Goal: Task Accomplishment & Management: Complete application form

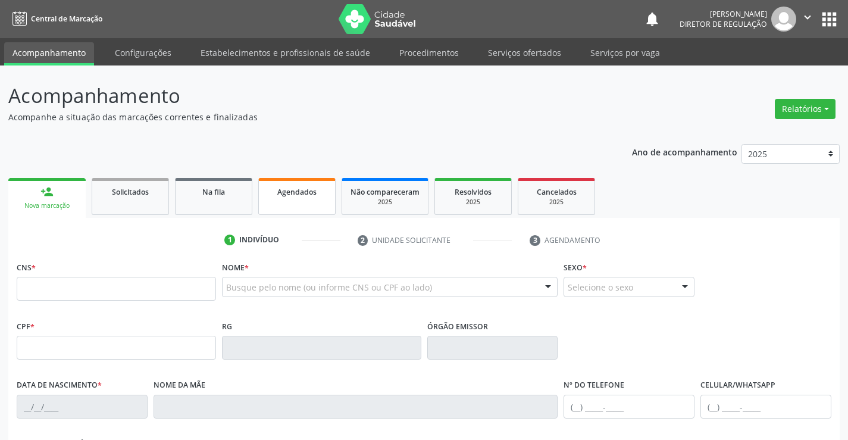
click at [301, 204] on link "Agendados" at bounding box center [296, 196] width 77 height 37
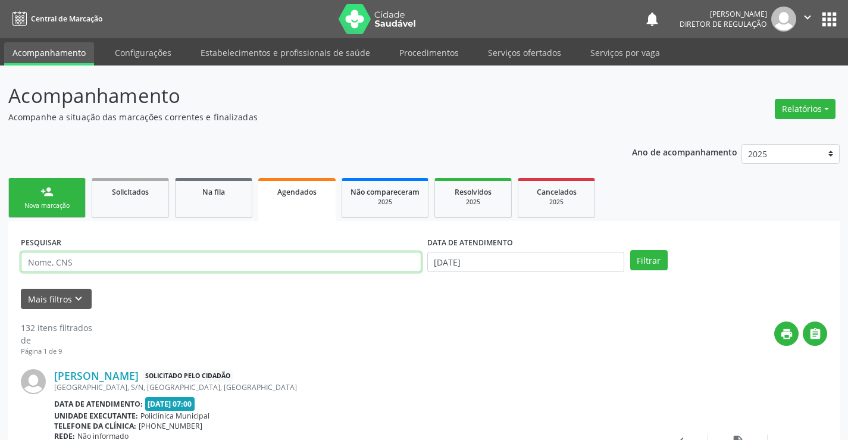
click at [37, 264] on input "text" at bounding box center [221, 262] width 400 height 20
type input "703407323443100"
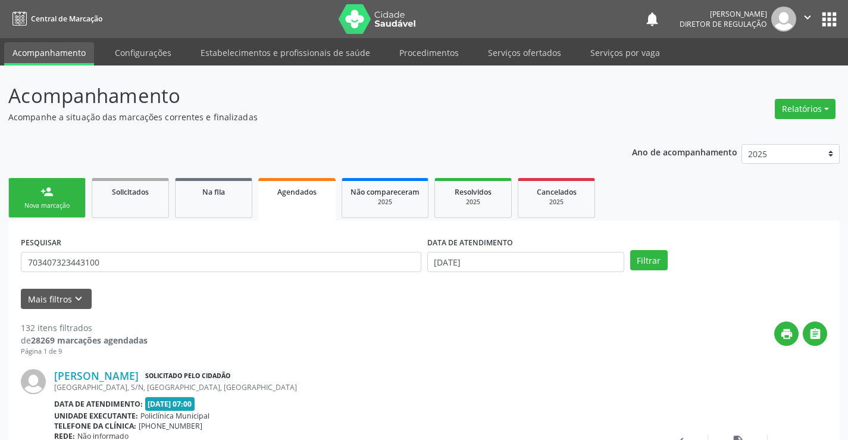
click at [636, 271] on div "PESQUISAR 703407323443100 DATA DE ATENDIMENTO 01/09/2025 Filtrar" at bounding box center [424, 256] width 812 height 46
click at [641, 266] on button "Filtrar" at bounding box center [648, 260] width 37 height 20
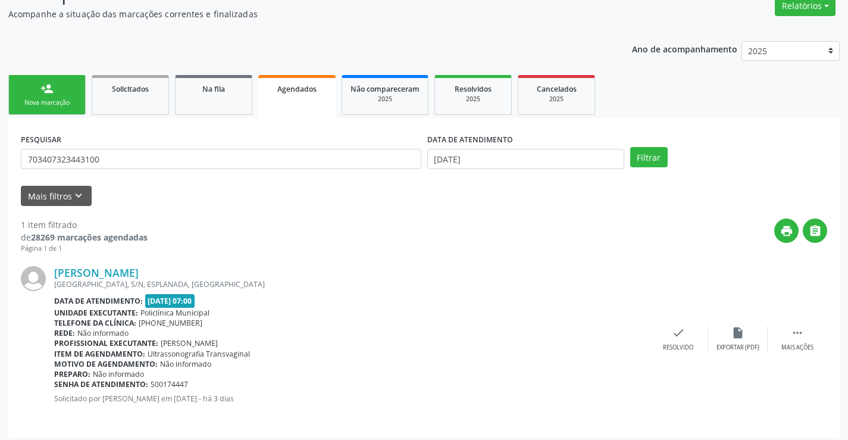
scroll to position [108, 0]
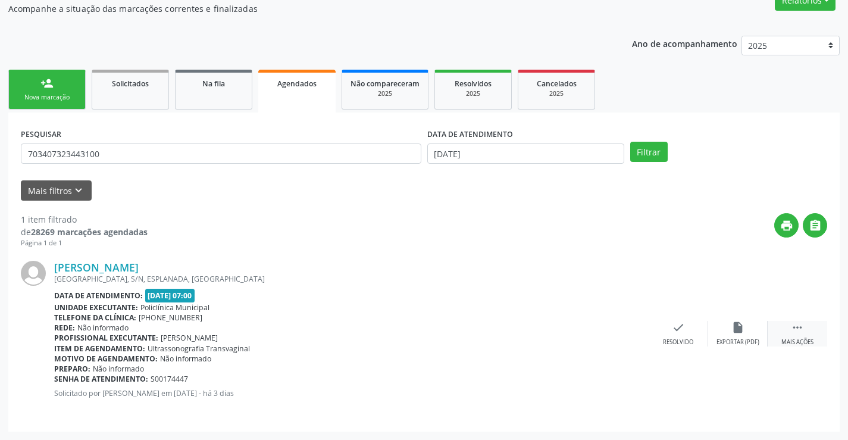
drag, startPoint x: 796, startPoint y: 333, endPoint x: 774, endPoint y: 333, distance: 22.0
click at [796, 333] on icon "" at bounding box center [797, 327] width 13 height 13
click at [565, 336] on div "print Imprimir" at bounding box center [560, 334] width 60 height 26
click at [40, 87] on link "person_add Nova marcação" at bounding box center [46, 90] width 77 height 40
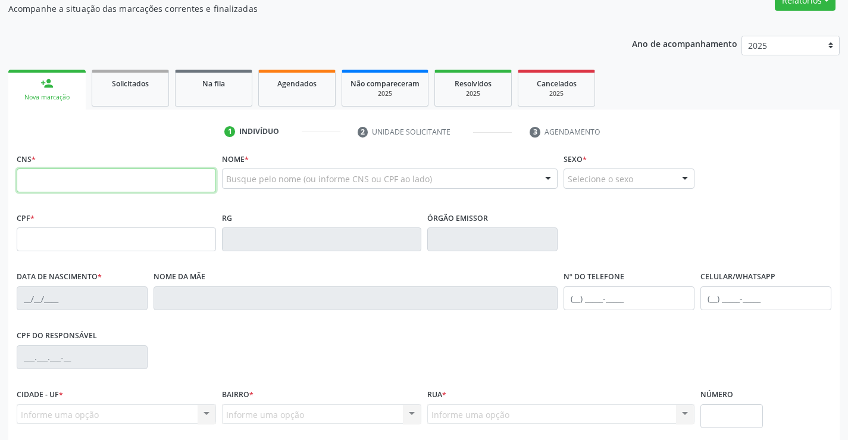
click at [150, 187] on input "text" at bounding box center [116, 180] width 199 height 24
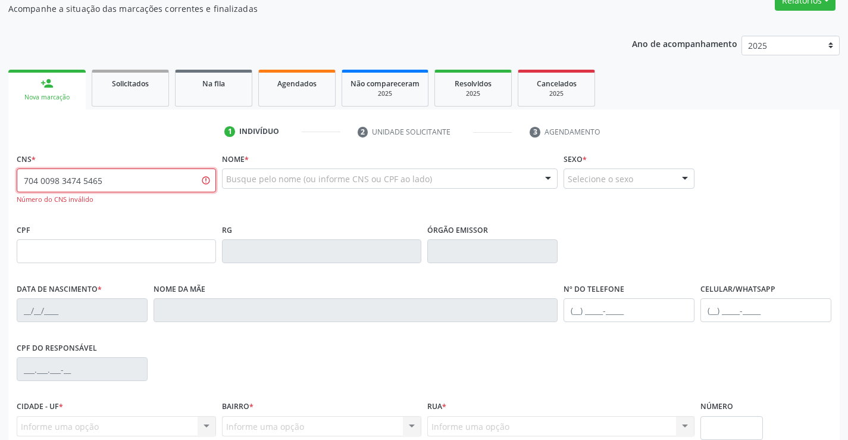
click at [94, 183] on input "704 0098 3474 5465" at bounding box center [116, 180] width 199 height 24
click at [87, 180] on input "704 0098 3474 565" at bounding box center [116, 180] width 199 height 24
type input "704 0098 3474 5165"
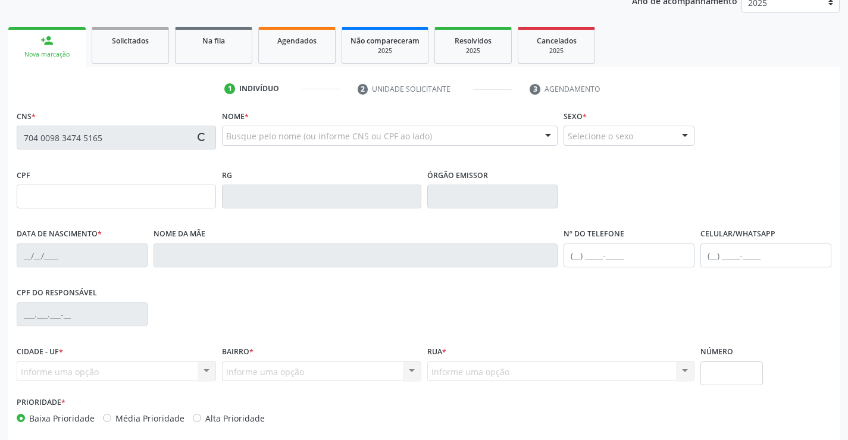
scroll to position [205, 0]
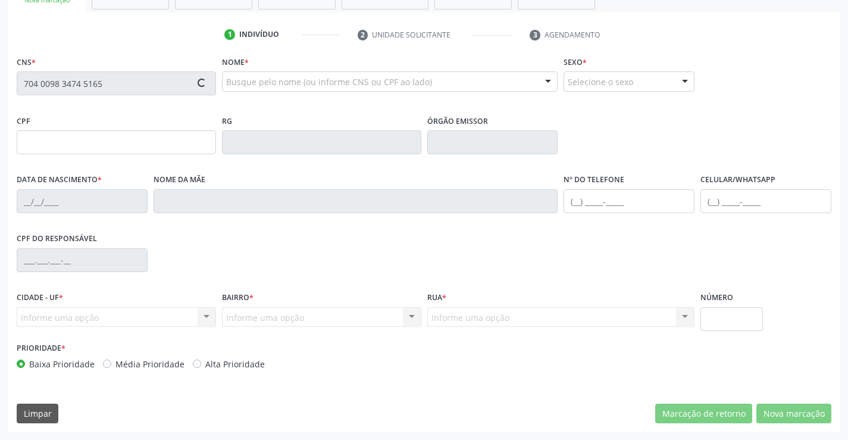
type input "0231941544"
type input "14/09/1957"
type input "(74) 98828-9744"
type input "S/N"
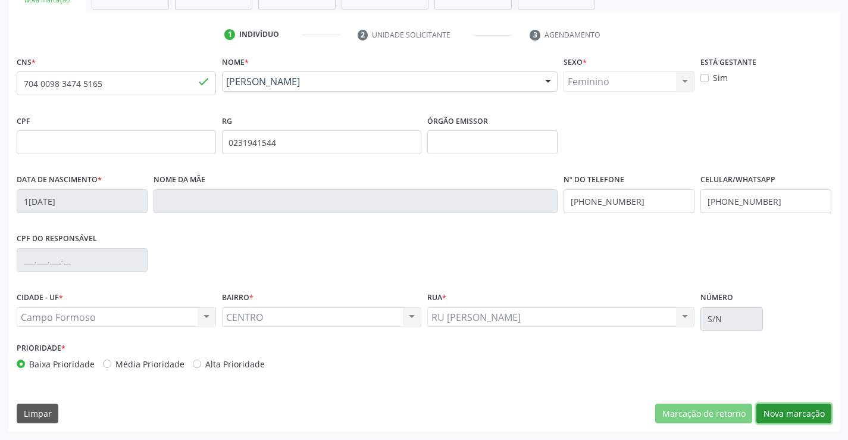
click at [783, 417] on button "Nova marcação" at bounding box center [793, 413] width 75 height 20
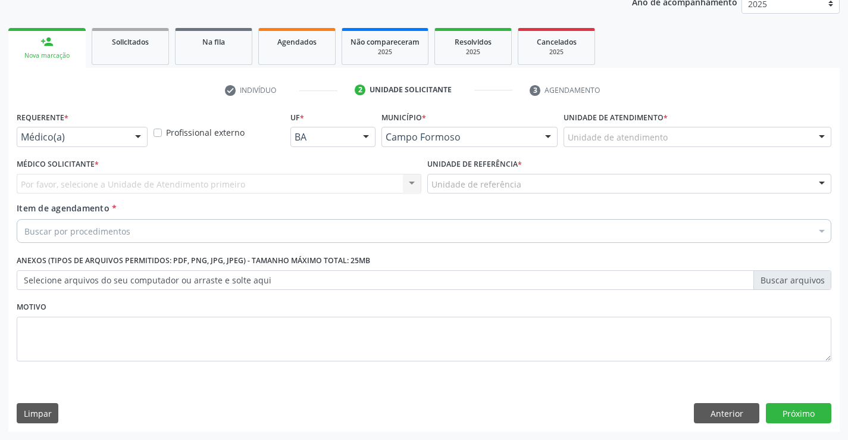
scroll to position [150, 0]
click at [146, 124] on div "Requerente * Médico(a) Médico(a) Enfermeiro(a) Paciente Nenhum resultado encont…" at bounding box center [82, 127] width 131 height 38
click at [127, 142] on div "Médico(a)" at bounding box center [82, 137] width 131 height 20
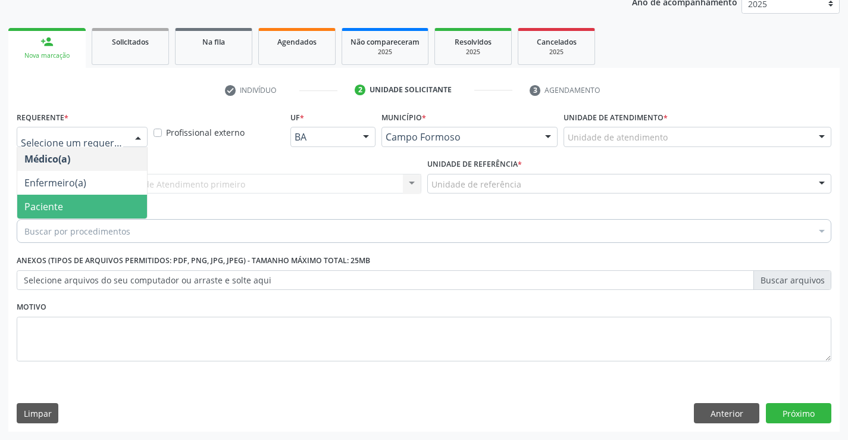
click at [105, 200] on span "Paciente" at bounding box center [82, 207] width 130 height 24
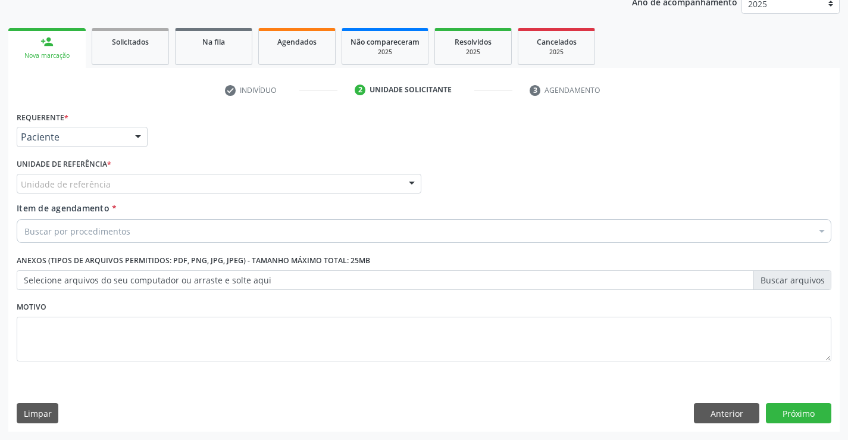
click at [191, 184] on div "Unidade de referência" at bounding box center [219, 184] width 405 height 20
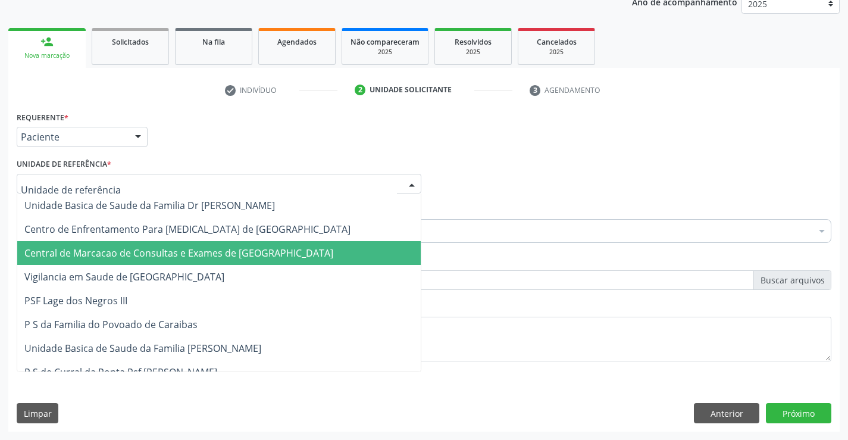
click at [202, 249] on span "Central de Marcacao de Consultas e Exames de [GEOGRAPHIC_DATA]" at bounding box center [178, 252] width 309 height 13
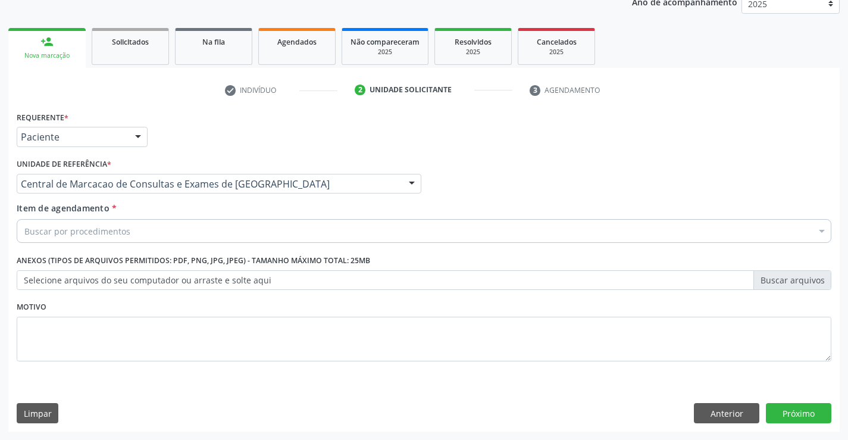
click at [238, 224] on div "Buscar por procedimentos" at bounding box center [424, 231] width 815 height 24
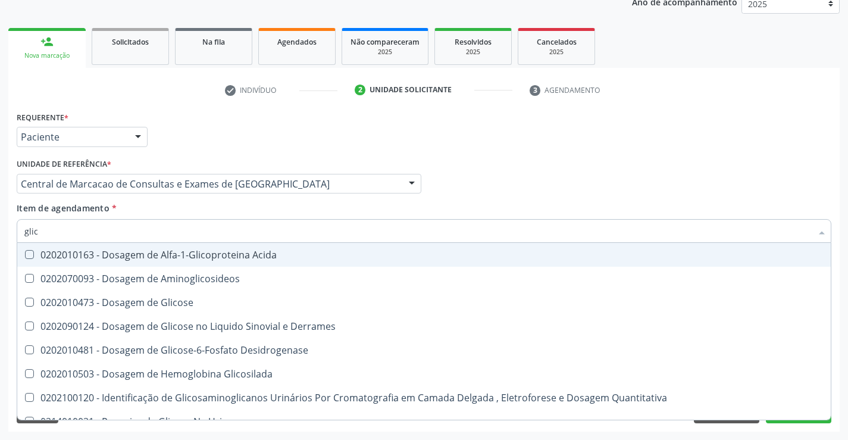
type input "glico"
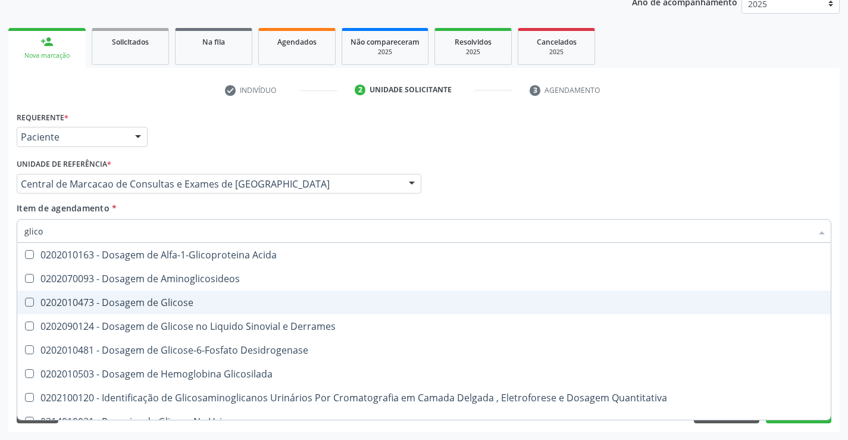
click at [223, 299] on div "0202010473 - Dosagem de Glicose" at bounding box center [423, 303] width 799 height 10
checkbox Glicose "true"
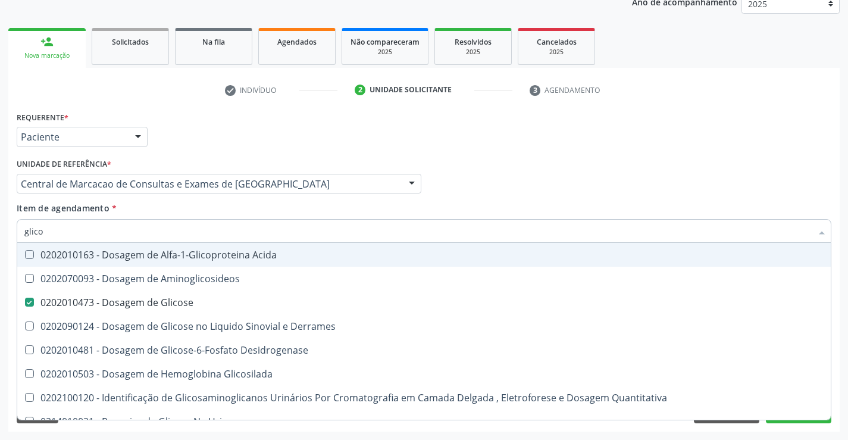
type input "glico"
click at [250, 212] on div "Item de agendamento * glico Desfazer seleção 0202010163 - Dosagem de Alfa-1-Gli…" at bounding box center [424, 220] width 815 height 37
checkbox Aminoglicosideos "true"
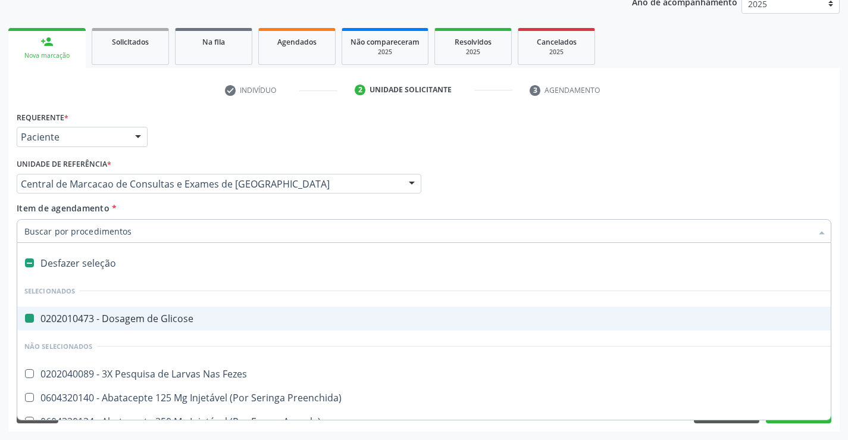
type input "f"
checkbox Glicose "false"
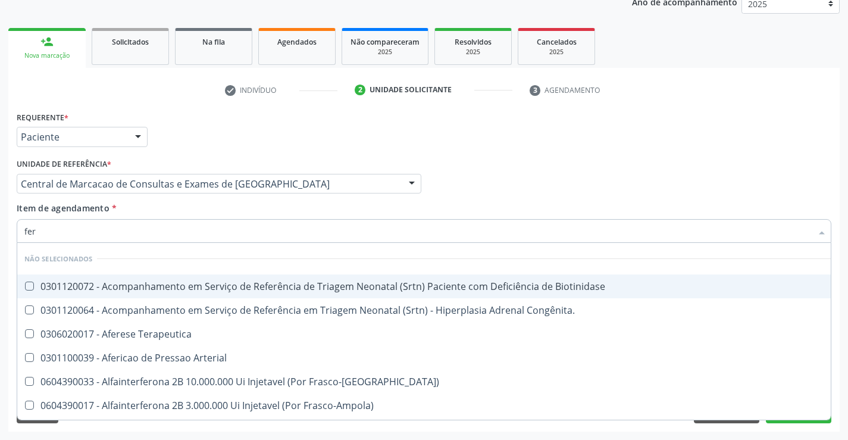
type input "ferr"
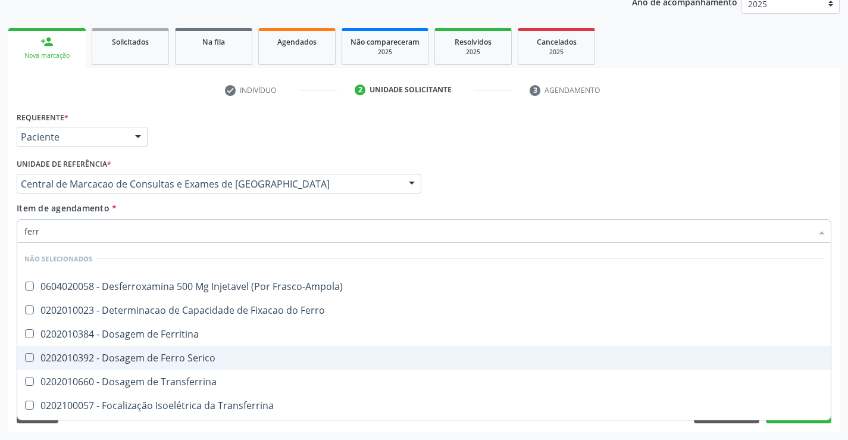
click at [195, 354] on div "0202010392 - Dosagem de Ferro Serico" at bounding box center [423, 358] width 799 height 10
checkbox Serico "true"
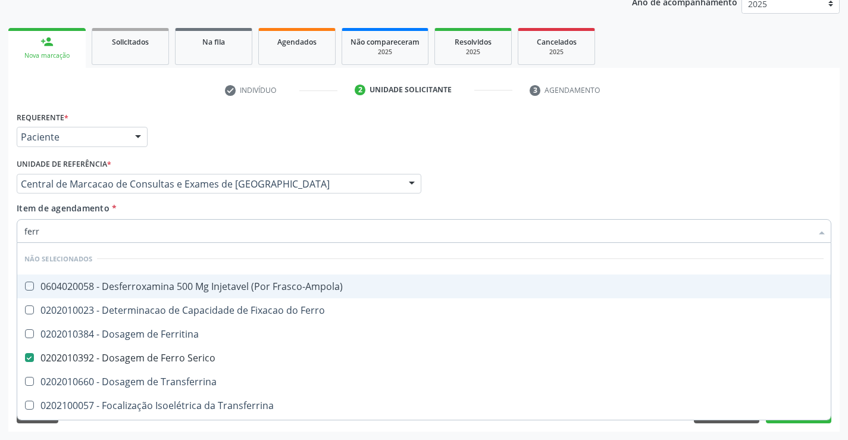
click at [206, 209] on div "Item de agendamento * ferr Desfazer seleção Não selecionados 0604020058 - Desfe…" at bounding box center [424, 220] width 815 height 37
checkbox Frasco-Ampola\) "true"
checkbox Serico "false"
checkbox Ferro "true"
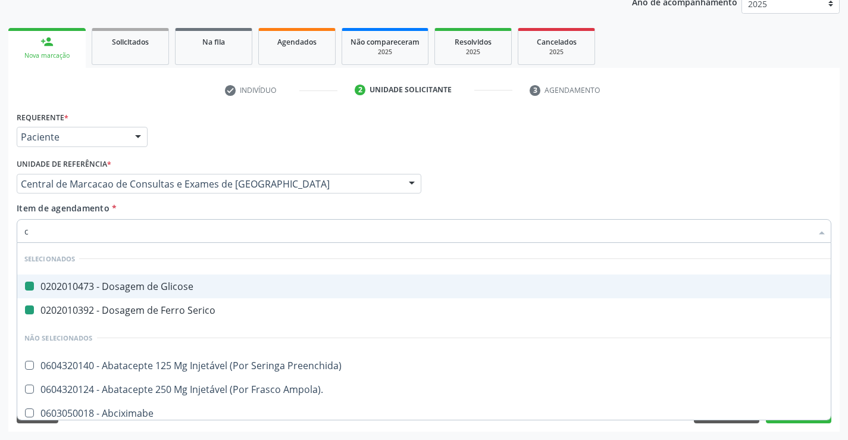
type input "ca"
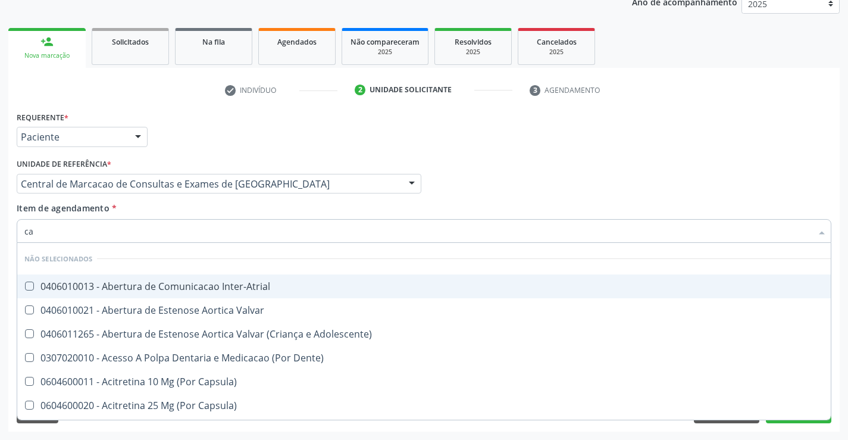
checkbox Inter-Atrial "false"
checkbox Valvar "false"
type input "calcio"
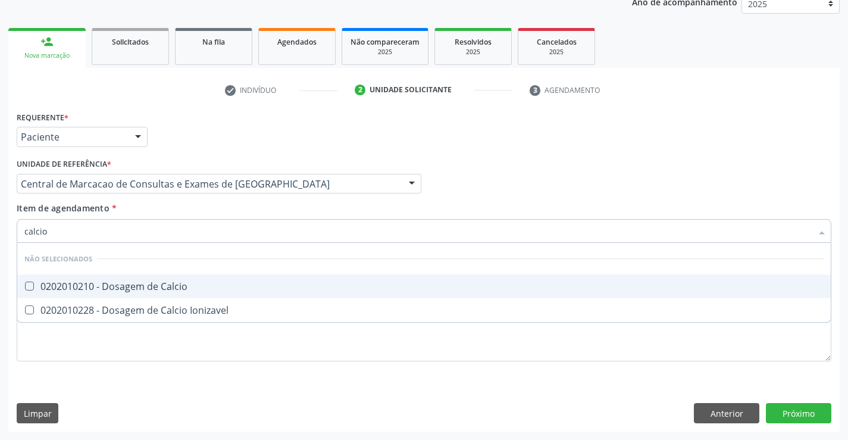
click at [161, 294] on span "0202010210 - Dosagem de Calcio" at bounding box center [423, 286] width 813 height 24
checkbox Calcio "true"
click at [174, 219] on input "calcio" at bounding box center [417, 231] width 787 height 24
click at [171, 214] on div "Item de agendamento * calcio Desfazer seleção Não selecionados 0202010210 - Dos…" at bounding box center [424, 220] width 815 height 37
checkbox Ionizavel "true"
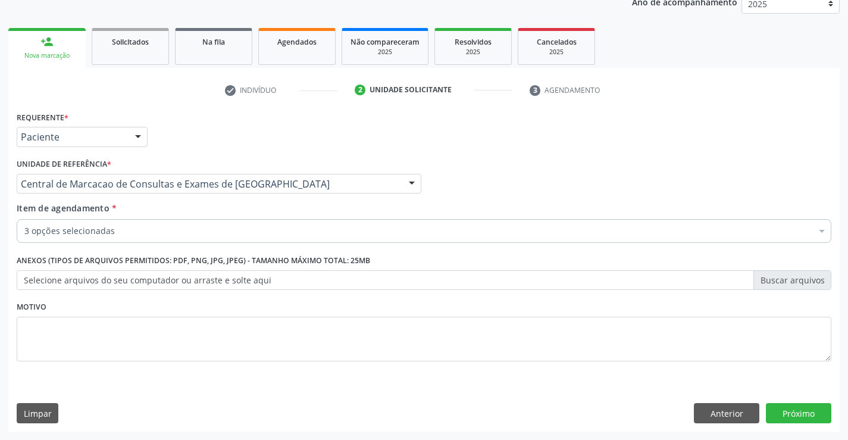
click at [174, 237] on div "3 opções selecionadas" at bounding box center [424, 231] width 815 height 24
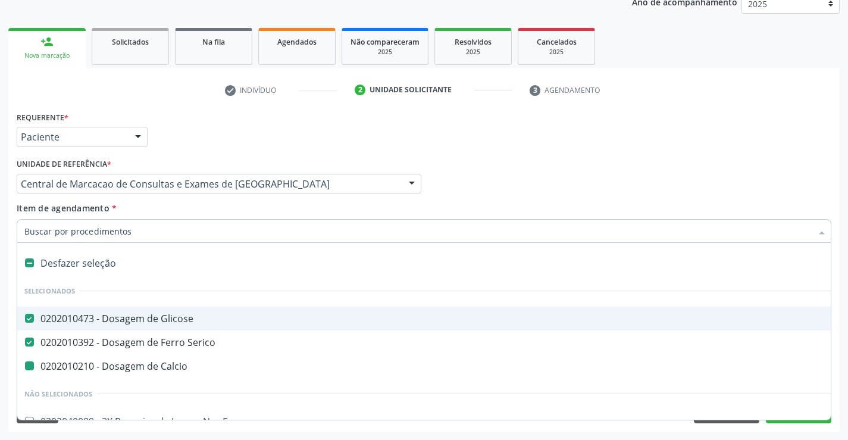
type input "f"
checkbox Calcio "false"
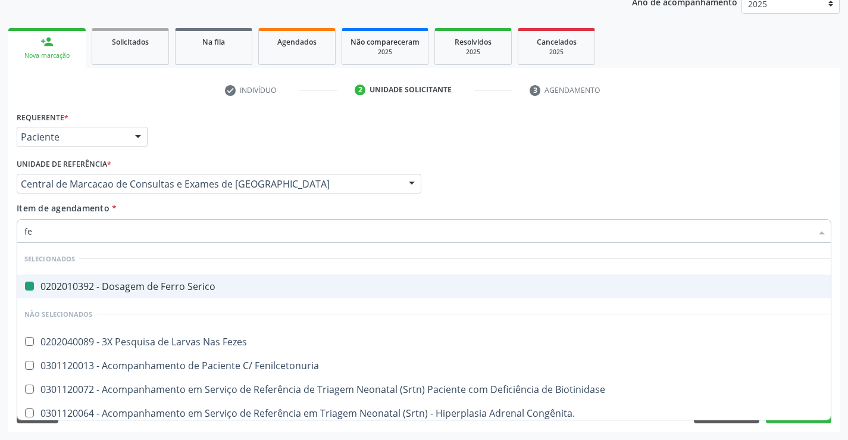
type input "fez"
checkbox Serico "false"
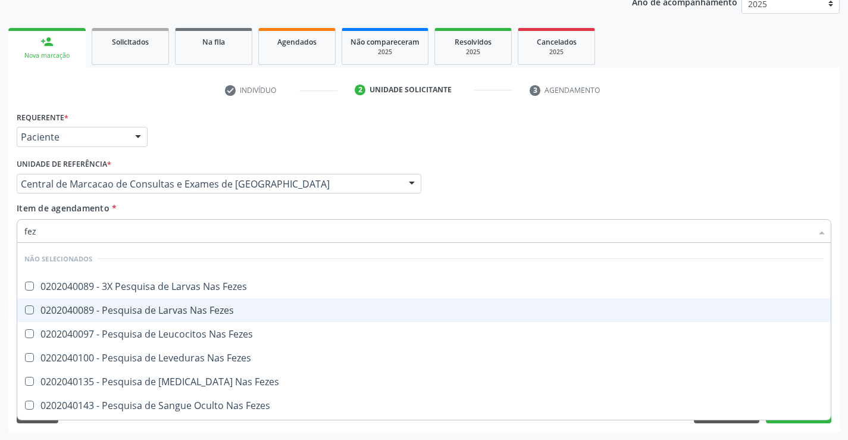
click at [173, 305] on div "0202040089 - Pesquisa de Larvas Nas Fezes" at bounding box center [423, 310] width 799 height 10
checkbox Fezes "true"
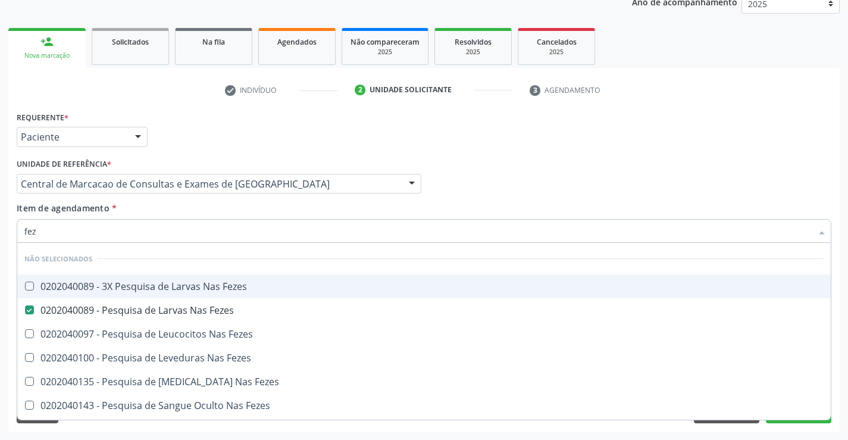
click at [160, 206] on div "Item de agendamento * fez Desfazer seleção Não selecionados 0202040089 - 3X Pes…" at bounding box center [424, 220] width 815 height 37
checkbox Fezes "true"
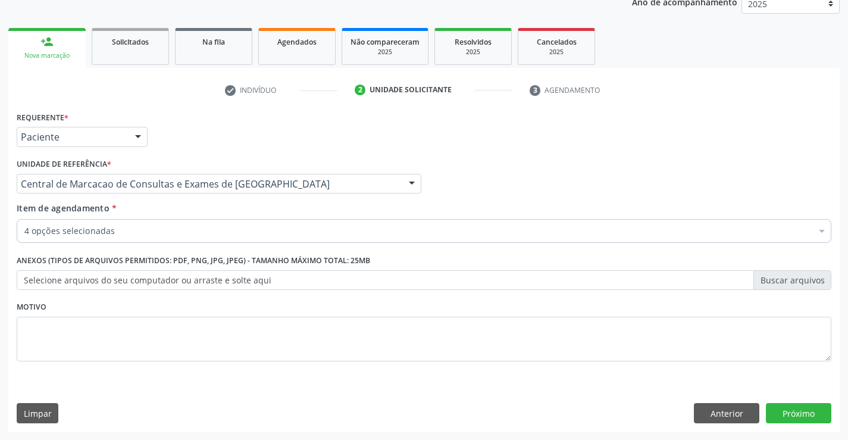
click at [161, 243] on div "Item de agendamento * 4 opções selecionadas Desfazer seleção Selecionados 02020…" at bounding box center [424, 225] width 821 height 46
click at [158, 241] on div "4 opções selecionadas" at bounding box center [424, 231] width 815 height 24
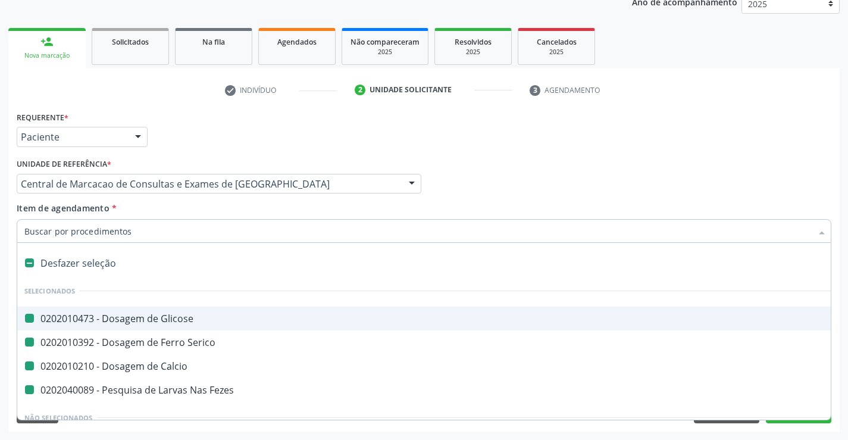
type input "h"
checkbox Glicose "false"
checkbox Calcio "false"
checkbox Fezes "false"
checkbox Serico "false"
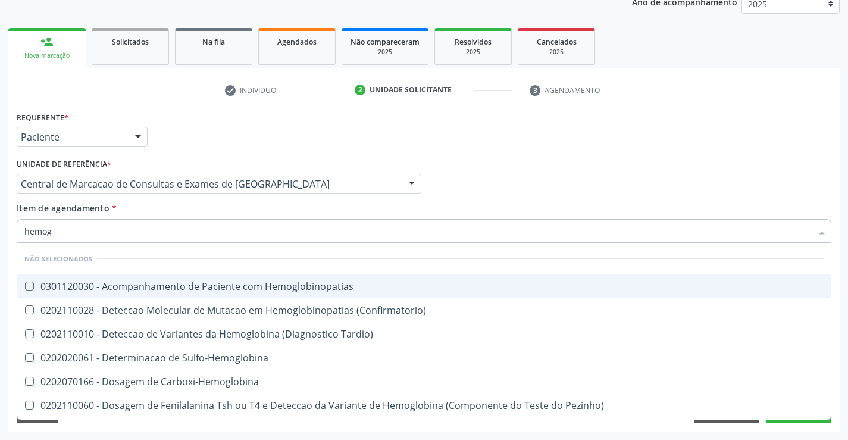
type input "hemogr"
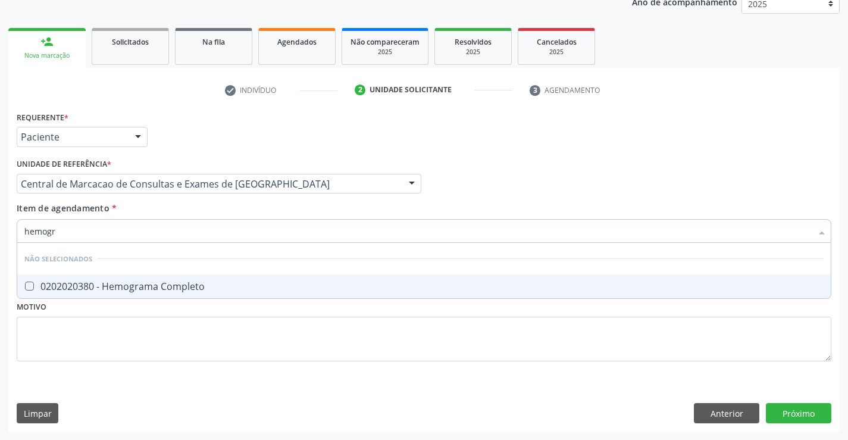
click at [159, 271] on li "Não selecionados" at bounding box center [423, 259] width 813 height 32
click at [159, 281] on div "0202020380 - Hemograma Completo" at bounding box center [423, 286] width 799 height 10
checkbox Completo "true"
click at [159, 212] on div "Item de agendamento * hemogr Desfazer seleção Não selecionados 0202020380 - Hem…" at bounding box center [424, 220] width 815 height 37
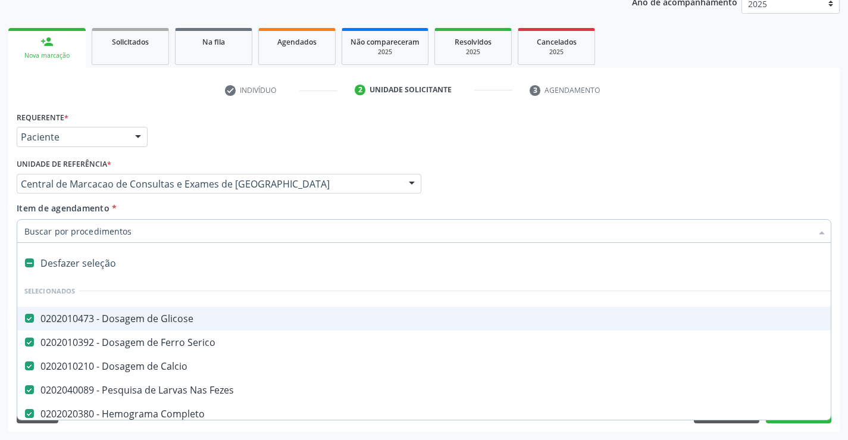
click at [154, 241] on div at bounding box center [424, 231] width 815 height 24
type input "p"
checkbox Fezes "false"
checkbox Completo "false"
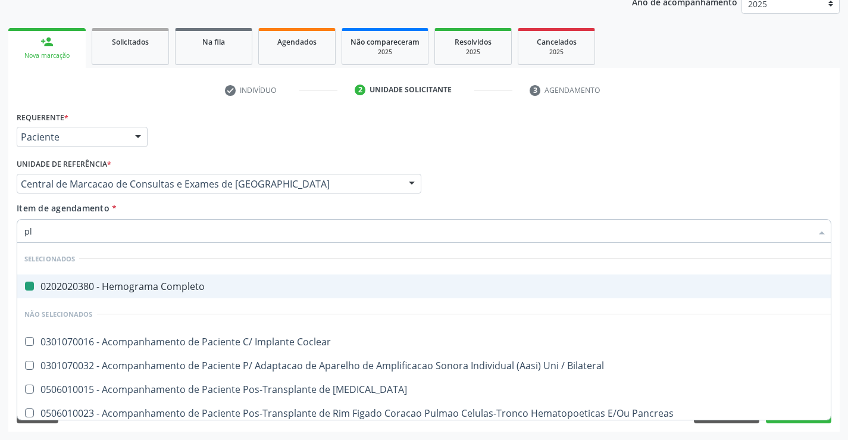
type input "pla"
checkbox Completo "false"
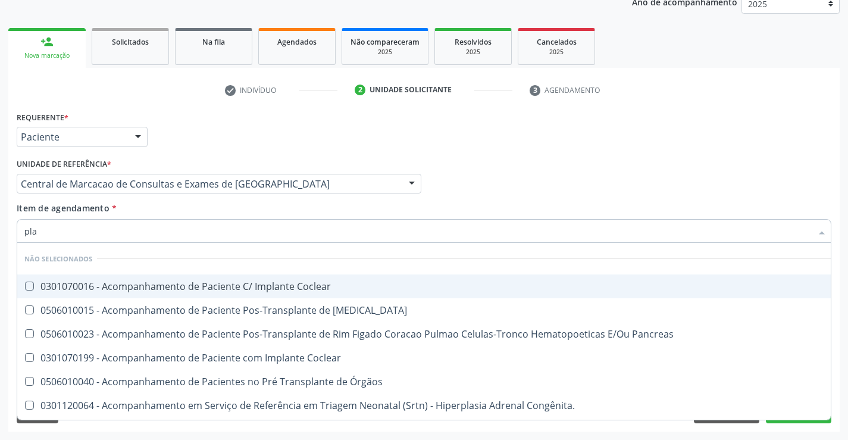
type input "plaq"
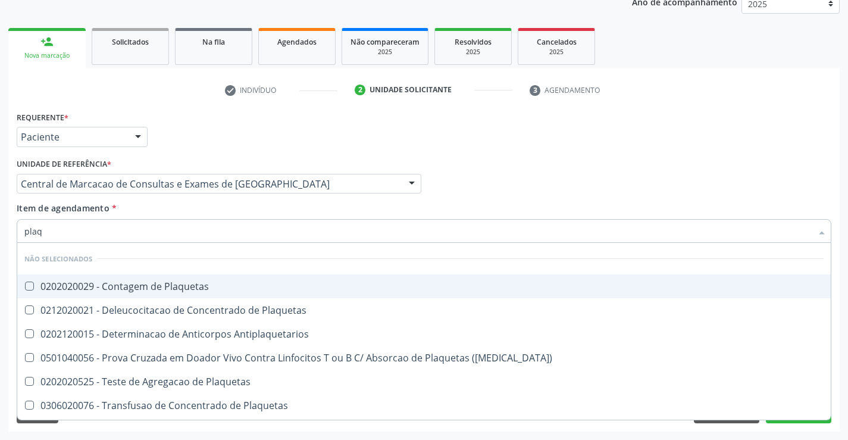
click at [156, 286] on div "0202020029 - Contagem de Plaquetas" at bounding box center [423, 286] width 799 height 10
checkbox Plaquetas "true"
click at [156, 211] on div "Item de agendamento * plaq Desfazer seleção Não selecionados 0202020029 - Conta…" at bounding box center [424, 220] width 815 height 37
checkbox Match\) "true"
checkbox Plaquetas "true"
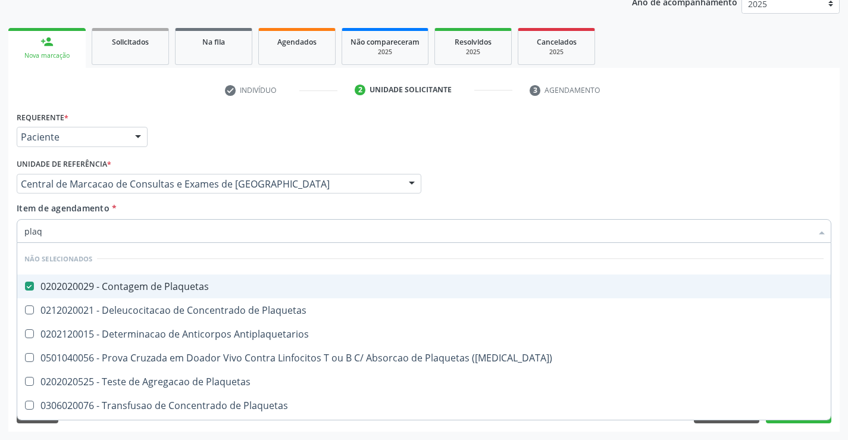
checkbox Plaquetas "true"
checkbox Antiplaquetarios "true"
checkbox Plaquetas "true"
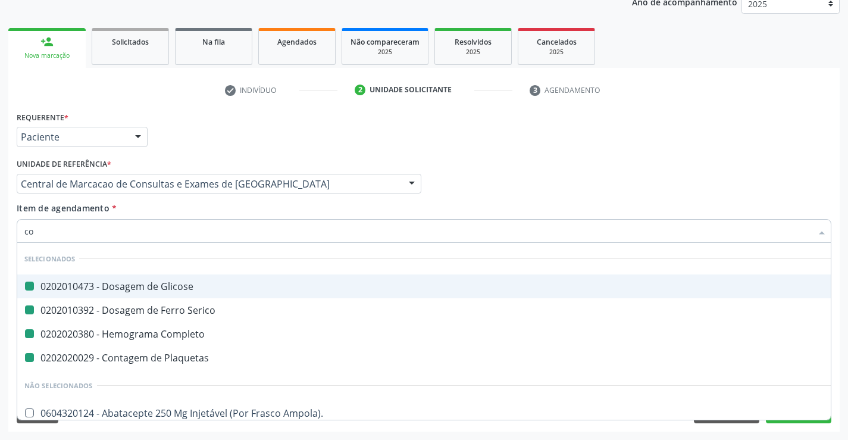
type input "col"
checkbox Glicose "false"
checkbox Plaquetas "false"
checkbox Completo "false"
checkbox Serico "false"
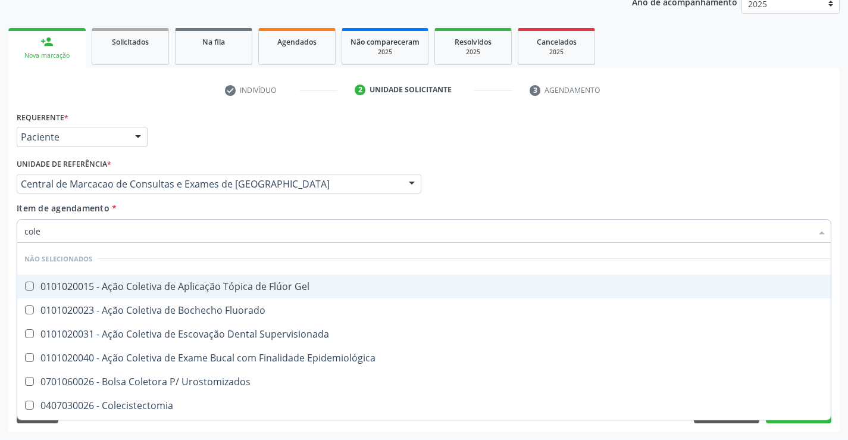
type input "coles"
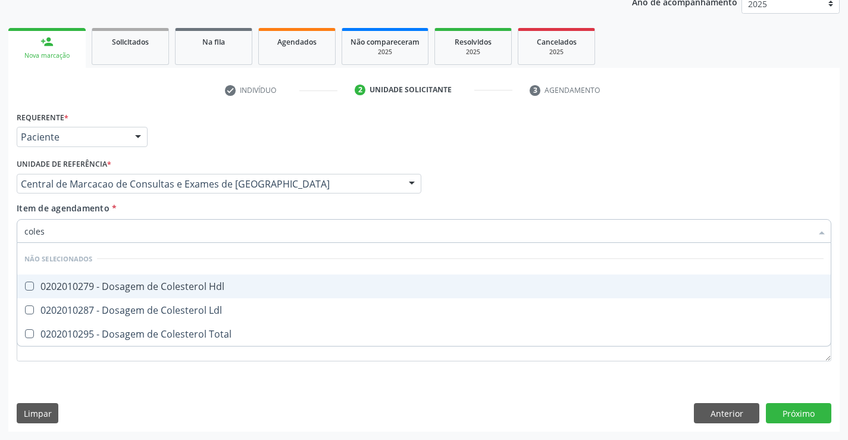
drag, startPoint x: 178, startPoint y: 289, endPoint x: 180, endPoint y: 296, distance: 8.1
click at [179, 293] on span "0202010279 - Dosagem de Colesterol Hdl" at bounding box center [423, 286] width 813 height 24
checkbox Hdl "true"
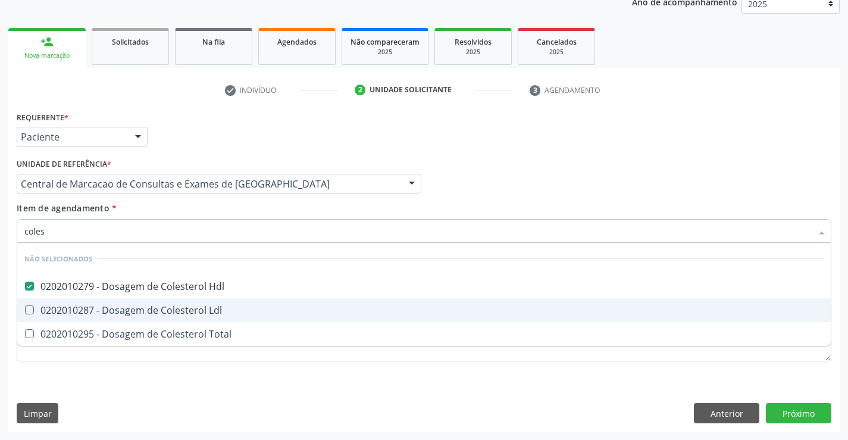
drag, startPoint x: 180, startPoint y: 306, endPoint x: 185, endPoint y: 328, distance: 23.1
click at [180, 310] on div "0202010287 - Dosagem de Colesterol Ldl" at bounding box center [423, 310] width 799 height 10
checkbox Ldl "true"
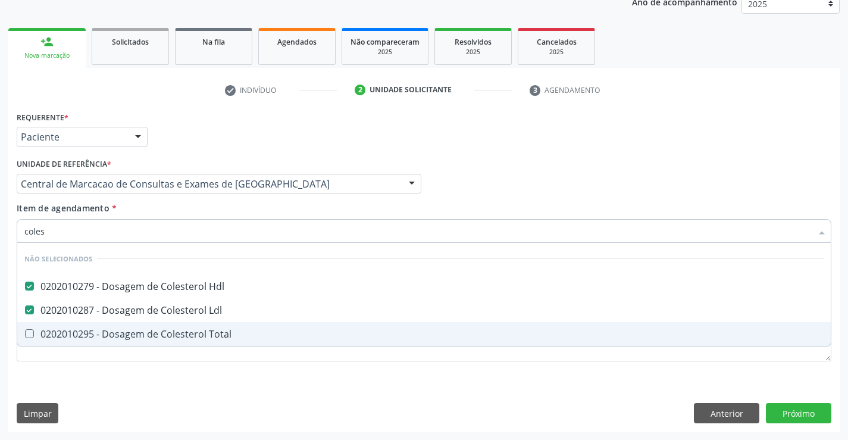
click at [184, 338] on div "0202010295 - Dosagem de Colesterol Total" at bounding box center [423, 334] width 799 height 10
checkbox Total "true"
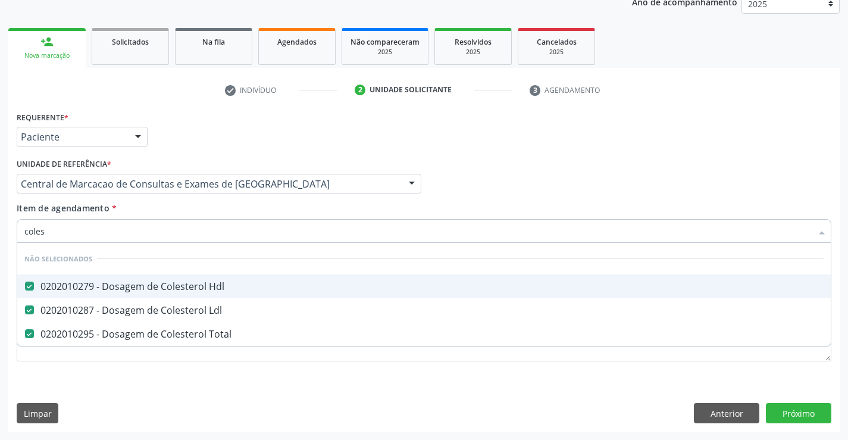
click at [190, 217] on div "Item de agendamento * coles Desfazer seleção Não selecionados 0202010279 - Dosa…" at bounding box center [424, 220] width 815 height 37
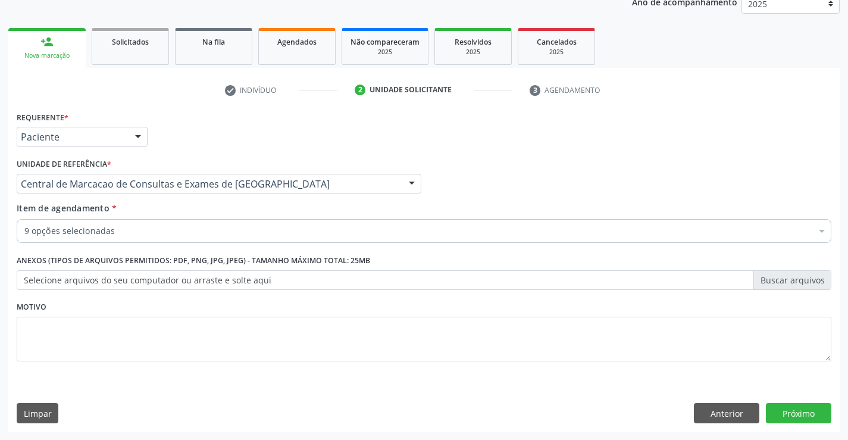
click at [195, 256] on div "Requerente * Paciente Médico(a) Enfermeiro(a) Paciente Nenhum resultado encontr…" at bounding box center [424, 243] width 815 height 270
click at [192, 221] on div "9 opções selecionadas" at bounding box center [424, 231] width 815 height 24
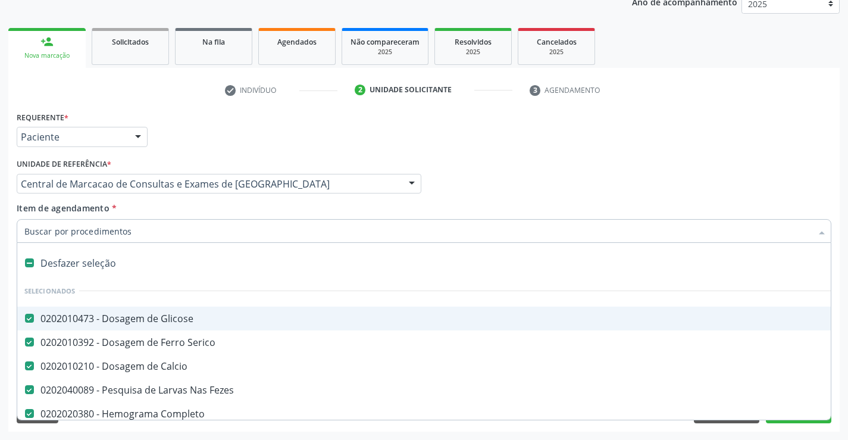
type input "t"
checkbox Hdl "false"
checkbox Ldl "false"
checkbox Total "false"
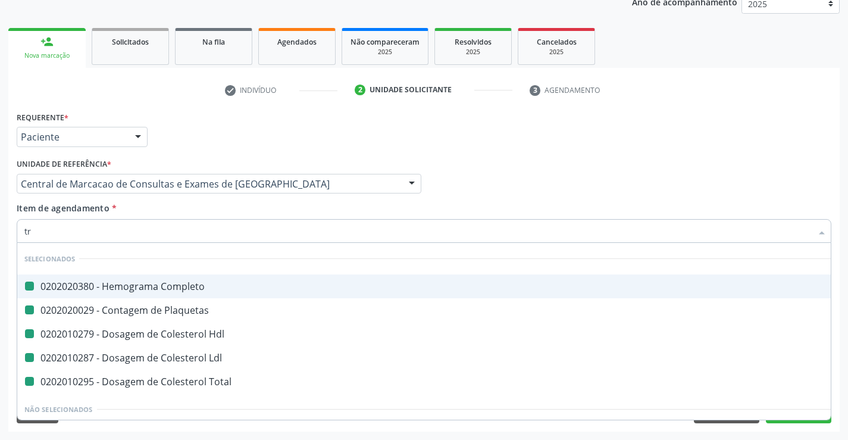
type input "tri"
checkbox Completo "false"
checkbox Hdl "false"
checkbox Plaquetas "false"
checkbox Ldl "false"
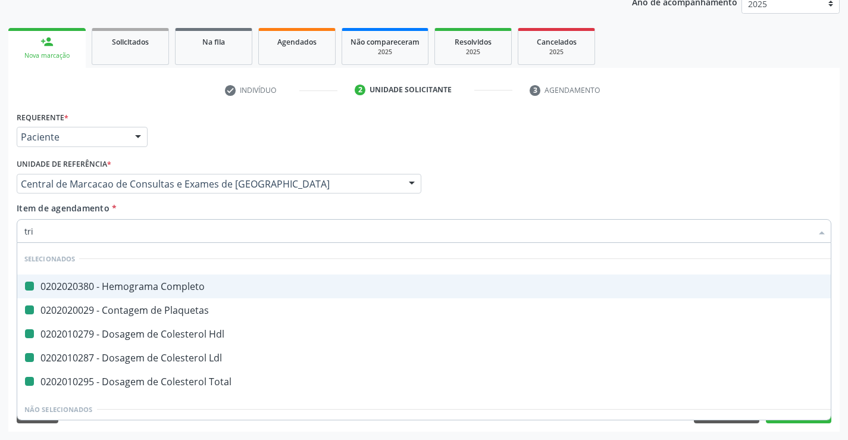
checkbox Total "false"
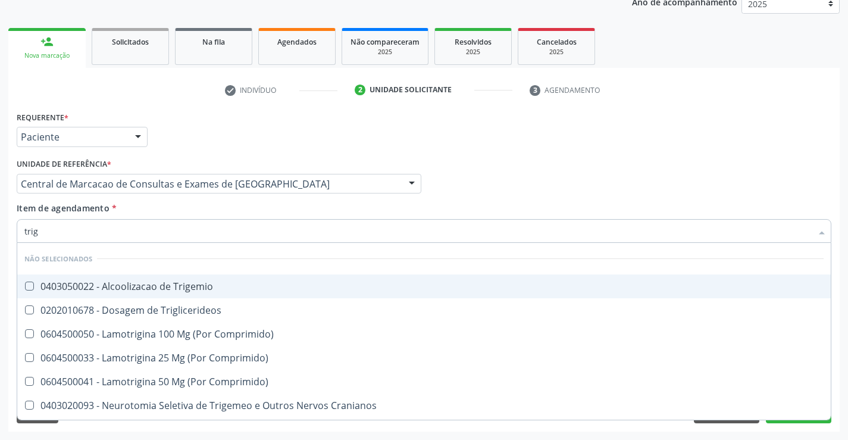
type input "trigl"
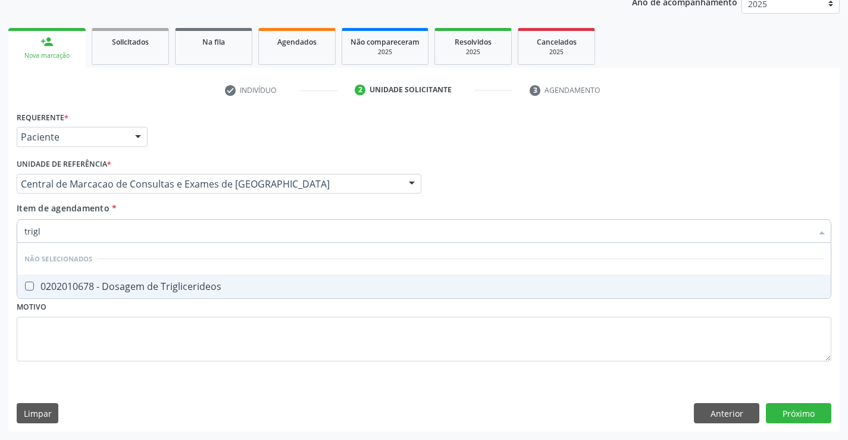
click at [180, 290] on div "0202010678 - Dosagem de Triglicerideos" at bounding box center [423, 286] width 799 height 10
checkbox Triglicerideos "true"
click at [187, 208] on div "Item de agendamento * trigl Desfazer seleção Não selecionados 0202010678 - Dosa…" at bounding box center [424, 220] width 815 height 37
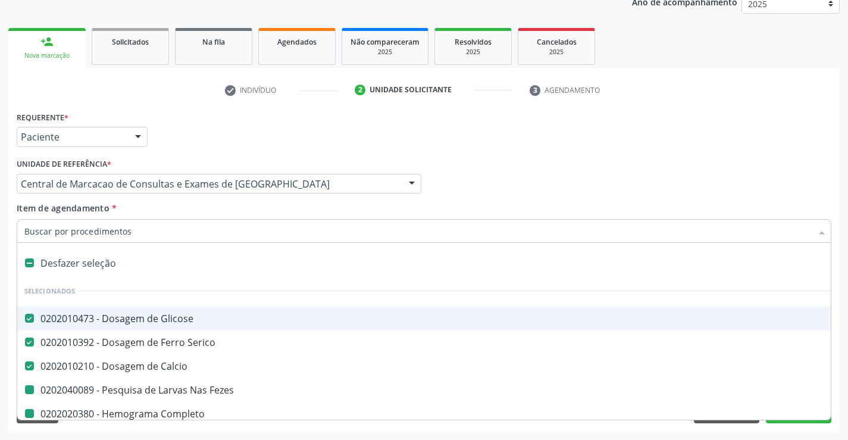
type input "u"
checkbox Fezes "false"
checkbox Completo "false"
checkbox Plaquetas "false"
checkbox Hdl "false"
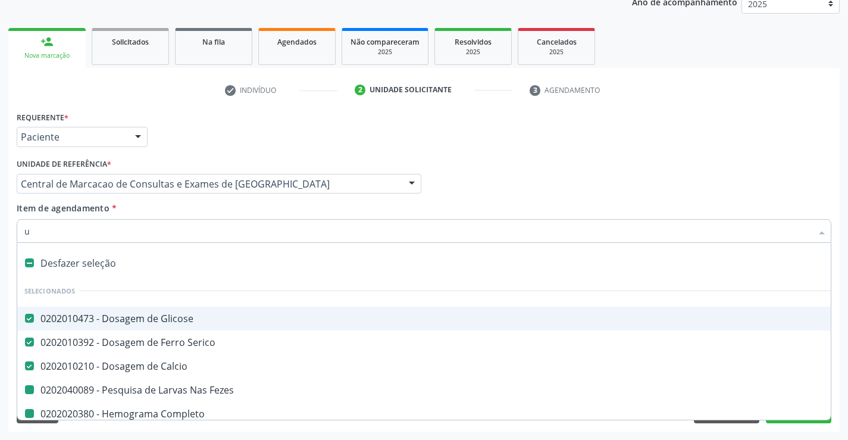
checkbox Ldl "false"
checkbox Total "false"
checkbox Triglicerideos "false"
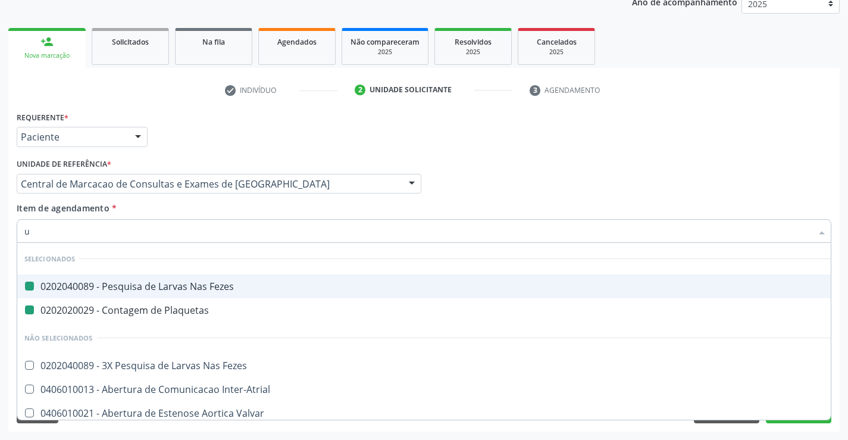
type input "ur"
checkbox Fezes "false"
checkbox Plaquetas "false"
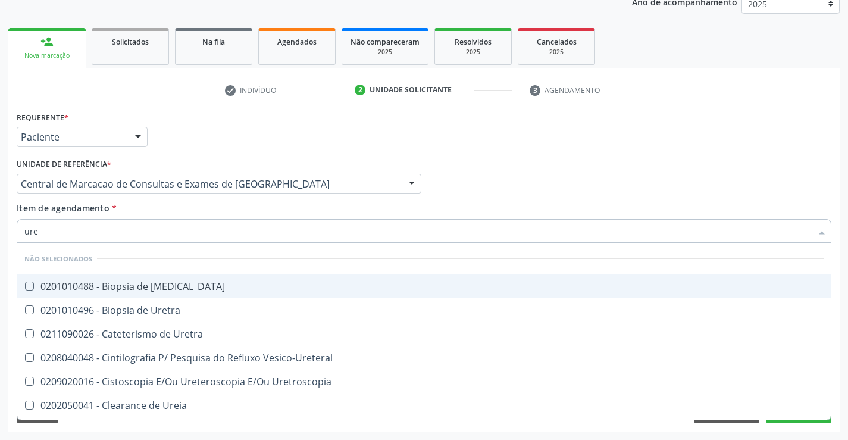
type input "urei"
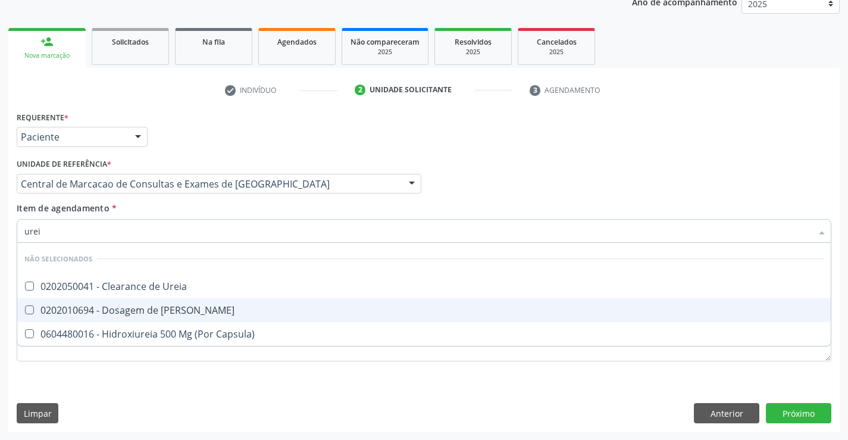
click at [149, 306] on div "0202010694 - Dosagem de [PERSON_NAME]" at bounding box center [423, 310] width 799 height 10
checkbox Ureia "true"
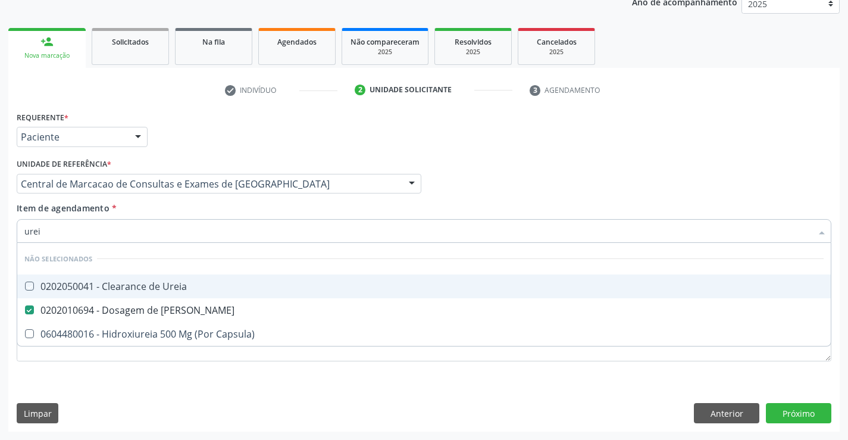
click at [162, 214] on div "Item de agendamento * urei Desfazer seleção Não selecionados 0202050041 - Clear…" at bounding box center [424, 220] width 815 height 37
checkbox Ureia "true"
checkbox Capsula\) "true"
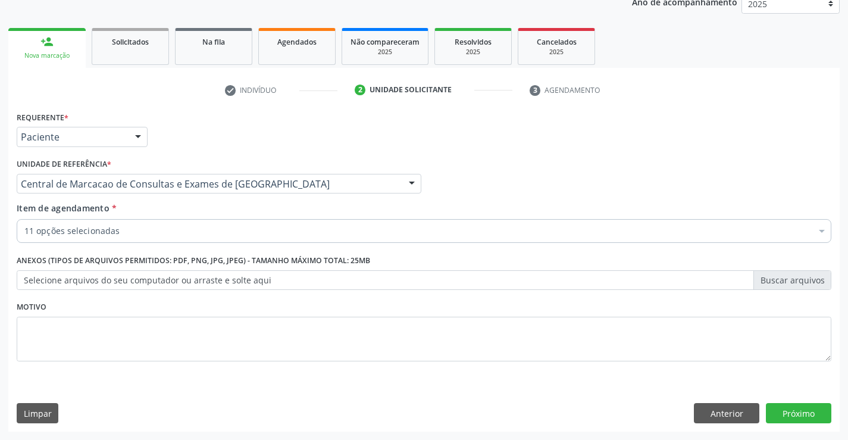
drag, startPoint x: 159, startPoint y: 214, endPoint x: 160, endPoint y: 236, distance: 21.4
click at [159, 217] on div "Item de agendamento * 11 opções selecionadas Desfazer seleção Selecionados 0202…" at bounding box center [424, 220] width 815 height 37
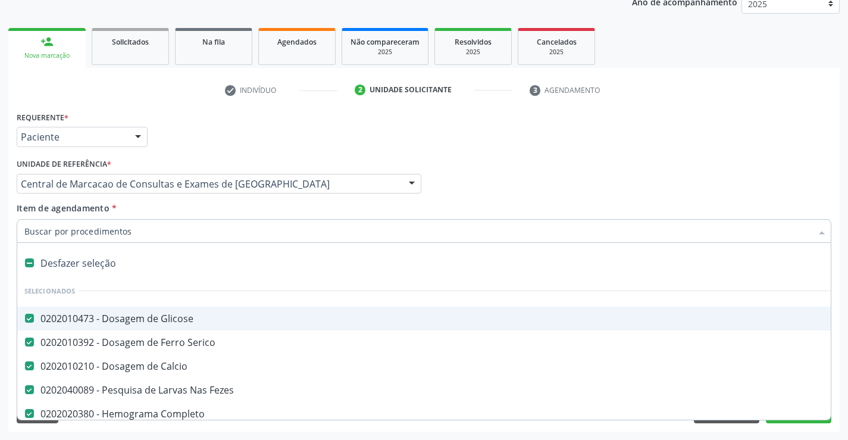
type input "c"
checkbox Ureia "false"
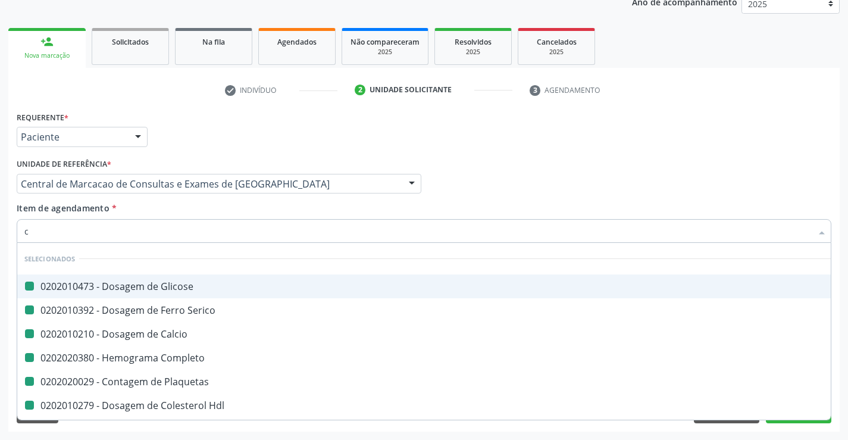
type input "cr"
checkbox Glicose "false"
checkbox Serico "false"
checkbox Calcio "false"
checkbox Completo "false"
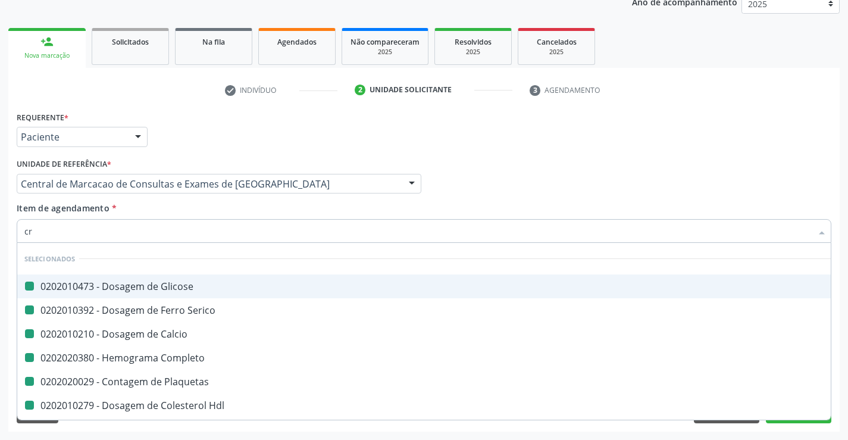
checkbox Plaquetas "false"
checkbox Hdl "false"
checkbox Ldl "false"
checkbox Total "false"
checkbox Triglicerideos "false"
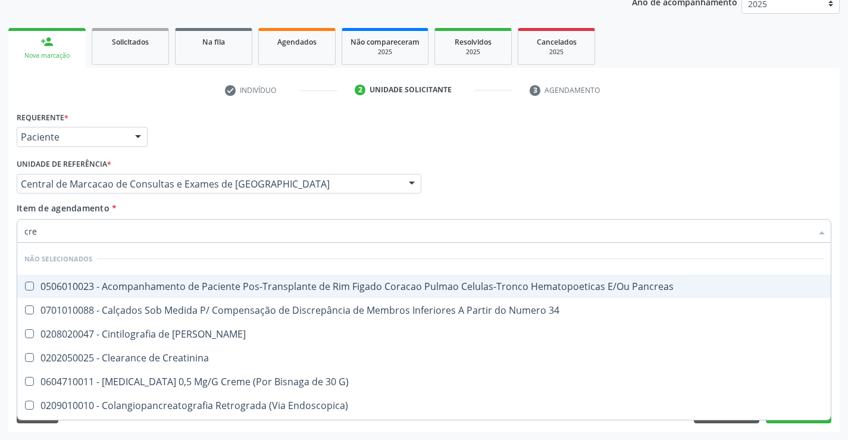
type input "crea"
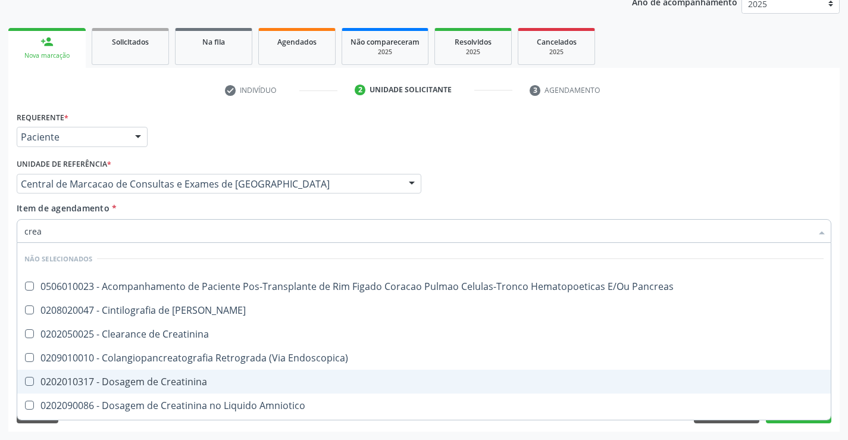
click at [139, 377] on div "0202010317 - Dosagem de Creatinina" at bounding box center [423, 382] width 799 height 10
checkbox Creatinina "true"
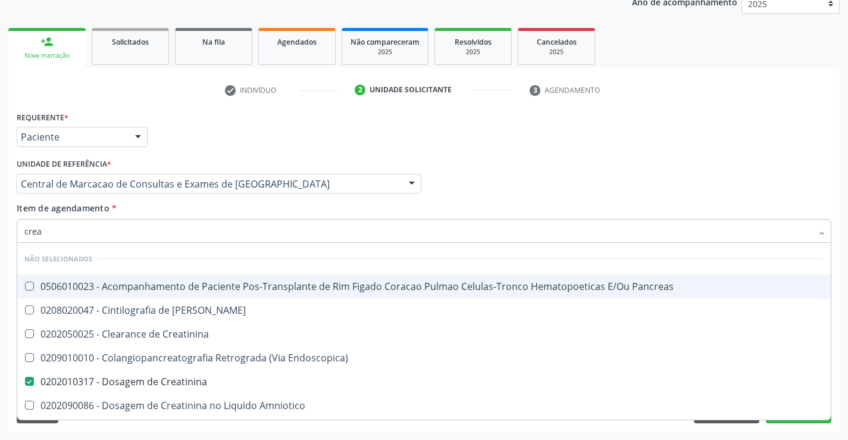
click at [179, 203] on div "Item de agendamento * crea Desfazer seleção Não selecionados 0506010023 - Acomp…" at bounding box center [424, 220] width 815 height 37
checkbox Pancreas "true"
checkbox Creatinina "true"
checkbox Endoscopica\) "true"
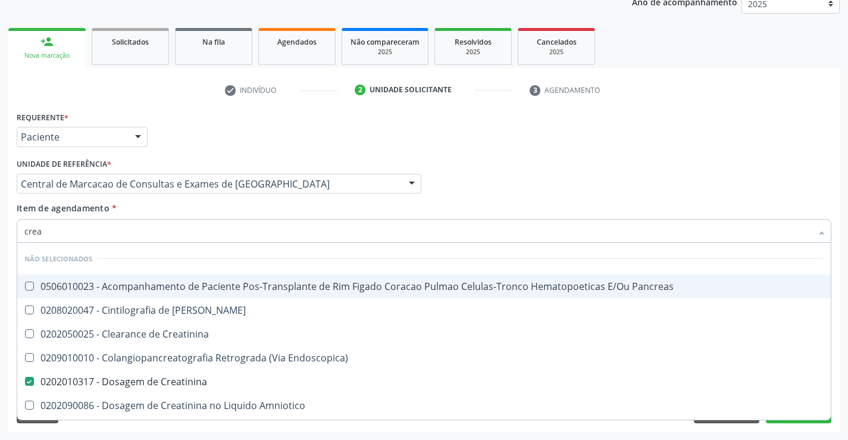
checkbox Amniotico "true"
checkbox \(Cpk\) "true"
checkbox Mb "true"
checkbox Oncologia "true"
checkbox Rim "true"
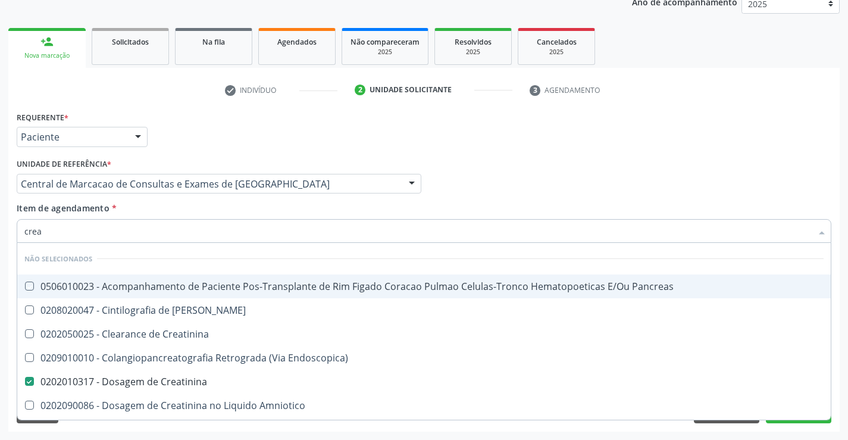
checkbox Rim-Pancreas "true"
checkbox Rim "true"
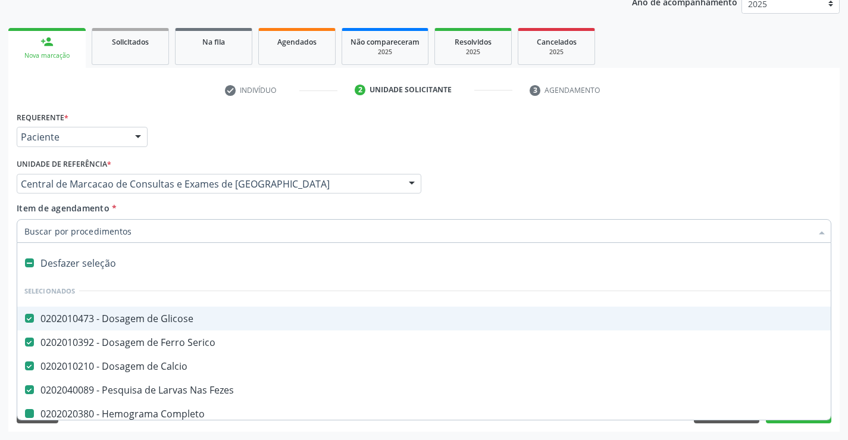
type input "u"
checkbox Completo "false"
checkbox Plaquetas "false"
checkbox Hdl "false"
checkbox Ldl "false"
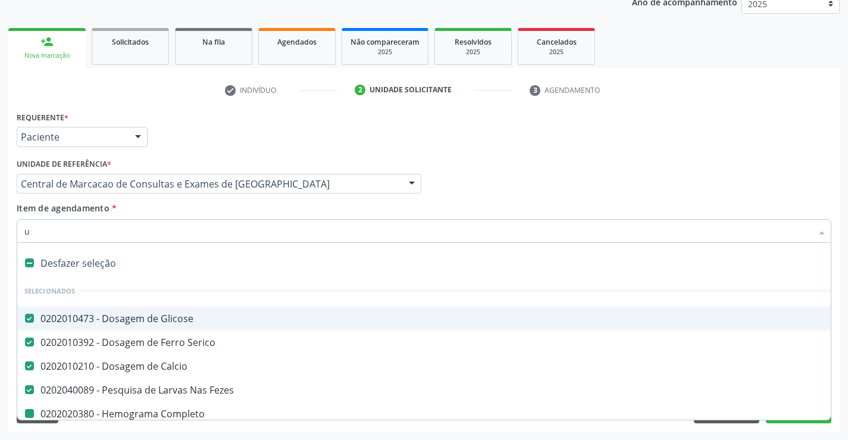
checkbox Total "false"
checkbox Ureia "false"
checkbox Creatinina "false"
checkbox Triglicerideos "false"
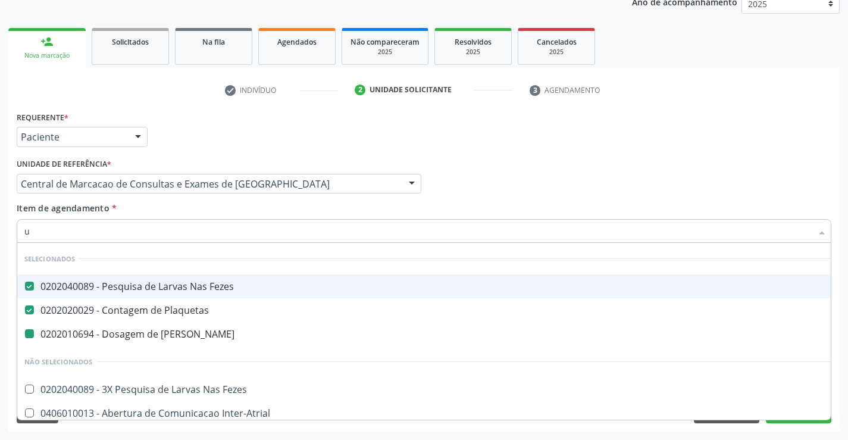
type input "ur"
checkbox Ureia "false"
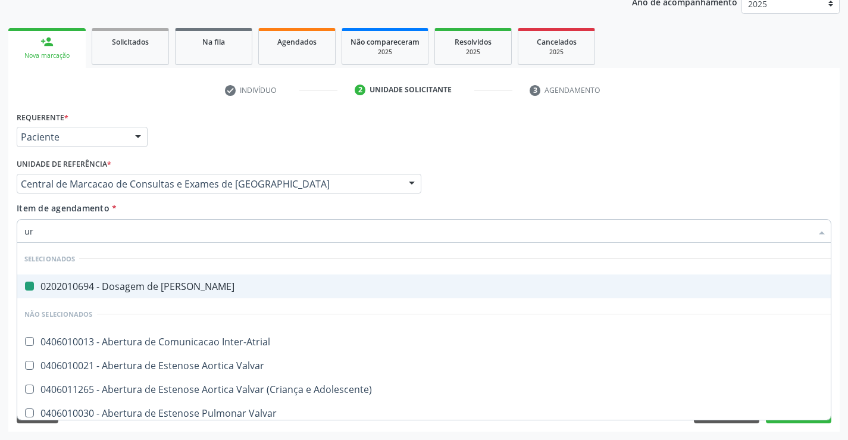
type input "uri"
checkbox Ureia "false"
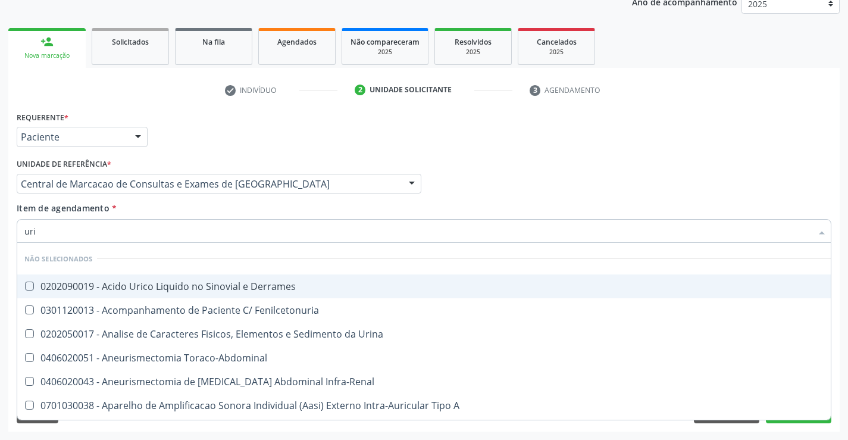
type input "urin"
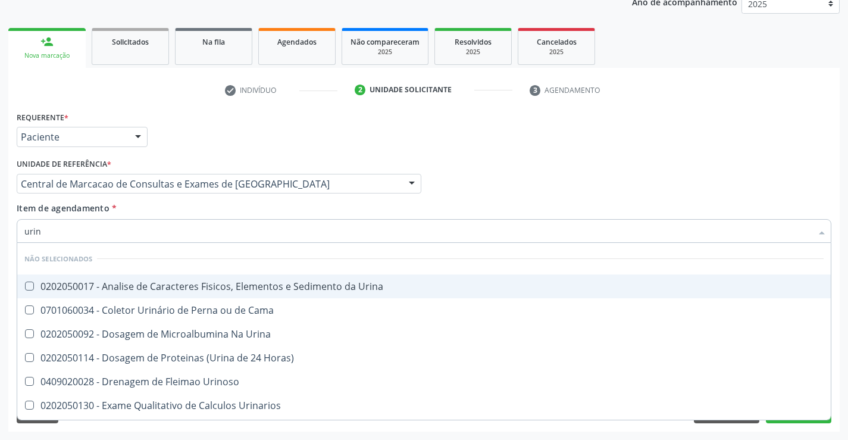
click at [173, 277] on span "0202050017 - Analise de Caracteres Fisicos, Elementos e Sedimento da Urina" at bounding box center [423, 286] width 813 height 24
checkbox Urina "true"
click at [174, 199] on div "Unidade de referência * Central de Marcacao de Consultas e Exames de [GEOGRAPHI…" at bounding box center [219, 178] width 411 height 46
checkbox Urina "true"
checkbox Urinoso "true"
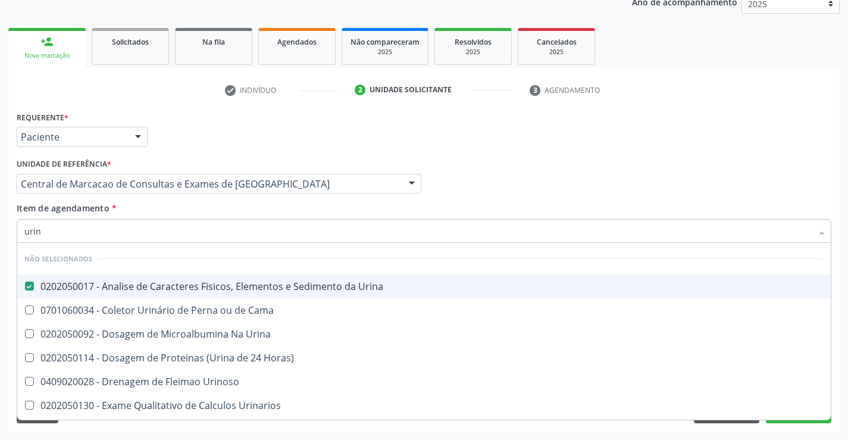
checkbox Urinarios "true"
checkbox Quantitativa "true"
checkbox Delgada\) "true"
checkbox Urina "true"
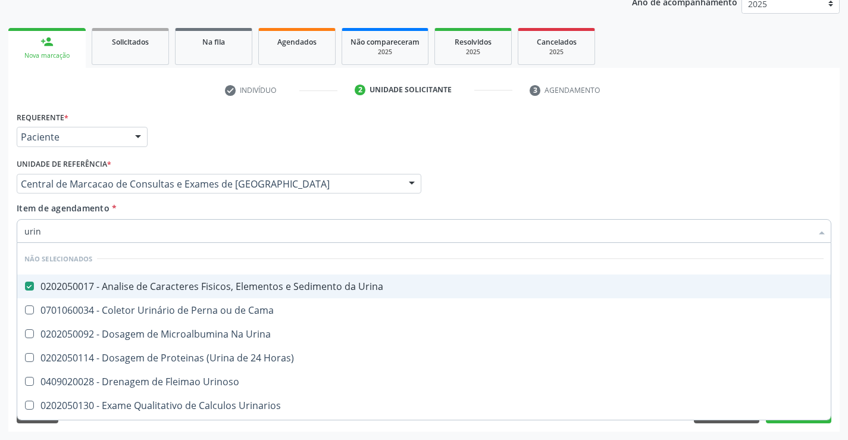
checkbox Urina "true"
checkbox Horas\) "true"
checkbox Cama "true"
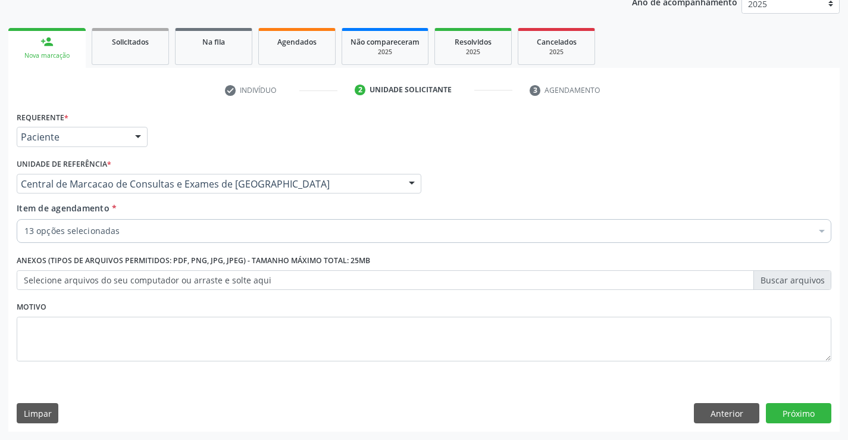
click at [174, 241] on div "13 opções selecionadas" at bounding box center [424, 231] width 815 height 24
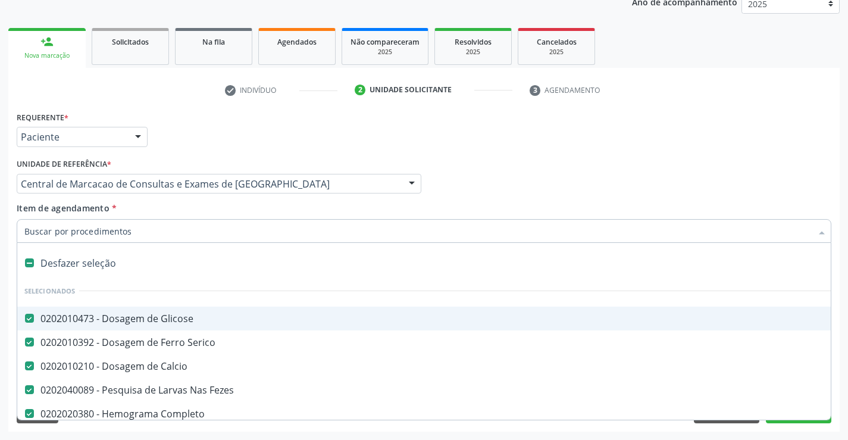
type input "t"
checkbox Ureia "false"
checkbox Creatinina "false"
checkbox Triglicerideos "false"
checkbox Urina "false"
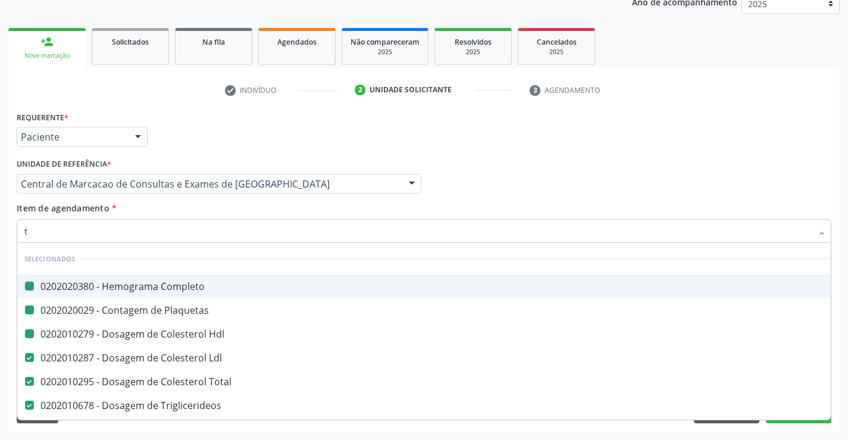
type input "tg"
checkbox Completo "false"
checkbox Hdl "false"
checkbox Plaquetas "false"
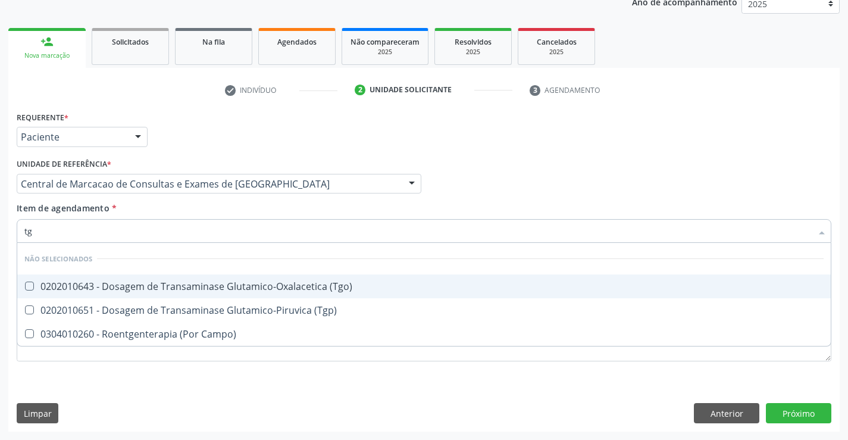
click at [196, 281] on div "0202010643 - Dosagem de Transaminase Glutamico-Oxalacetica (Tgo)" at bounding box center [423, 286] width 799 height 10
checkbox \(Tgo\) "true"
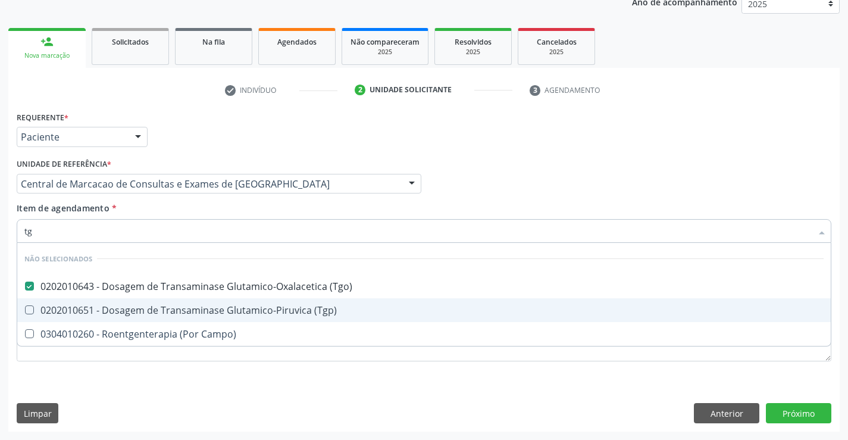
click at [194, 305] on div "0202010651 - Dosagem de Transaminase Glutamico-Piruvica (Tgp)" at bounding box center [423, 310] width 799 height 10
checkbox \(Tgp\) "true"
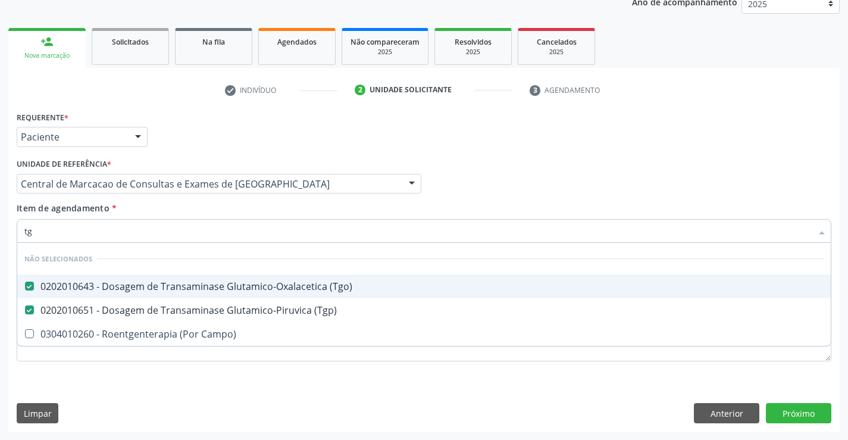
click at [197, 219] on input "tg" at bounding box center [417, 231] width 787 height 24
click at [195, 219] on input "tg" at bounding box center [417, 231] width 787 height 24
click at [174, 218] on div "Item de agendamento * tg Desfazer seleção Não selecionados 0202010643 - Dosagem…" at bounding box center [424, 220] width 815 height 37
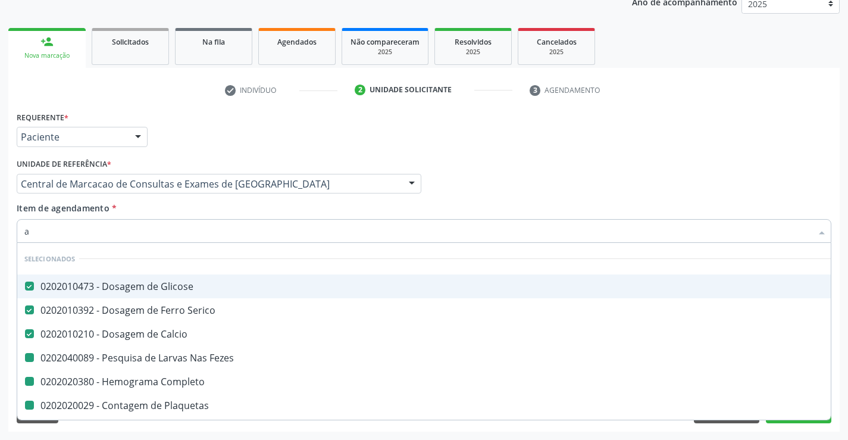
type input "ac"
checkbox Fezes "false"
checkbox Completo "false"
checkbox Plaquetas "false"
checkbox Hdl "false"
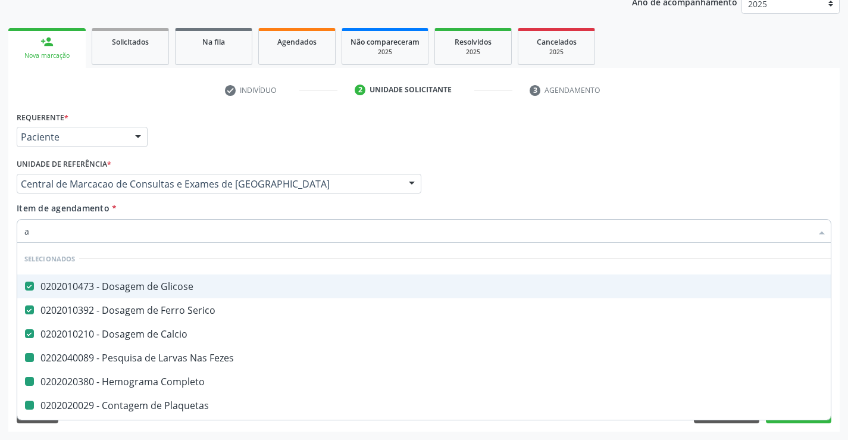
checkbox Ldl "false"
checkbox Total "false"
checkbox Triglicerideos "false"
checkbox Ureia "false"
checkbox Creatinina "false"
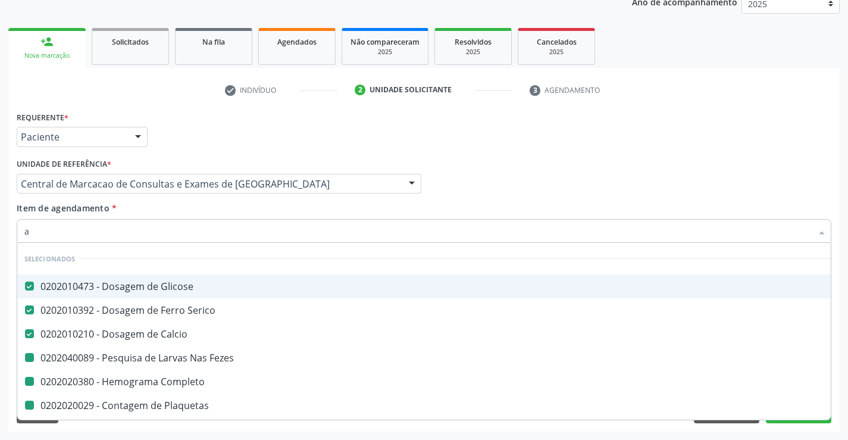
checkbox Urina "false"
checkbox \(Tgo\) "false"
checkbox \(Tgp\) "false"
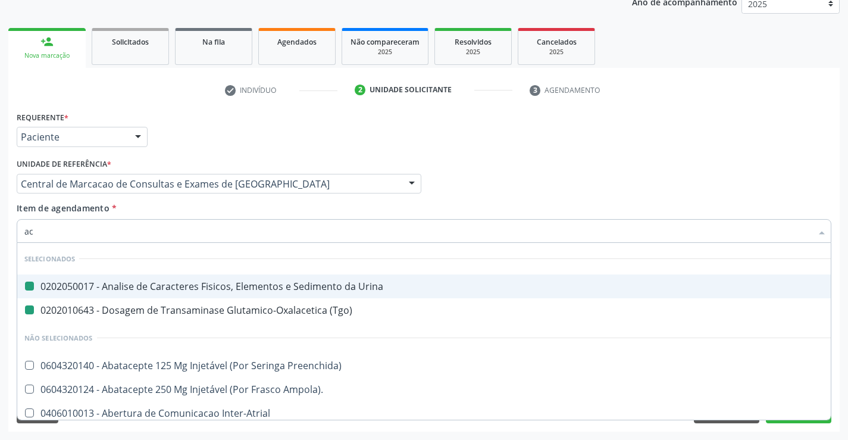
type input "aci"
checkbox Urina "false"
checkbox \(Tgo\) "false"
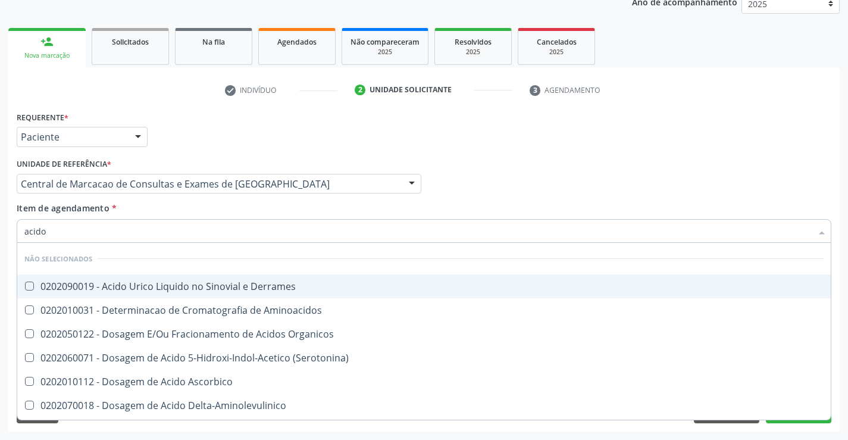
type input "acido u"
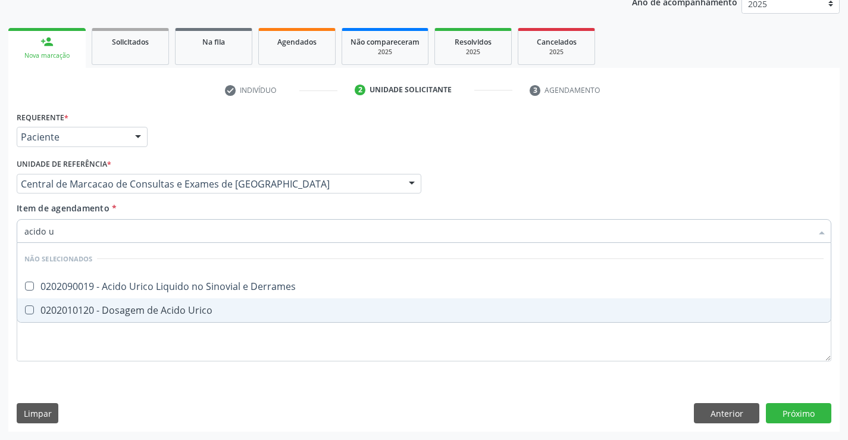
click at [136, 308] on div "0202010120 - Dosagem de Acido Urico" at bounding box center [423, 310] width 799 height 10
checkbox Urico "true"
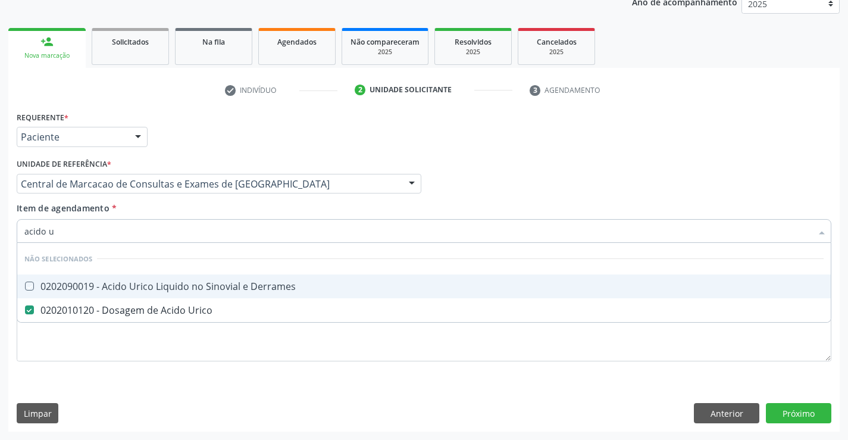
click at [145, 208] on div "Item de agendamento * acido u Desfazer seleção Não selecionados 0202090019 - Ac…" at bounding box center [424, 220] width 815 height 37
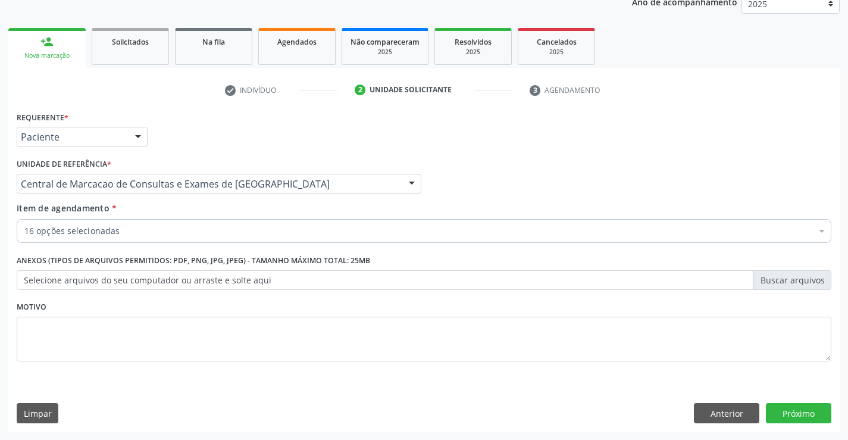
checkbox Glicose "true"
click at [787, 410] on button "Próximo" at bounding box center [798, 413] width 65 height 20
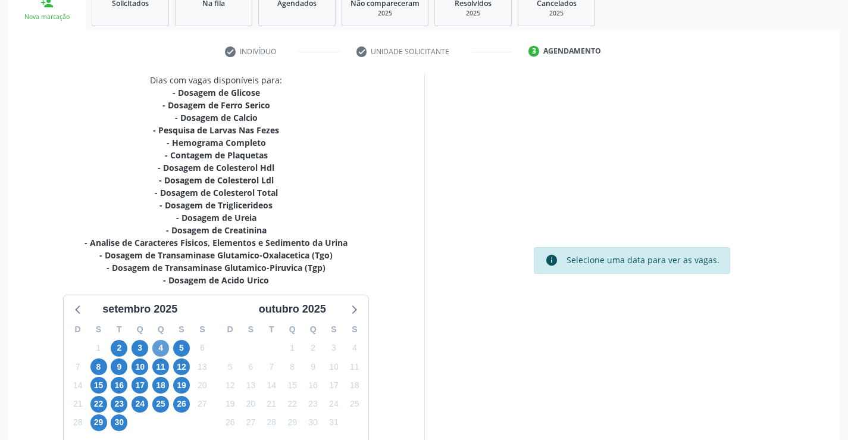
scroll to position [209, 0]
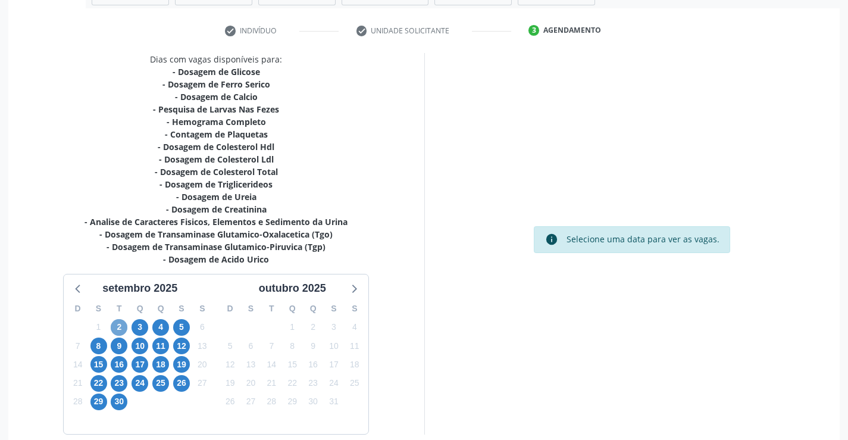
click at [121, 327] on span "2" at bounding box center [119, 327] width 17 height 17
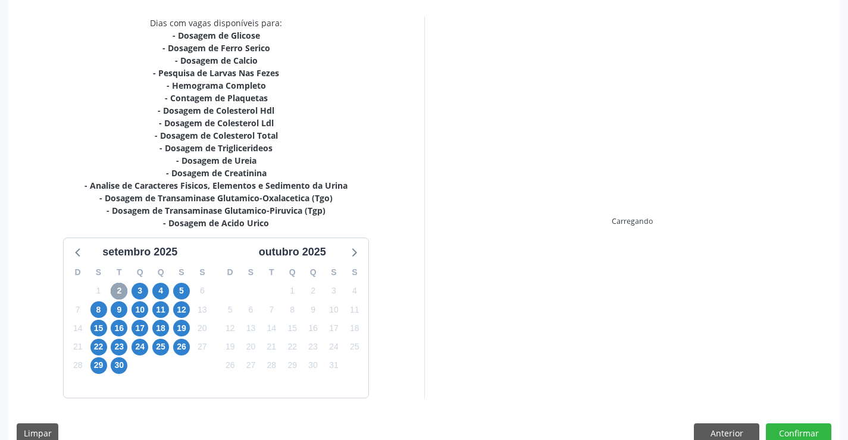
scroll to position [265, 0]
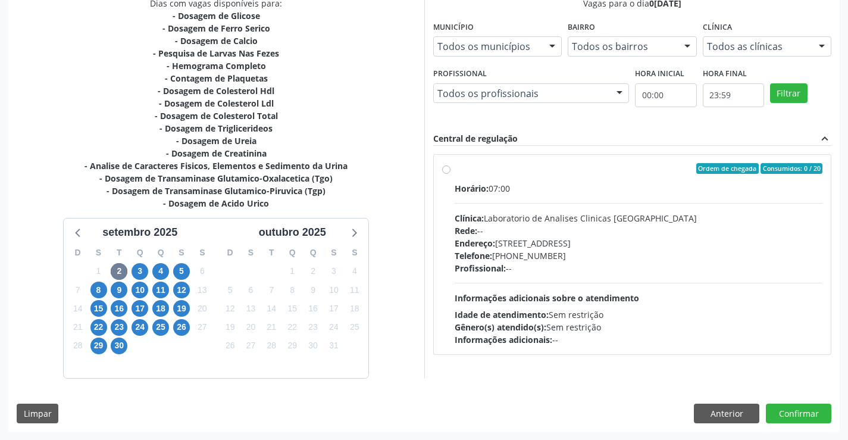
click at [704, 273] on div "Profissional: --" at bounding box center [639, 268] width 368 height 12
click at [450, 174] on input "Ordem de chegada Consumidos: 0 / 20 Horário: 07:00 Clínica: Laboratorio de Anal…" at bounding box center [446, 168] width 8 height 11
radio input "true"
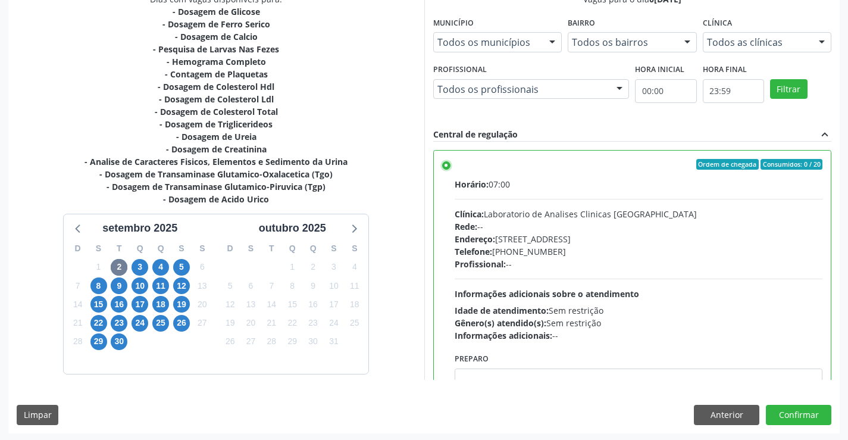
scroll to position [271, 0]
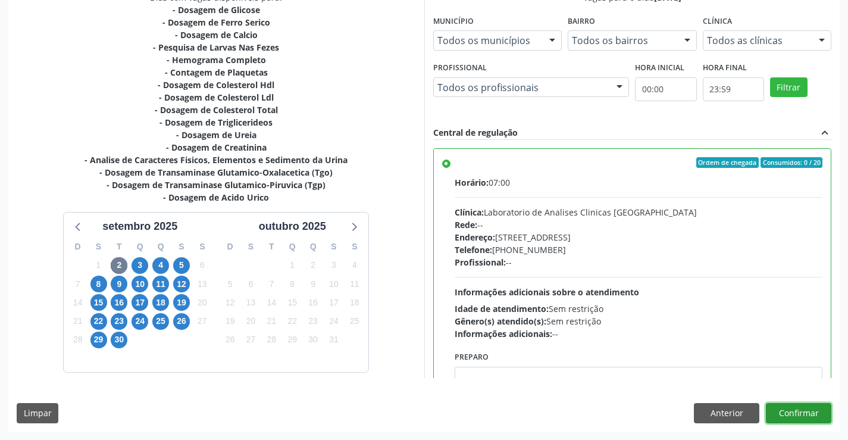
click at [791, 417] on button "Confirmar" at bounding box center [798, 413] width 65 height 20
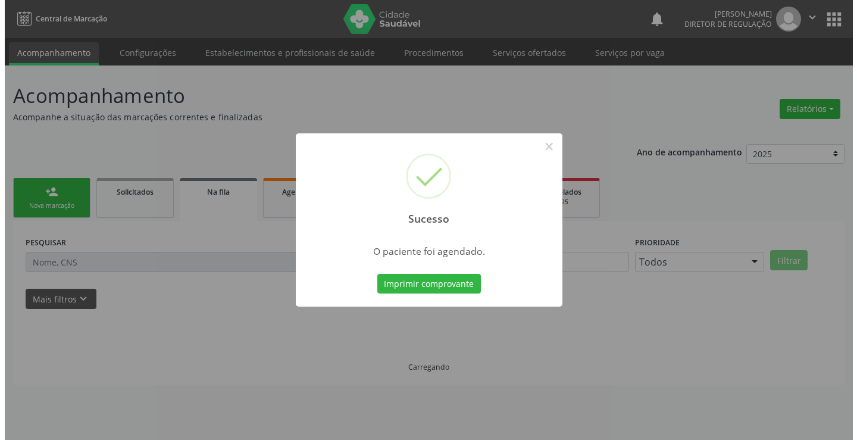
scroll to position [0, 0]
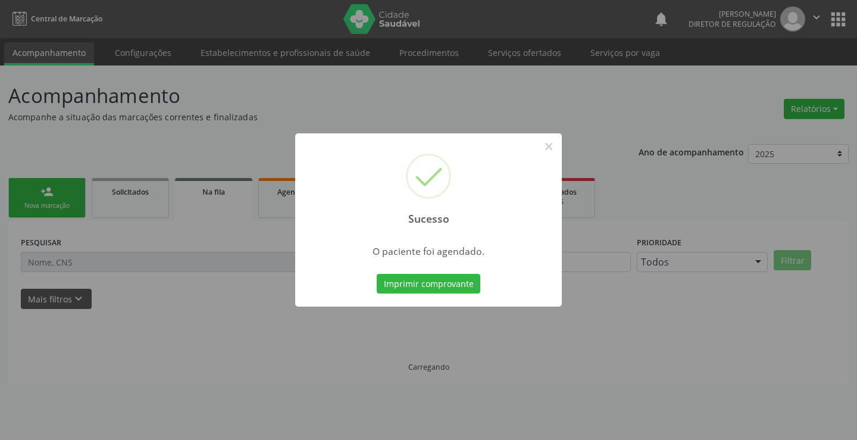
click at [377, 274] on button "Imprimir comprovante" at bounding box center [429, 284] width 104 height 20
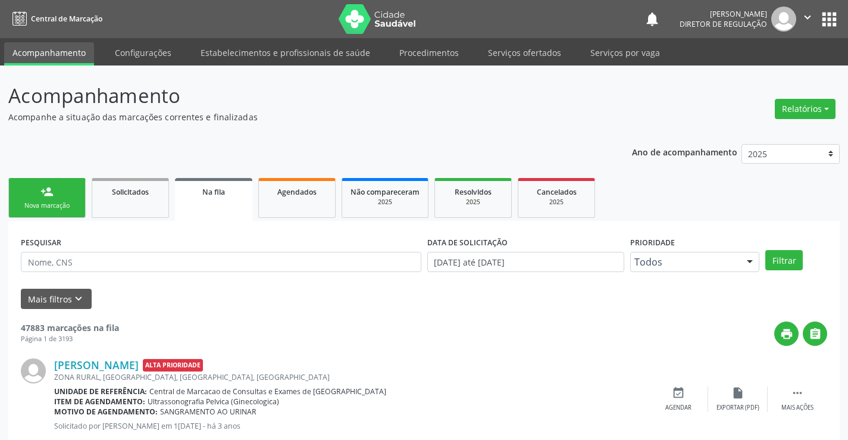
click at [58, 213] on link "person_add Nova marcação" at bounding box center [46, 198] width 77 height 40
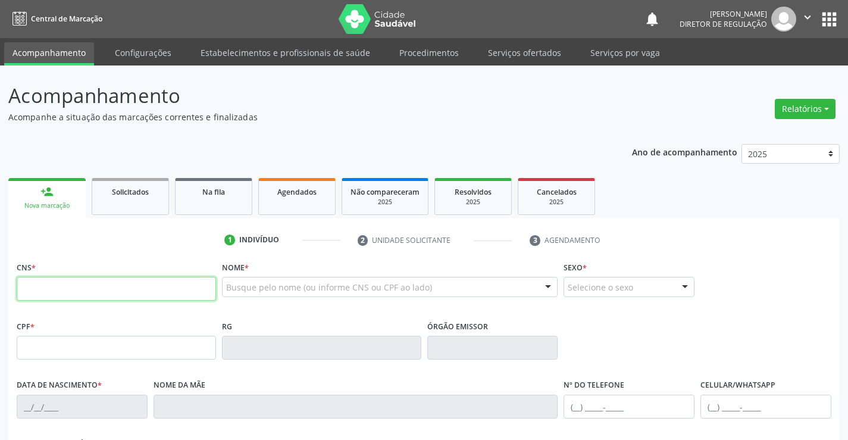
click at [61, 283] on input "text" at bounding box center [116, 289] width 199 height 24
type input "702 3071 1761 9412"
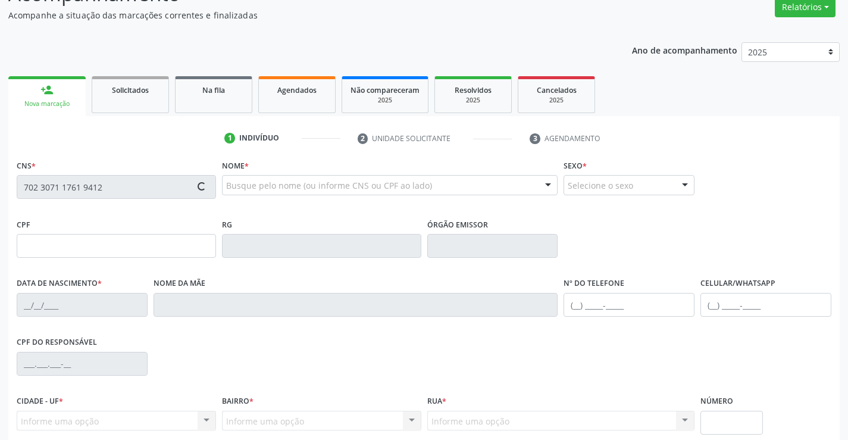
scroll to position [205, 0]
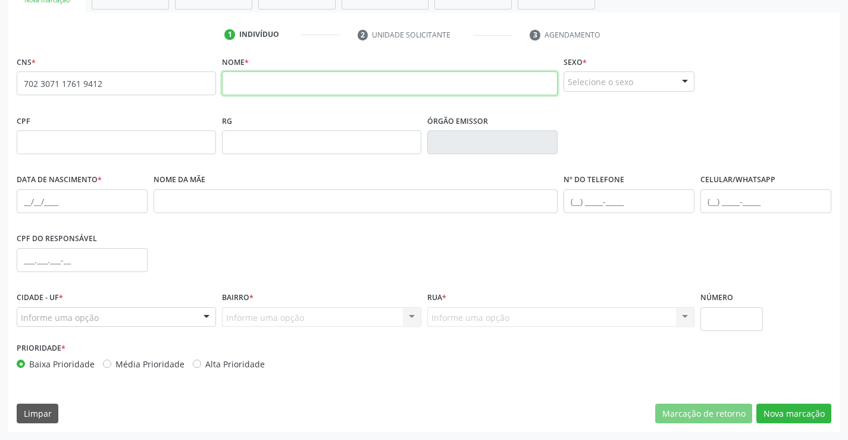
click at [386, 88] on input "text" at bounding box center [390, 83] width 336 height 24
type input "g"
type input "[PERSON_NAME]"
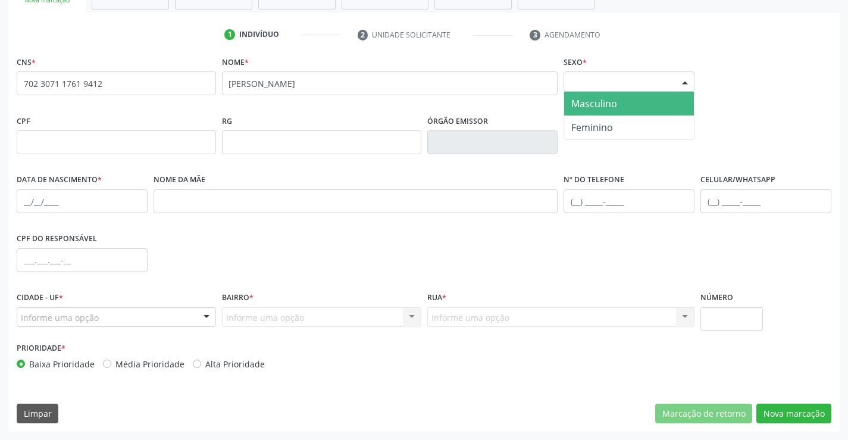
click at [590, 82] on div "Selecione o sexo" at bounding box center [629, 81] width 131 height 20
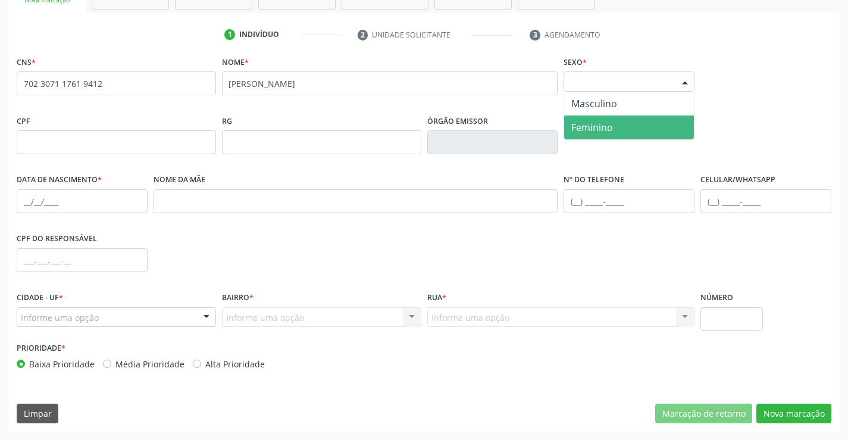
click at [610, 112] on span "Masculino" at bounding box center [629, 104] width 130 height 24
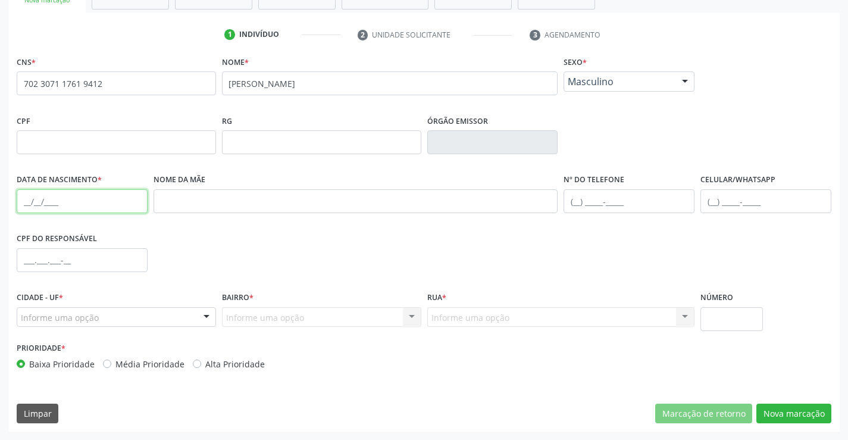
click at [82, 201] on input "text" at bounding box center [82, 201] width 131 height 24
type input "0[DATE]"
click at [187, 313] on div "Informe uma opção" at bounding box center [116, 317] width 199 height 20
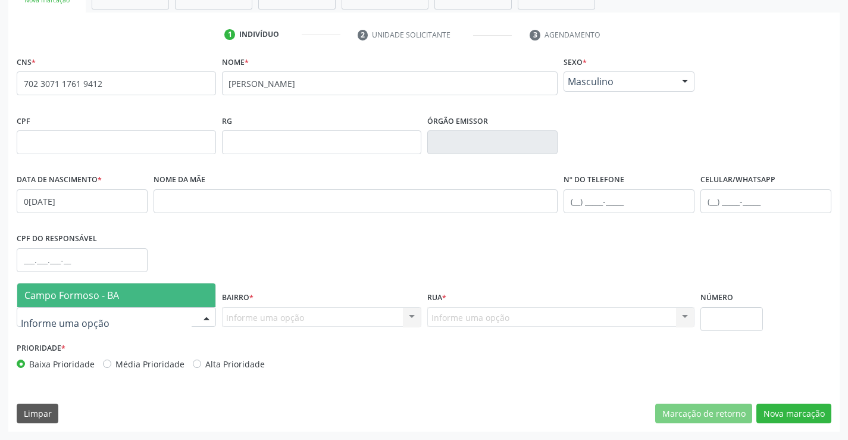
click at [184, 299] on span "Campo Formoso - BA" at bounding box center [116, 295] width 198 height 24
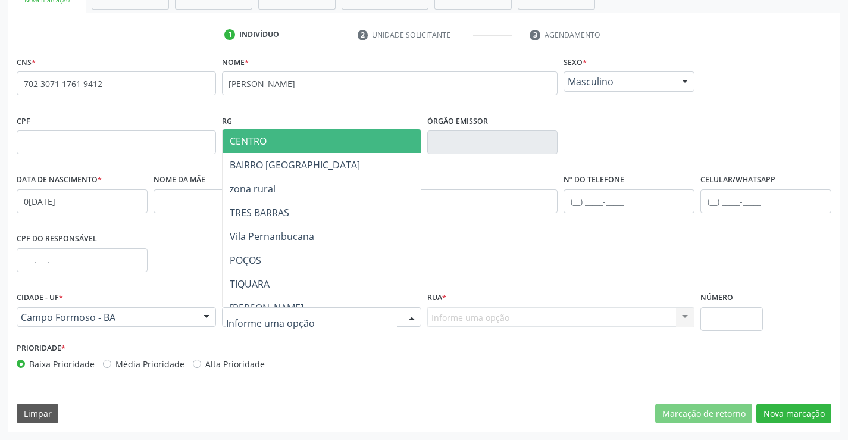
click at [335, 321] on div at bounding box center [321, 317] width 199 height 20
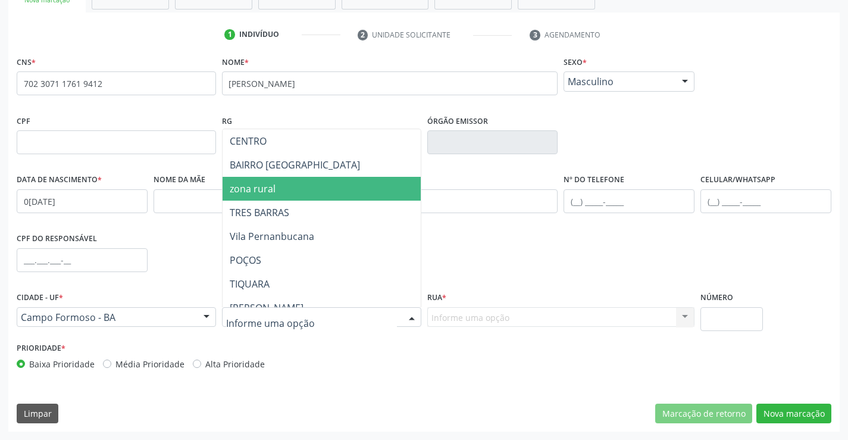
click at [330, 194] on span "zona rural" at bounding box center [351, 189] width 257 height 24
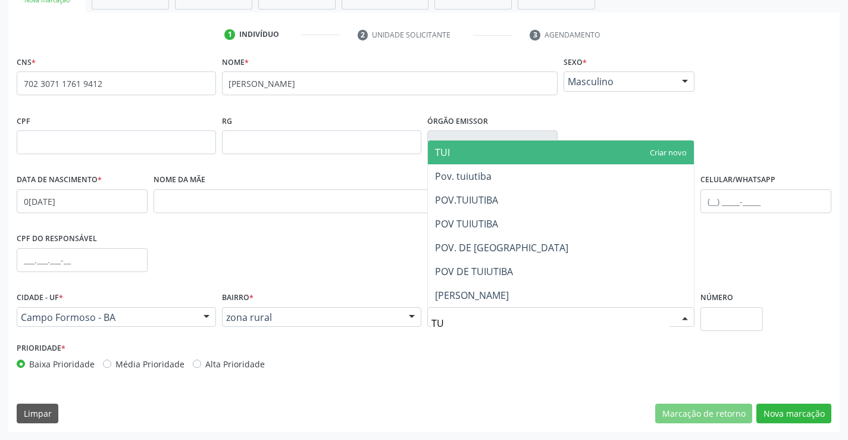
type input "TUI"
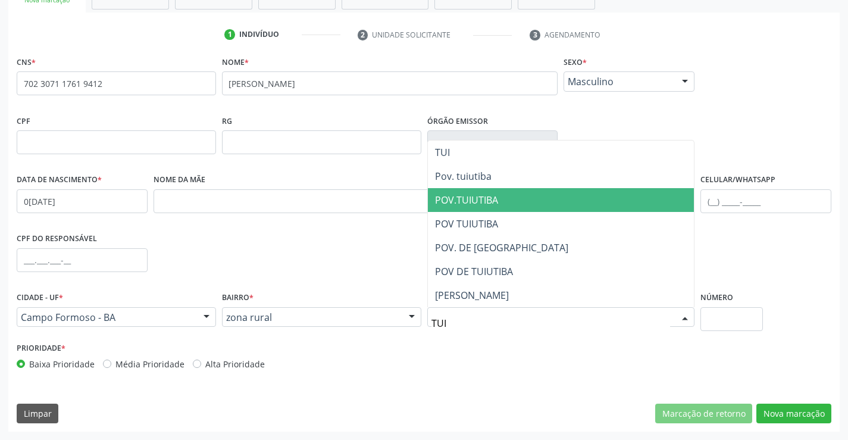
click at [505, 209] on span "POV.TUIUTIBA" at bounding box center [561, 200] width 267 height 24
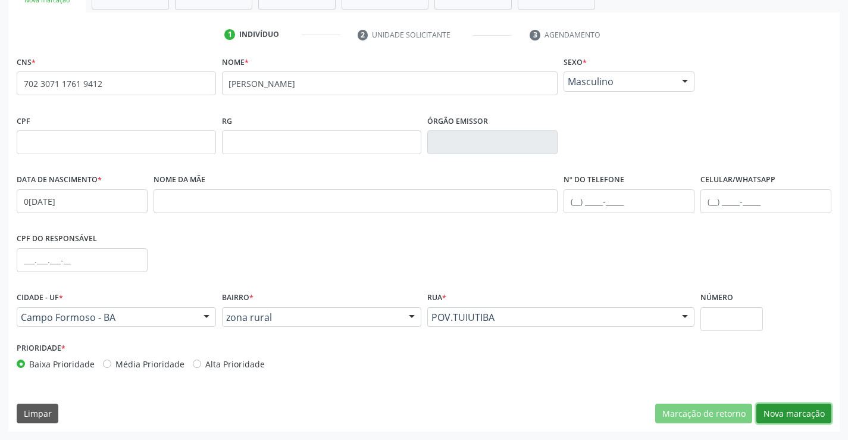
click at [762, 414] on button "Nova marcação" at bounding box center [793, 413] width 75 height 20
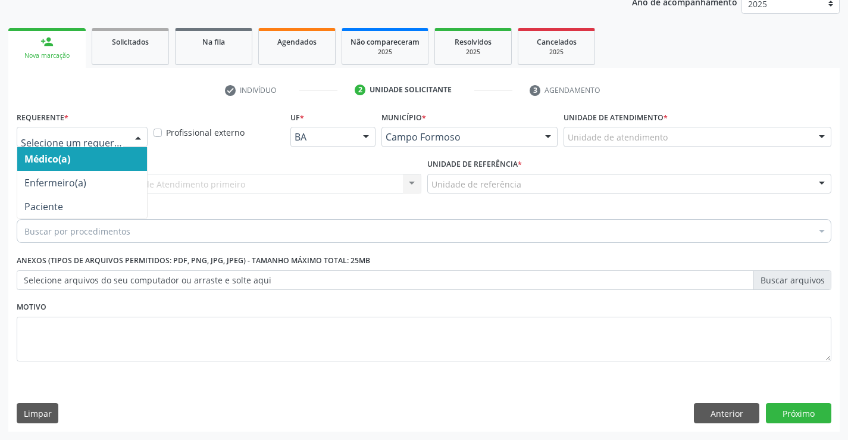
click at [87, 146] on div at bounding box center [82, 137] width 131 height 20
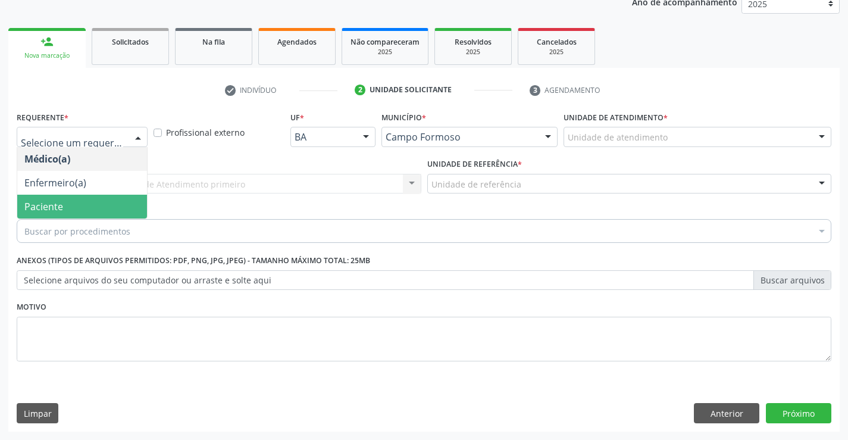
click at [89, 202] on span "Paciente" at bounding box center [82, 207] width 130 height 24
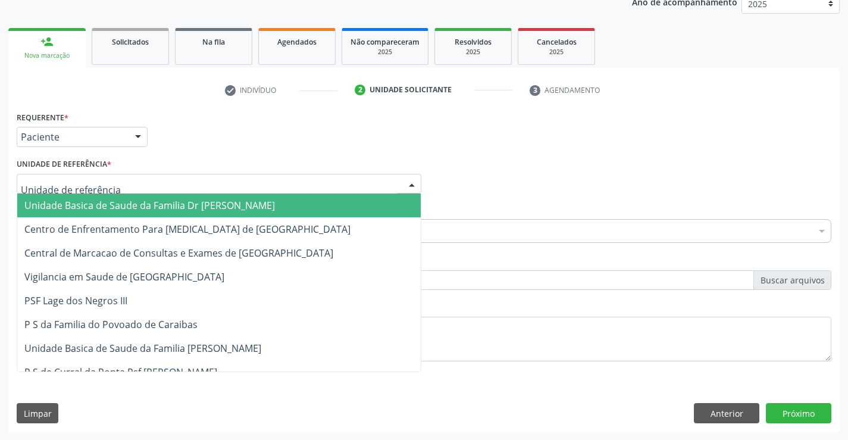
click at [278, 186] on div at bounding box center [219, 184] width 405 height 20
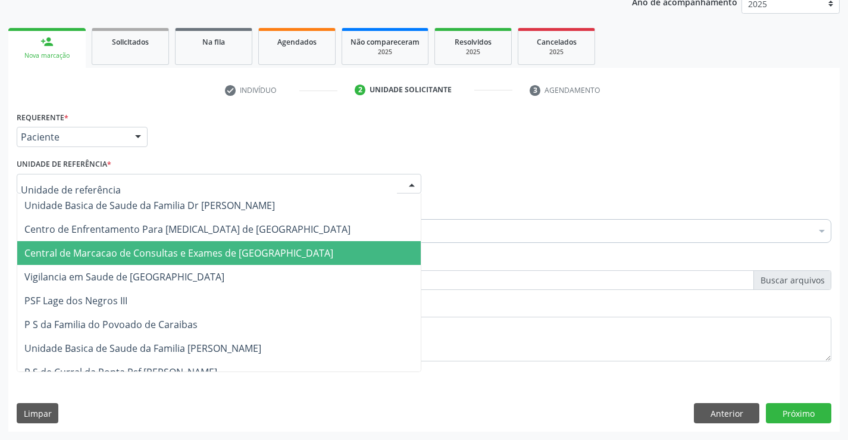
click at [247, 255] on span "Central de Marcacao de Consultas e Exames de [GEOGRAPHIC_DATA]" at bounding box center [178, 252] width 309 height 13
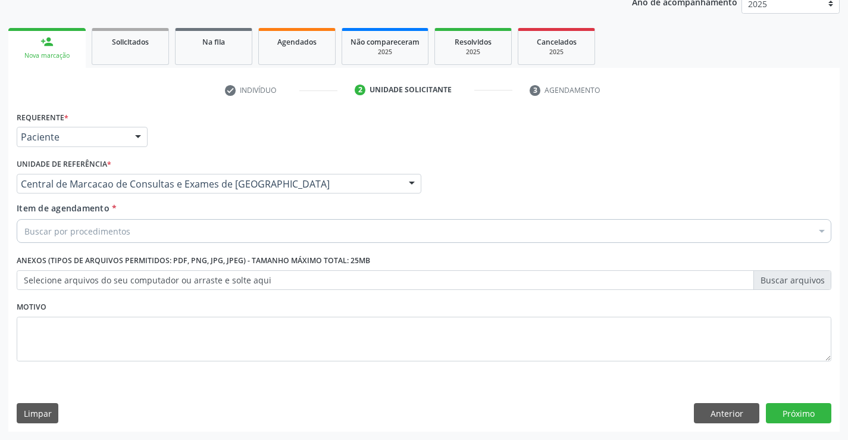
click at [307, 233] on div "Buscar por procedimentos" at bounding box center [424, 231] width 815 height 24
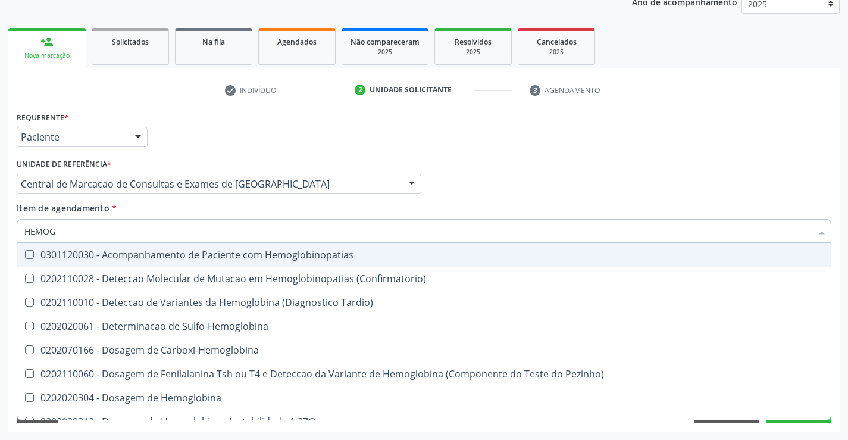
type input "HEMOGR"
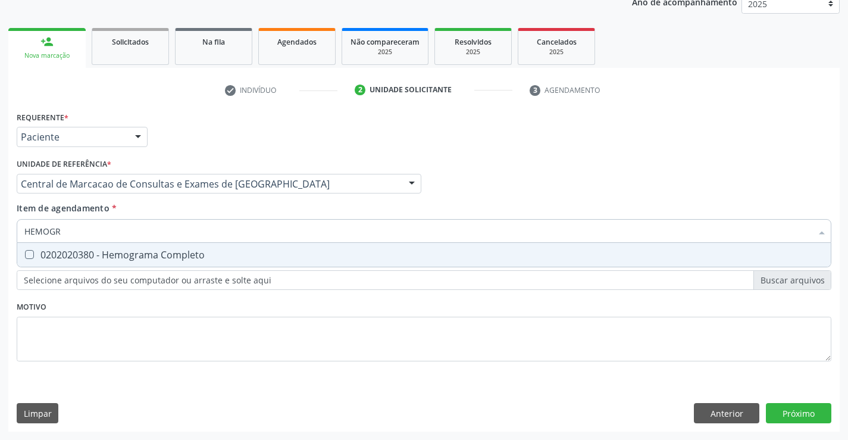
click at [255, 253] on div "0202020380 - Hemograma Completo" at bounding box center [423, 255] width 799 height 10
checkbox Completo "true"
type input "HEMOGR"
click at [253, 207] on div "Item de agendamento * HEMOGR Desfazer seleção 0202020380 - Hemograma Completo N…" at bounding box center [424, 220] width 815 height 37
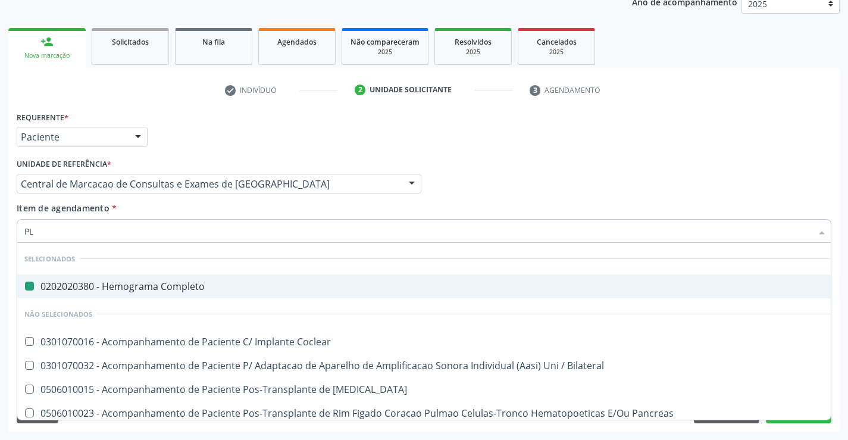
type input "PLA"
checkbox Completo "false"
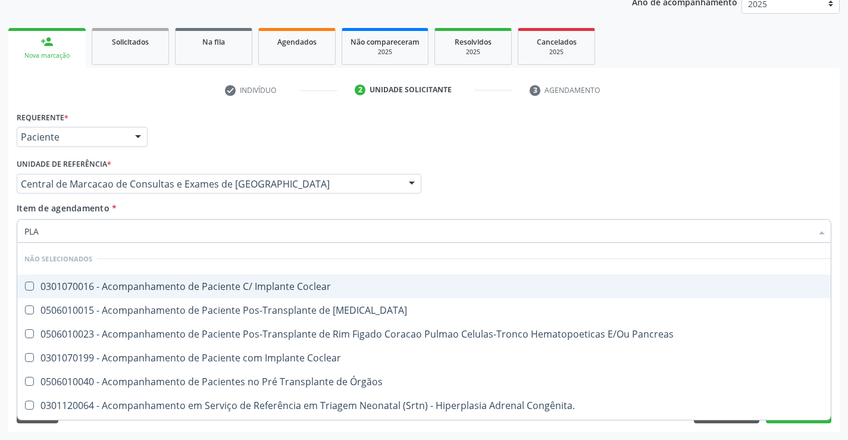
type input "PLAQ"
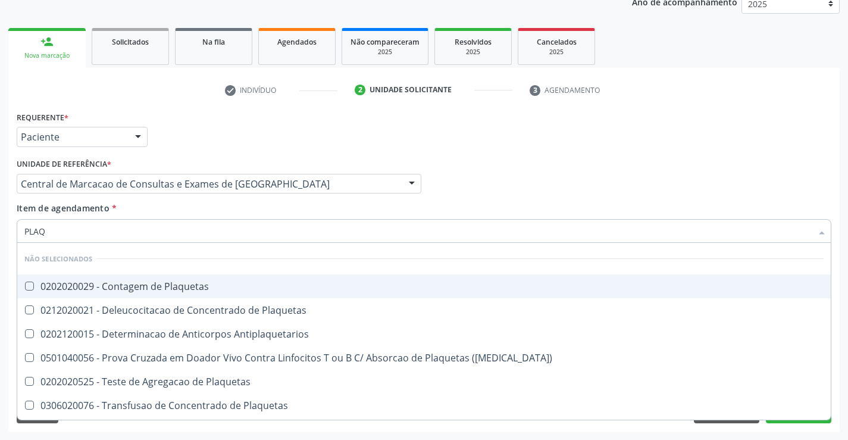
click at [209, 295] on span "0202020029 - Contagem de Plaquetas" at bounding box center [423, 286] width 813 height 24
checkbox Plaquetas "true"
type input "PLAQ"
click at [238, 216] on div "Item de agendamento * PLAQ Desfazer seleção Não selecionados 0202020029 - Conta…" at bounding box center [424, 220] width 815 height 37
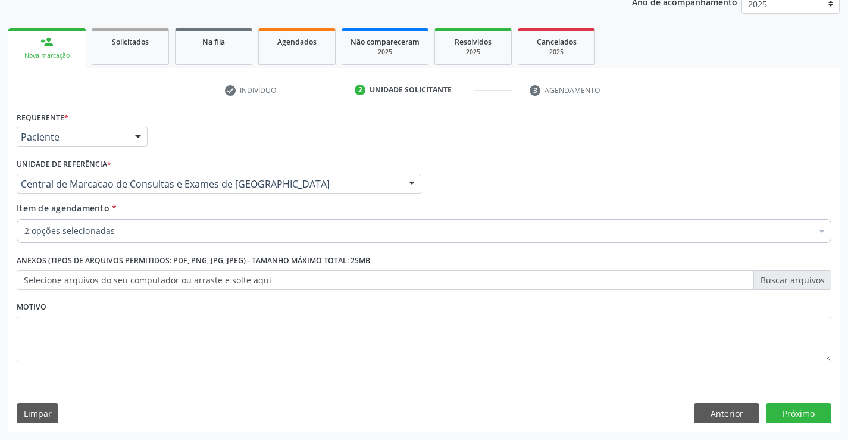
checkbox Plaquetas "true"
click at [237, 241] on div "2 opções selecionadas" at bounding box center [424, 231] width 815 height 24
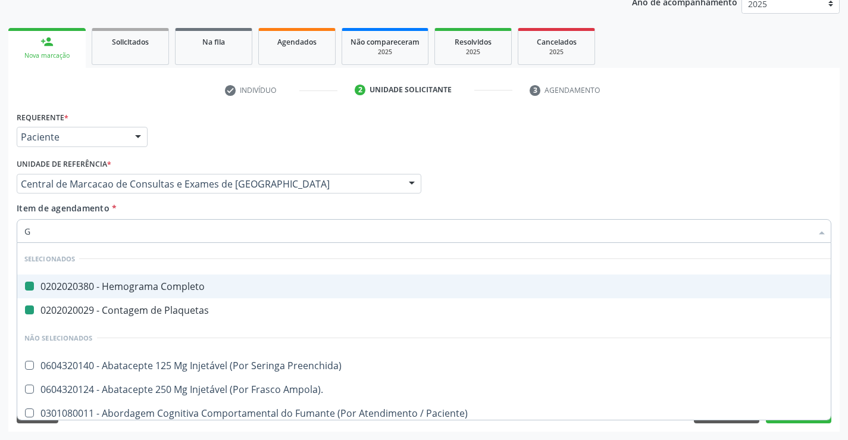
type input "GL"
checkbox Completo "false"
checkbox Plaquetas "false"
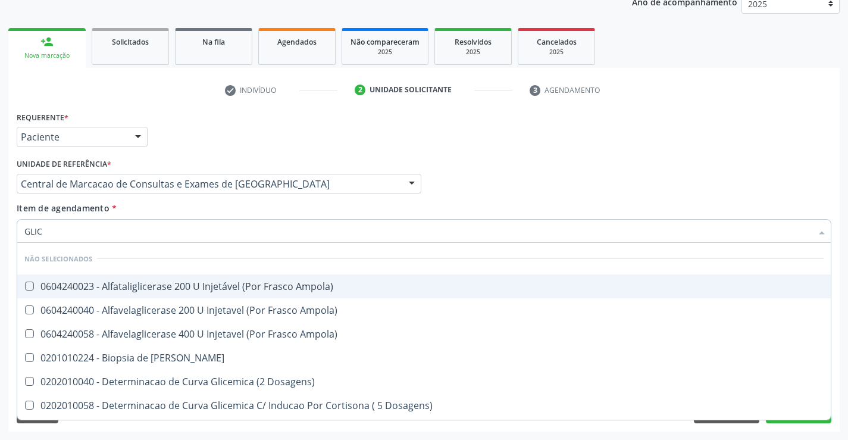
type input "GLICO"
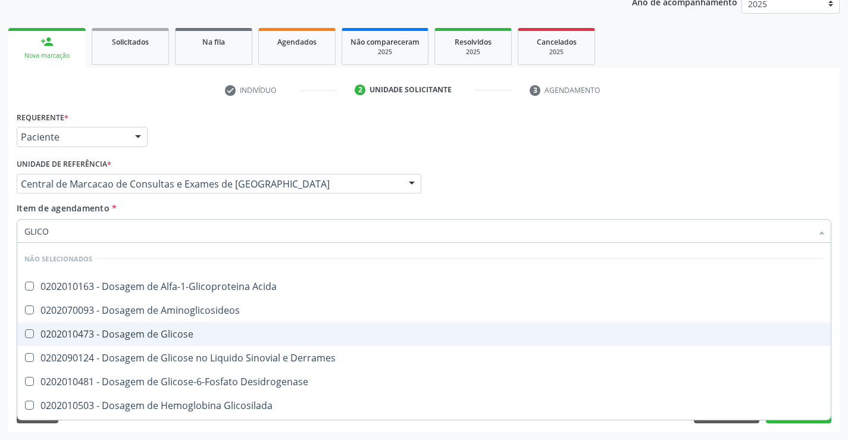
click at [199, 333] on div "0202010473 - Dosagem de Glicose" at bounding box center [423, 334] width 799 height 10
checkbox Glicose "true"
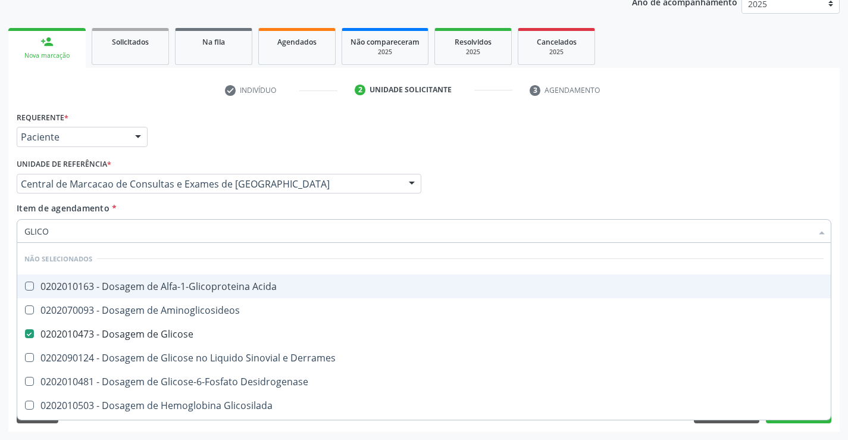
click at [211, 211] on div "Item de agendamento * GLICO Desfazer seleção Não selecionados 0202010163 - Dosa…" at bounding box center [424, 220] width 815 height 37
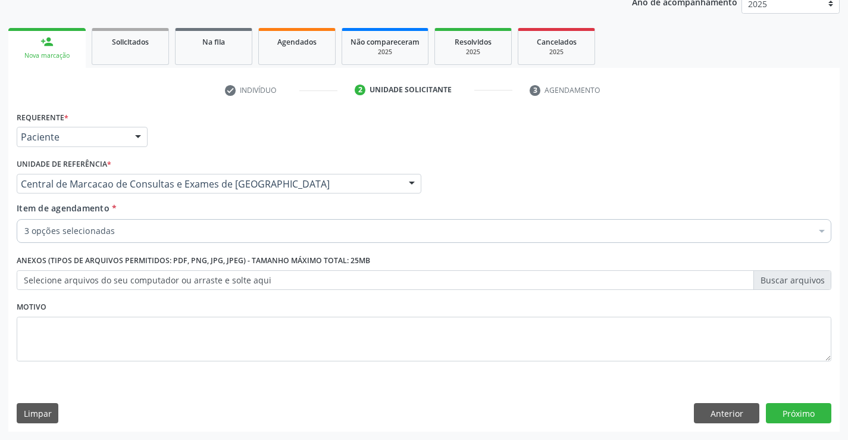
click at [218, 242] on div "3 opções selecionadas" at bounding box center [424, 231] width 815 height 24
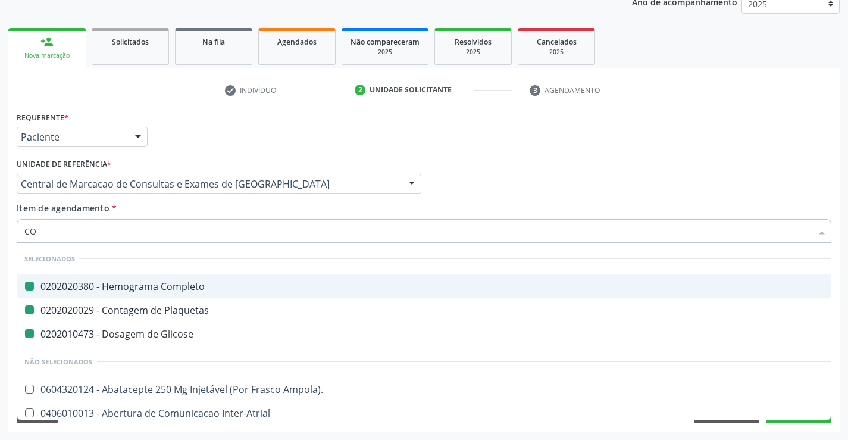
type input "COL"
checkbox Completo "false"
checkbox Plaquetas "false"
checkbox Glicose "false"
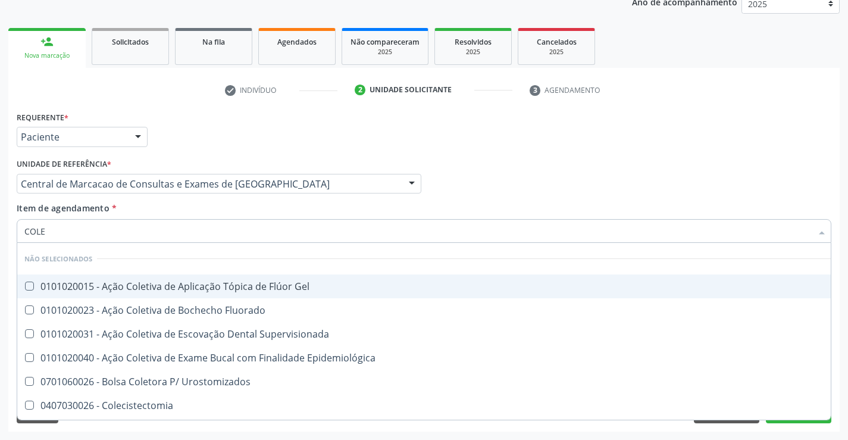
type input "COLES"
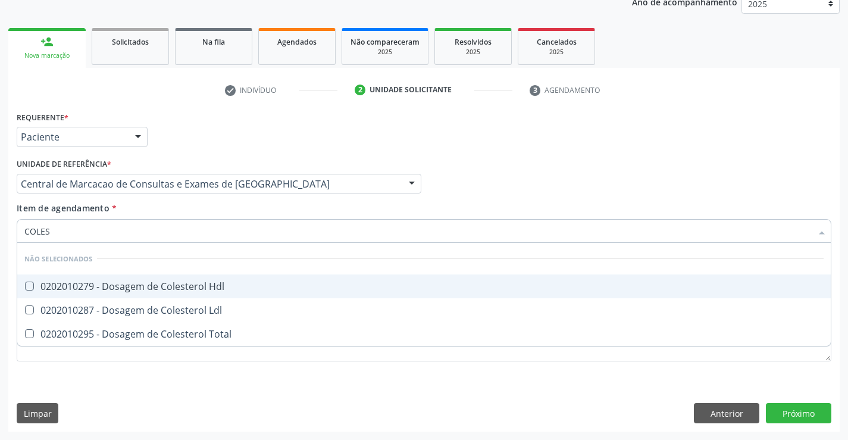
drag, startPoint x: 223, startPoint y: 287, endPoint x: 223, endPoint y: 301, distance: 14.3
click at [223, 287] on div "0202010279 - Dosagem de Colesterol Hdl" at bounding box center [423, 286] width 799 height 10
checkbox Hdl "true"
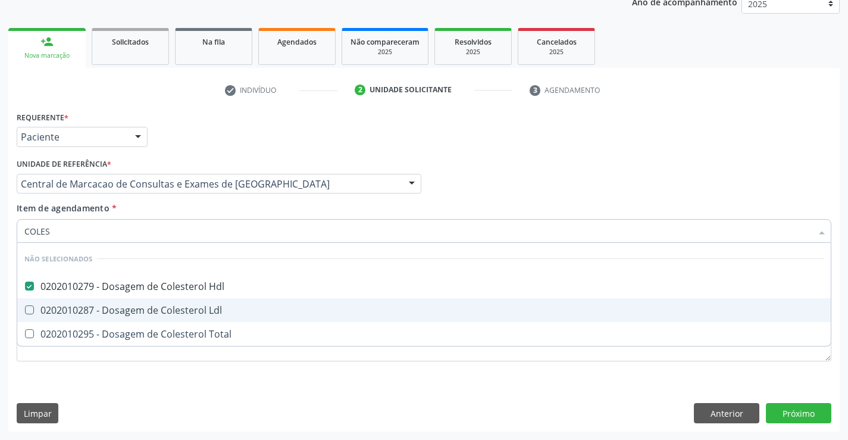
drag, startPoint x: 223, startPoint y: 311, endPoint x: 224, endPoint y: 336, distance: 25.6
click at [223, 311] on div "0202010287 - Dosagem de Colesterol Ldl" at bounding box center [423, 310] width 799 height 10
checkbox Ldl "true"
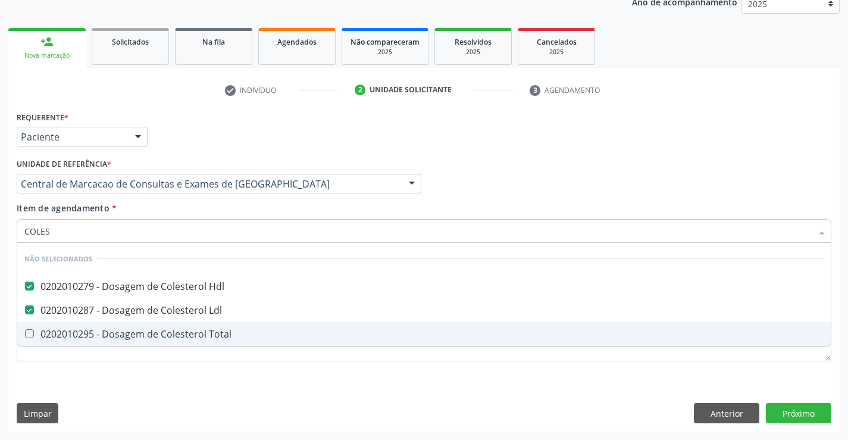
click at [224, 336] on div "0202010295 - Dosagem de Colesterol Total" at bounding box center [423, 334] width 799 height 10
checkbox Total "true"
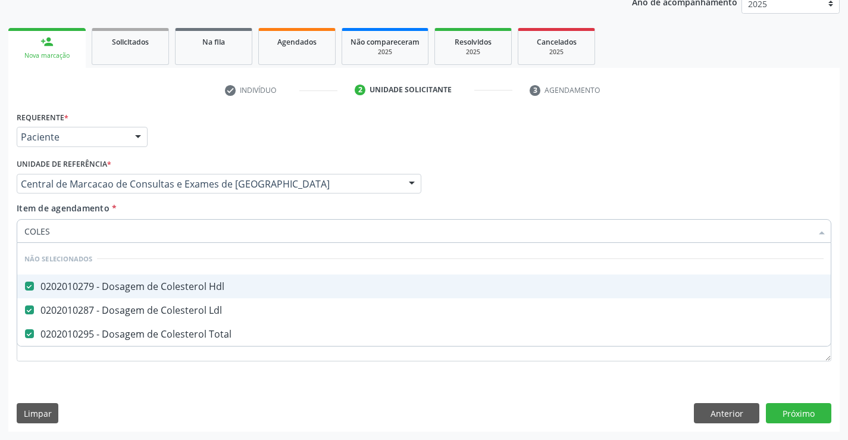
click at [220, 216] on div "Item de agendamento * COLES Desfazer seleção Não selecionados 0202010279 - Dosa…" at bounding box center [424, 220] width 815 height 37
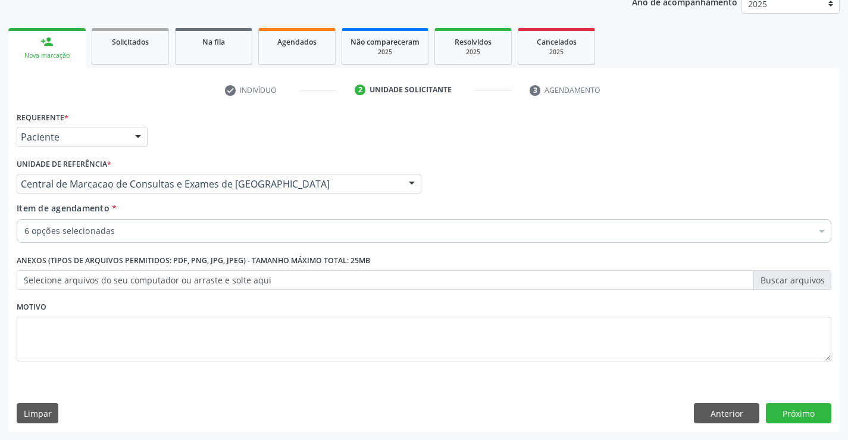
click at [218, 239] on div "6 opções selecionadas" at bounding box center [424, 231] width 815 height 24
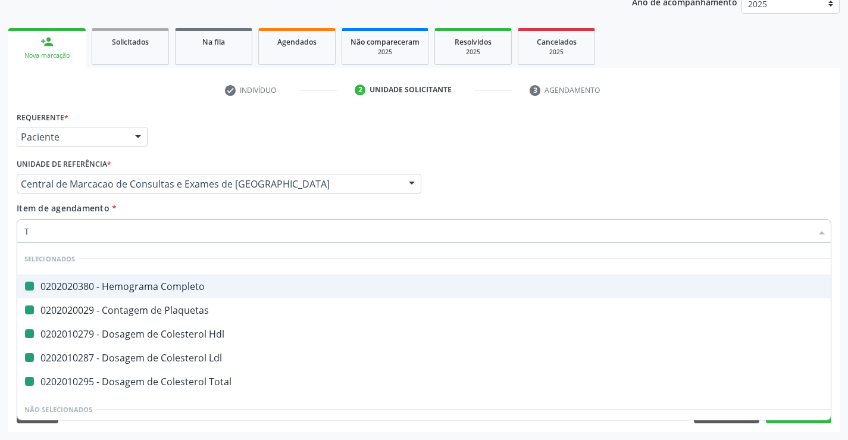
type input "TR"
checkbox Completo "false"
checkbox Plaquetas "false"
checkbox Hdl "false"
checkbox Ldl "false"
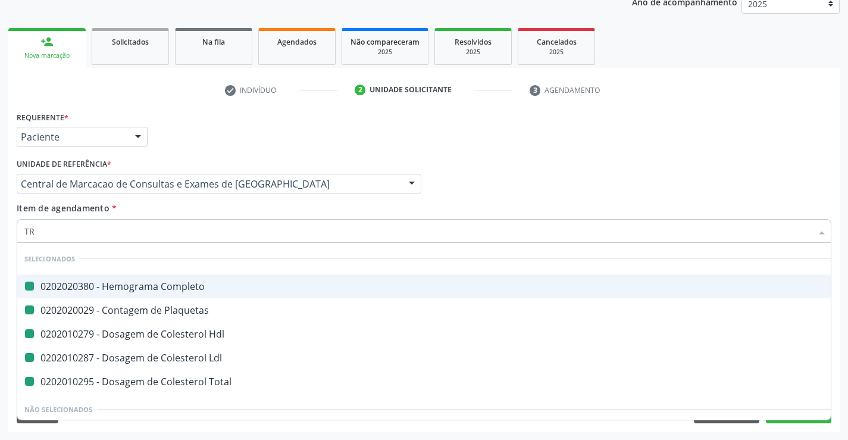
checkbox Total "false"
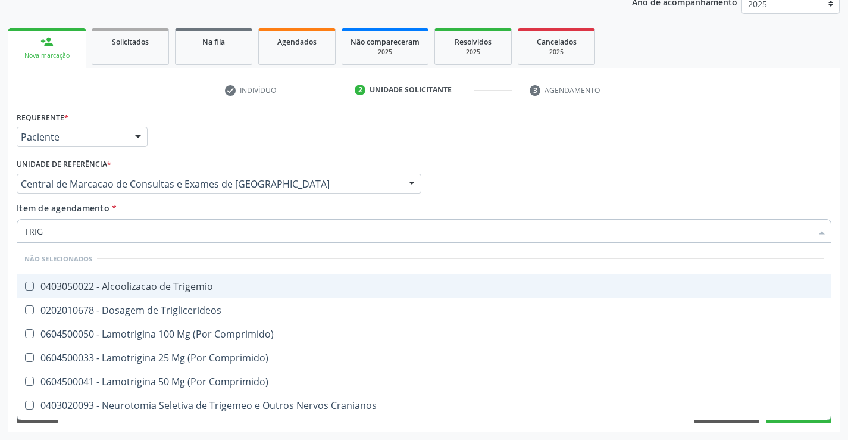
type input "TRIGL"
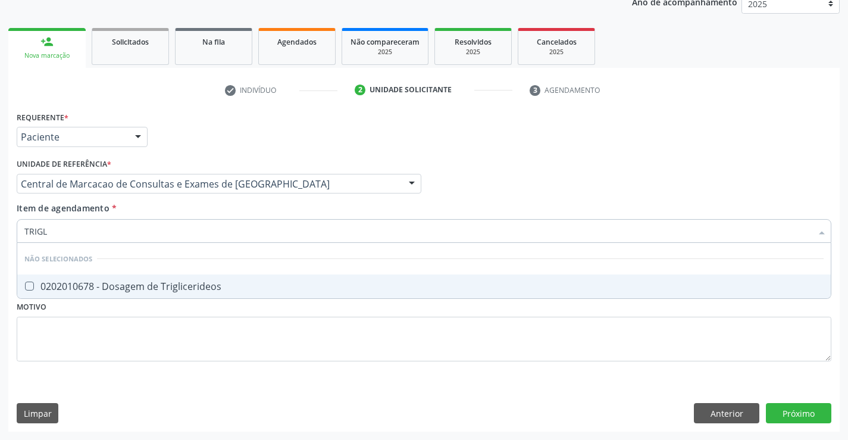
click at [228, 289] on div "0202010678 - Dosagem de Triglicerideos" at bounding box center [423, 286] width 799 height 10
checkbox Triglicerideos "true"
click at [230, 202] on div "Item de agendamento * TRIGL Desfazer seleção Não selecionados 0202010678 - Dosa…" at bounding box center [424, 220] width 815 height 37
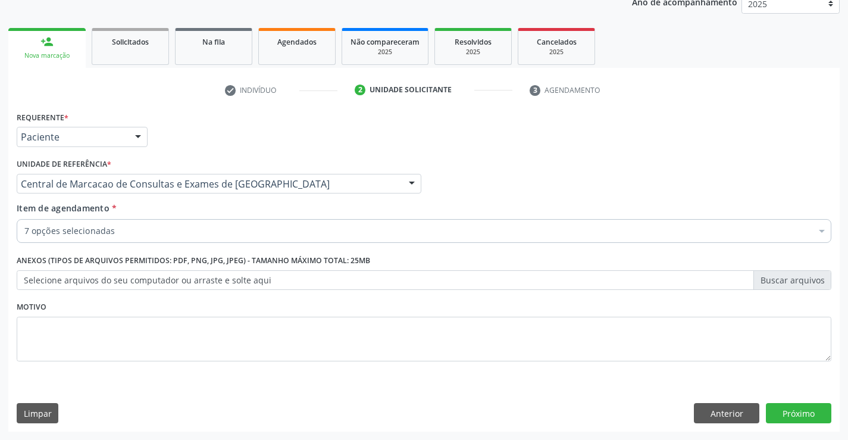
click at [193, 224] on div "7 opções selecionadas" at bounding box center [424, 231] width 815 height 24
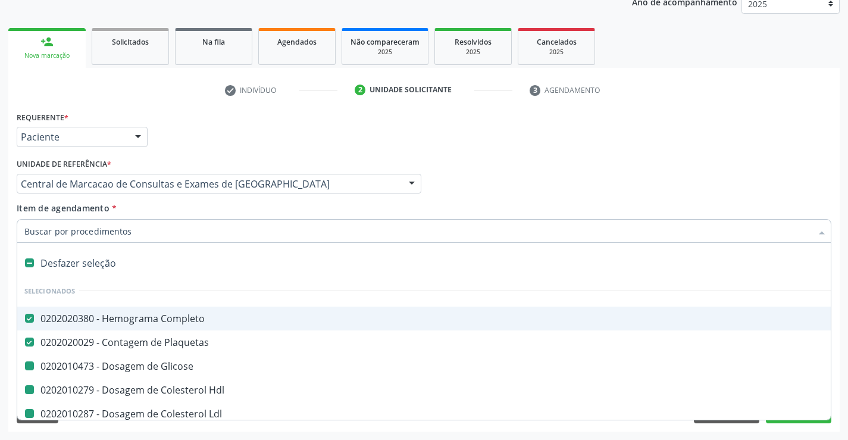
type input "U"
checkbox Glicose "false"
checkbox Hdl "false"
checkbox Ldl "false"
checkbox Total "false"
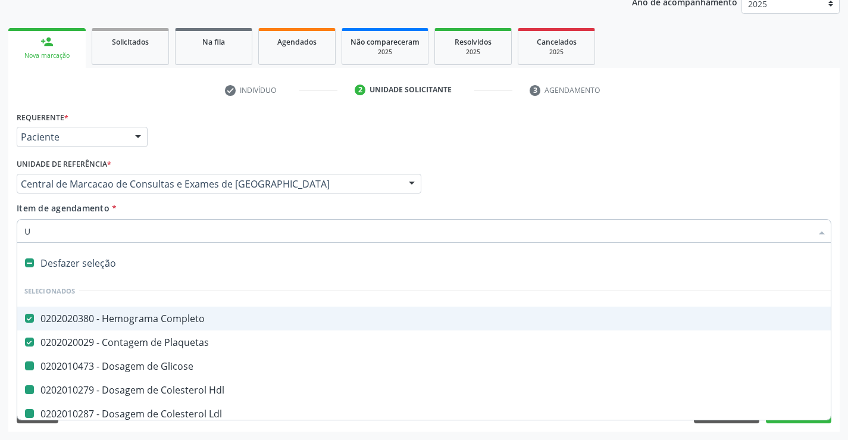
checkbox Triglicerideos "false"
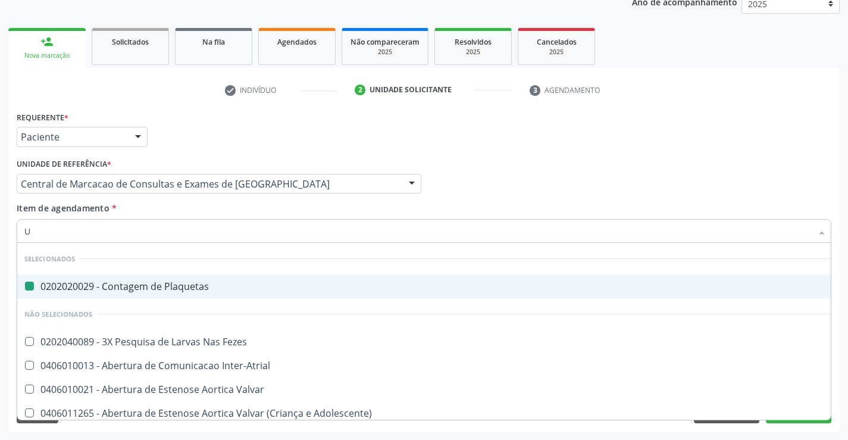
type input "UR"
checkbox Plaquetas "false"
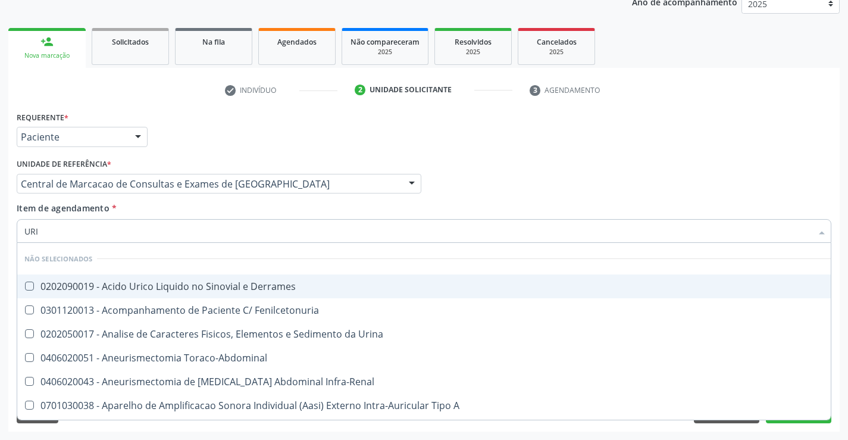
type input "URIN"
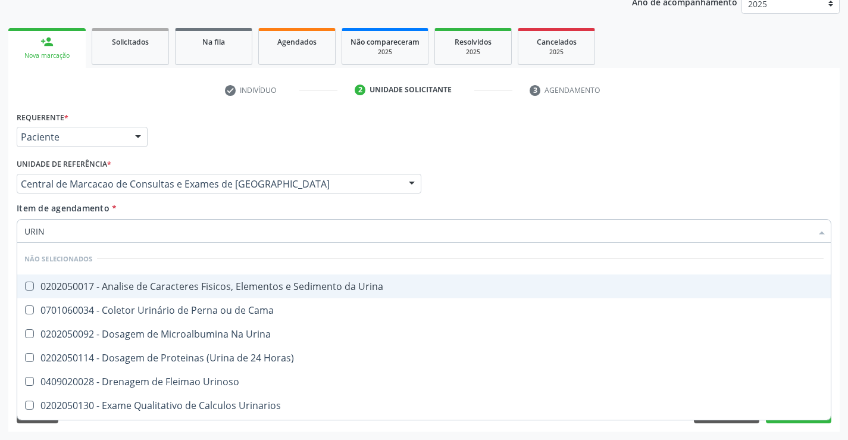
click at [213, 281] on div "0202050017 - Analise de Caracteres Fisicos, Elementos e Sedimento da Urina" at bounding box center [423, 286] width 799 height 10
checkbox Urina "true"
click at [211, 200] on div "Unidade de referência * Central de Marcacao de Consultas e Exames de Campo Form…" at bounding box center [219, 178] width 411 height 46
checkbox Urina "true"
checkbox Horas\) "true"
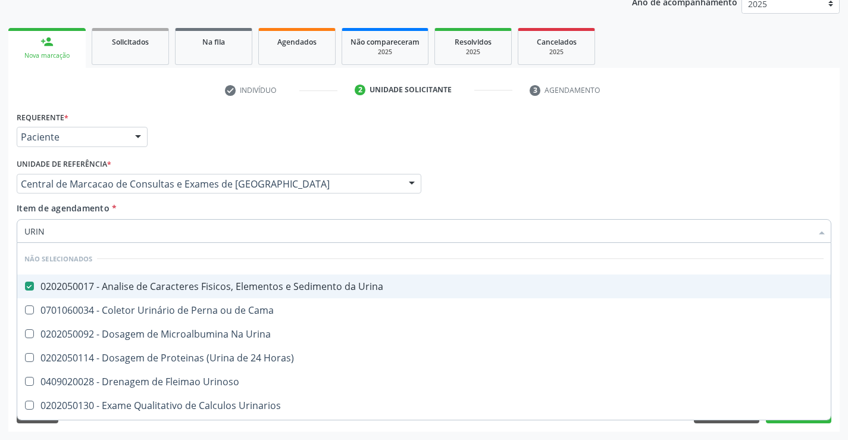
checkbox Urinoso "true"
checkbox Urinarios "true"
checkbox Quantitativa "true"
checkbox Delgada\) "true"
checkbox Cama "true"
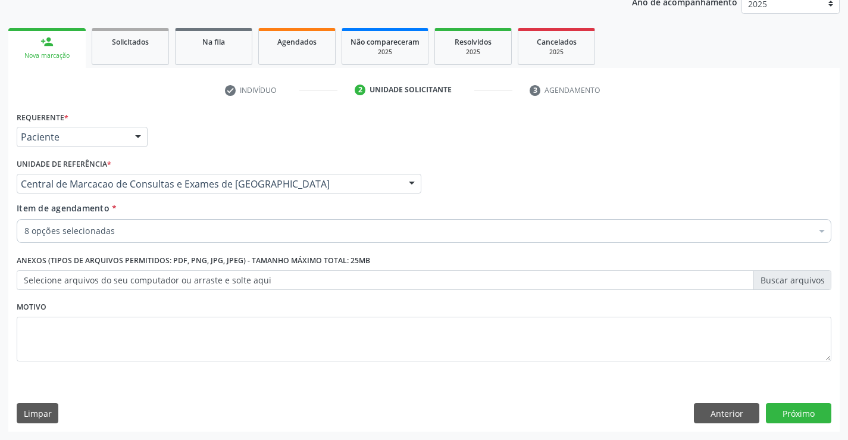
click at [170, 237] on div "8 opções selecionadas" at bounding box center [424, 231] width 815 height 24
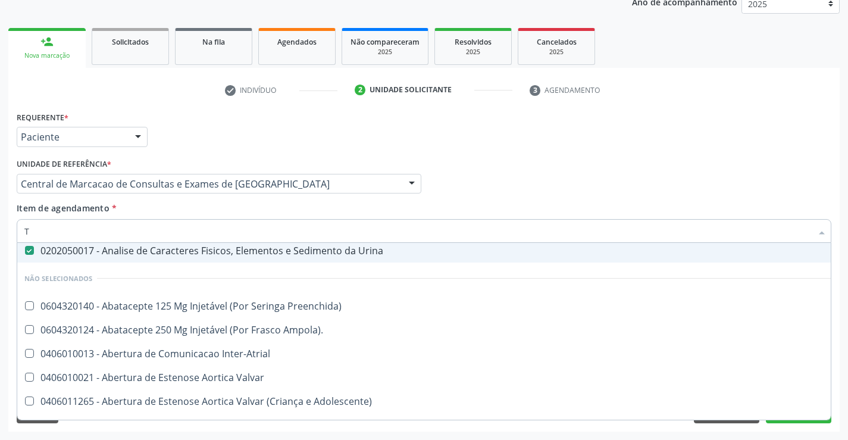
scroll to position [146, 0]
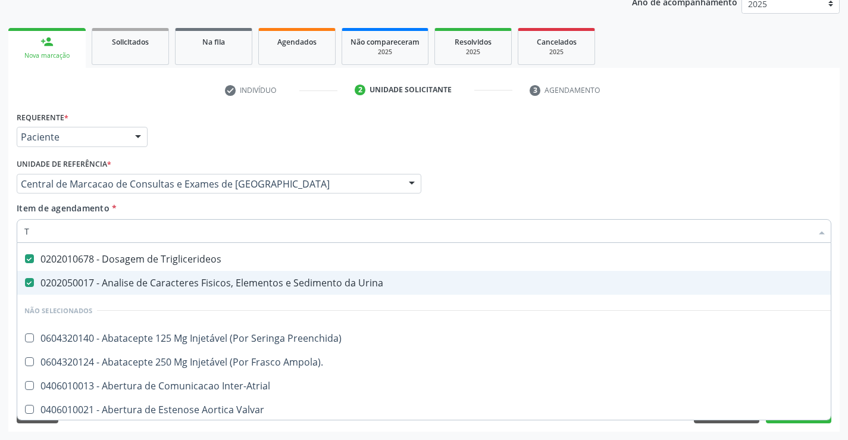
type input "TG"
checkbox Completo "false"
checkbox Hdl "false"
checkbox Plaquetas "false"
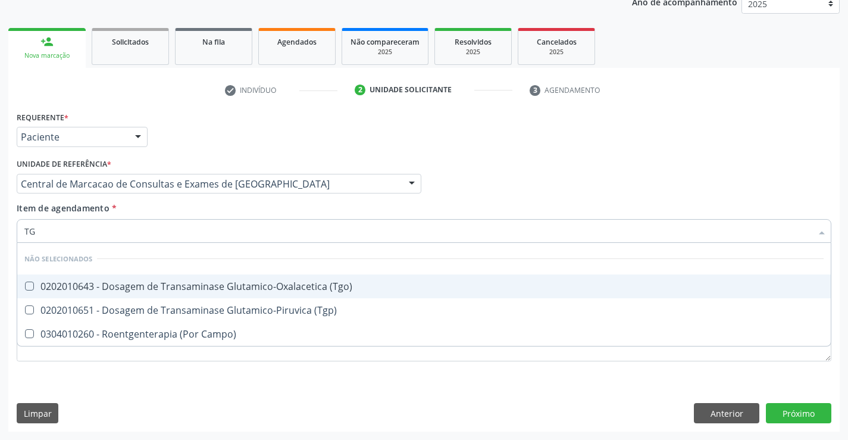
click at [217, 290] on div "0202010643 - Dosagem de Transaminase Glutamico-Oxalacetica (Tgo)" at bounding box center [423, 286] width 799 height 10
checkbox \(Tgo\) "true"
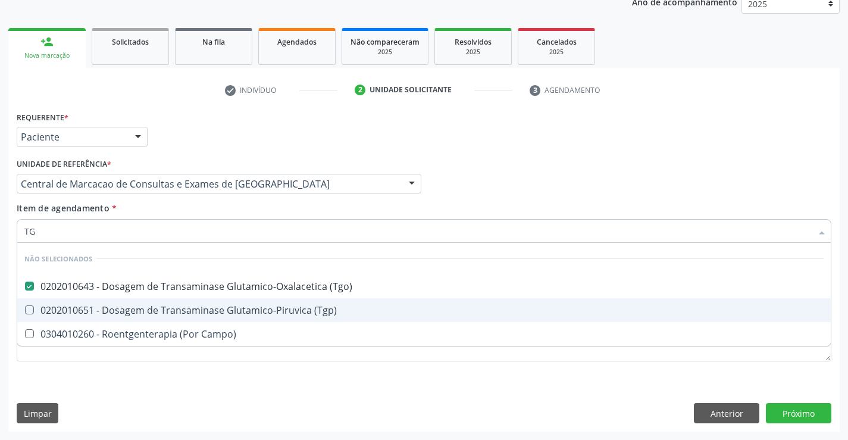
click at [218, 313] on div "0202010651 - Dosagem de Transaminase Glutamico-Piruvica (Tgp)" at bounding box center [423, 310] width 799 height 10
checkbox \(Tgp\) "true"
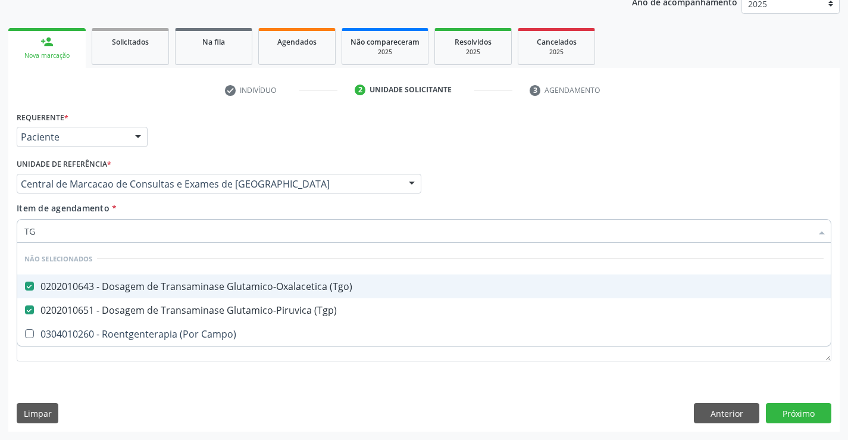
click at [241, 219] on input "TG" at bounding box center [417, 231] width 787 height 24
click at [226, 241] on input "TG" at bounding box center [417, 231] width 787 height 24
click at [230, 194] on div "Unidade de referência * Central de Marcacao de Consultas e Exames de Campo Form…" at bounding box center [219, 178] width 411 height 46
checkbox Campo\) "true"
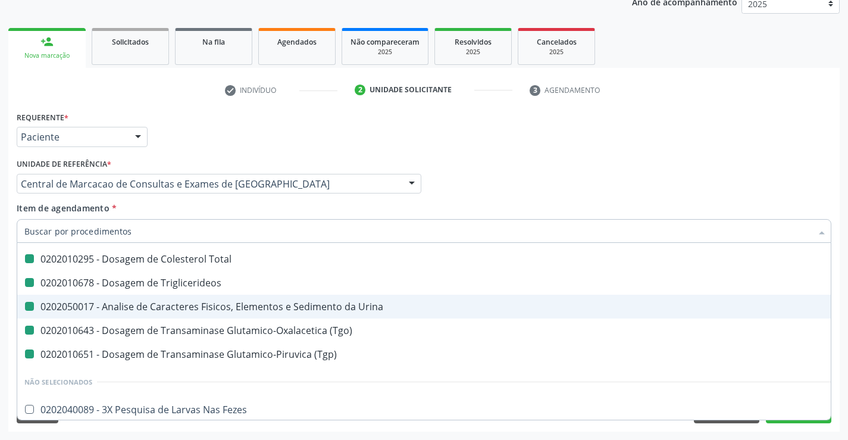
type input "U"
checkbox Total "false"
checkbox Triglicerideos "false"
checkbox Urina "false"
checkbox \(Tgo\) "false"
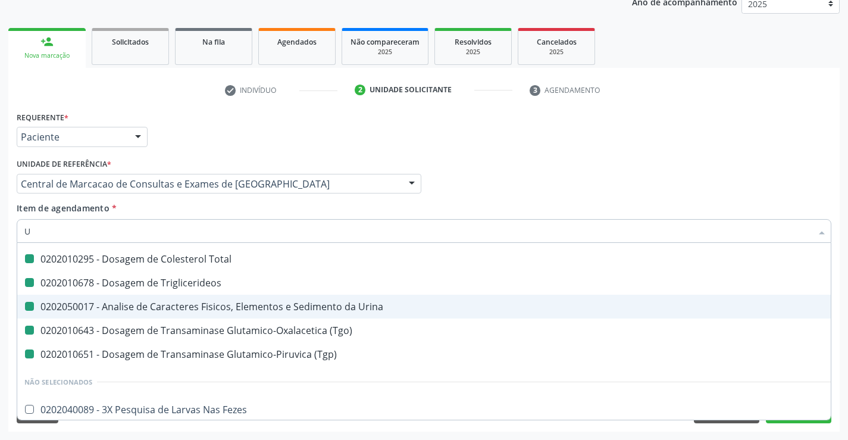
checkbox \(Tgp\) "false"
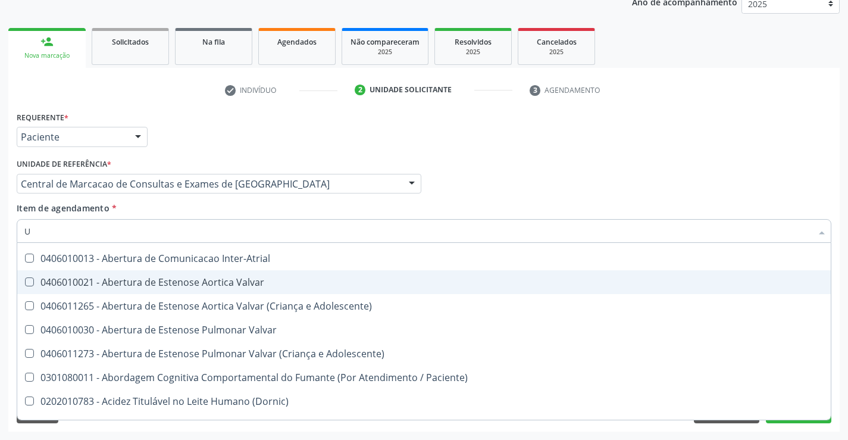
type input "UR"
checkbox \(Tgo\) "false"
checkbox \(Tgp\) "false"
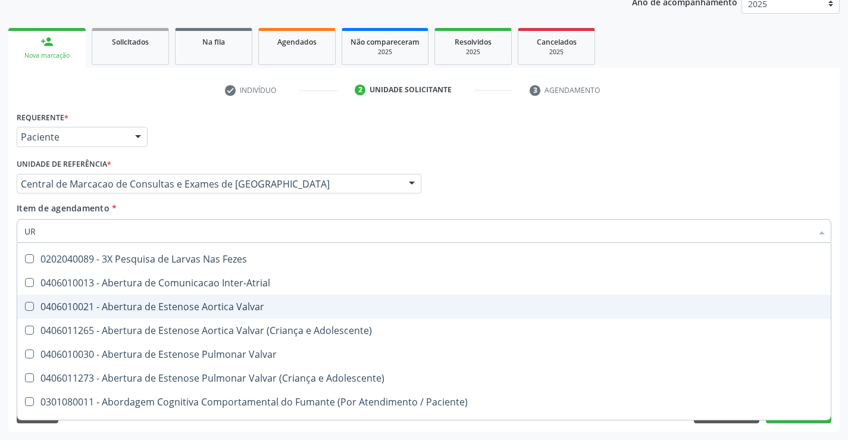
type input "URE"
checkbox Plaquetas "false"
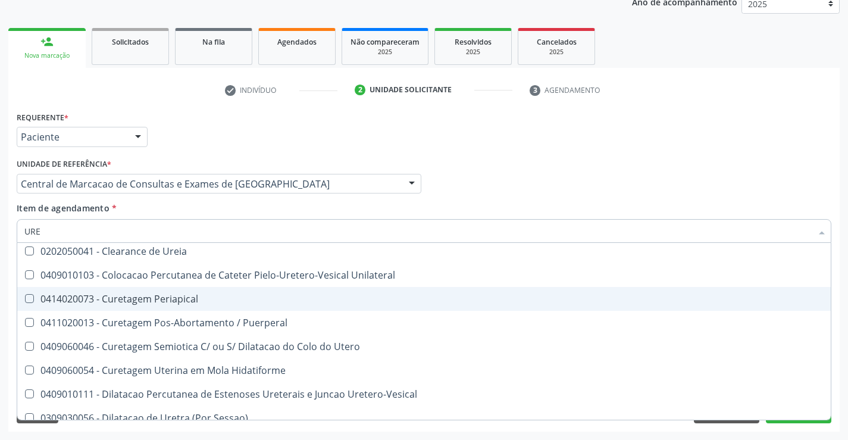
scroll to position [146, 0]
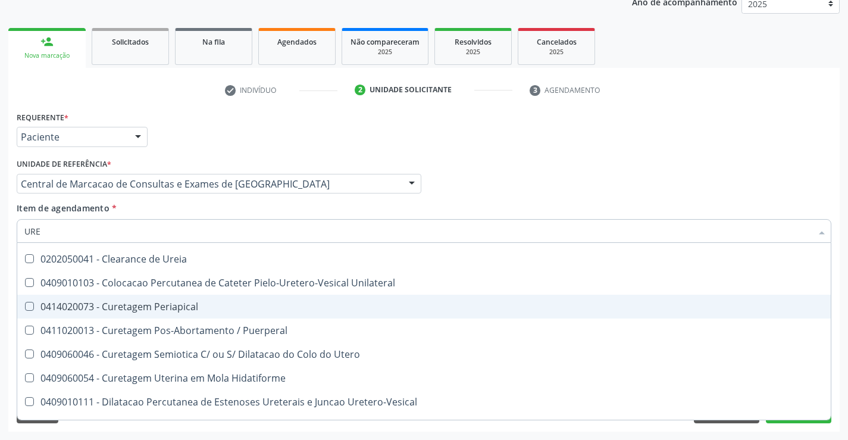
type input "UREI"
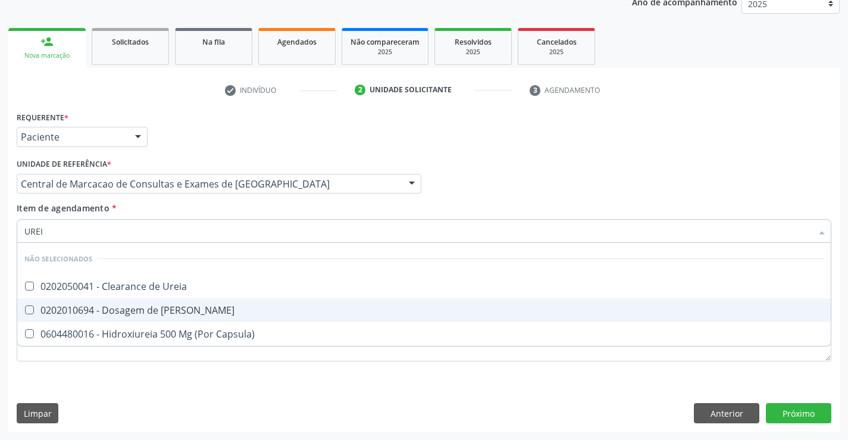
click at [185, 305] on div "0202010694 - Dosagem de Ureia" at bounding box center [423, 310] width 799 height 10
checkbox Ureia "true"
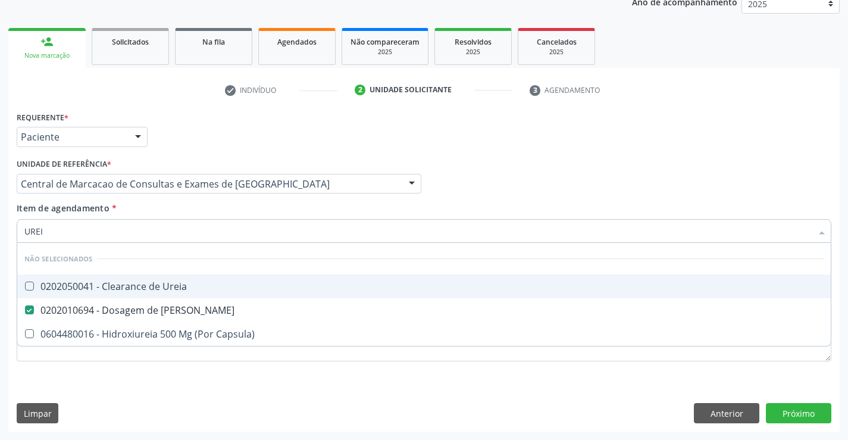
click at [199, 221] on input "UREI" at bounding box center [417, 231] width 787 height 24
click at [177, 210] on div "Item de agendamento * UREI Desfazer seleção Não selecionados 0202050041 - Clear…" at bounding box center [424, 220] width 815 height 37
checkbox Ureia "true"
checkbox Capsula\) "true"
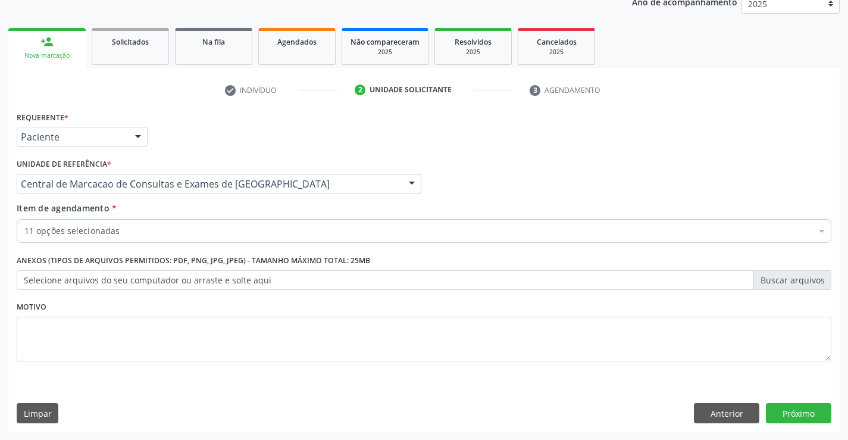
click at [183, 237] on div "11 opções selecionadas" at bounding box center [424, 231] width 815 height 24
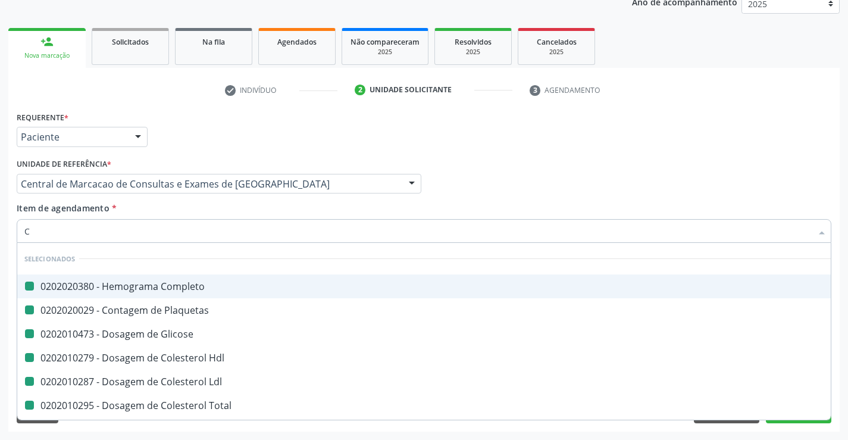
type input "CR"
checkbox Completo "false"
checkbox Glicose "false"
checkbox Plaquetas "false"
checkbox Hdl "false"
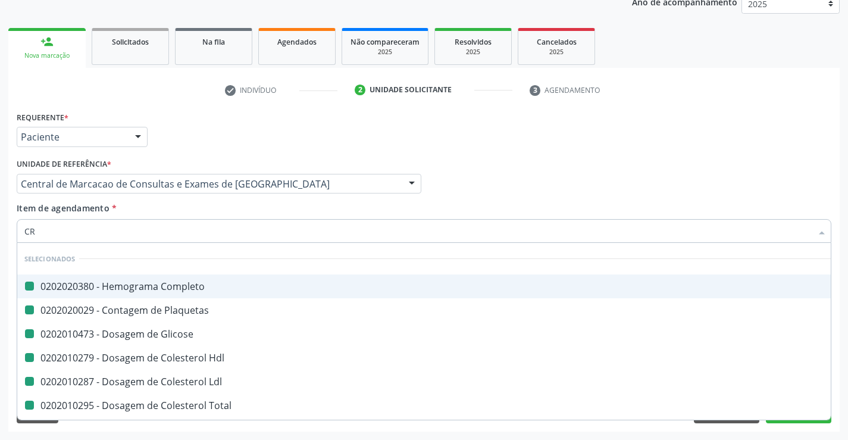
checkbox Ldl "false"
checkbox Total "false"
checkbox Triglicerideos "false"
checkbox Urina "false"
checkbox \(Tgo\) "false"
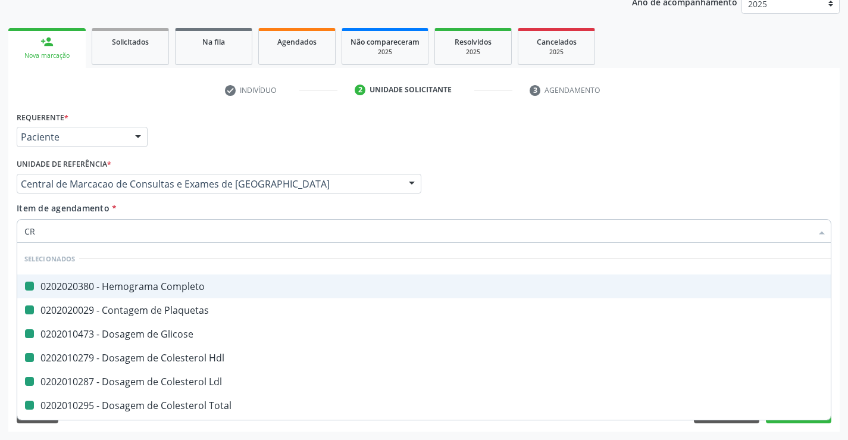
checkbox \(Tgp\) "false"
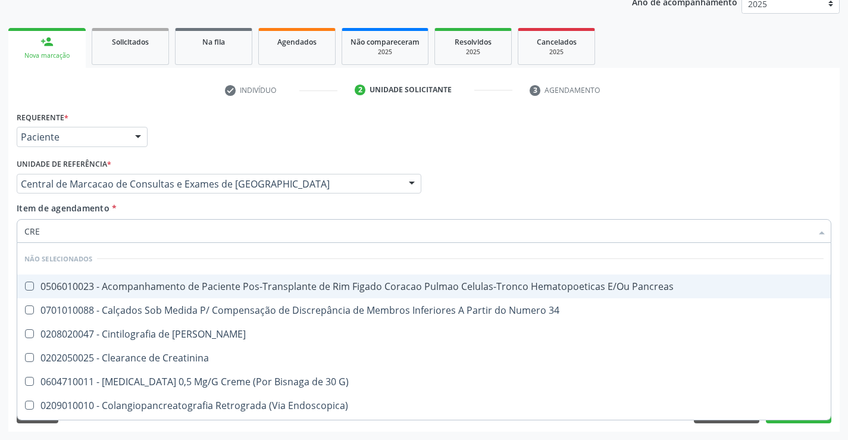
type input "CREA"
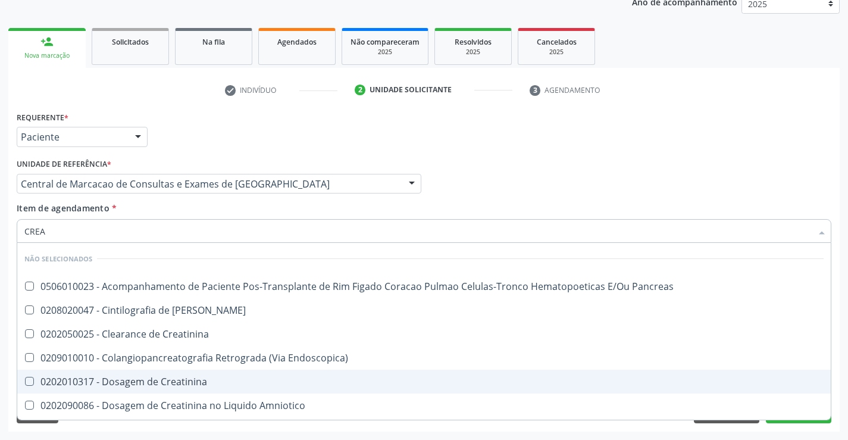
click at [180, 386] on div "0202010317 - Dosagem de Creatinina" at bounding box center [423, 382] width 799 height 10
checkbox Creatinina "true"
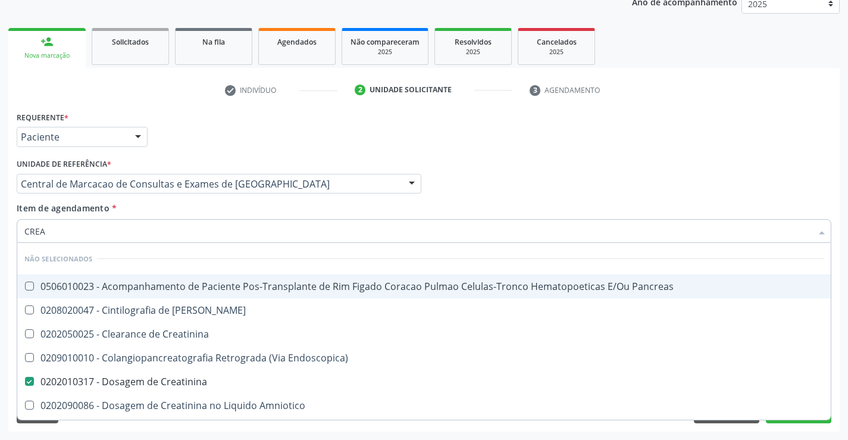
click at [187, 209] on div "Item de agendamento * CREA Desfazer seleção Não selecionados 0506010023 - Acomp…" at bounding box center [424, 220] width 815 height 37
checkbox Pancreas "true"
checkbox Creatinina "true"
checkbox Pancreas "true"
checkbox Endoscopica\) "true"
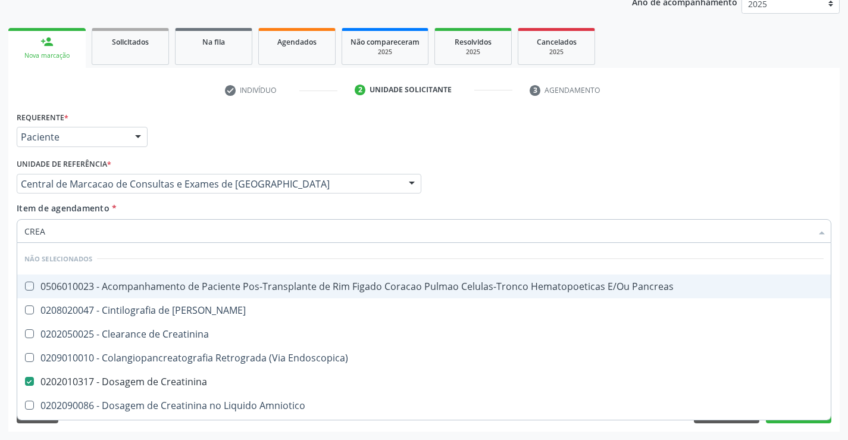
checkbox Amniotico "true"
checkbox \(Cpk\) "true"
checkbox Mb "true"
checkbox Oncologia "true"
checkbox Rim "true"
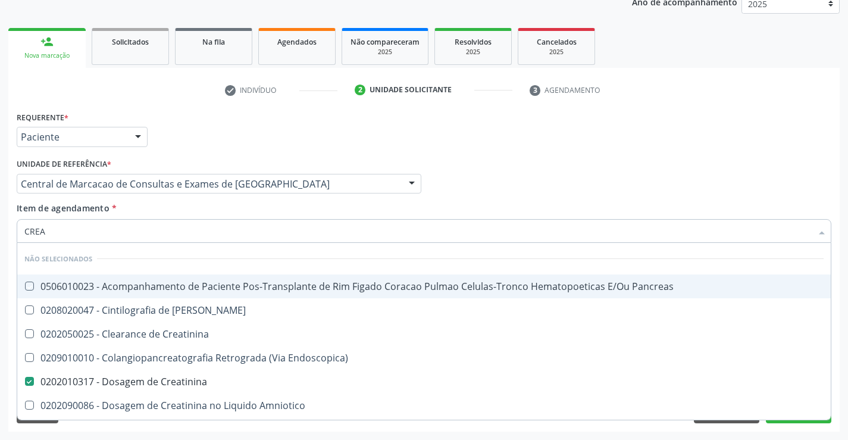
checkbox Rim-Pancreas "true"
checkbox Rim "true"
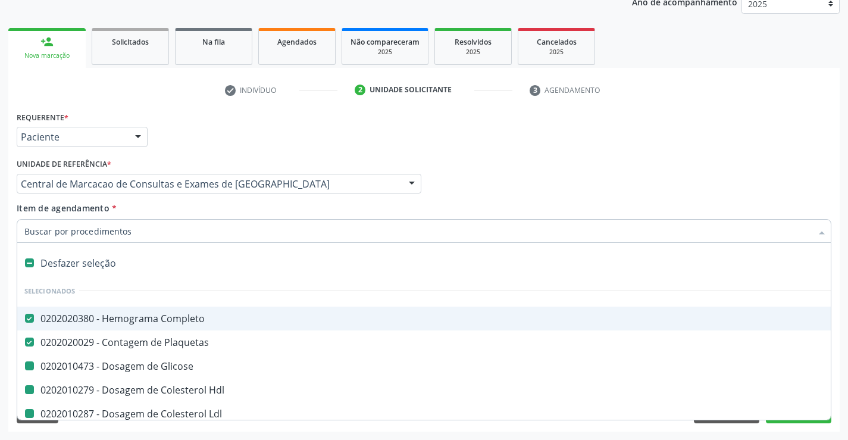
type input "F"
checkbox Glicose "false"
checkbox Hdl "false"
checkbox Ldl "false"
checkbox Total "false"
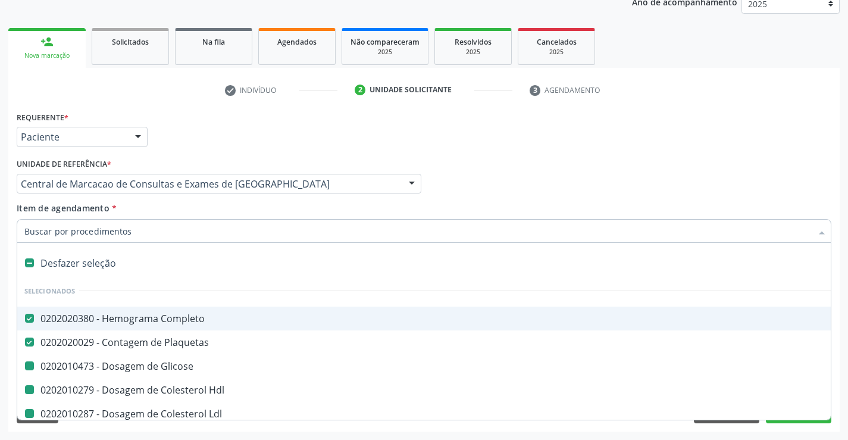
checkbox Triglicerideos "false"
checkbox Urina "false"
checkbox \(Tgo\) "false"
checkbox \(Tgp\) "false"
checkbox Creatinina "false"
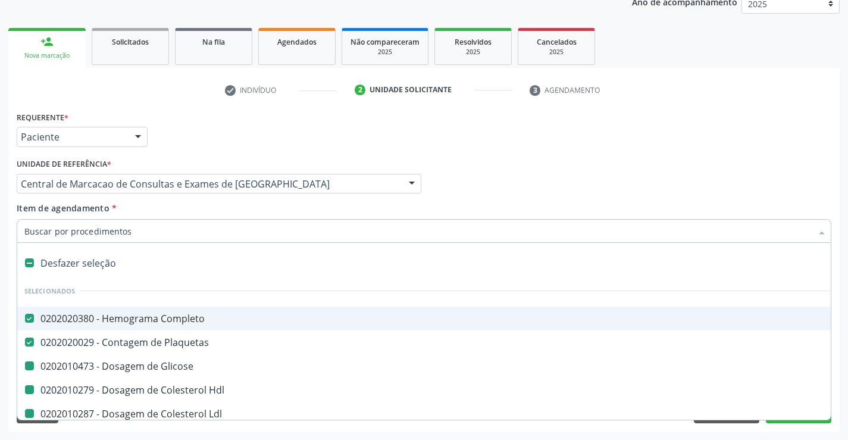
checkbox Ureia "false"
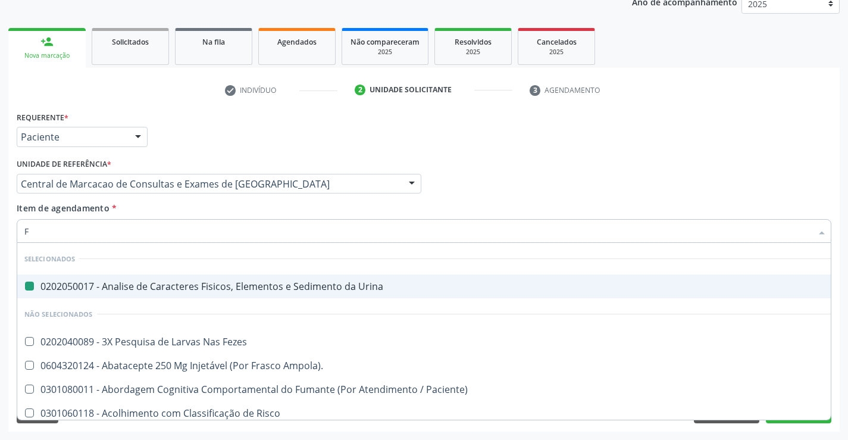
type input "FE"
checkbox Urina "false"
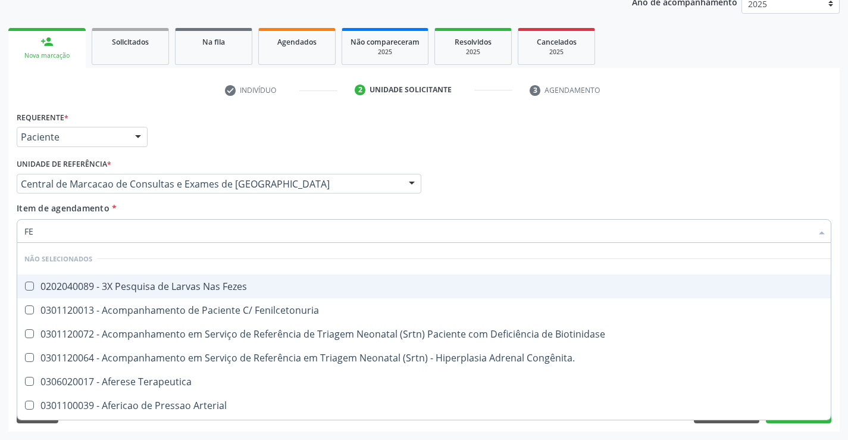
type input "FEZ"
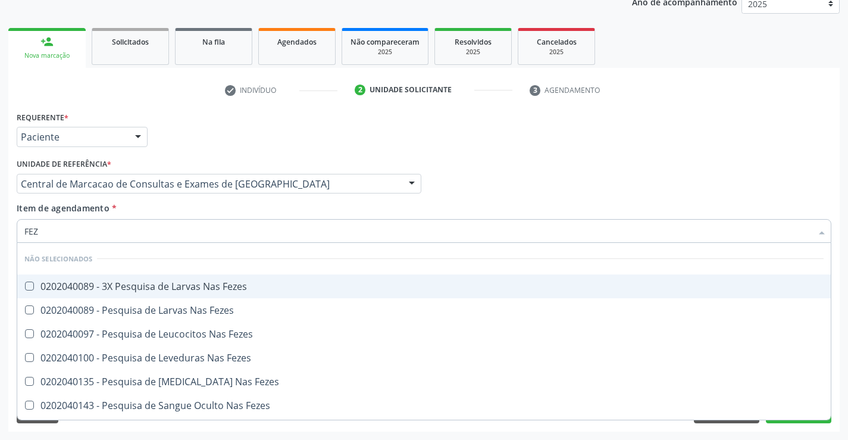
click at [212, 281] on div "0202040089 - 3X Pesquisa de Larvas Nas Fezes" at bounding box center [423, 286] width 799 height 10
checkbox Fezes "true"
click at [227, 202] on div "Item de agendamento * FEZ Desfazer seleção Não selecionados 0202040089 - 3X Pes…" at bounding box center [424, 220] width 815 height 37
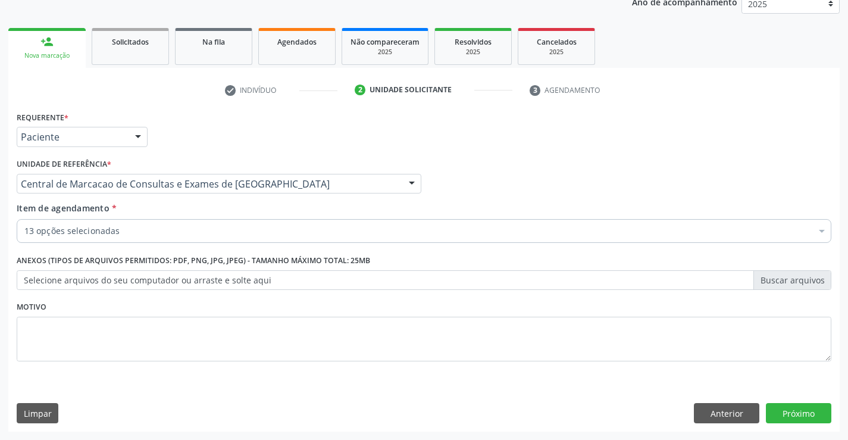
checkbox Glicose "true"
checkbox Hdl "true"
checkbox Ldl "true"
checkbox Total "true"
checkbox Triglicerideos "true"
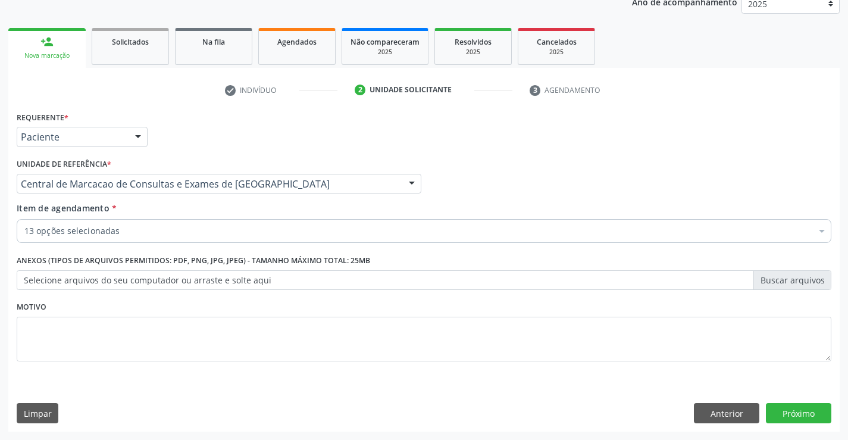
checkbox Urina "true"
checkbox \(Tgo\) "true"
checkbox Plaquetas "true"
click at [792, 407] on button "Próximo" at bounding box center [798, 413] width 65 height 20
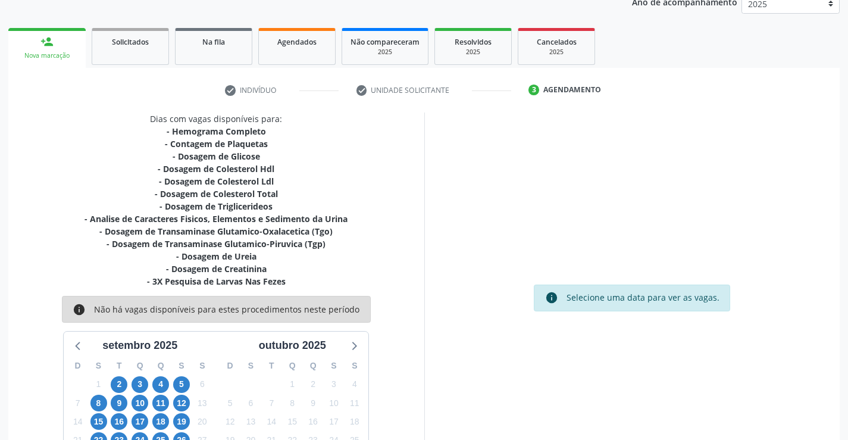
scroll to position [228, 0]
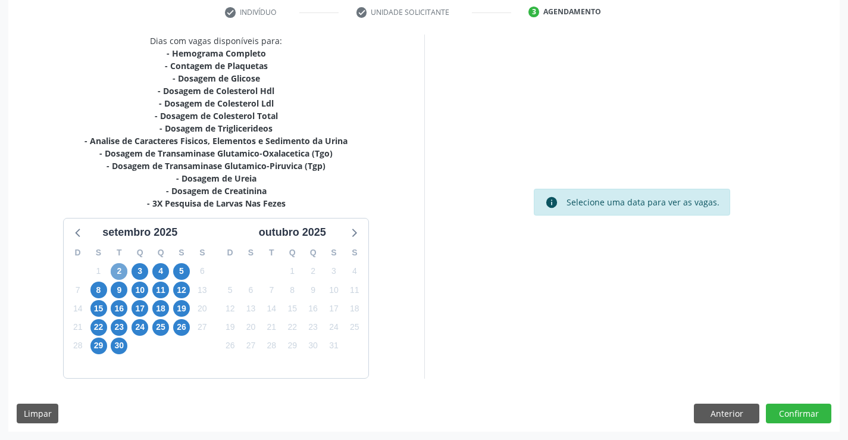
click at [117, 270] on span "2" at bounding box center [119, 271] width 17 height 17
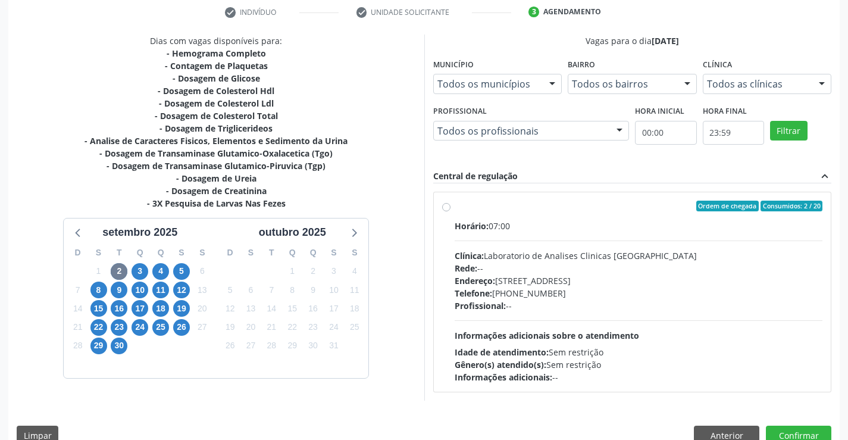
click at [600, 289] on div "Telefone: (74) 36453588" at bounding box center [639, 293] width 368 height 12
click at [450, 211] on input "Ordem de chegada Consumidos: 2 / 20 Horário: 07:00 Clínica: Laboratorio de Anal…" at bounding box center [446, 206] width 8 height 11
radio input "true"
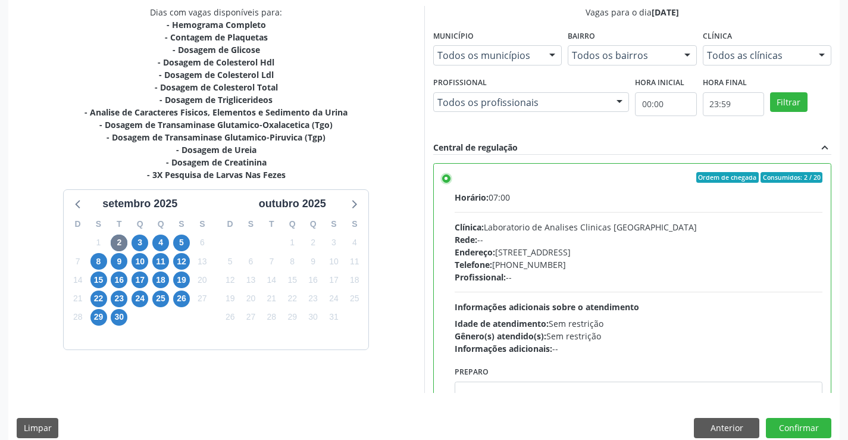
scroll to position [271, 0]
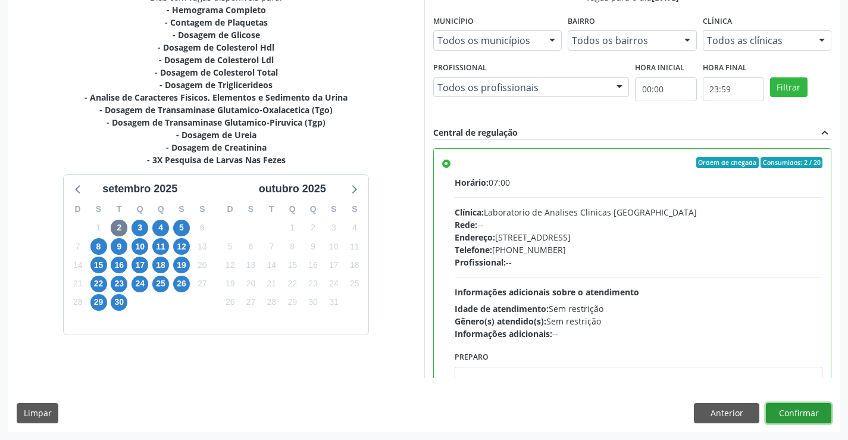
click at [799, 406] on button "Confirmar" at bounding box center [798, 413] width 65 height 20
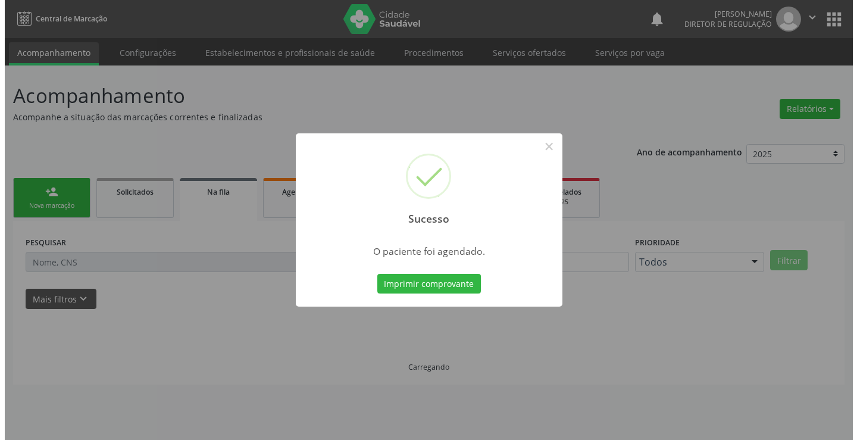
scroll to position [0, 0]
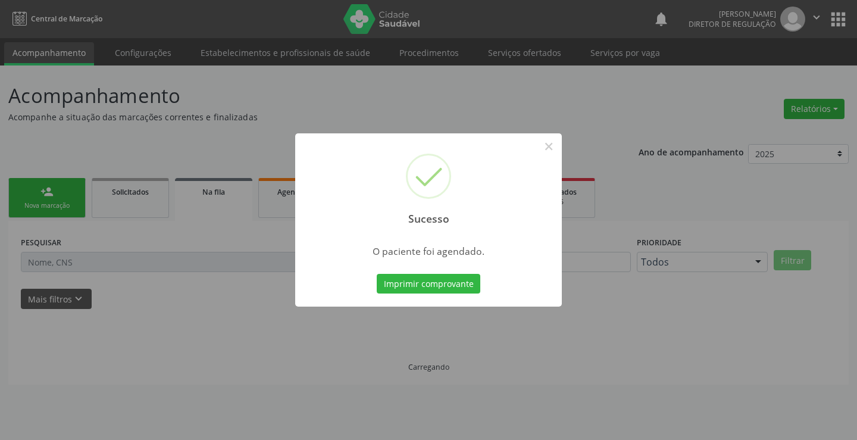
click at [377, 274] on button "Imprimir comprovante" at bounding box center [429, 284] width 104 height 20
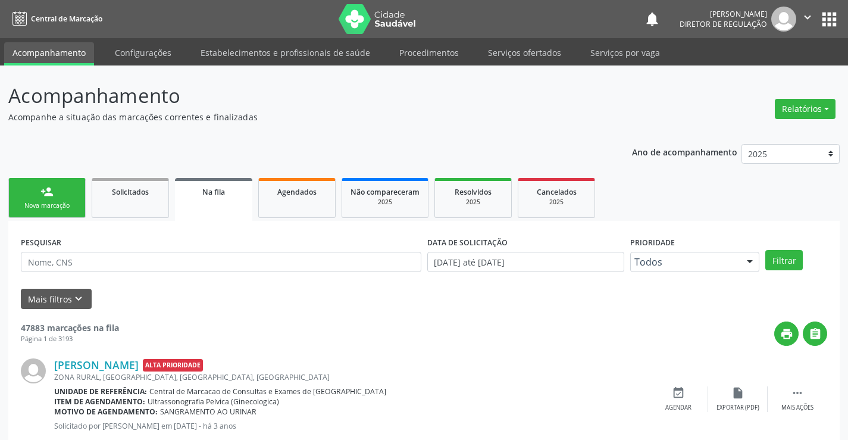
click at [49, 176] on ul "person_add Nova marcação Solicitados Na fila Agendados Não compareceram 2025 Re…" at bounding box center [423, 198] width 831 height 46
click at [53, 201] on link "person_add Nova marcação" at bounding box center [46, 198] width 77 height 40
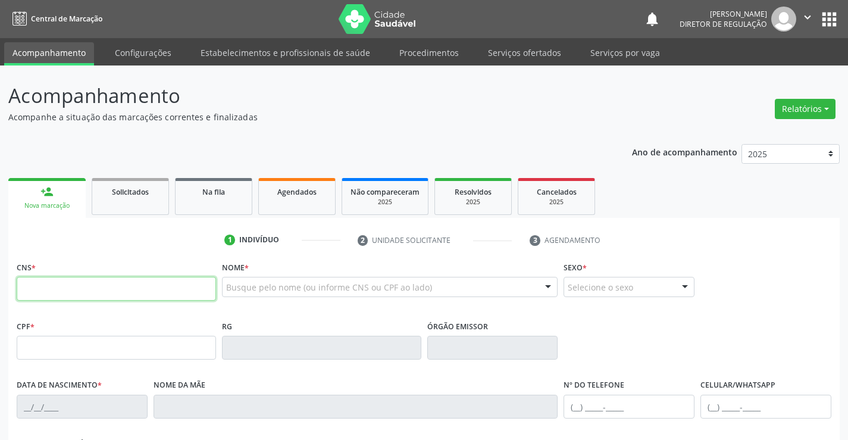
click at [48, 280] on input "text" at bounding box center [116, 289] width 199 height 24
type input "700 5044 6366 3660"
type input "1117182797"
type input "07/08/1984"
type input "(74) 99118-9017"
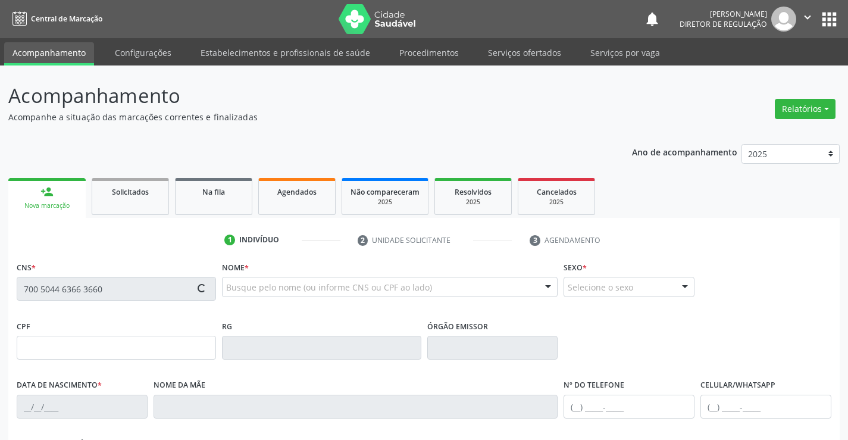
type input "S/N"
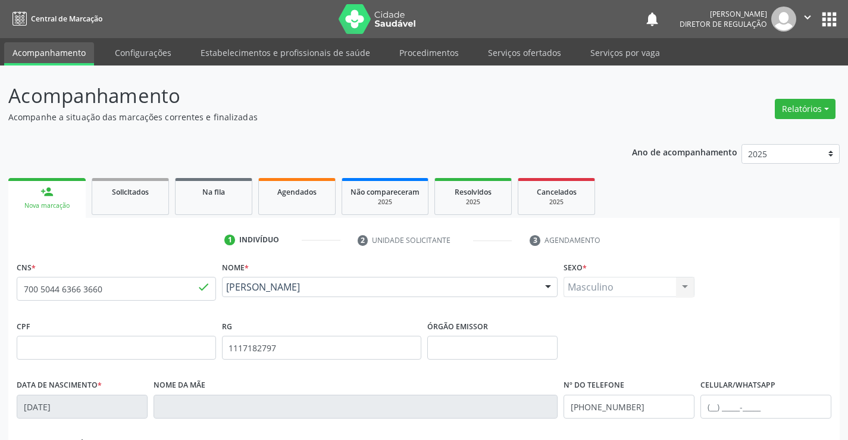
scroll to position [205, 0]
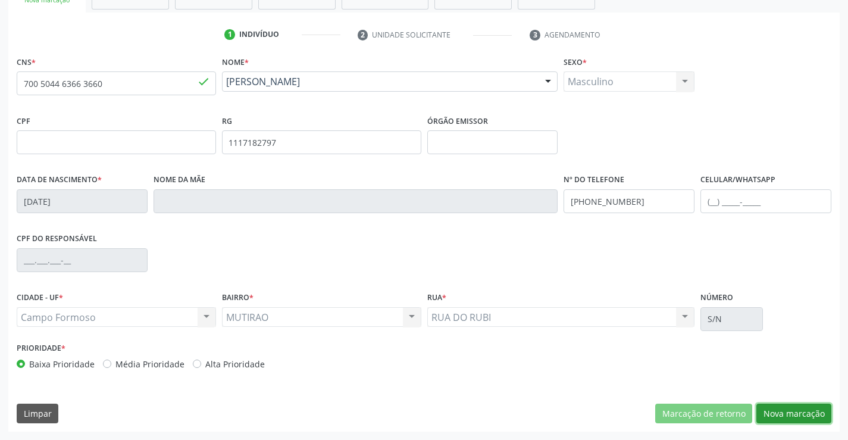
click at [810, 409] on button "Nova marcação" at bounding box center [793, 413] width 75 height 20
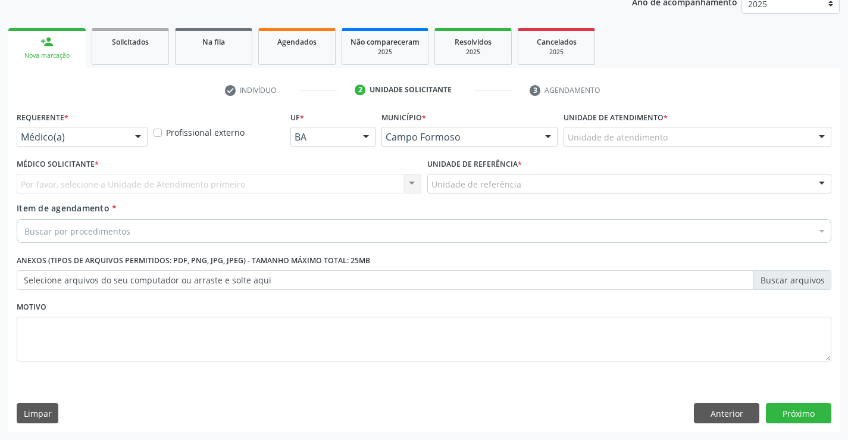
scroll to position [150, 0]
click at [122, 146] on div "Médico(a)" at bounding box center [82, 137] width 131 height 20
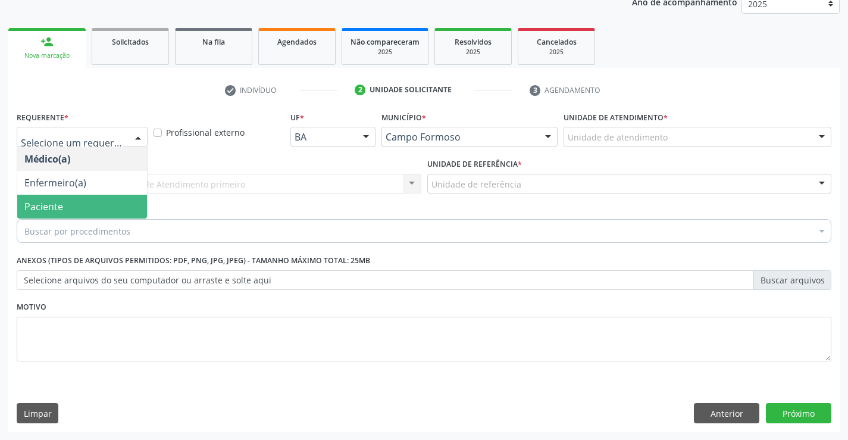
click at [80, 209] on span "Paciente" at bounding box center [82, 207] width 130 height 24
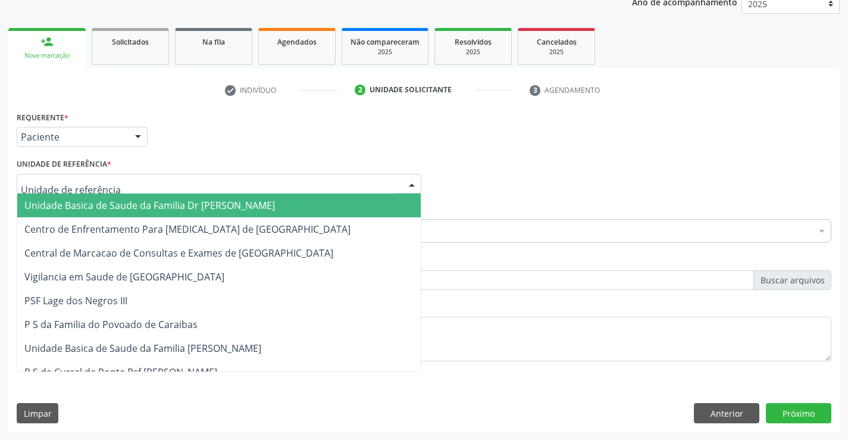
click at [174, 175] on div at bounding box center [219, 184] width 405 height 20
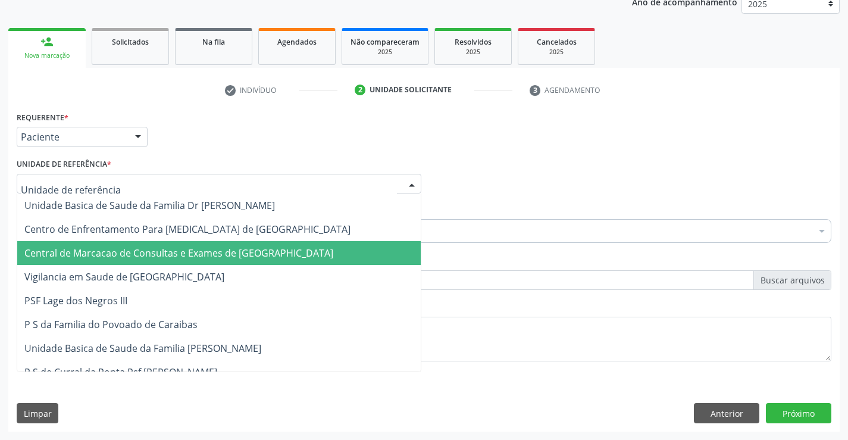
click at [188, 248] on span "Central de Marcacao de Consultas e Exames de [GEOGRAPHIC_DATA]" at bounding box center [178, 252] width 309 height 13
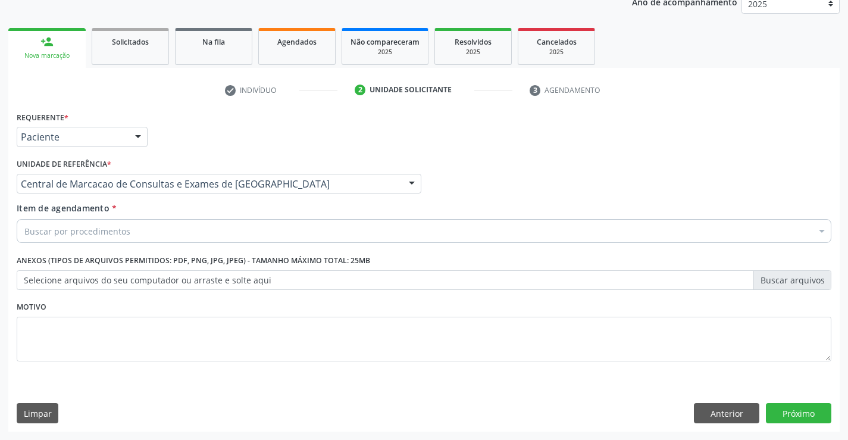
click at [270, 234] on div "Buscar por procedimentos" at bounding box center [424, 231] width 815 height 24
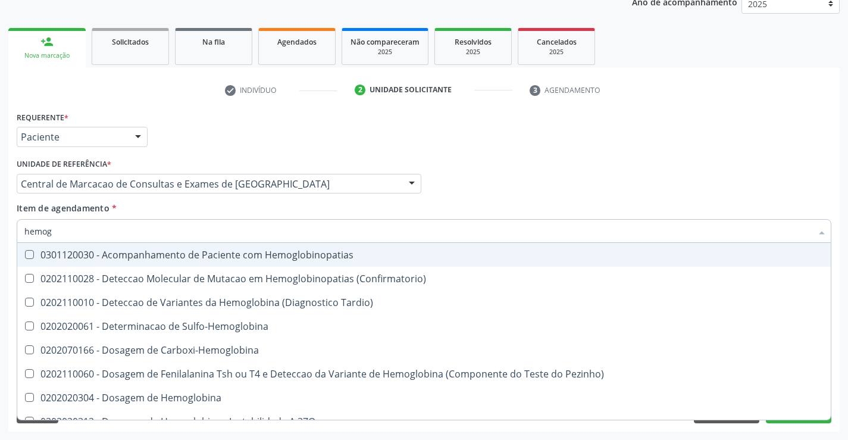
type input "hemogr"
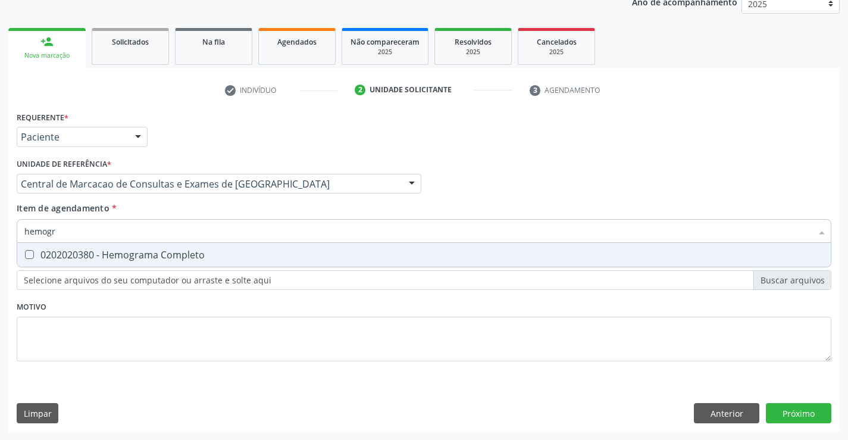
click at [233, 256] on div "0202020380 - Hemograma Completo" at bounding box center [423, 255] width 799 height 10
checkbox Completo "true"
type input "hemogr"
click at [220, 215] on div "Item de agendamento * hemogr Desfazer seleção 0202020380 - Hemograma Completo N…" at bounding box center [424, 220] width 815 height 37
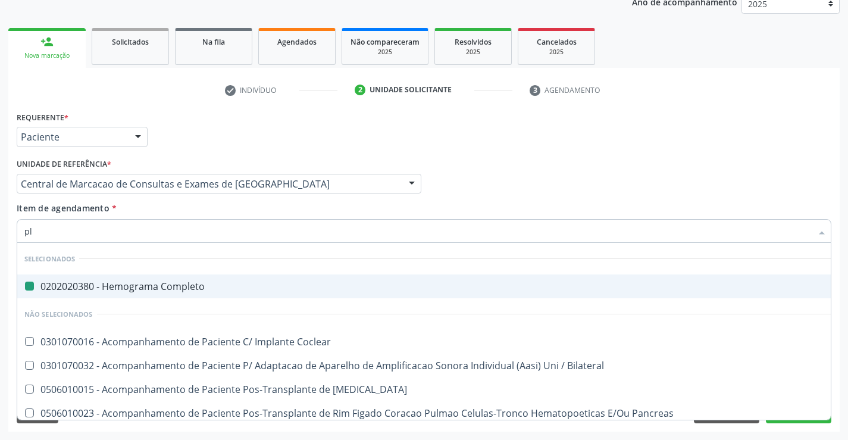
type input "pla"
checkbox Completo "false"
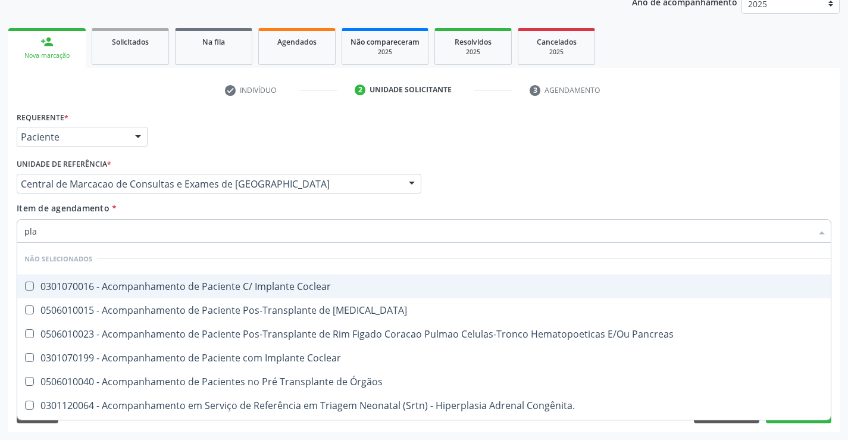
type input "plaq"
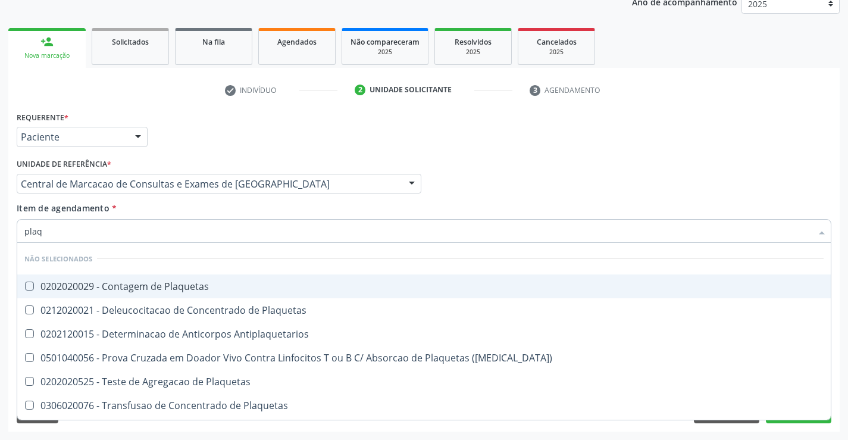
click at [179, 285] on div "0202020029 - Contagem de Plaquetas" at bounding box center [423, 286] width 799 height 10
checkbox Plaquetas "true"
type input "plaq"
click at [183, 215] on div "Item de agendamento * plaq Desfazer seleção Não selecionados 0202020029 - Conta…" at bounding box center [424, 220] width 815 height 37
checkbox Plaquetas "true"
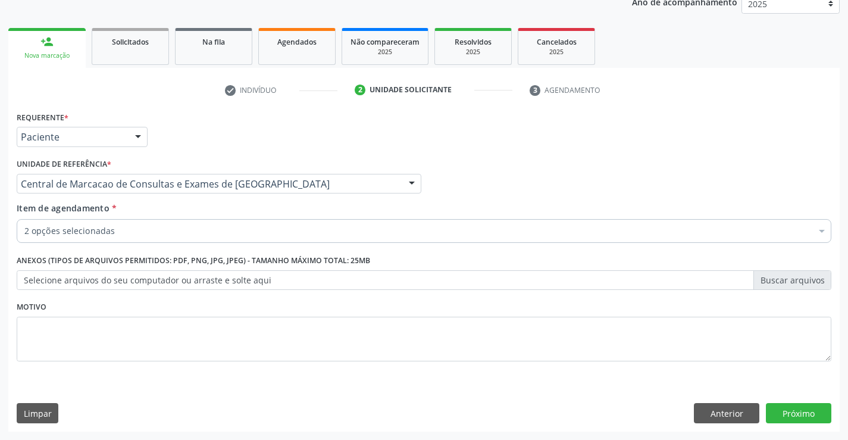
click at [182, 239] on div "2 opções selecionadas" at bounding box center [424, 231] width 815 height 24
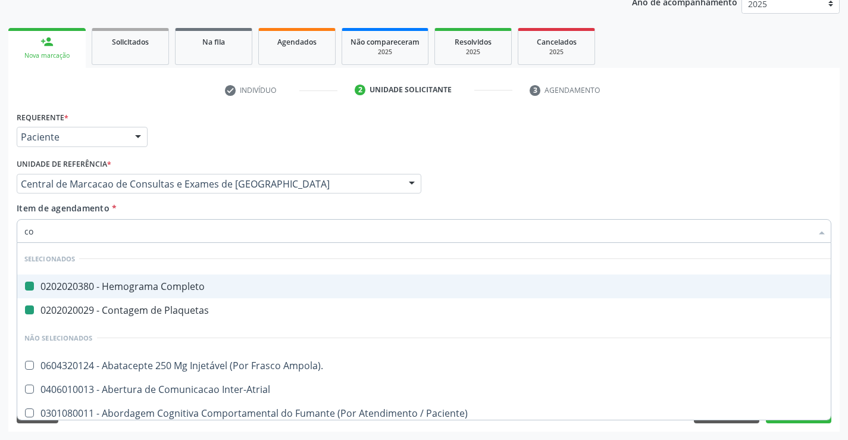
type input "col"
checkbox Completo "false"
checkbox Plaquetas "false"
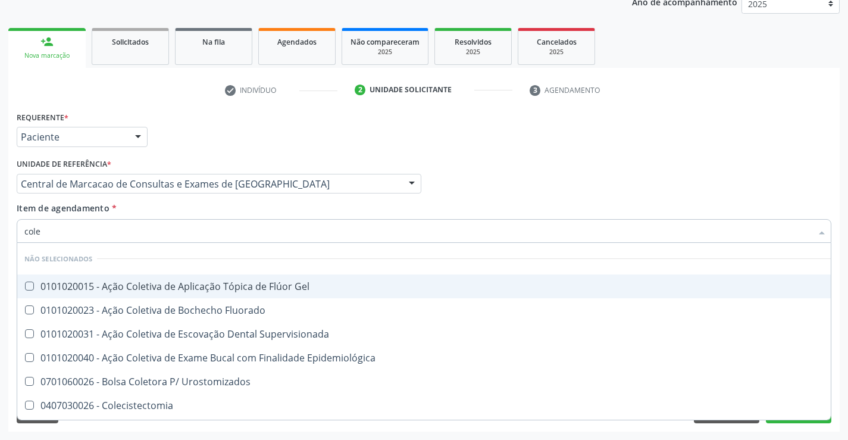
type input "coles"
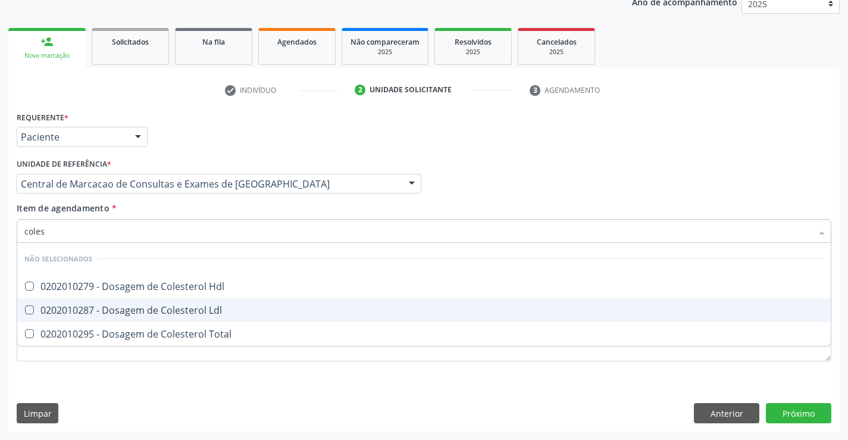
click at [192, 298] on span "0202010287 - Dosagem de Colesterol Ldl" at bounding box center [423, 310] width 813 height 24
checkbox Ldl "true"
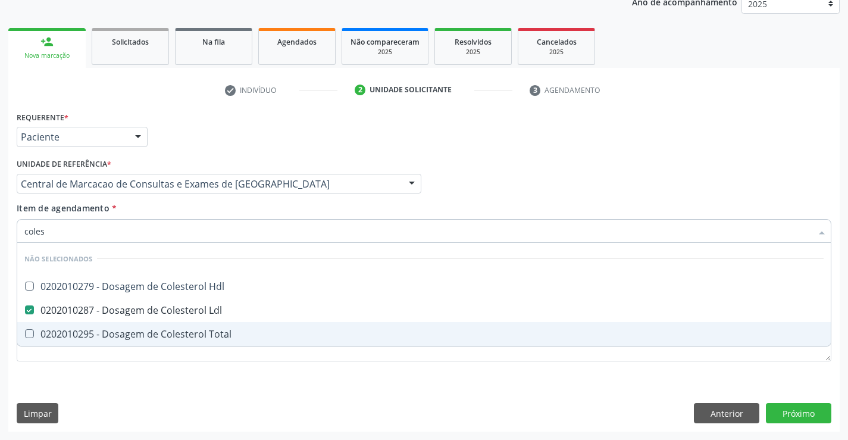
click at [192, 324] on span "0202010295 - Dosagem de Colesterol Total" at bounding box center [423, 334] width 813 height 24
checkbox Total "true"
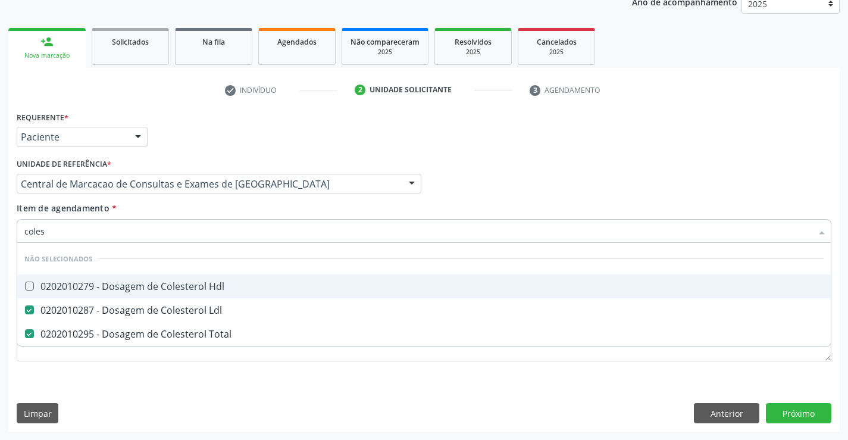
click at [192, 290] on div "0202010279 - Dosagem de Colesterol Hdl" at bounding box center [423, 286] width 799 height 10
checkbox Hdl "true"
click at [189, 218] on div "Item de agendamento * coles Desfazer seleção Não selecionados 0202010279 - Dosa…" at bounding box center [424, 220] width 815 height 37
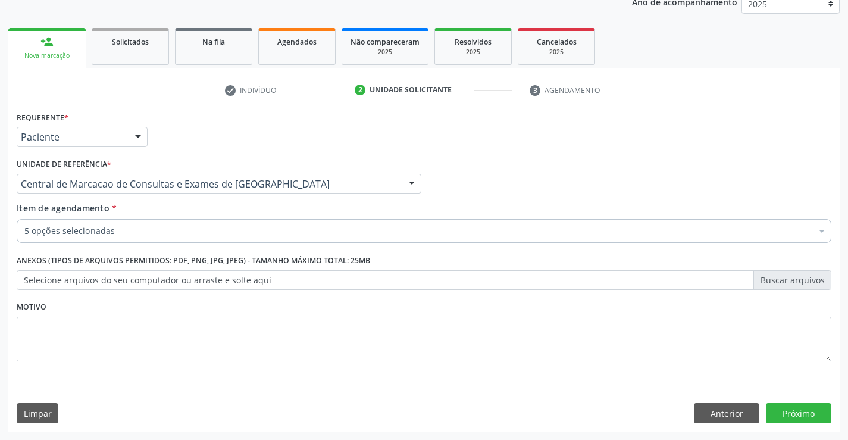
click at [173, 245] on div "Item de agendamento * 5 opções selecionadas Desfazer seleção Selecionados 02020…" at bounding box center [424, 225] width 821 height 46
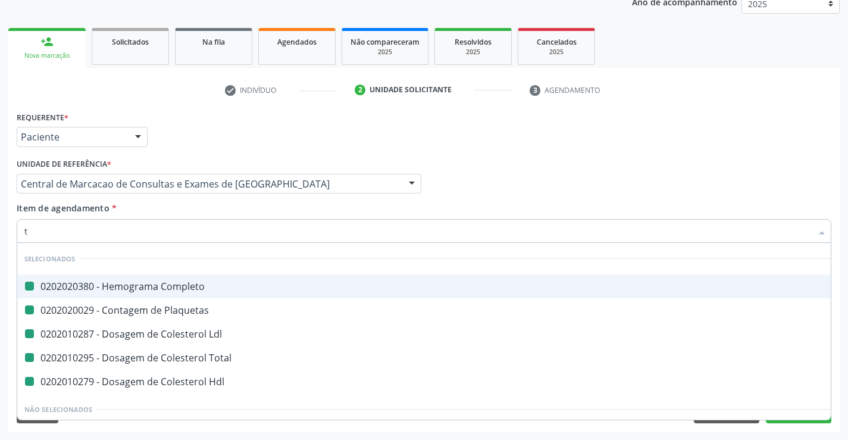
type input "tr"
checkbox Completo "false"
checkbox Plaquetas "false"
checkbox Ldl "false"
checkbox Total "false"
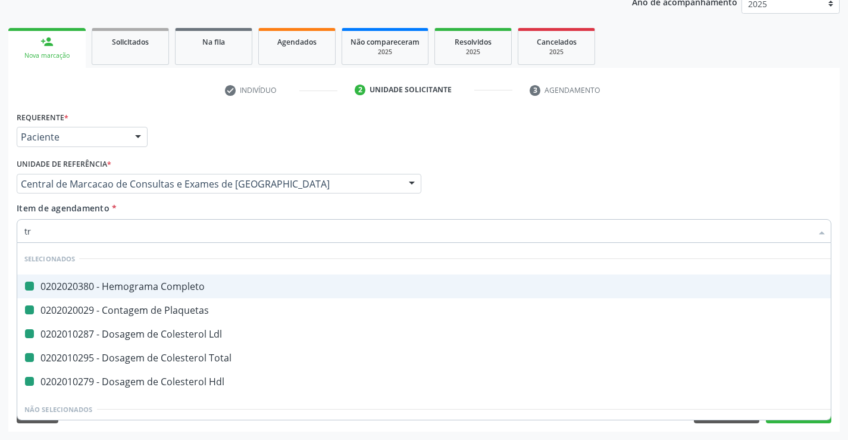
checkbox Hdl "false"
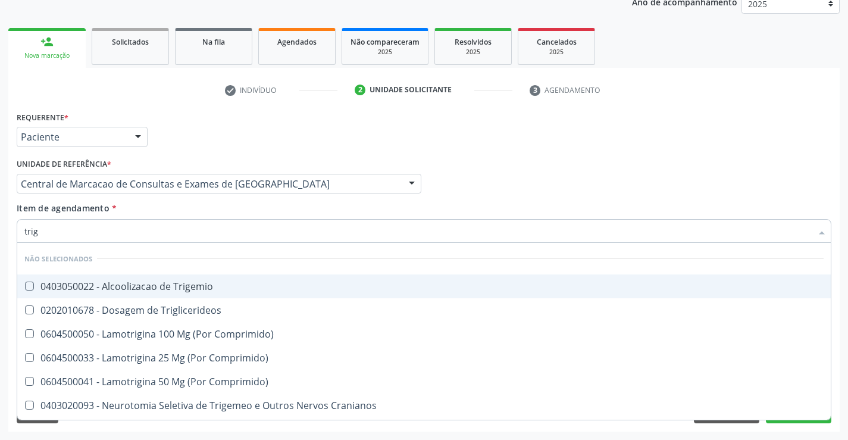
type input "trigl"
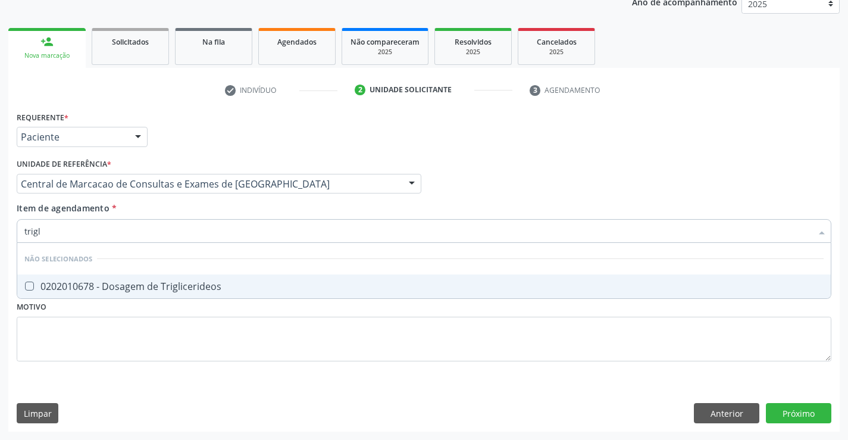
click at [178, 291] on div "0202010678 - Dosagem de Triglicerideos" at bounding box center [423, 286] width 799 height 10
checkbox Triglicerideos "true"
click at [185, 206] on div "Item de agendamento * trigl Desfazer seleção Não selecionados 0202010678 - Dosa…" at bounding box center [424, 220] width 815 height 37
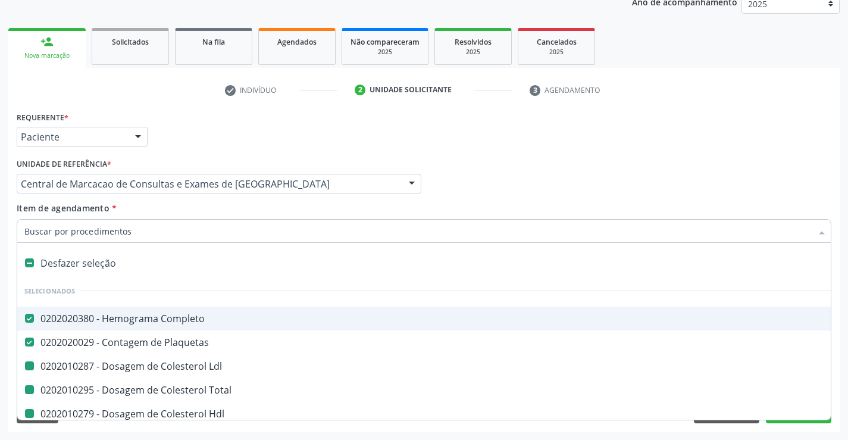
type input "u"
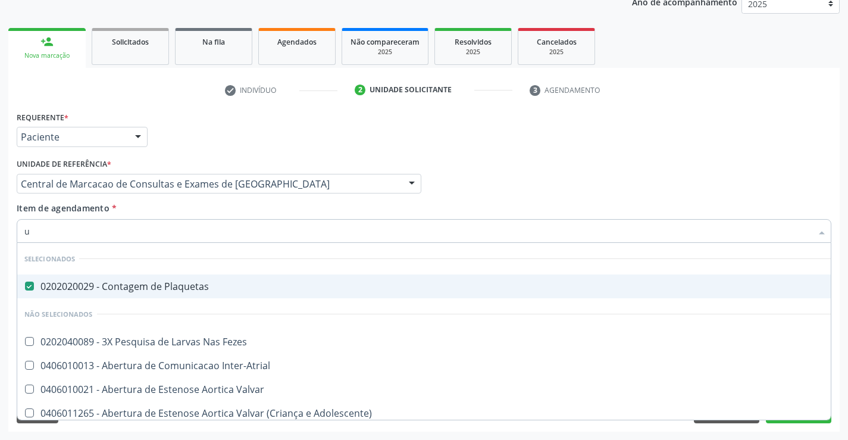
checkbox Fezes "false"
checkbox Inter-Atrial "false"
checkbox Valvar "false"
checkbox Adolescente\) "false"
type input "ur"
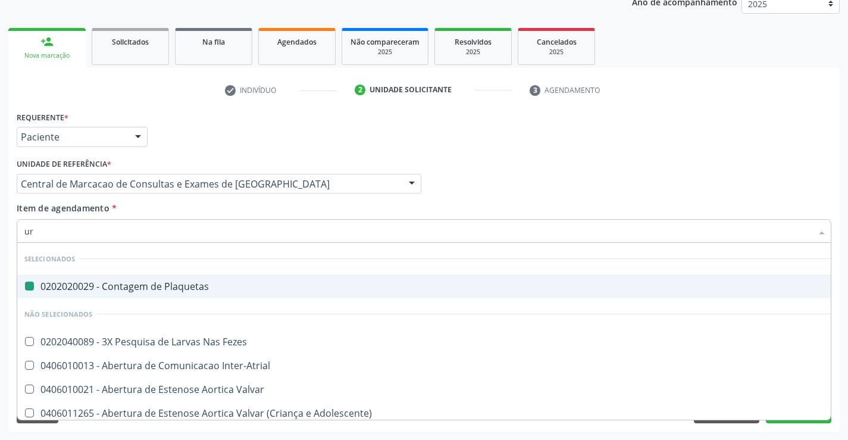
checkbox Plaquetas "false"
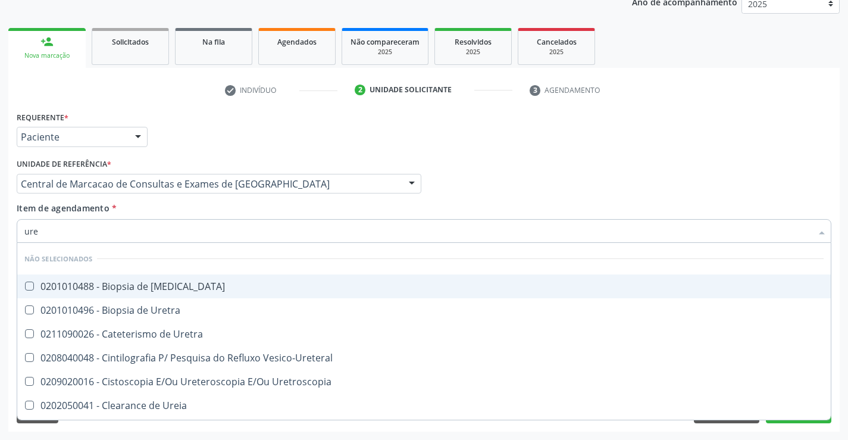
type input "urei"
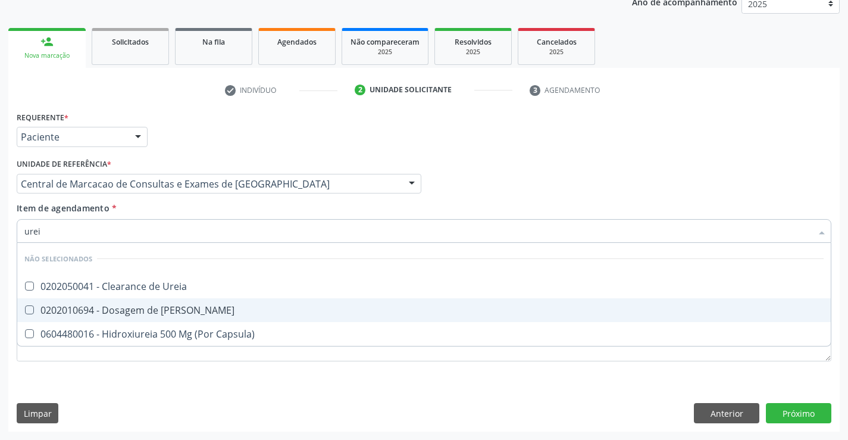
click at [178, 311] on div "0202010694 - Dosagem de [PERSON_NAME]" at bounding box center [423, 310] width 799 height 10
checkbox Ureia "true"
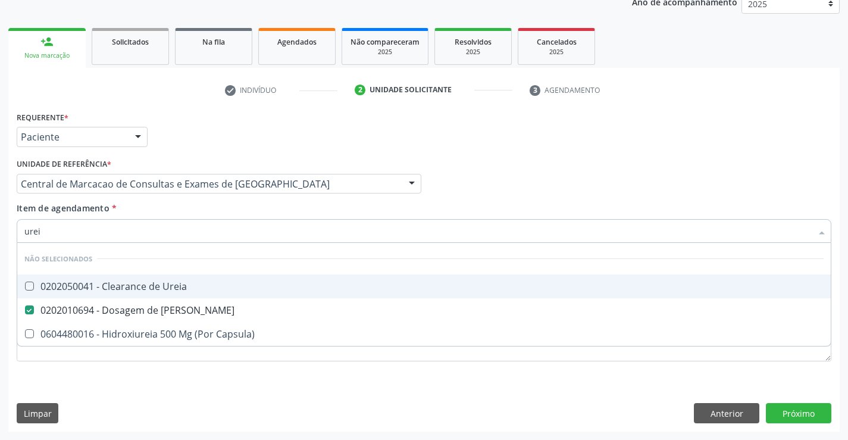
click at [199, 214] on div "Item de agendamento * urei Desfazer seleção Não selecionados 0202050041 - Clear…" at bounding box center [424, 220] width 815 height 37
checkbox Ureia "true"
checkbox Capsula\) "true"
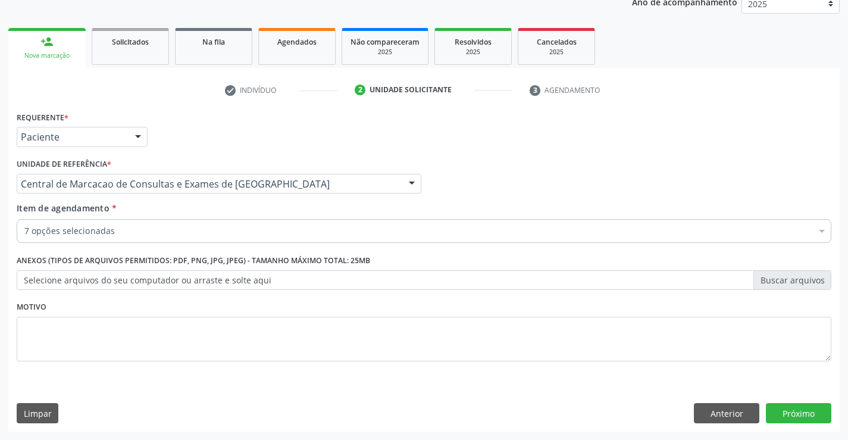
click at [184, 239] on div "7 opções selecionadas Desfazer seleção Selecionados 0202020380 - Hemograma Comp…" at bounding box center [424, 229] width 815 height 20
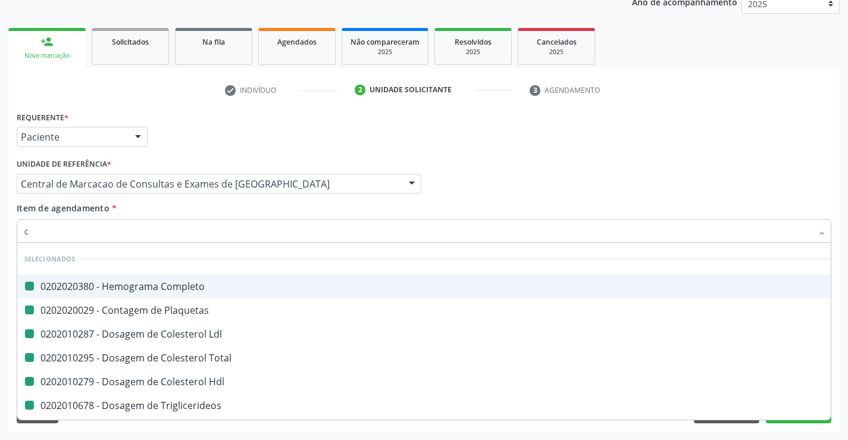
type input "cr"
checkbox Completo "false"
checkbox Ldl "false"
checkbox Plaquetas "false"
checkbox Total "false"
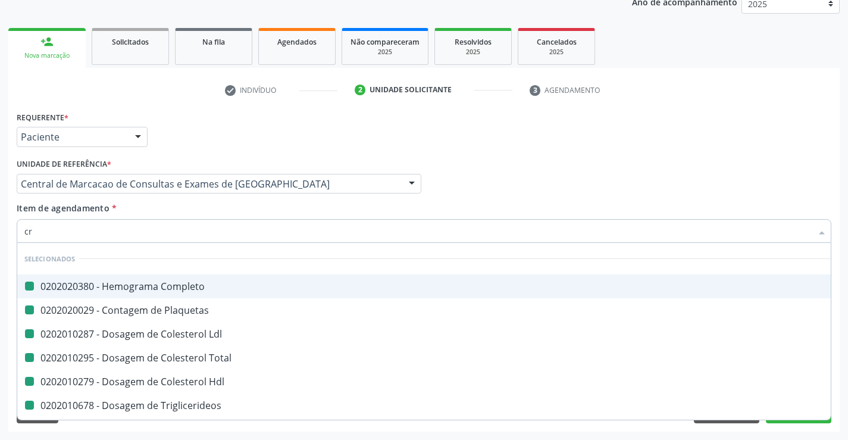
checkbox Hdl "false"
checkbox Triglicerideos "false"
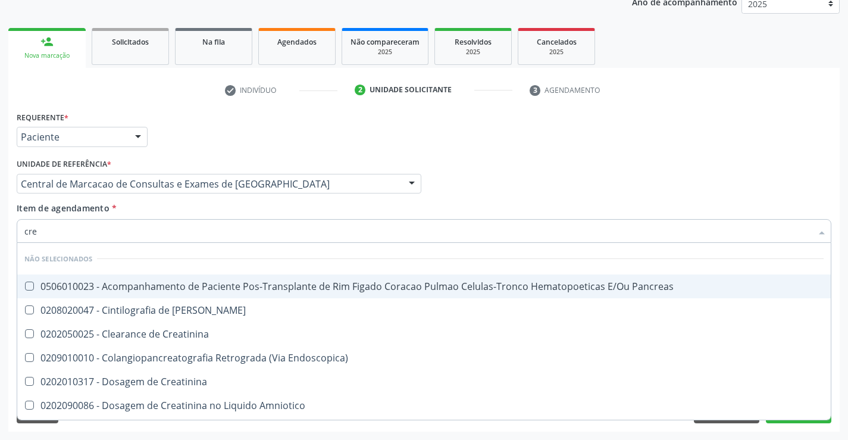
type input "crea"
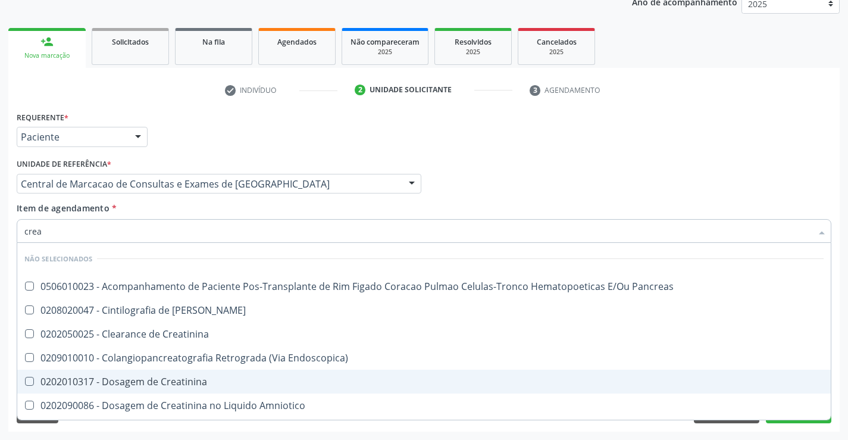
click at [195, 379] on div "0202010317 - Dosagem de Creatinina" at bounding box center [423, 382] width 799 height 10
checkbox Creatinina "true"
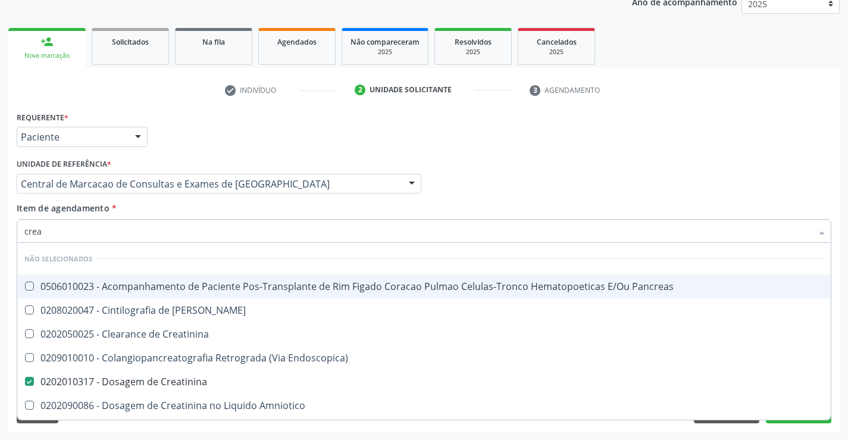
click at [212, 211] on div "Item de agendamento * crea Desfazer seleção Não selecionados 0506010023 - Acomp…" at bounding box center [424, 220] width 815 height 37
checkbox Pancreas "true"
checkbox Creatinina "true"
checkbox Pancreas "true"
checkbox Endoscopica\) "true"
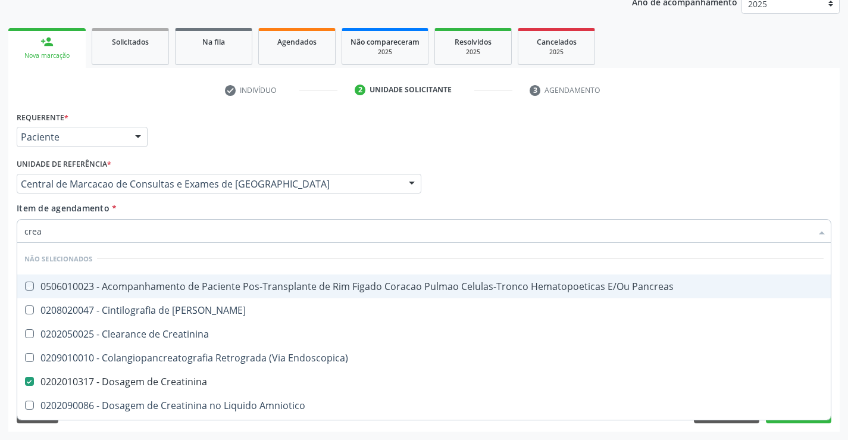
checkbox Amniotico "true"
checkbox Mb "true"
checkbox \(Cpk\) "true"
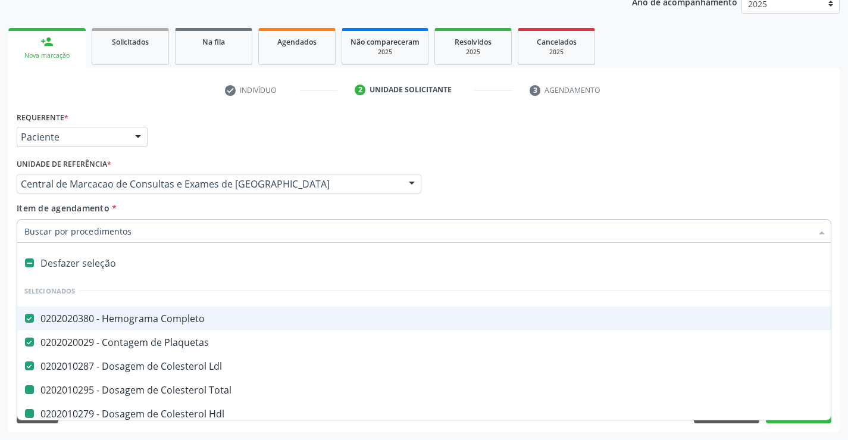
type input "u"
checkbox Total "false"
checkbox Hdl "false"
checkbox Triglicerideos "false"
checkbox Creatinina "false"
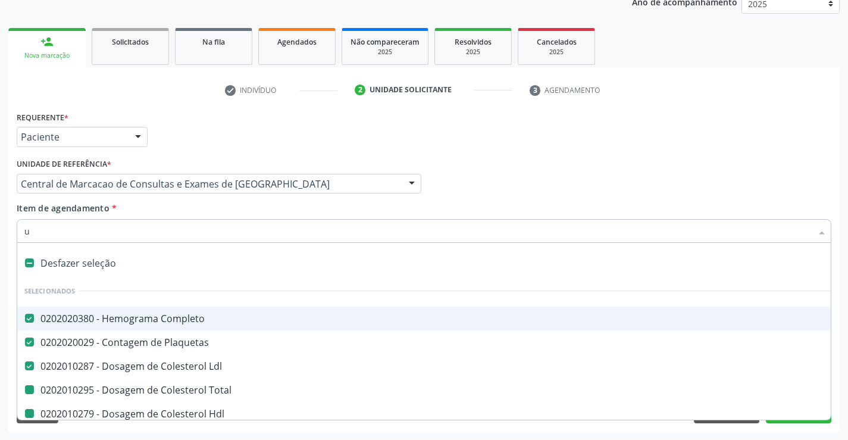
checkbox Ureia "false"
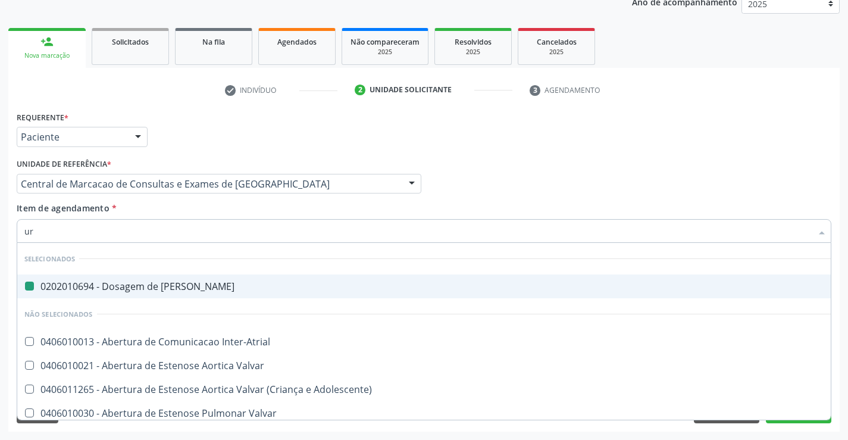
type input "urn"
checkbox Ureia "false"
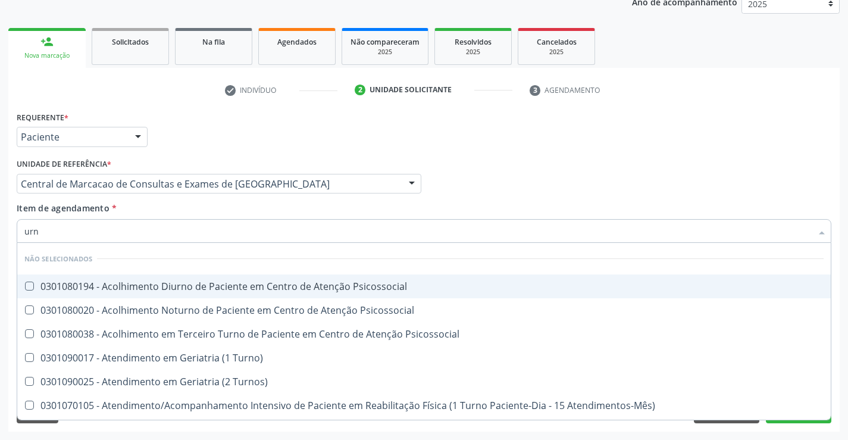
click at [37, 230] on input "urn" at bounding box center [417, 231] width 787 height 24
click at [33, 232] on input "urn" at bounding box center [417, 231] width 787 height 24
type input "urin"
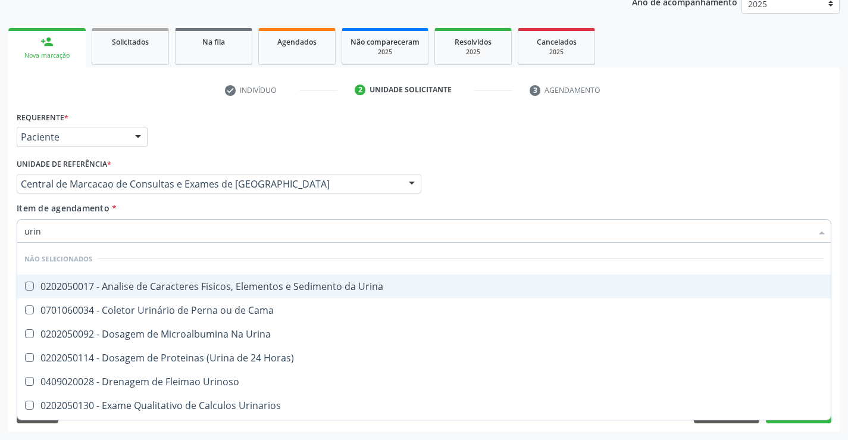
click at [195, 281] on div "0202050017 - Analise de Caracteres Fisicos, Elementos e Sedimento da Urina" at bounding box center [423, 286] width 799 height 10
checkbox Urina "true"
click at [214, 205] on div "Item de agendamento * urin Desfazer seleção Não selecionados 0202050017 - Anali…" at bounding box center [424, 220] width 815 height 37
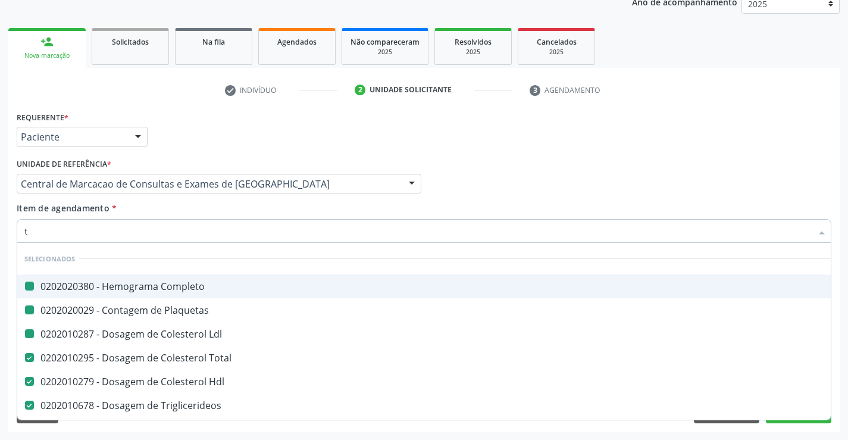
type input "tg"
checkbox Completo "false"
checkbox Ldl "false"
checkbox Plaquetas "false"
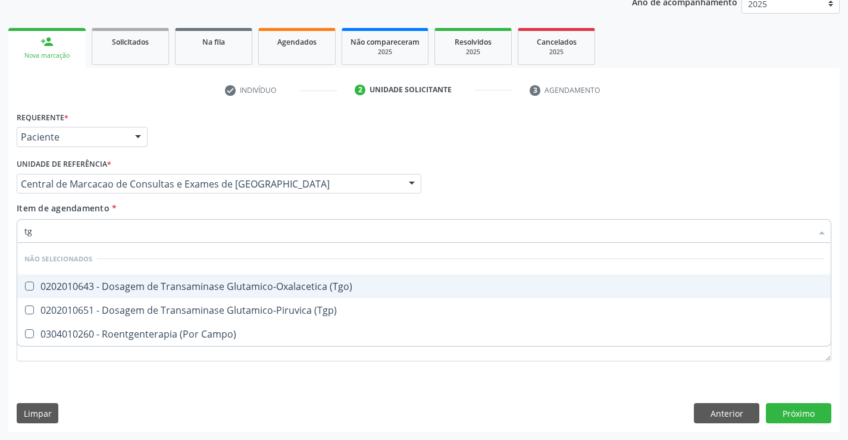
click at [200, 282] on div "0202010643 - Dosagem de Transaminase Glutamico-Oxalacetica (Tgo)" at bounding box center [423, 286] width 799 height 10
checkbox \(Tgo\) "true"
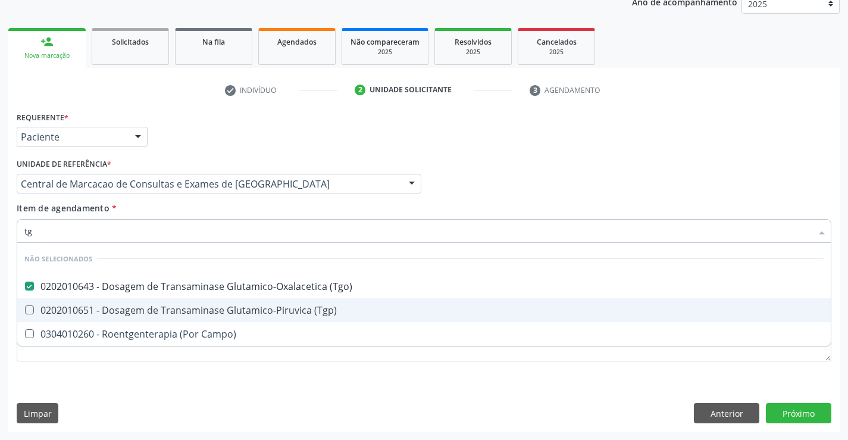
click at [210, 309] on div "0202010651 - Dosagem de Transaminase Glutamico-Piruvica (Tgp)" at bounding box center [423, 310] width 799 height 10
checkbox \(Tgp\) "true"
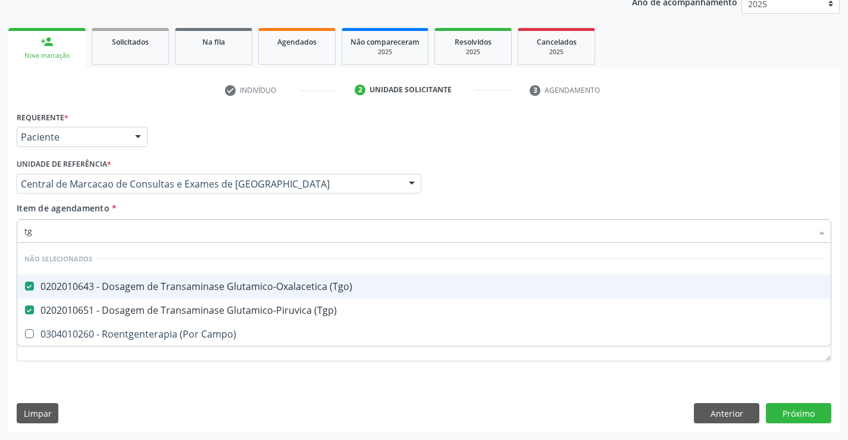
click at [233, 215] on div "Item de agendamento * tg Desfazer seleção Não selecionados 0202010643 - Dosagem…" at bounding box center [424, 220] width 815 height 37
checkbox Campo\) "true"
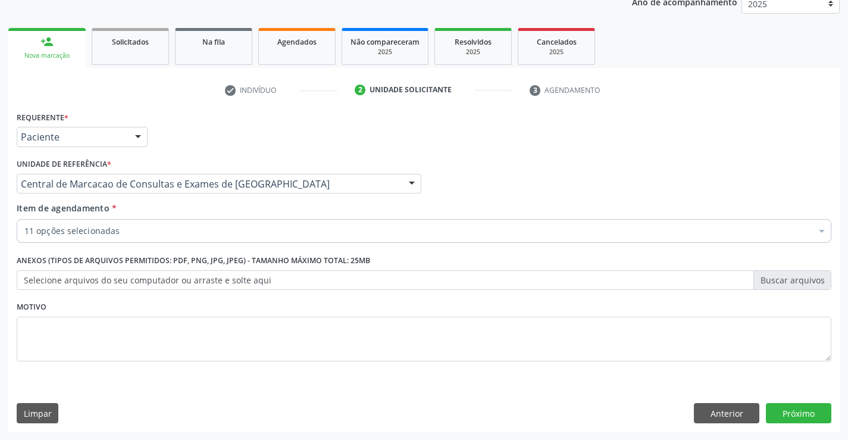
click at [215, 245] on div "Item de agendamento * 11 opções selecionadas Desfazer seleção Selecionados 0202…" at bounding box center [424, 225] width 821 height 46
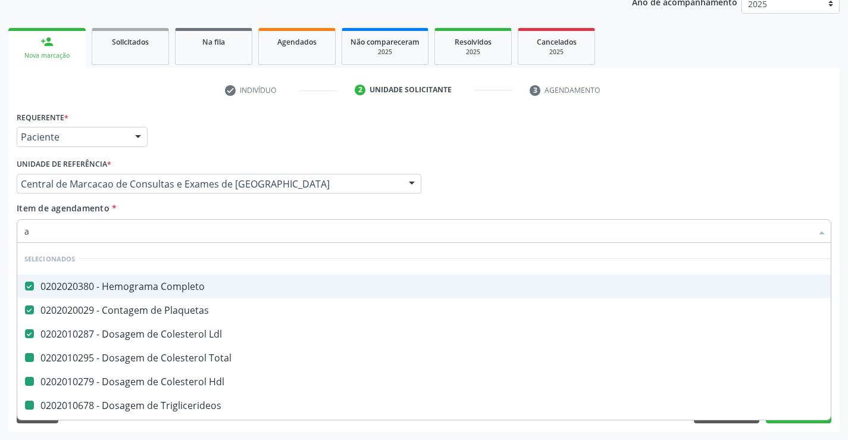
type input "ac"
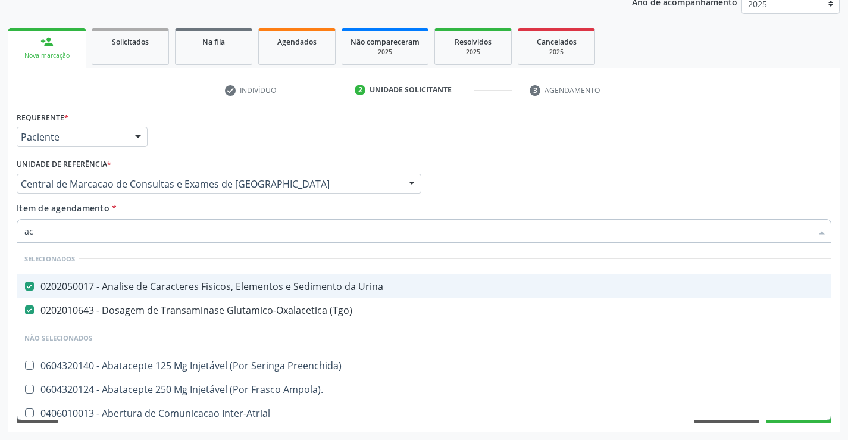
checkbox Preenchida\) "false"
checkbox Ampola\)\ "false"
checkbox Inter-Atrial "false"
checkbox Paciente\) "false"
checkbox Dente\) "false"
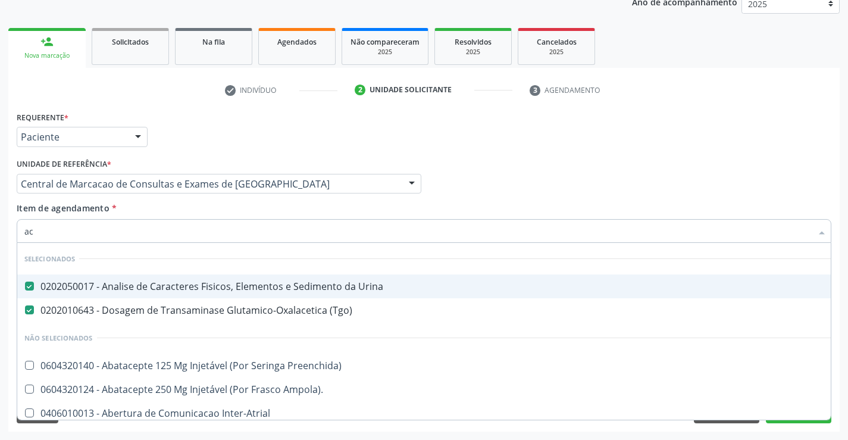
checkbox Comprimido\) "false"
checkbox \(Dornic\) "false"
checkbox Derrames "false"
type input "aci"
checkbox Urina "false"
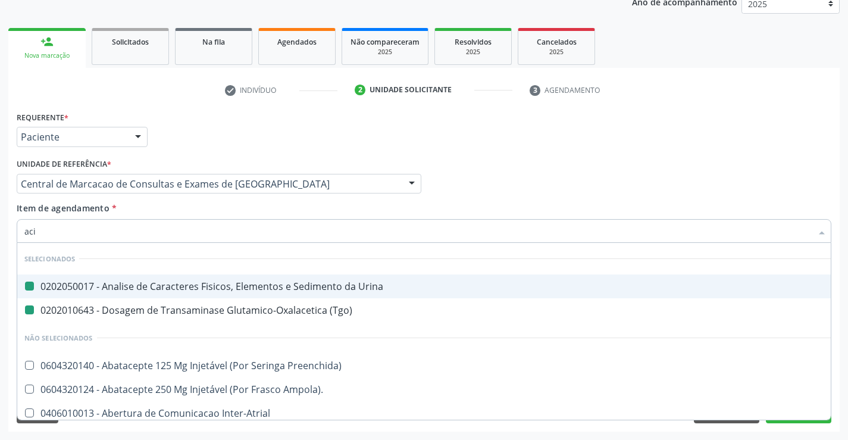
checkbox \(Tgo\) "false"
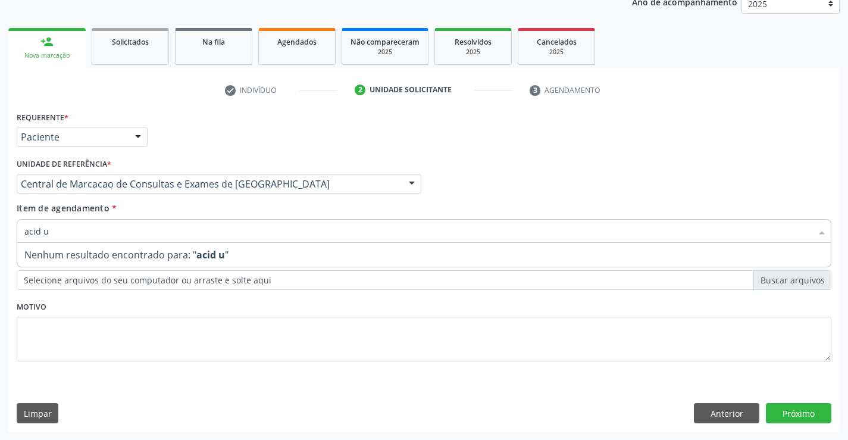
click at [40, 228] on input "acid u" at bounding box center [417, 231] width 787 height 24
type input "acido u"
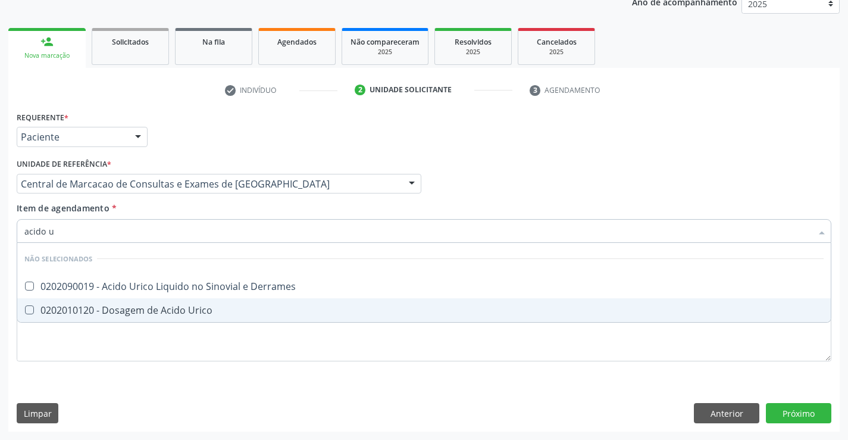
click at [193, 312] on div "0202010120 - Dosagem de Acido Urico" at bounding box center [423, 310] width 799 height 10
checkbox Urico "true"
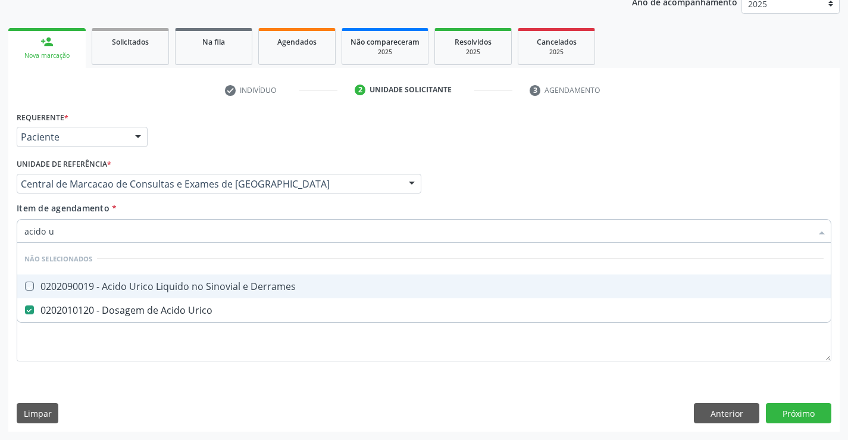
click at [203, 211] on div "Item de agendamento * acido u Desfazer seleção Não selecionados 0202090019 - Ac…" at bounding box center [424, 220] width 815 height 37
checkbox Derrames "true"
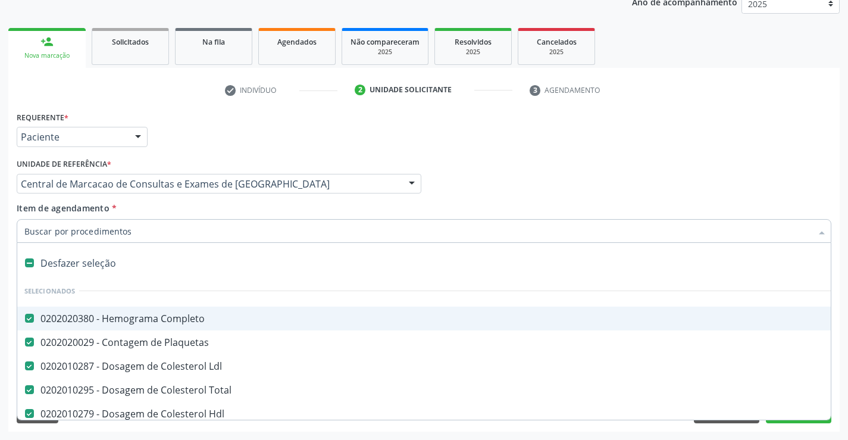
type input "g"
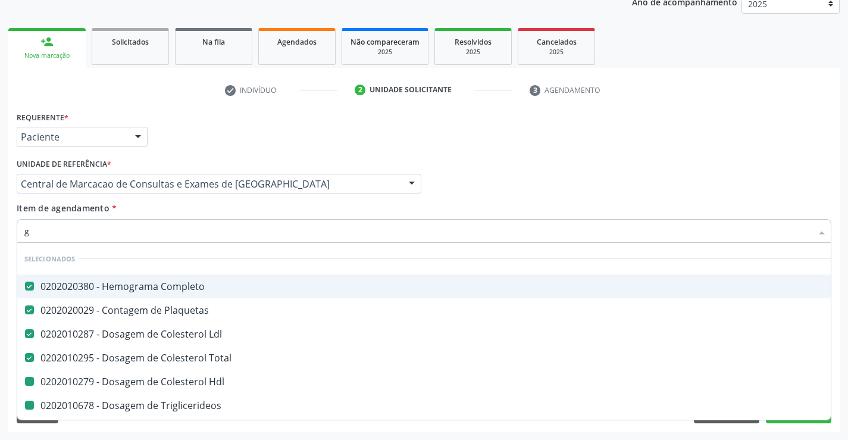
type input "gl"
checkbox Hdl "false"
checkbox Triglicerideos "false"
checkbox Ureia "false"
checkbox Creatinina "false"
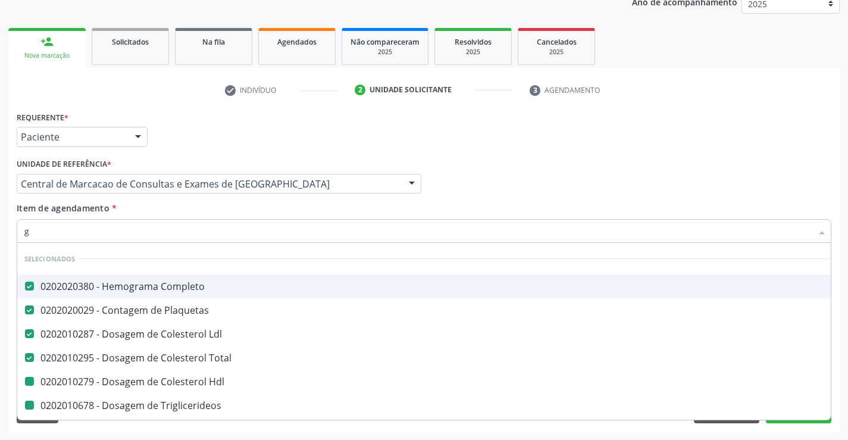
checkbox \(Tgo\) "false"
checkbox \(Tgp\) "false"
checkbox Urico "false"
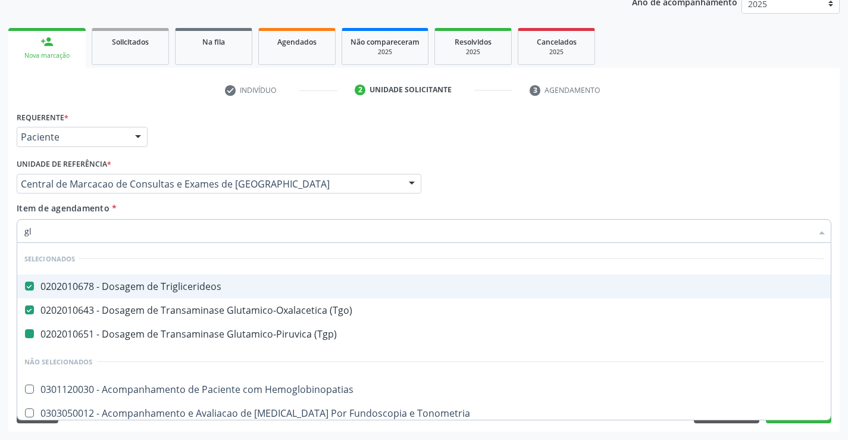
type input "gli"
checkbox \(Tgp\) "false"
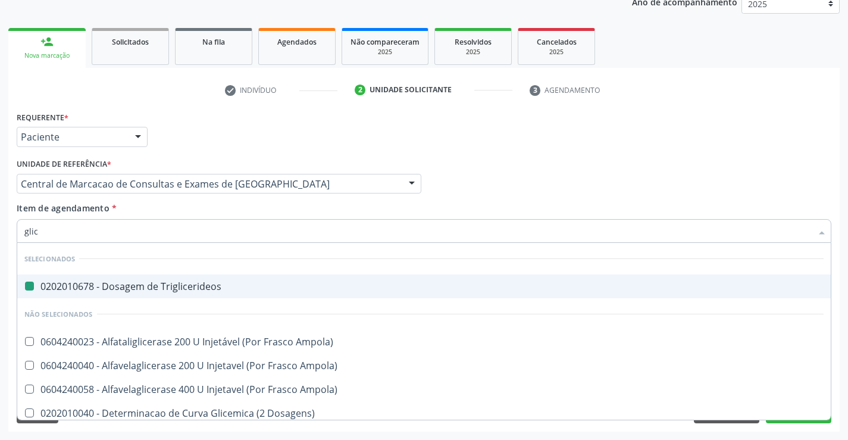
type input "glico"
checkbox Triglicerideos "false"
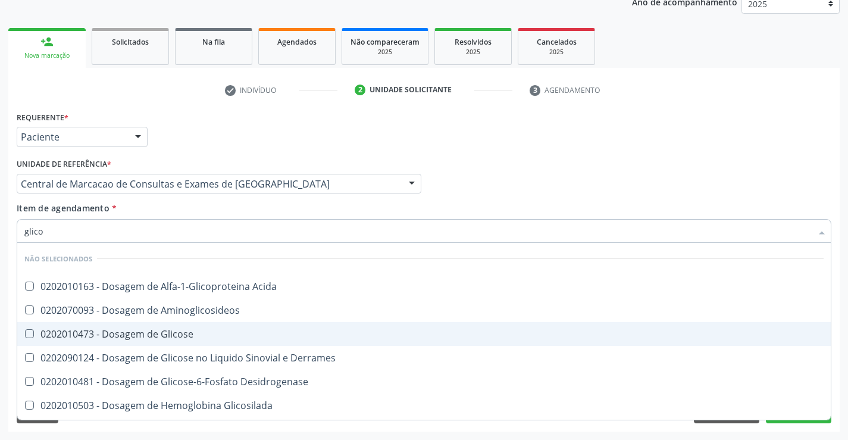
click at [180, 331] on div "0202010473 - Dosagem de Glicose" at bounding box center [423, 334] width 799 height 10
checkbox Glicose "true"
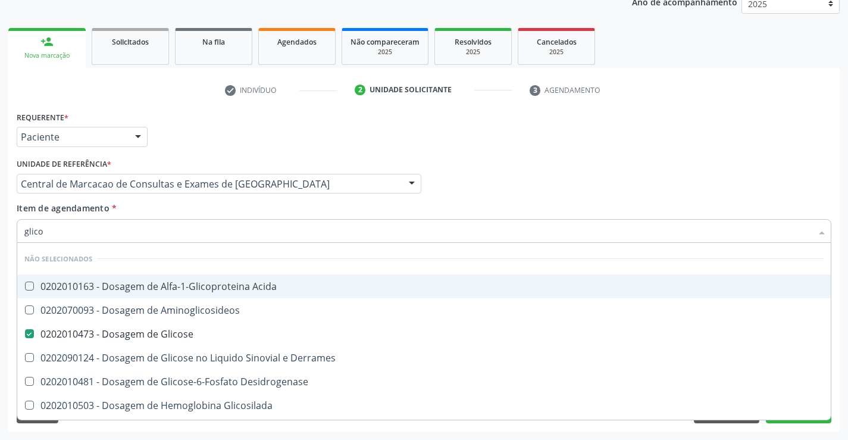
click at [190, 212] on div "Item de agendamento * glico Desfazer seleção Não selecionados 0202010163 - Dosa…" at bounding box center [424, 220] width 815 height 37
checkbox Acida "true"
checkbox Desidrogenase "true"
checkbox Glicosilada "true"
checkbox Quantitativa "true"
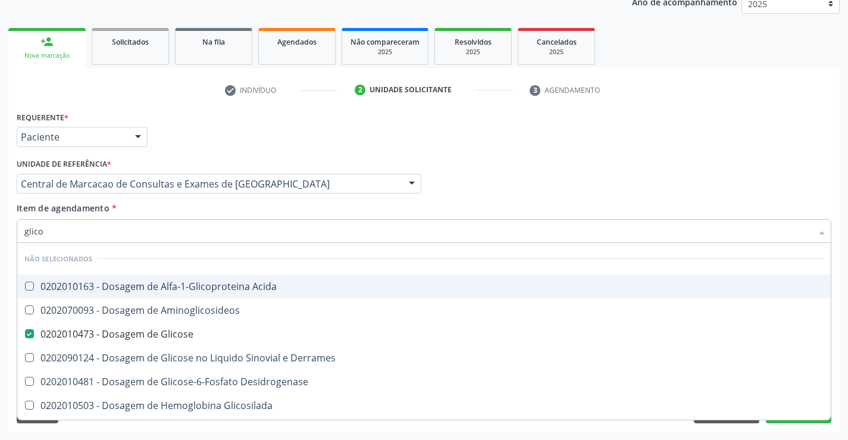
checkbox Urina "true"
checkbox Glicose "true"
checkbox Derrames "true"
checkbox Aminoglicosideos "true"
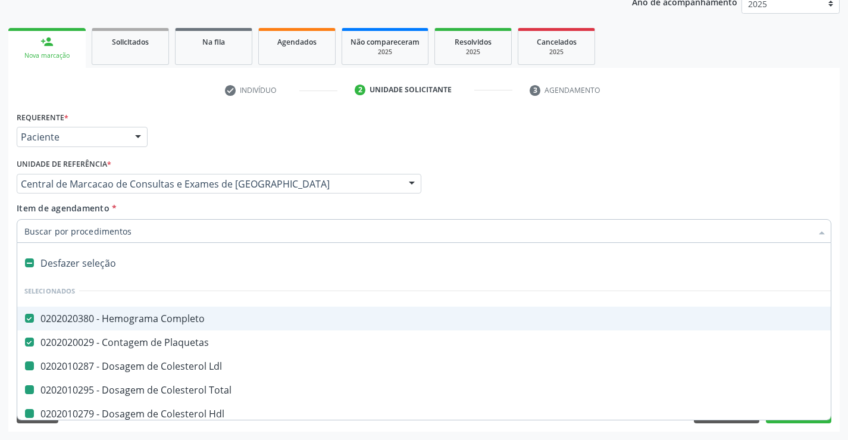
type input "f"
checkbox Ldl "false"
checkbox Hdl "false"
checkbox Triglicerideos "false"
checkbox Ureia "false"
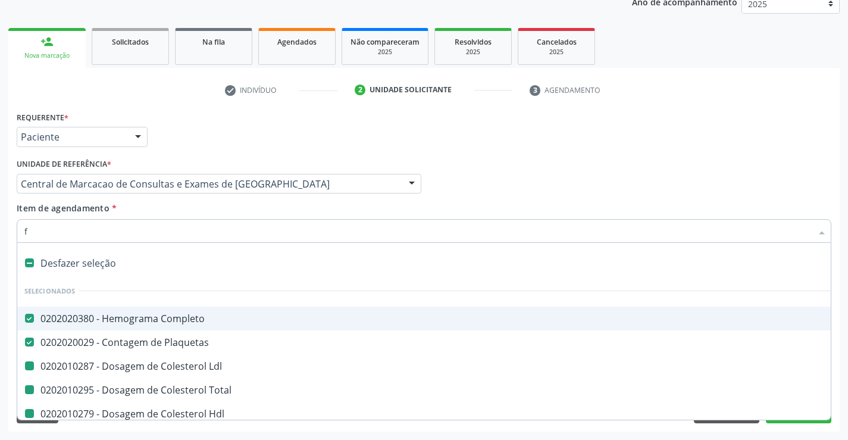
checkbox Creatinina "false"
checkbox Urina "false"
checkbox Total "false"
checkbox \(Tgo\) "false"
checkbox \(Tgp\) "false"
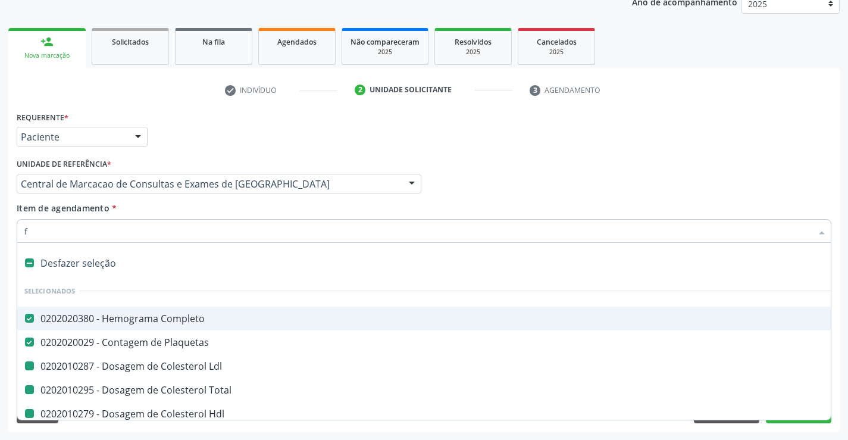
checkbox Urico "false"
checkbox Glicose "false"
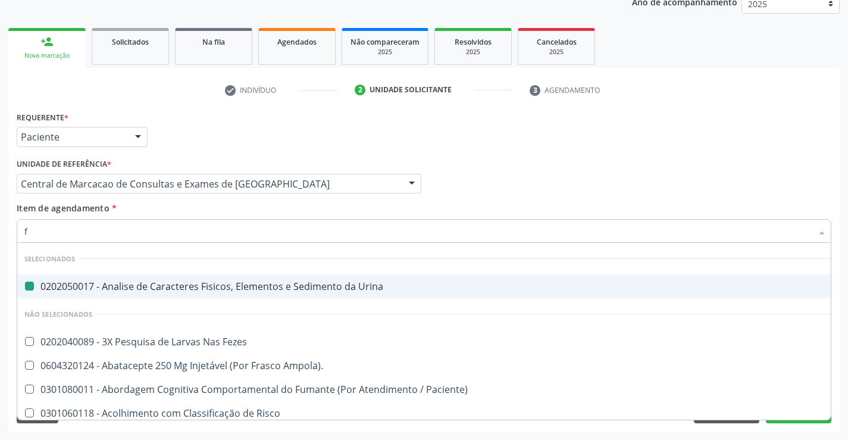
type input "fe"
checkbox Urina "false"
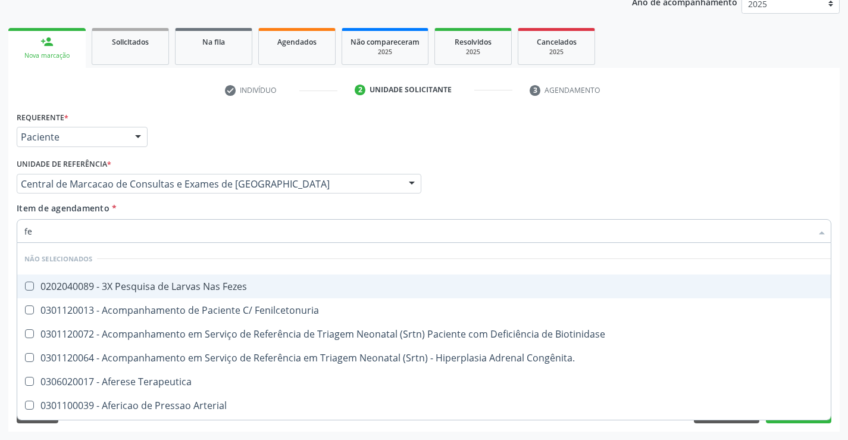
type input "fez"
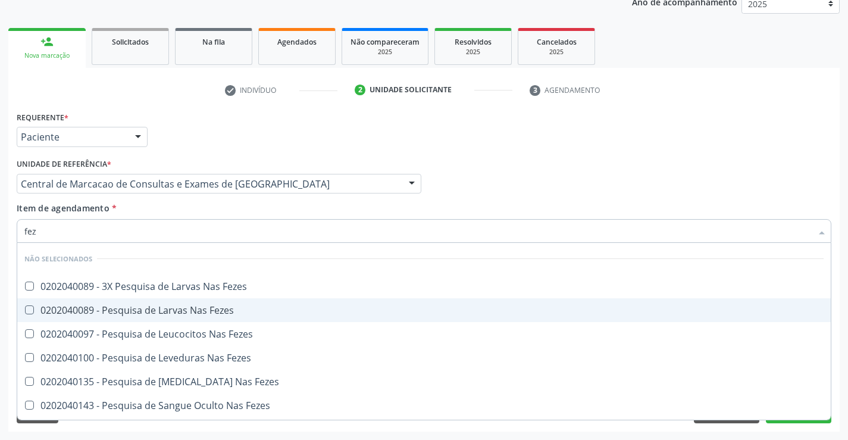
click at [198, 307] on div "0202040089 - Pesquisa de Larvas Nas Fezes" at bounding box center [423, 310] width 799 height 10
checkbox Fezes "true"
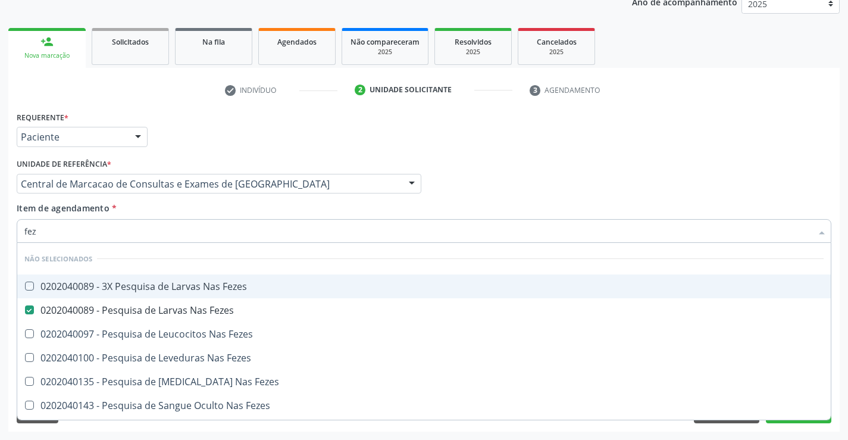
click at [202, 214] on div "Item de agendamento * fez Desfazer seleção Não selecionados 0202040089 - 3X Pes…" at bounding box center [424, 220] width 815 height 37
checkbox Fezes "true"
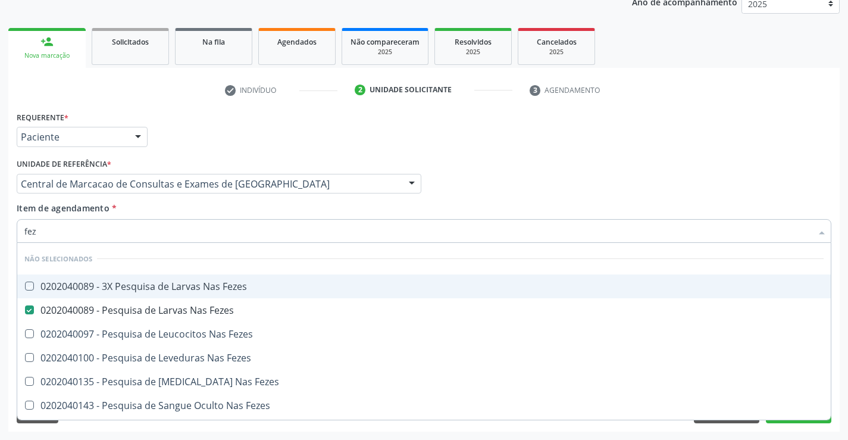
checkbox Fezes "true"
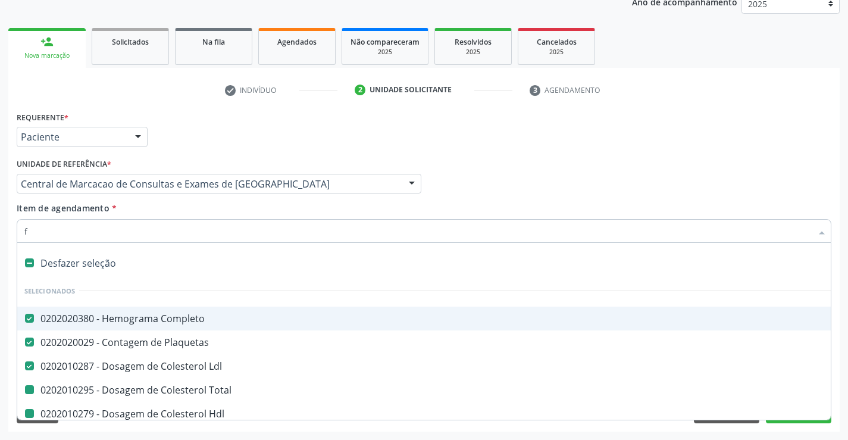
type input "fe"
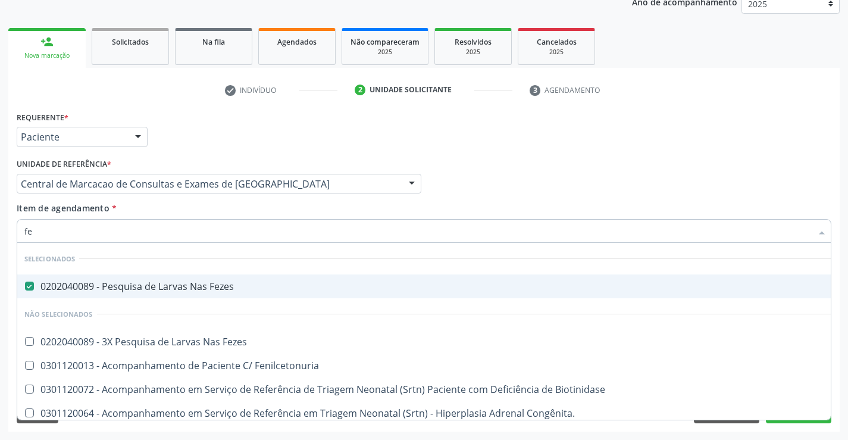
checkbox Biotinidase "false"
checkbox Congênita\ "false"
checkbox Terapeutica "false"
checkbox Arterial "false"
checkbox Frasco-Ampola\) "false"
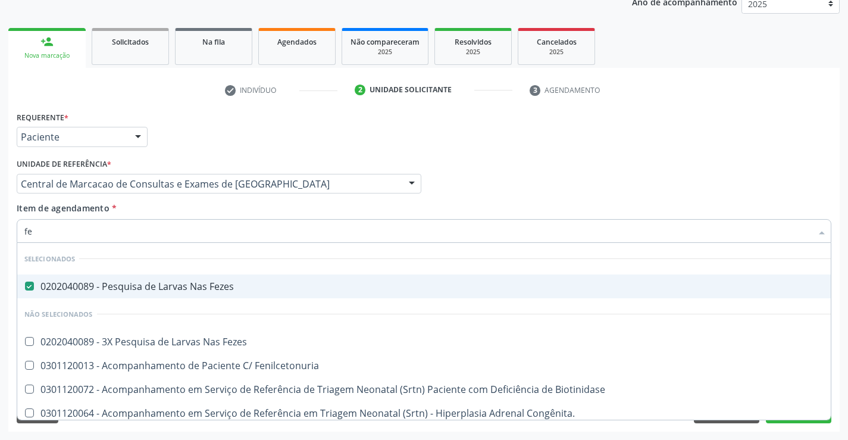
checkbox Fenilcetonuria "false"
checkbox Frasco-Ampola\) "false"
checkbox Preenchida\) "false"
checkbox Frasco-Ampola\) "false"
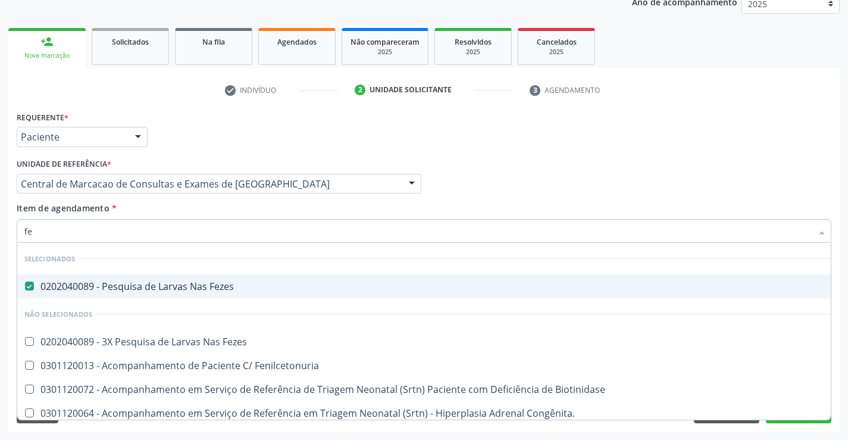
checkbox Frasco-Ampola\) "false"
type input "fer"
checkbox Fezes "false"
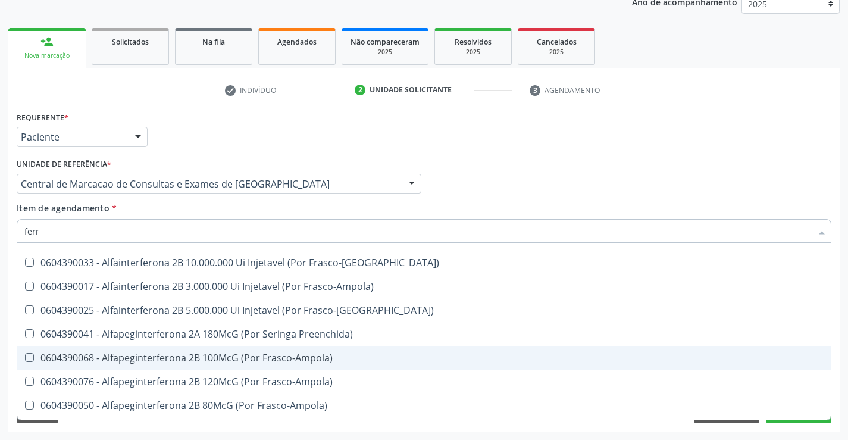
scroll to position [46, 0]
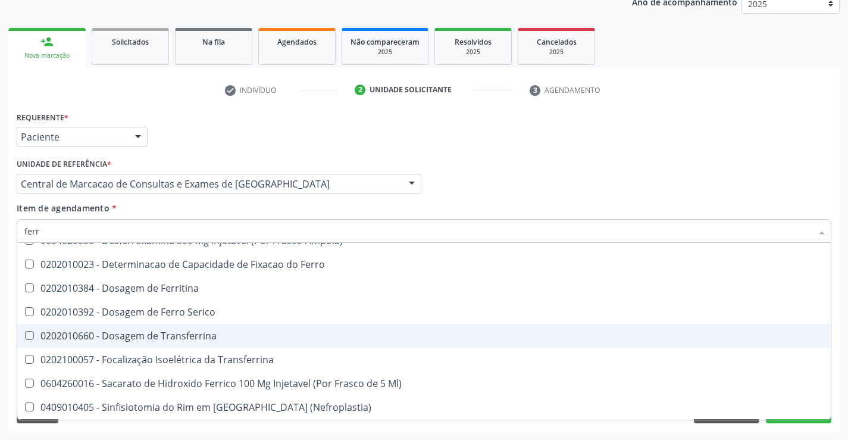
type input "ferro"
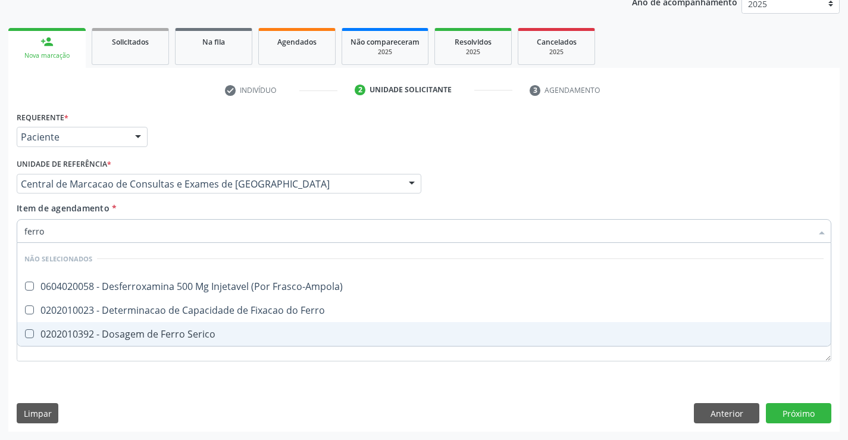
click at [198, 325] on span "0202010392 - Dosagem de Ferro Serico" at bounding box center [423, 334] width 813 height 24
checkbox Serico "true"
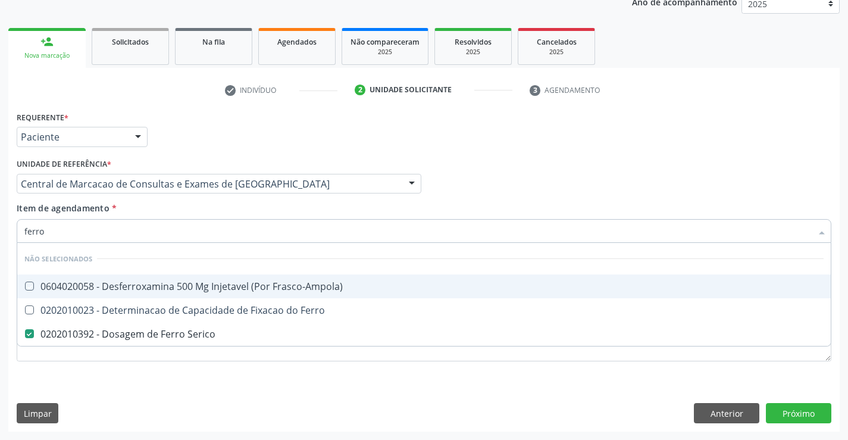
click at [622, 170] on div "Médico Solicitante Por favor, selecione a Unidade de Atendimento primeiro Nenhu…" at bounding box center [424, 178] width 821 height 46
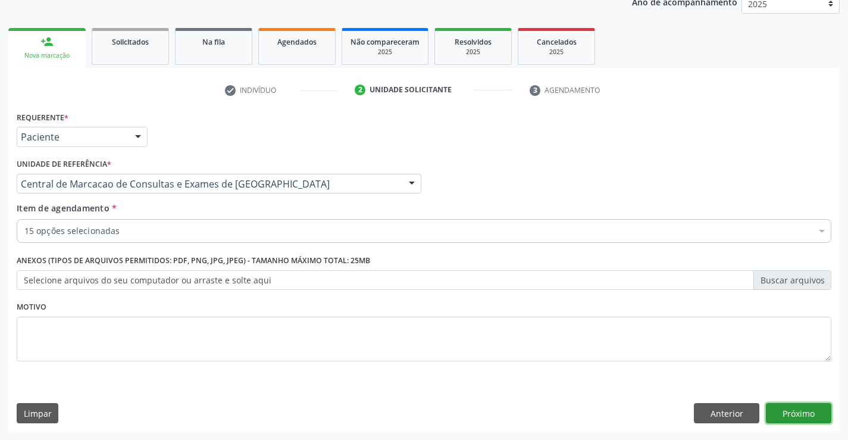
click at [807, 408] on button "Próximo" at bounding box center [798, 413] width 65 height 20
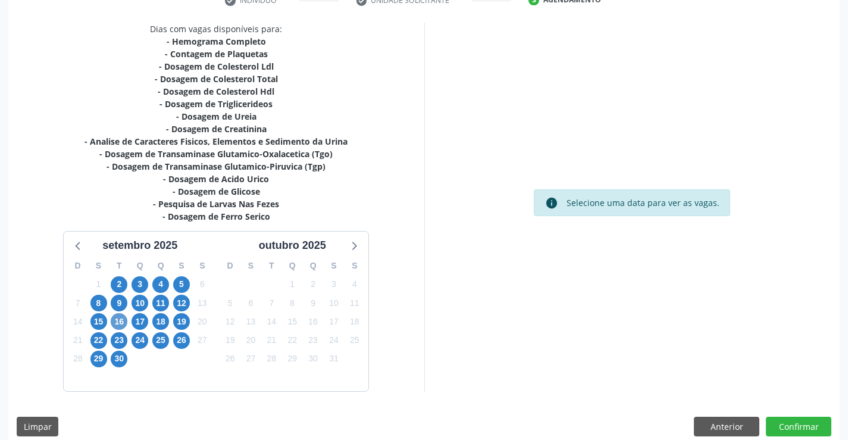
scroll to position [253, 0]
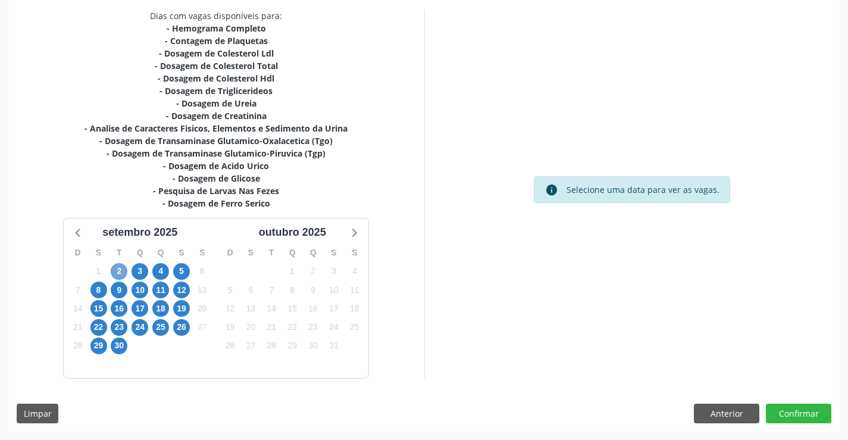
click at [116, 268] on span "2" at bounding box center [119, 271] width 17 height 17
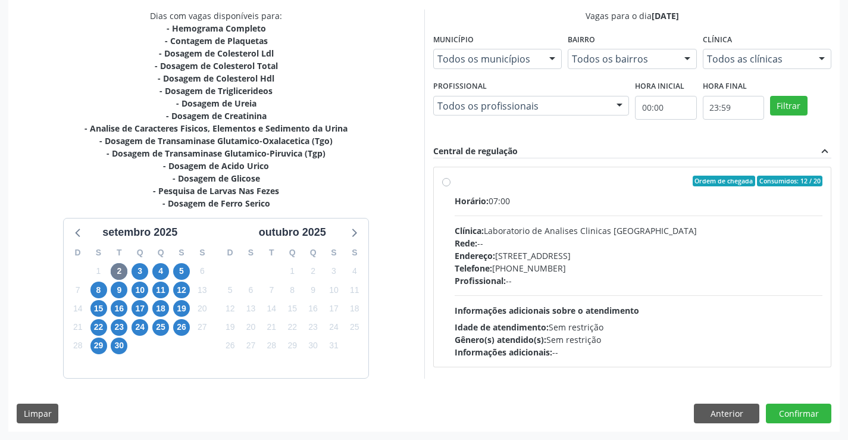
click at [722, 264] on div "Telefone: (74) 36453588" at bounding box center [639, 268] width 368 height 12
click at [450, 186] on input "Ordem de chegada Consumidos: 12 / 20 Horário: 07:00 Clínica: Laboratorio de Ana…" at bounding box center [446, 181] width 8 height 11
radio input "true"
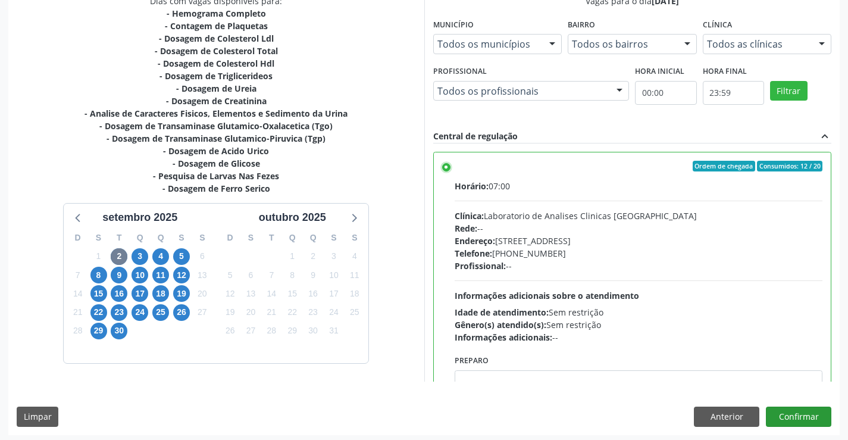
scroll to position [271, 0]
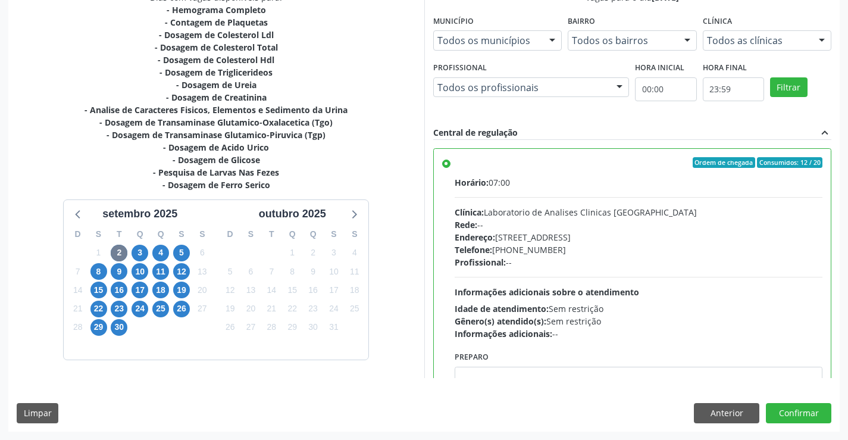
click at [784, 423] on div "Dias com vagas disponíveis para: - Hemograma Completo - Contagem de Plaquetas -…" at bounding box center [423, 211] width 831 height 440
click at [787, 419] on button "Confirmar" at bounding box center [798, 413] width 65 height 20
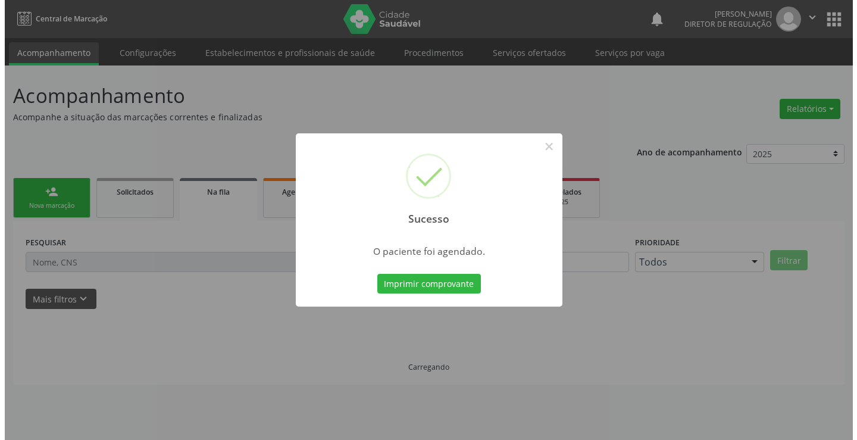
scroll to position [0, 0]
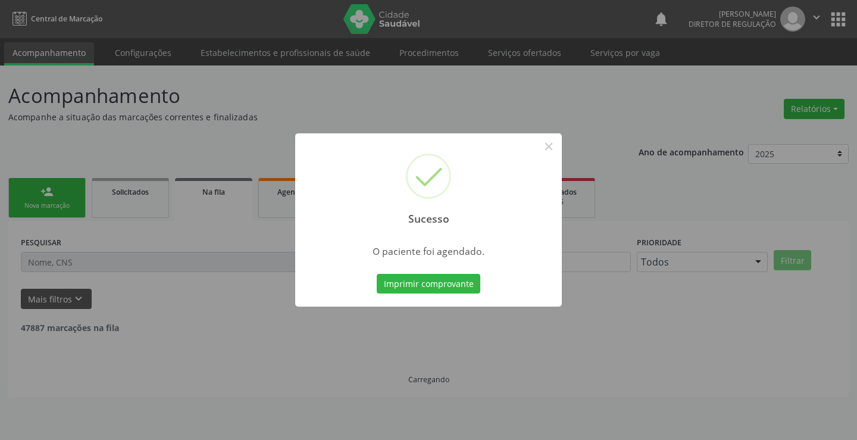
click at [377, 274] on button "Imprimir comprovante" at bounding box center [429, 284] width 104 height 20
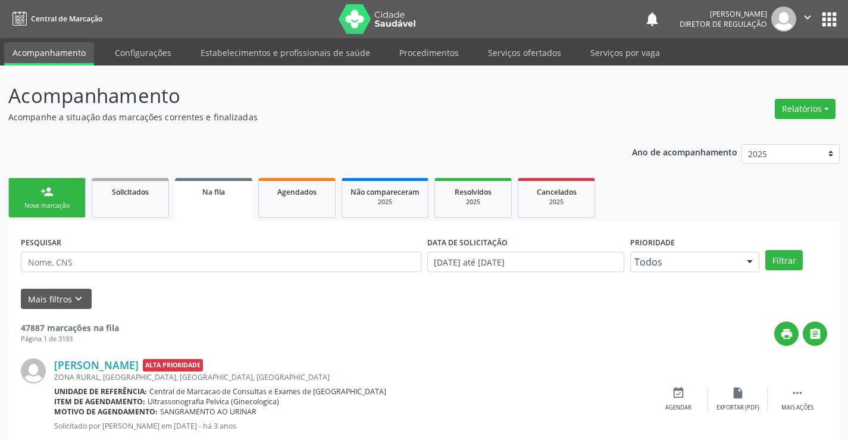
click at [74, 183] on link "person_add Nova marcação" at bounding box center [46, 198] width 77 height 40
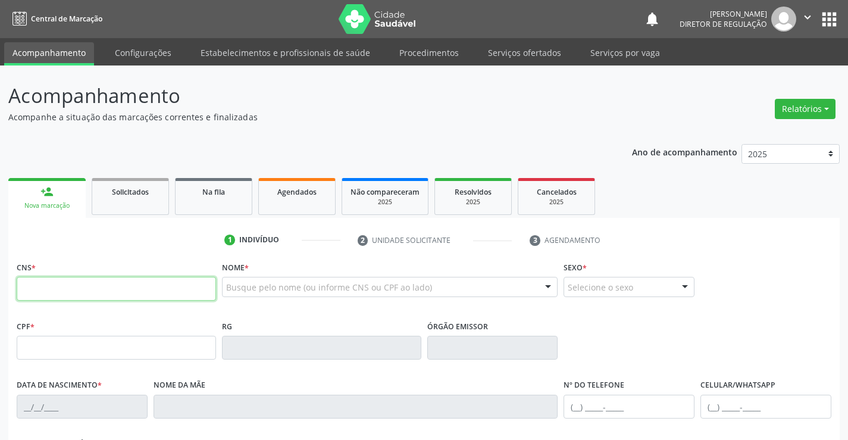
click at [45, 281] on input "text" at bounding box center [116, 289] width 199 height 24
type input "700 3064 1825 1840"
type input "2301280764"
type input "22/01/2015"
type input "(74) 98853-9660"
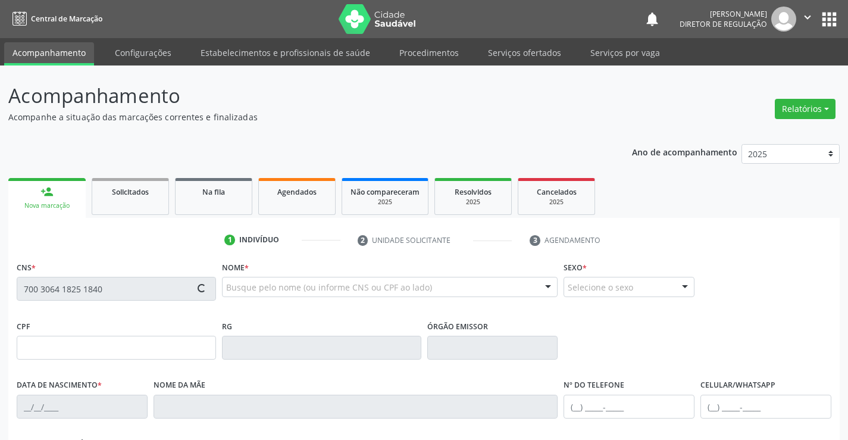
type input "(74) 98853-9660"
type input "100.689.255-90"
type input "S/N"
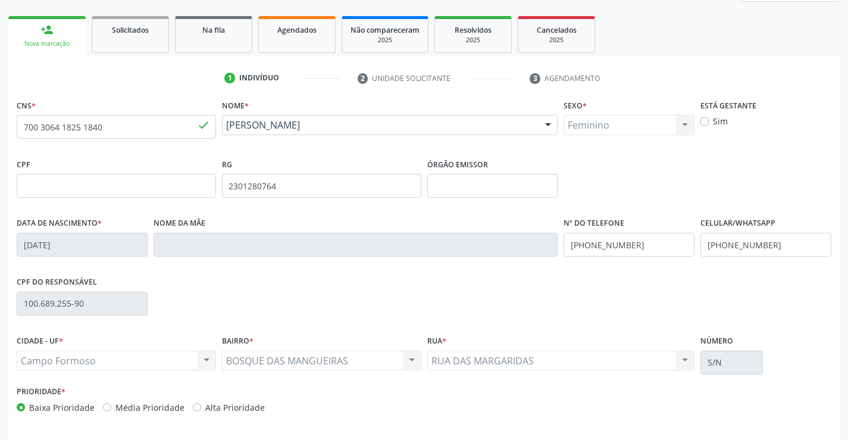
scroll to position [205, 0]
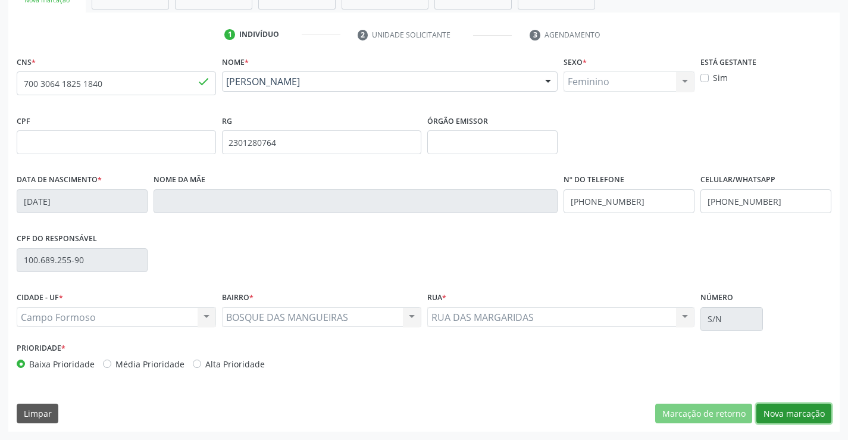
drag, startPoint x: 791, startPoint y: 418, endPoint x: 389, endPoint y: 268, distance: 429.5
click at [786, 417] on button "Nova marcação" at bounding box center [793, 413] width 75 height 20
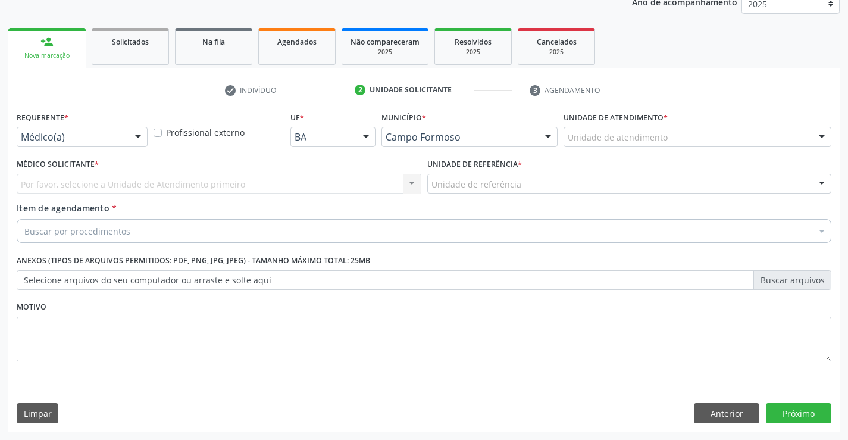
drag, startPoint x: 145, startPoint y: 140, endPoint x: 127, endPoint y: 160, distance: 26.5
click at [144, 140] on div at bounding box center [138, 137] width 18 height 20
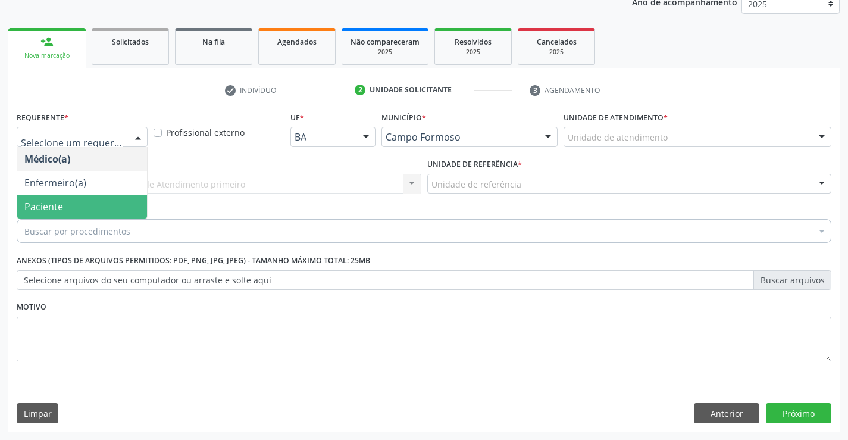
drag, startPoint x: 110, startPoint y: 189, endPoint x: 102, endPoint y: 212, distance: 24.5
click at [102, 212] on ul "Médico(a) Enfermeiro(a) Paciente Nenhum resultado encontrado para: " " Não há n…" at bounding box center [82, 182] width 130 height 71
click at [102, 212] on span "Paciente" at bounding box center [82, 207] width 130 height 24
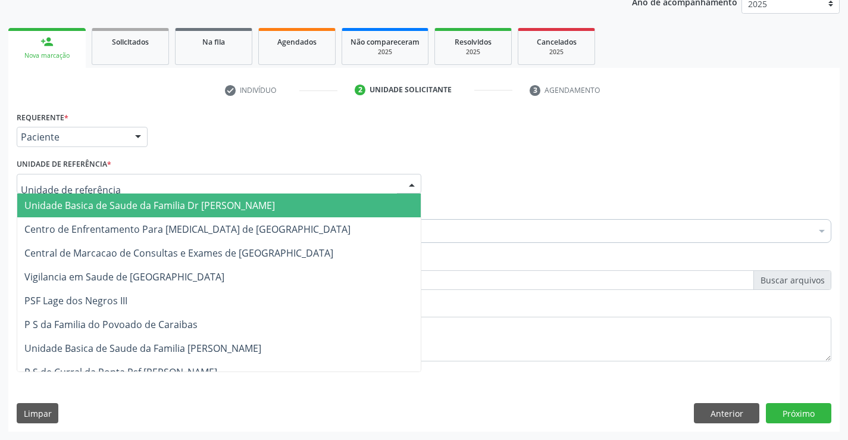
drag, startPoint x: 212, startPoint y: 183, endPoint x: 212, endPoint y: 236, distance: 53.0
click at [212, 186] on div at bounding box center [219, 184] width 405 height 20
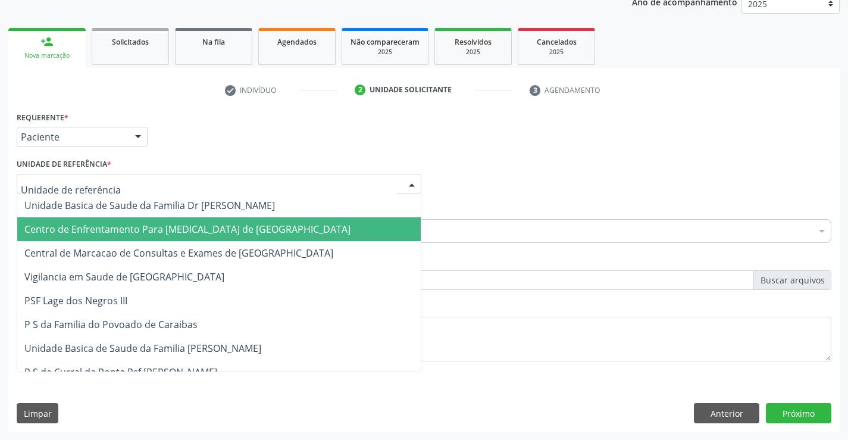
drag, startPoint x: 212, startPoint y: 237, endPoint x: 214, endPoint y: 248, distance: 11.0
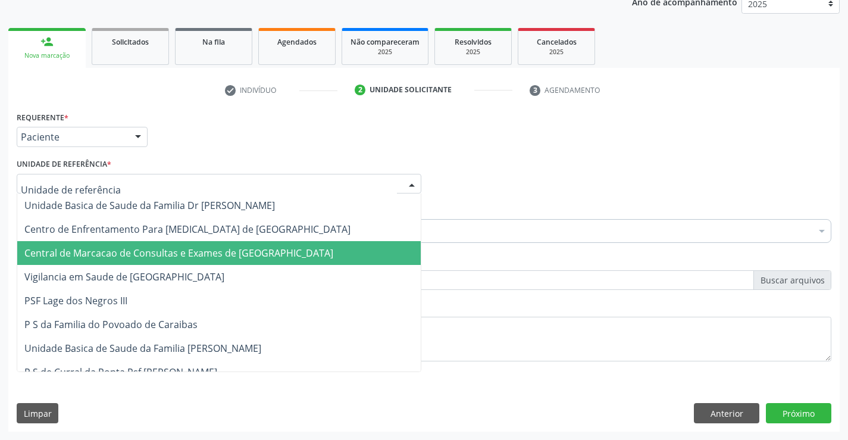
click at [214, 248] on span "Central de Marcacao de Consultas e Exames de [GEOGRAPHIC_DATA]" at bounding box center [178, 252] width 309 height 13
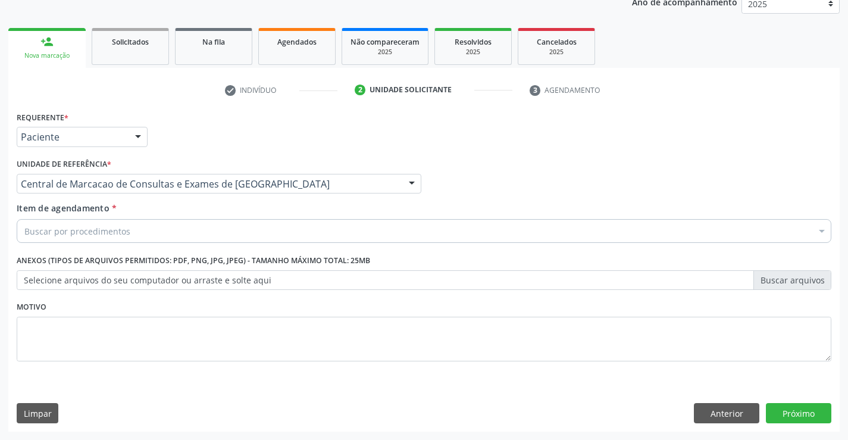
click at [268, 229] on div "Buscar por procedimentos" at bounding box center [424, 231] width 815 height 24
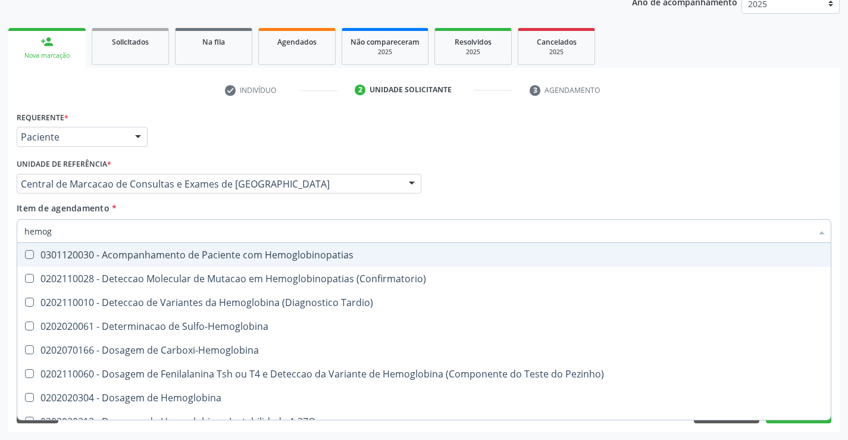
type input "hemogr"
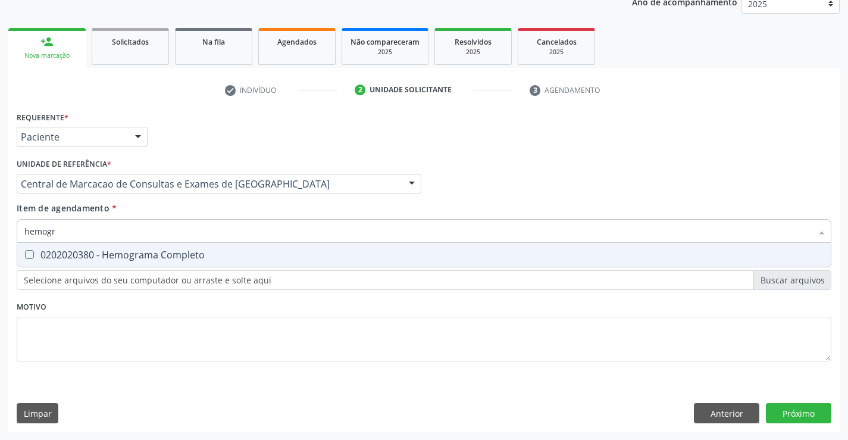
click at [215, 261] on span "0202020380 - Hemograma Completo" at bounding box center [423, 255] width 813 height 24
checkbox Completo "true"
type input "hemogr"
click at [218, 218] on div "Item de agendamento * hemogr Desfazer seleção 0202020380 - Hemograma Completo N…" at bounding box center [424, 220] width 815 height 37
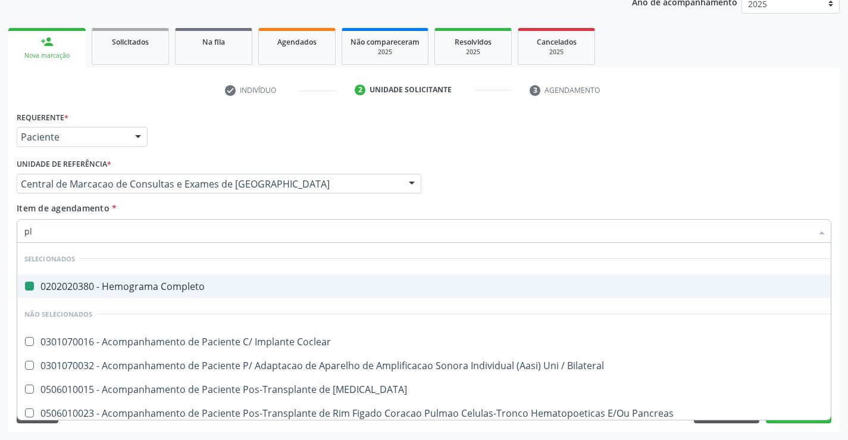
type input "pla"
checkbox Completo "false"
type input "plaq"
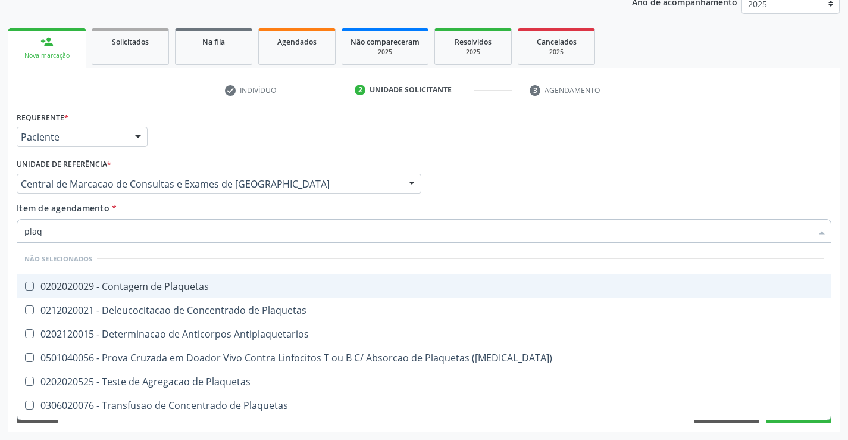
click at [192, 283] on div "0202020029 - Contagem de Plaquetas" at bounding box center [423, 286] width 799 height 10
checkbox Plaquetas "true"
click at [203, 216] on div "Item de agendamento * plaq Desfazer seleção Não selecionados 0202020029 - Conta…" at bounding box center [424, 220] width 815 height 37
checkbox Plaquetas "true"
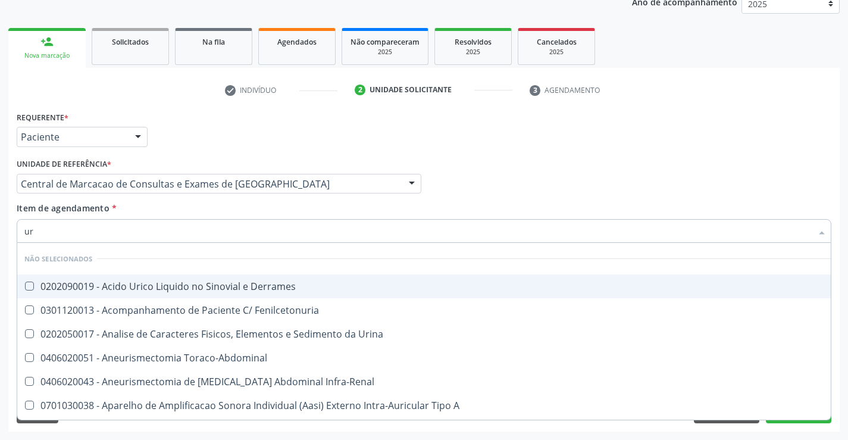
type input "uri"
checkbox Derrames "false"
type input "urin"
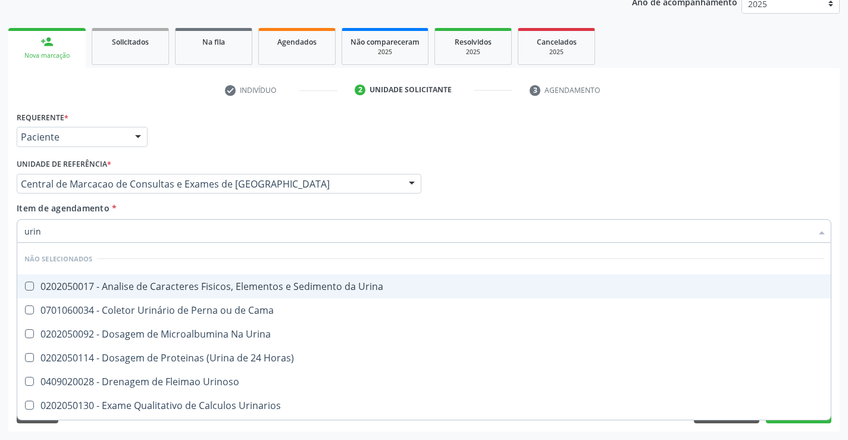
click at [244, 291] on div "0202050017 - Analise de Caracteres Fisicos, Elementos e Sedimento da Urina" at bounding box center [423, 286] width 799 height 10
checkbox Urina "true"
click at [234, 217] on div "Item de agendamento * urin Desfazer seleção Não selecionados 0202050017 - Anali…" at bounding box center [424, 220] width 815 height 37
checkbox Cama "true"
checkbox Urina "true"
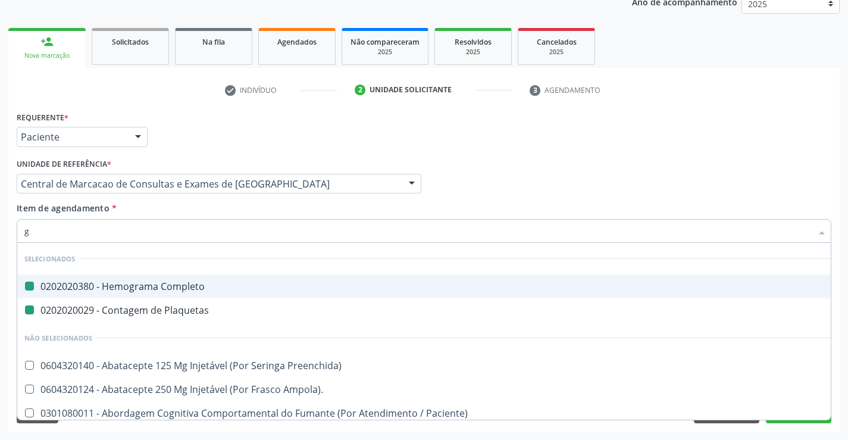
type input "gl"
checkbox Completo "false"
checkbox Plaquetas "false"
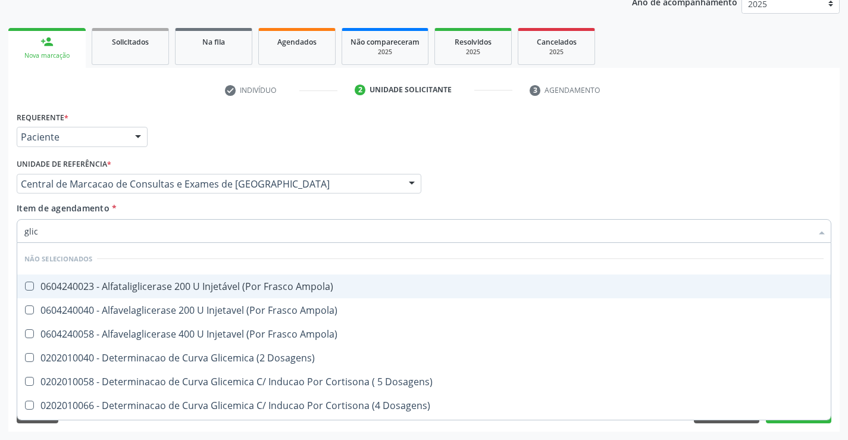
type input "glico"
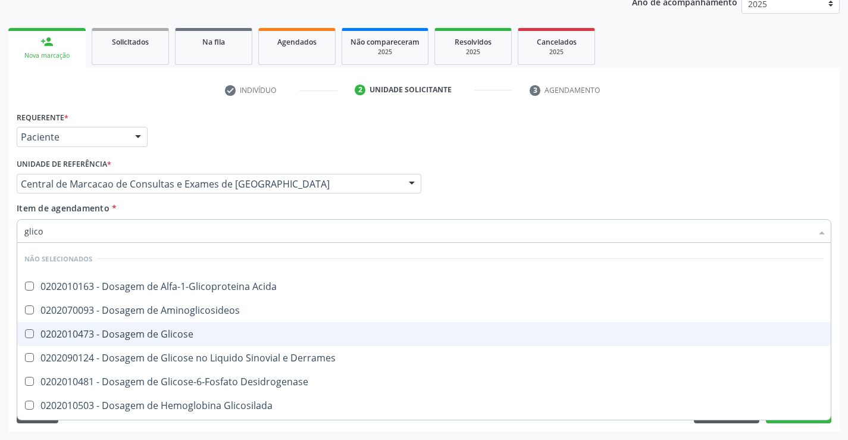
click at [212, 325] on span "0202010473 - Dosagem de Glicose" at bounding box center [423, 334] width 813 height 24
checkbox Glicose "true"
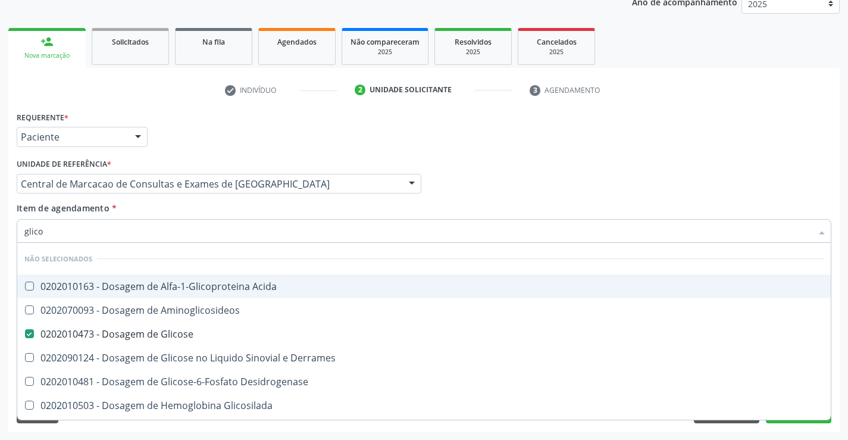
click at [226, 215] on div "Item de agendamento * glico Desfazer seleção Não selecionados 0202010163 - Dosa…" at bounding box center [424, 220] width 815 height 37
checkbox Acida "true"
checkbox Aminoglicosideos "true"
checkbox Derrames "true"
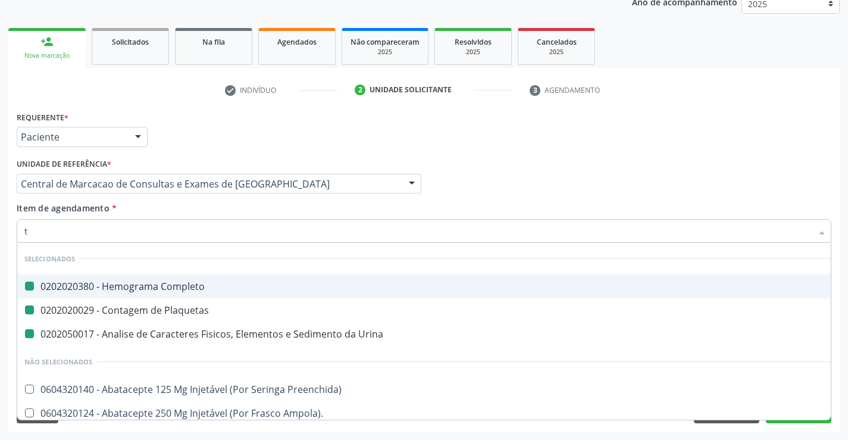
type input "tr"
checkbox Completo "false"
checkbox Plaquetas "false"
checkbox Urina "false"
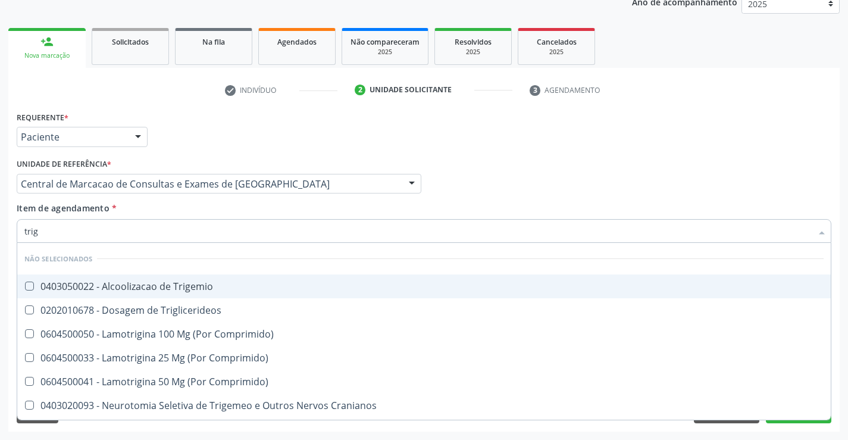
type input "trigl"
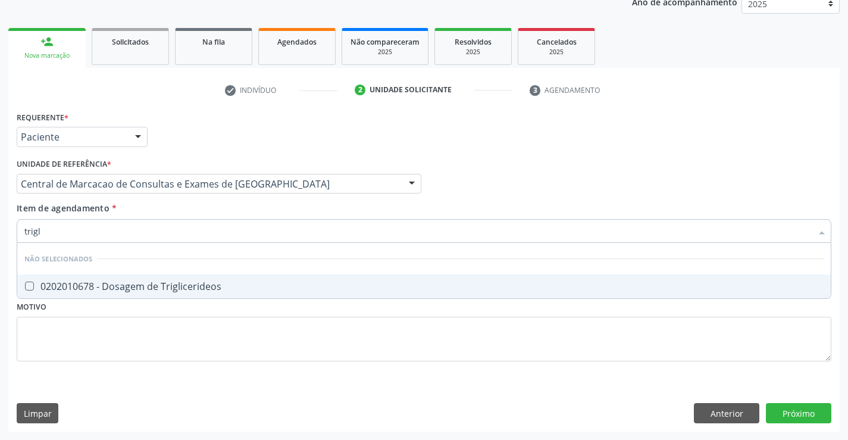
click at [229, 281] on div "0202010678 - Dosagem de Triglicerideos" at bounding box center [423, 286] width 799 height 10
checkbox Triglicerideos "true"
click at [225, 208] on div "Item de agendamento * trigl Desfazer seleção Não selecionados 0202010678 - Dosa…" at bounding box center [424, 220] width 815 height 37
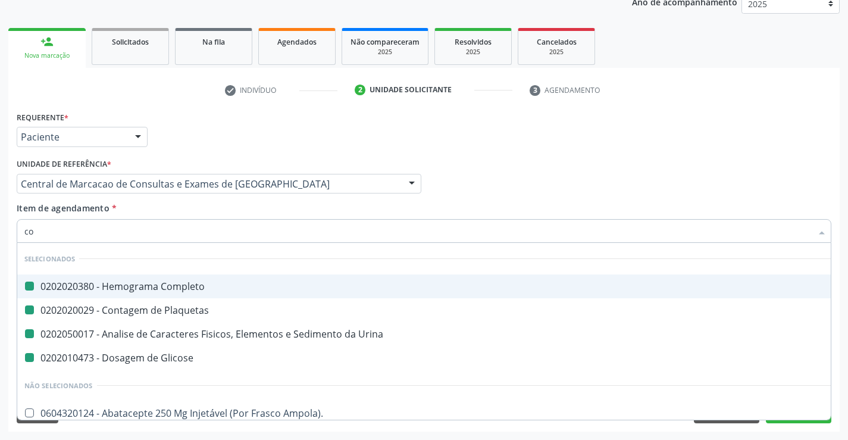
type input "col"
checkbox Completo "false"
checkbox Plaquetas "false"
checkbox Urina "false"
checkbox Glicose "false"
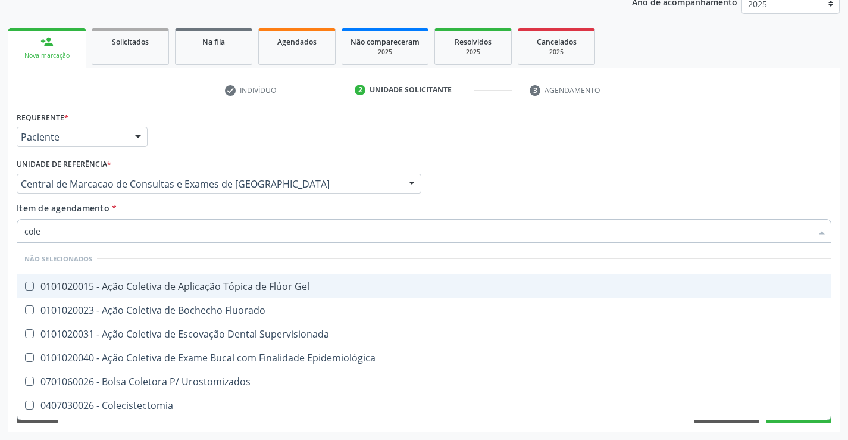
type input "coles"
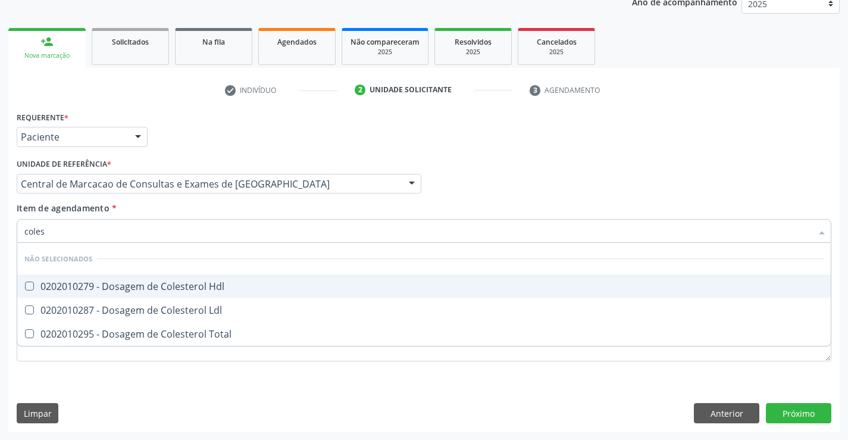
click at [199, 281] on div "0202010279 - Dosagem de Colesterol Hdl" at bounding box center [423, 286] width 799 height 10
checkbox Hdl "true"
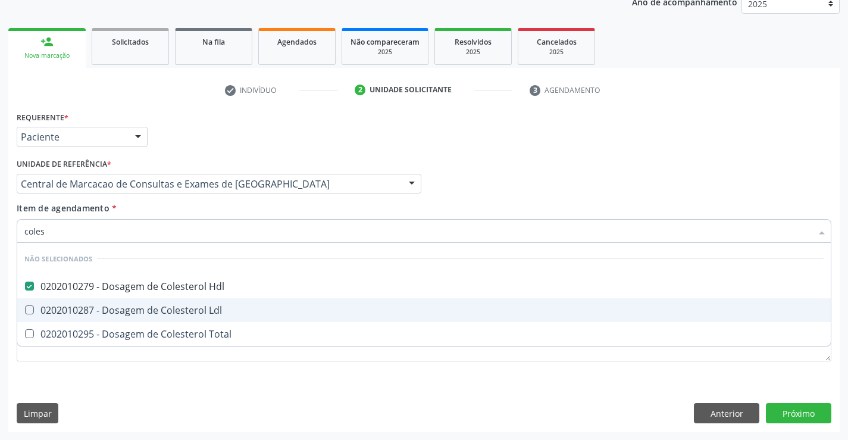
click at [203, 310] on div "0202010287 - Dosagem de Colesterol Ldl" at bounding box center [423, 310] width 799 height 10
checkbox Ldl "true"
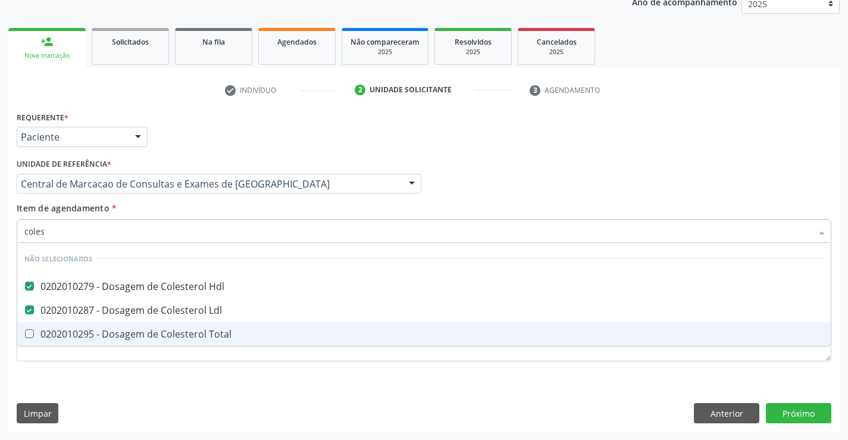
click at [208, 342] on span "0202010295 - Dosagem de Colesterol Total" at bounding box center [423, 334] width 813 height 24
checkbox Total "true"
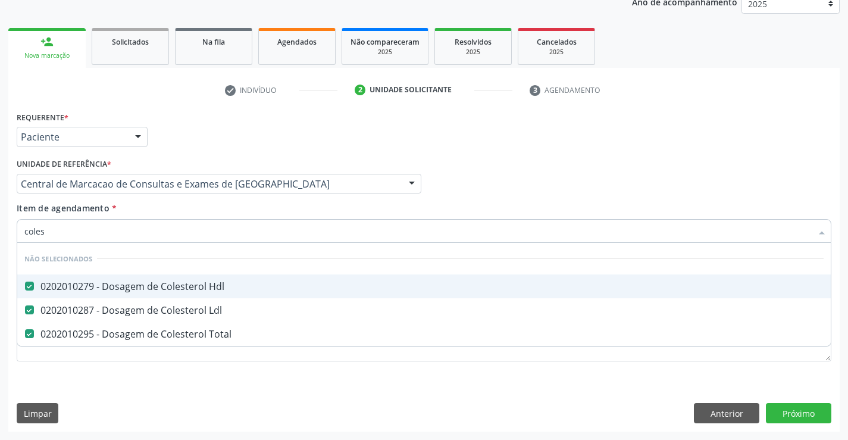
click at [193, 214] on div "Item de agendamento * coles Desfazer seleção Não selecionados 0202010279 - Dosa…" at bounding box center [424, 220] width 815 height 37
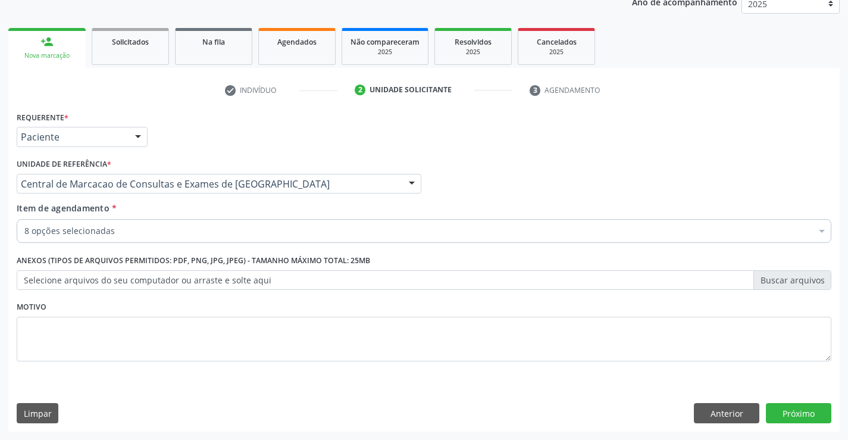
click at [190, 240] on div "8 opções selecionadas" at bounding box center [424, 231] width 815 height 24
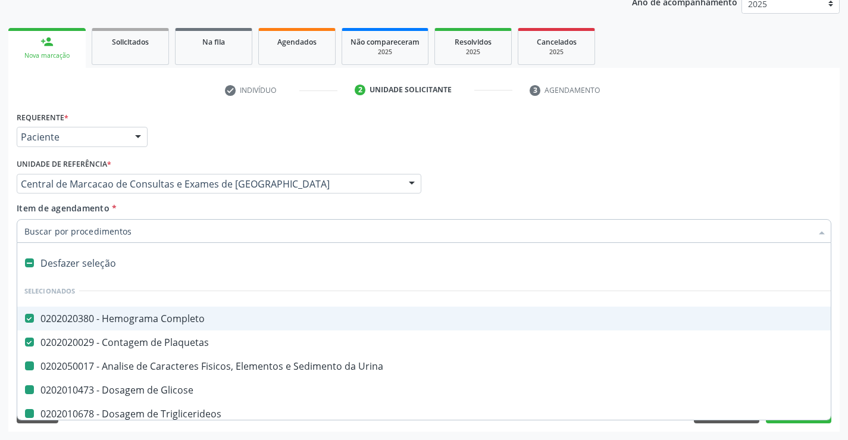
type input "f"
checkbox Urina "false"
checkbox Glicose "false"
checkbox Triglicerideos "false"
checkbox Hdl "false"
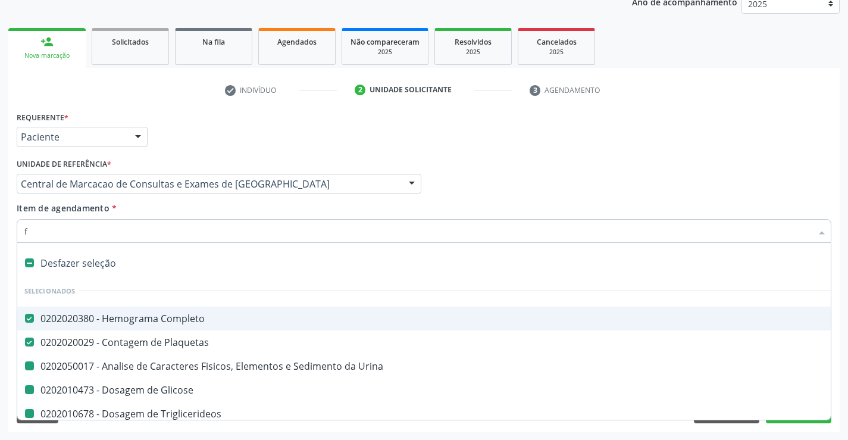
checkbox Ldl "false"
checkbox Total "false"
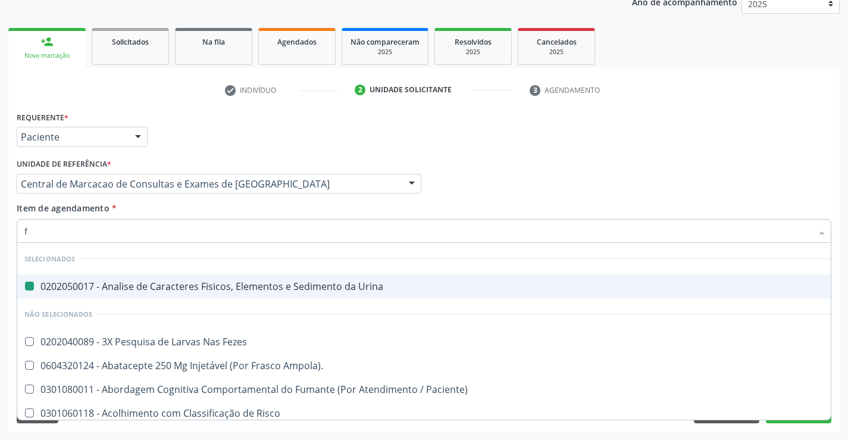
type input "fe"
checkbox Urina "false"
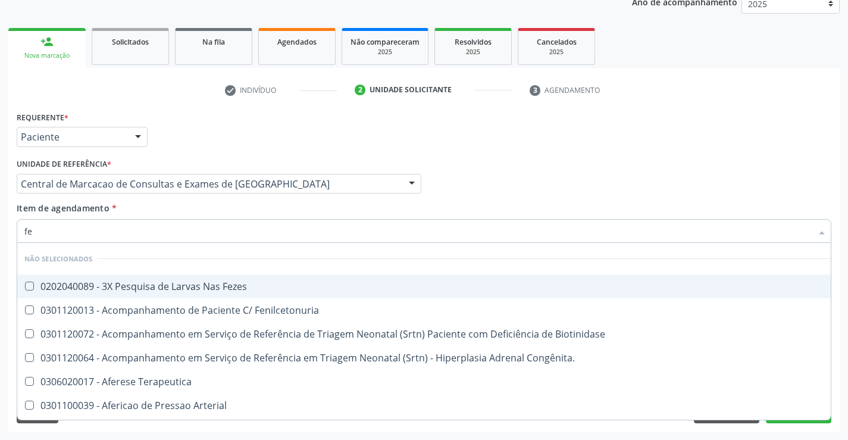
type input "fez"
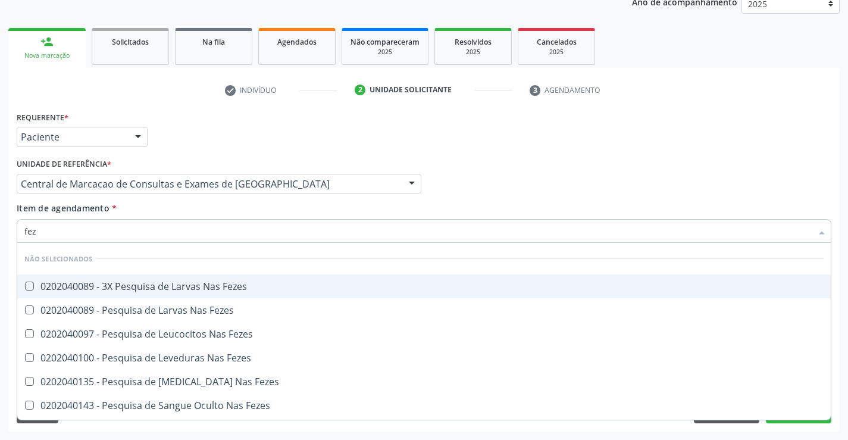
click at [220, 287] on div "0202040089 - 3X Pesquisa de Larvas Nas Fezes" at bounding box center [423, 286] width 799 height 10
checkbox Fezes "true"
click at [531, 184] on div "Médico Solicitante Por favor, selecione a Unidade de Atendimento primeiro Nenhu…" at bounding box center [424, 178] width 821 height 46
checkbox Fezes "true"
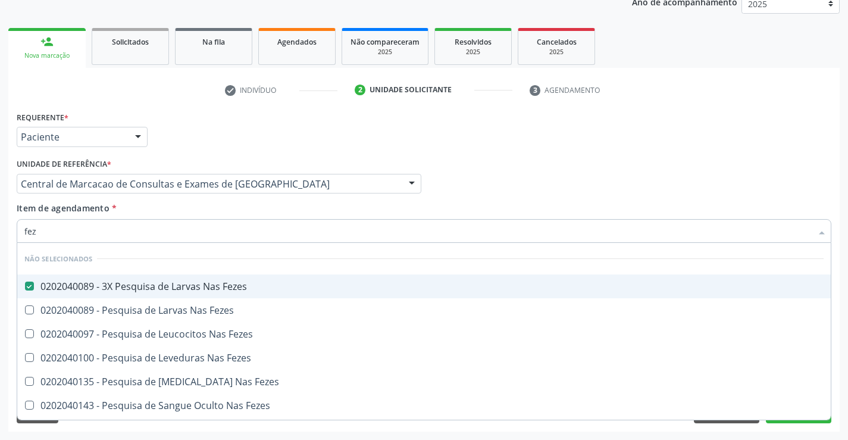
checkbox Fezes "true"
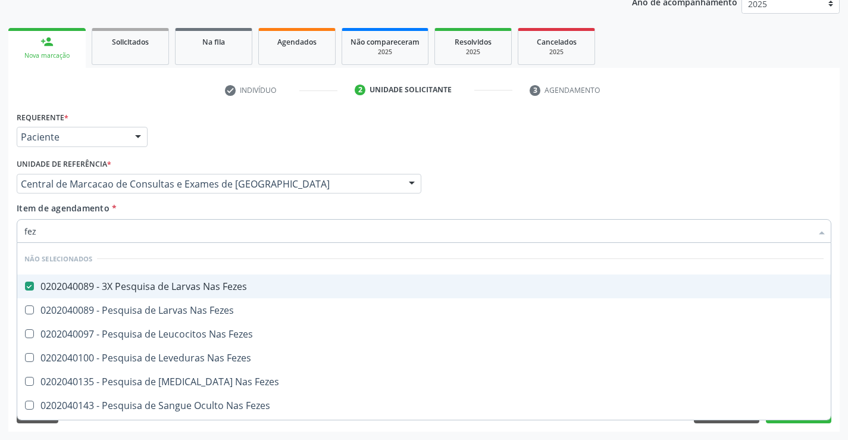
checkbox Fezes "true"
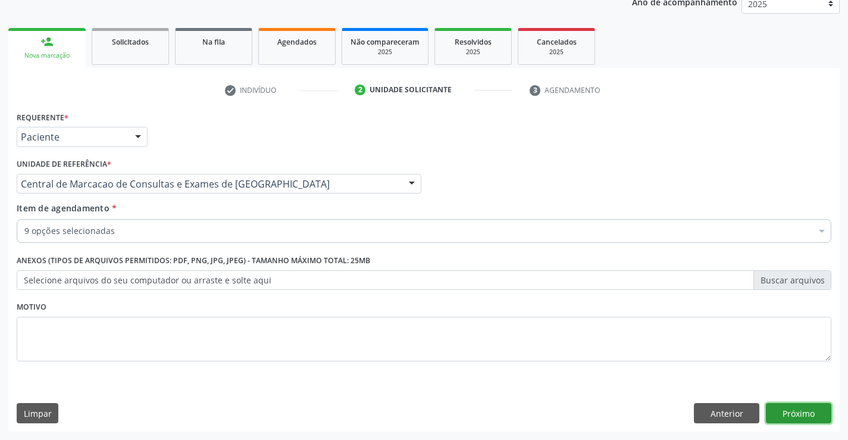
click at [805, 422] on button "Próximo" at bounding box center [798, 413] width 65 height 20
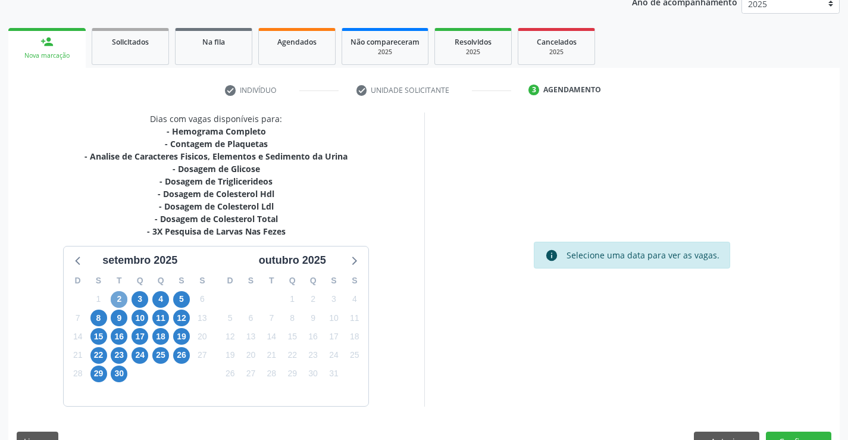
click at [118, 301] on span "2" at bounding box center [119, 299] width 17 height 17
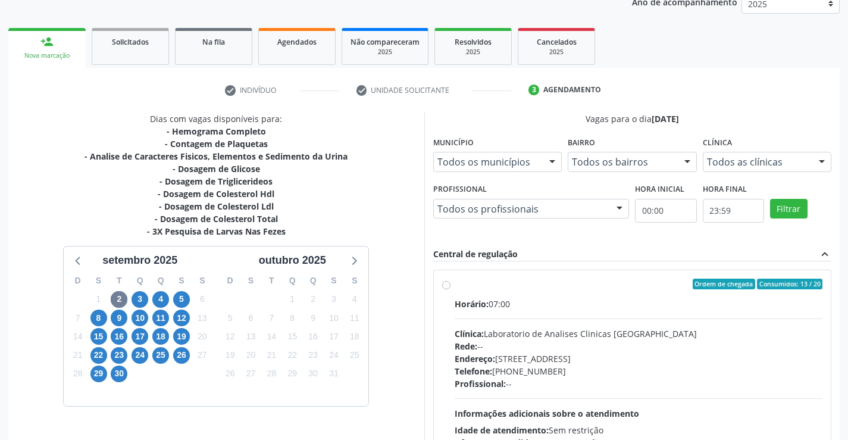
click at [597, 319] on div "Horário: 07:00 Clínica: Laboratorio de Analises Clinicas Sao Francisco Rede: --…" at bounding box center [639, 380] width 368 height 164
click at [450, 289] on input "Ordem de chegada Consumidos: 13 / 20 Horário: 07:00 Clínica: Laboratorio de Ana…" at bounding box center [446, 283] width 8 height 11
radio input "true"
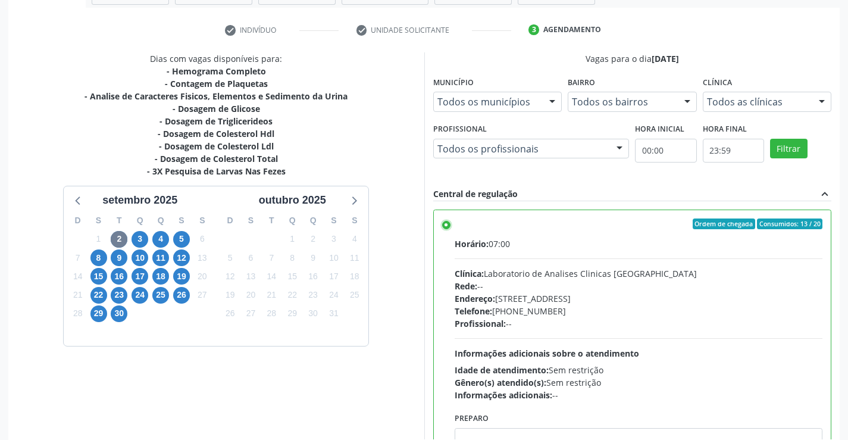
scroll to position [271, 0]
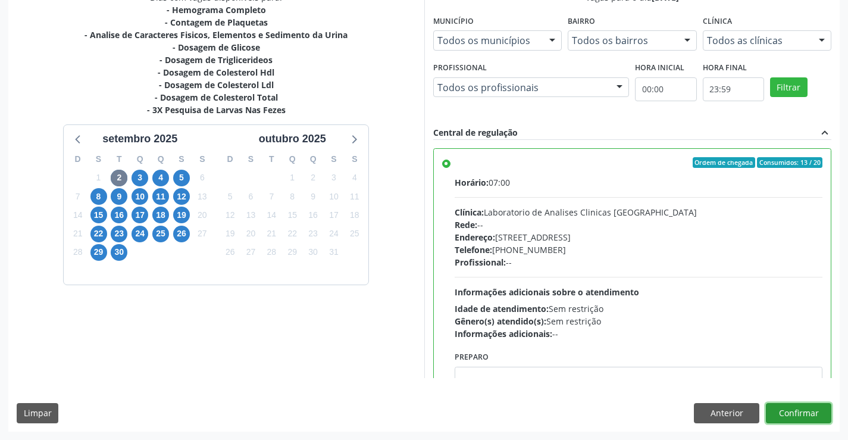
click at [791, 412] on button "Confirmar" at bounding box center [798, 413] width 65 height 20
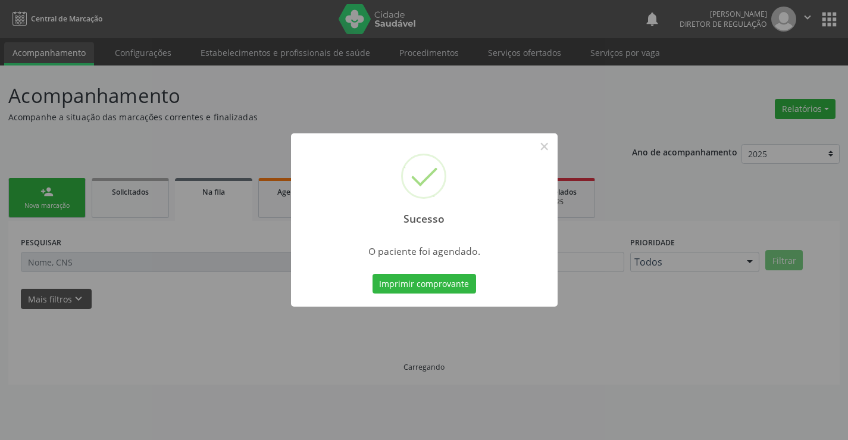
scroll to position [0, 0]
click at [373, 274] on button "Imprimir comprovante" at bounding box center [425, 284] width 104 height 20
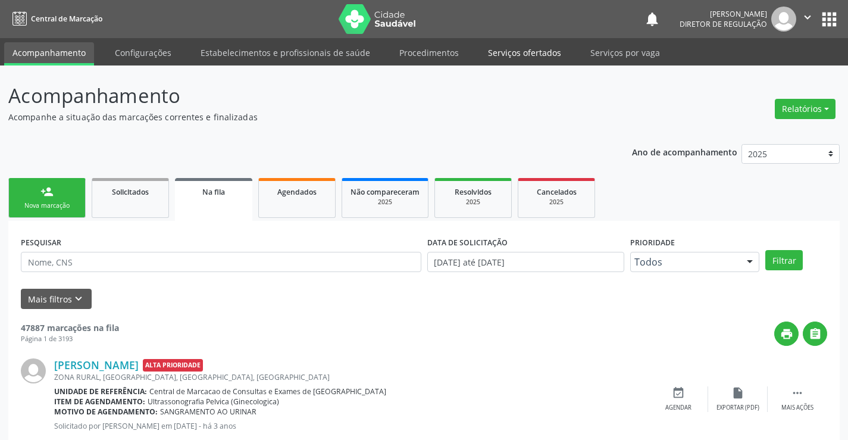
click at [539, 51] on link "Serviços ofertados" at bounding box center [525, 52] width 90 height 21
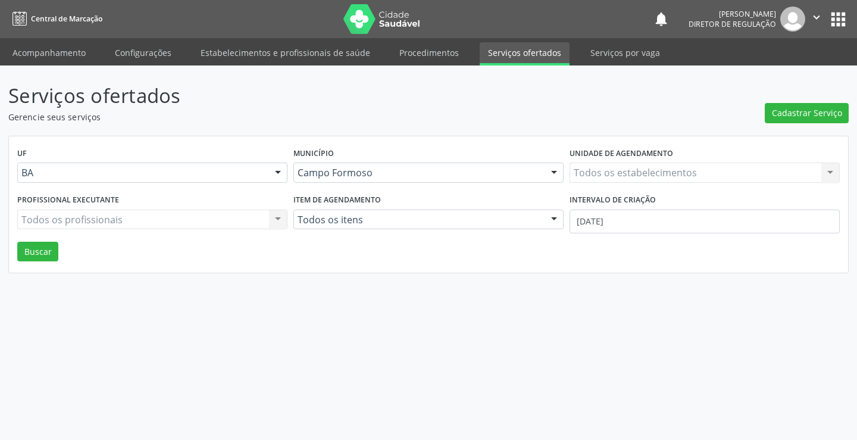
click at [679, 176] on div "Todos os estabelecimentos Todos os estabelecimentos Nenhum resultado encontrado…" at bounding box center [704, 172] width 270 height 20
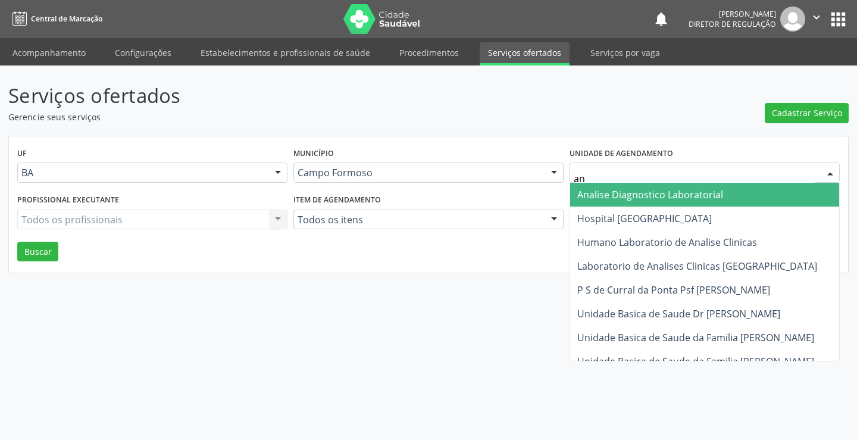
type input "ana"
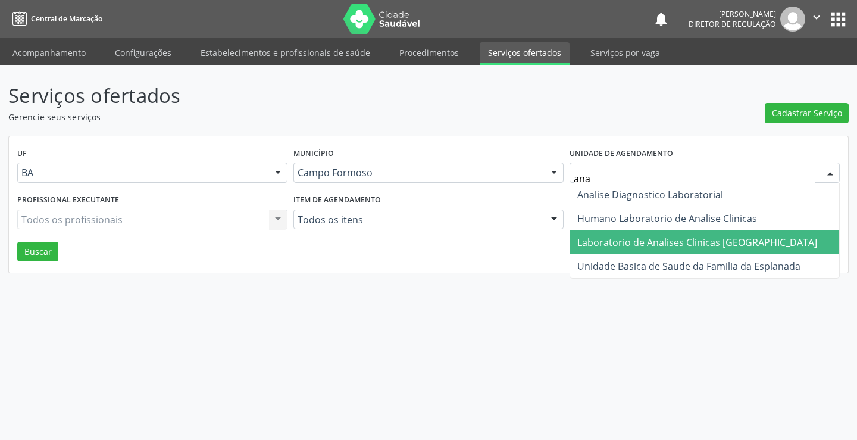
click at [675, 250] on span "Laboratorio de Analises Clinicas [GEOGRAPHIC_DATA]" at bounding box center [704, 242] width 269 height 24
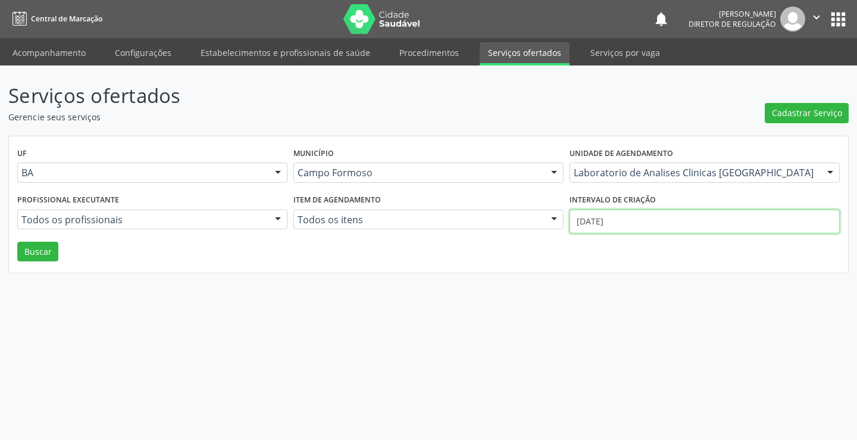
click at [669, 224] on input "01/09/2025" at bounding box center [704, 221] width 270 height 24
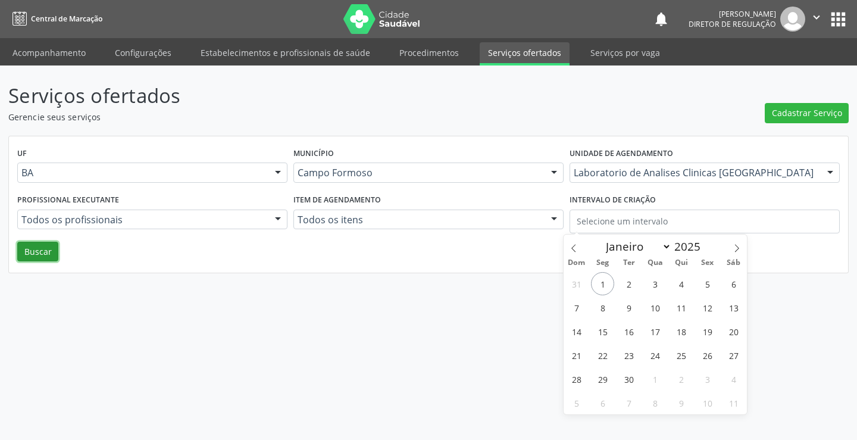
click at [28, 251] on button "Buscar" at bounding box center [37, 252] width 41 height 20
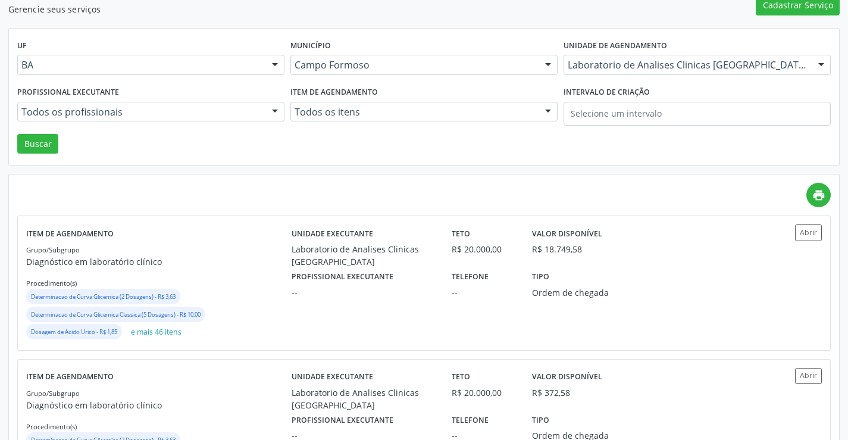
scroll to position [119, 0]
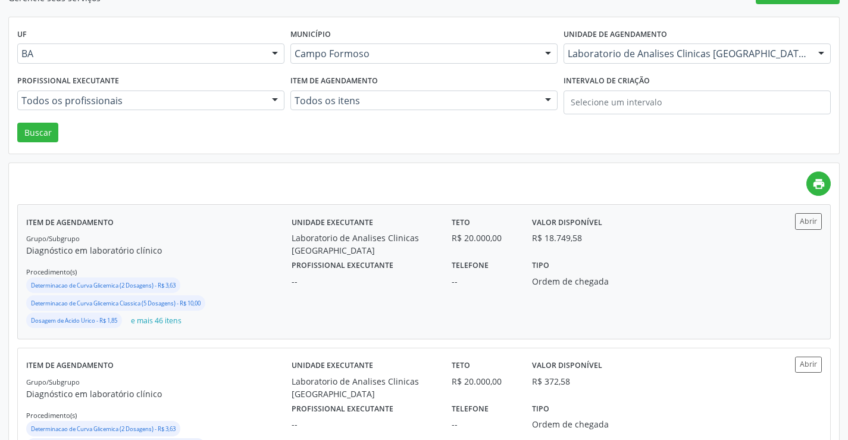
click at [794, 223] on div "Abrir" at bounding box center [789, 221] width 66 height 16
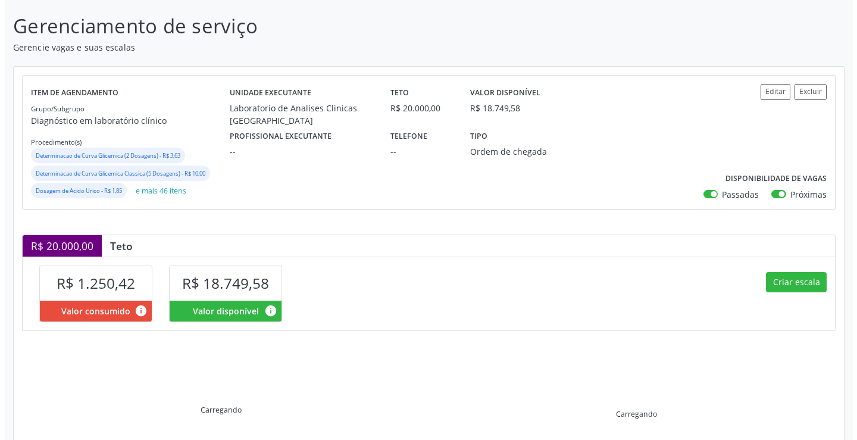
scroll to position [179, 0]
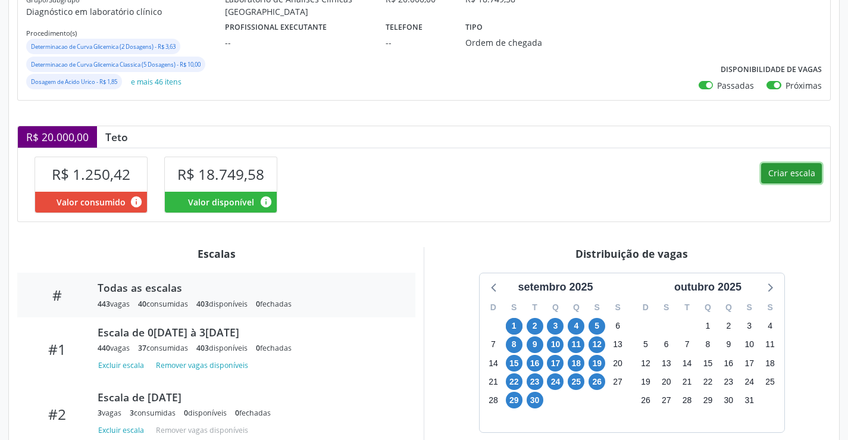
click at [780, 166] on button "Criar escala" at bounding box center [791, 173] width 61 height 20
select select "8"
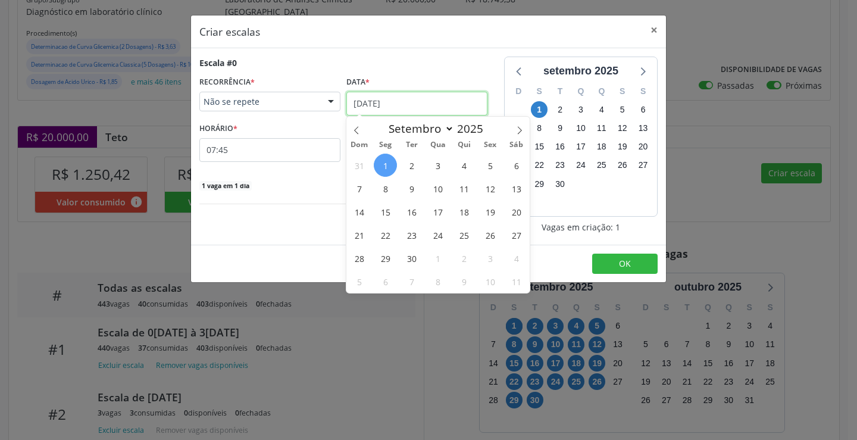
click at [454, 105] on input "[DATE]" at bounding box center [416, 104] width 141 height 24
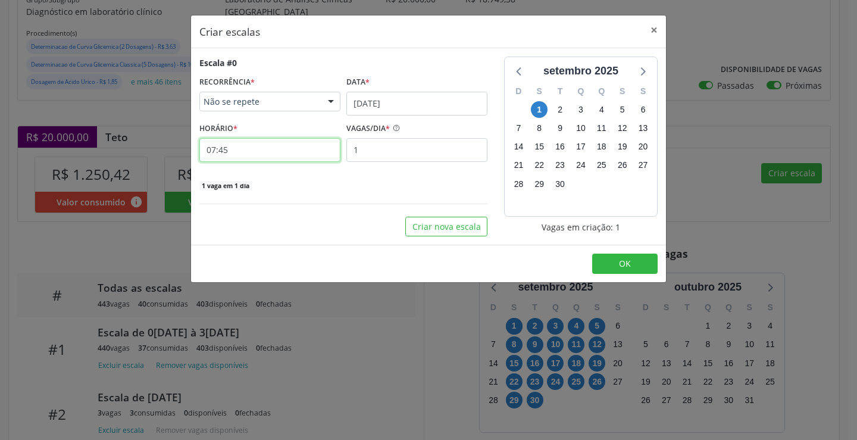
click at [290, 152] on input "07:45" at bounding box center [269, 150] width 141 height 24
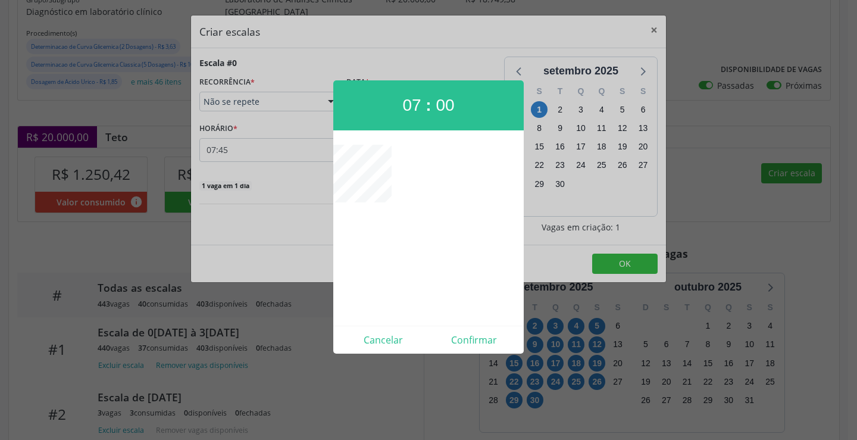
click at [474, 349] on div "Cancelar Confirmar" at bounding box center [428, 339] width 190 height 28
click at [485, 341] on button "Confirmar" at bounding box center [473, 339] width 91 height 19
type input "07:00"
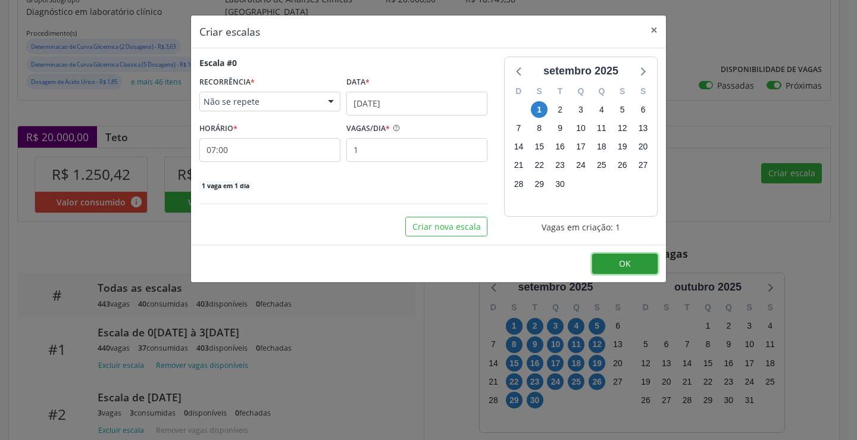
click at [612, 268] on button "OK" at bounding box center [624, 263] width 65 height 20
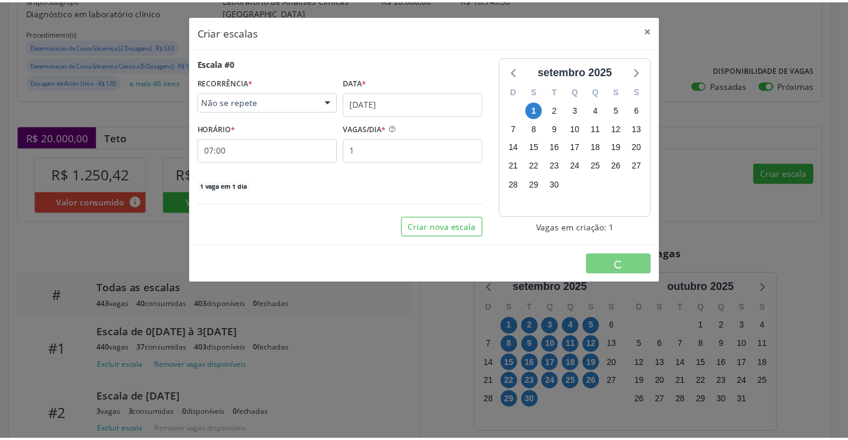
scroll to position [0, 0]
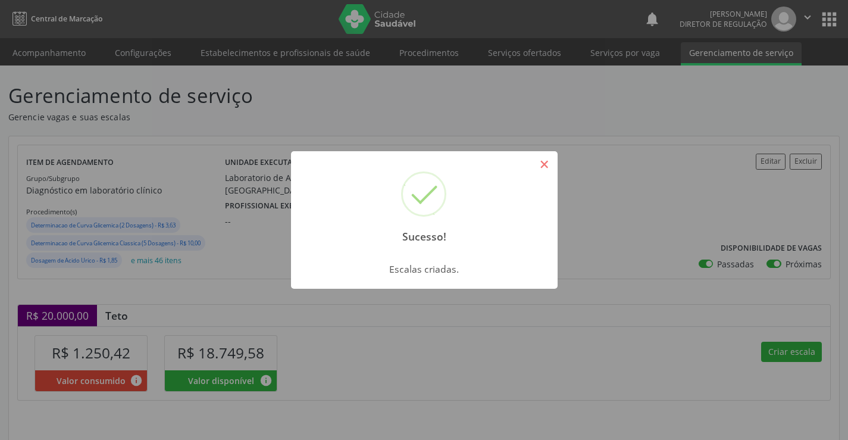
click at [554, 159] on button "×" at bounding box center [544, 164] width 20 height 20
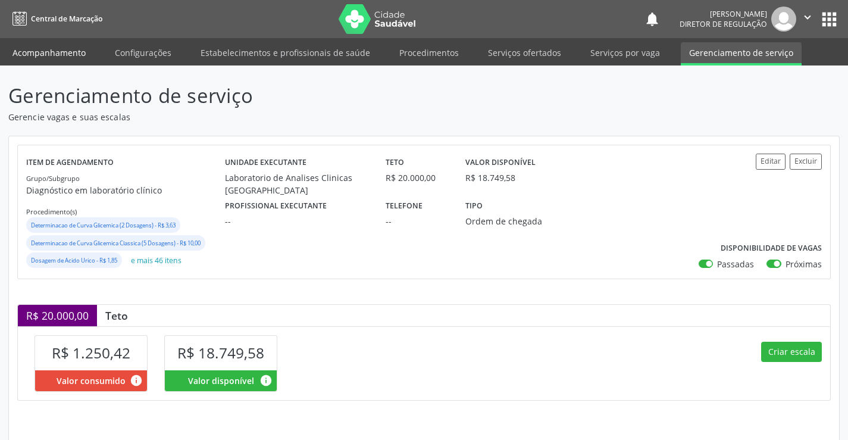
click at [74, 46] on link "Acompanhamento" at bounding box center [49, 52] width 90 height 21
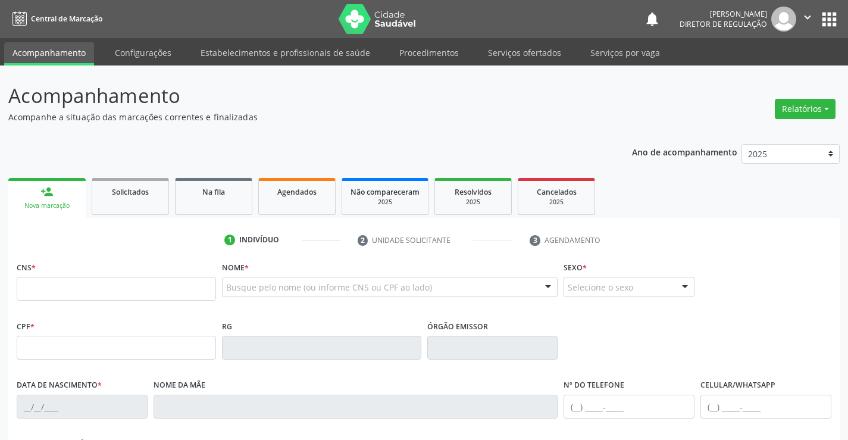
click at [77, 292] on input "text" at bounding box center [116, 289] width 199 height 24
paste input "708 5083 0126 2171"
type input "708 5083 0126 2171"
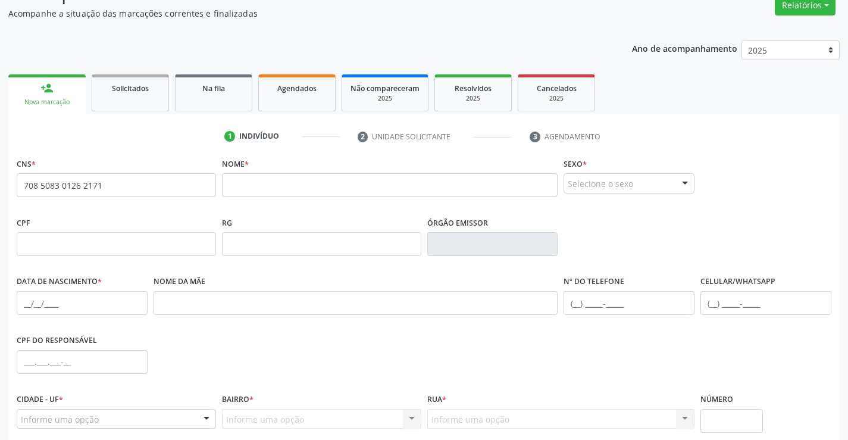
scroll to position [119, 0]
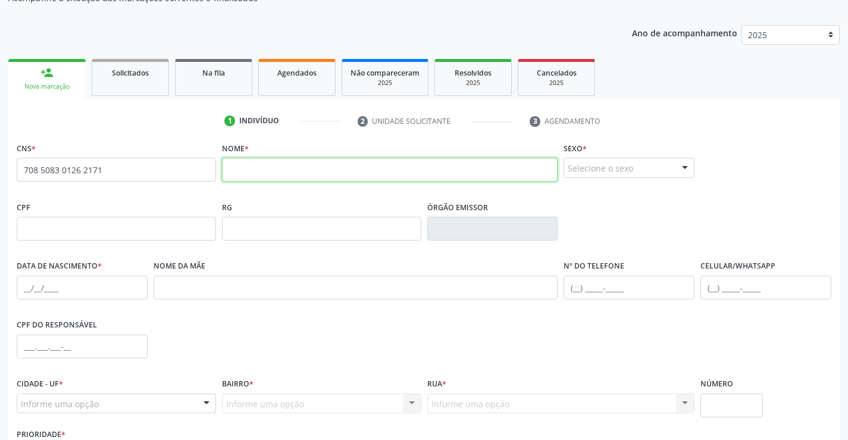
click at [343, 168] on input "text" at bounding box center [390, 170] width 336 height 24
type input "CARLOS DOMINGOS JATOBA"
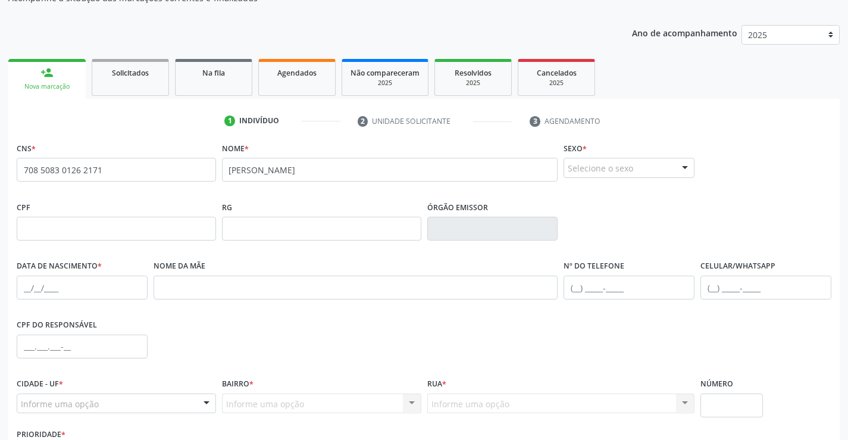
click at [630, 168] on div "Selecione o sexo" at bounding box center [629, 168] width 131 height 20
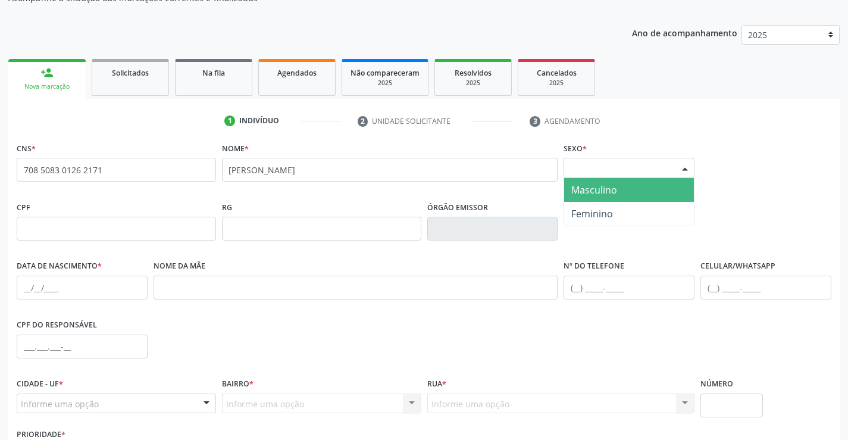
click at [628, 194] on span "Masculino" at bounding box center [629, 190] width 130 height 24
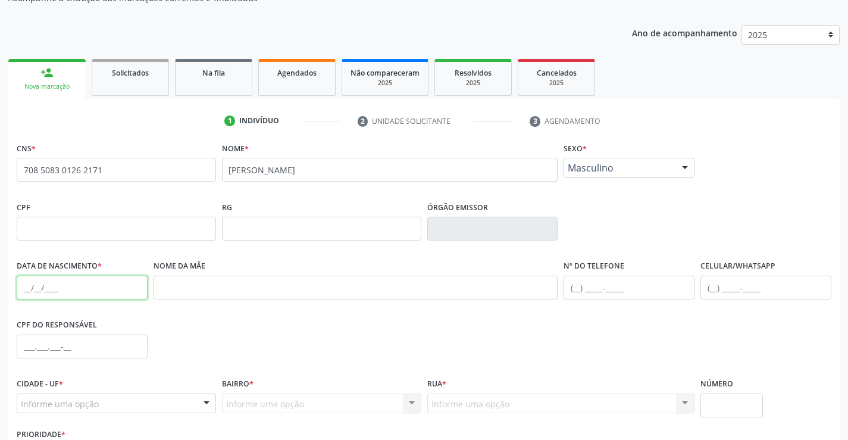
click at [103, 295] on input "text" at bounding box center [82, 288] width 131 height 24
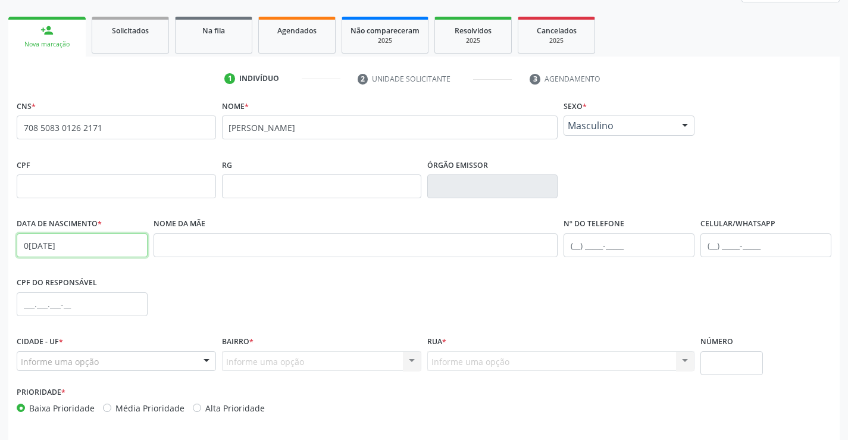
scroll to position [205, 0]
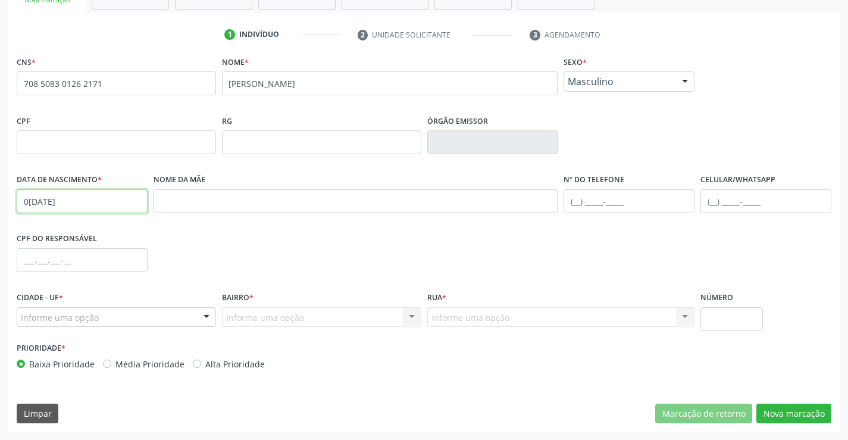
type input "04/08/1943"
click at [113, 314] on div "Informe uma opção" at bounding box center [116, 317] width 199 height 20
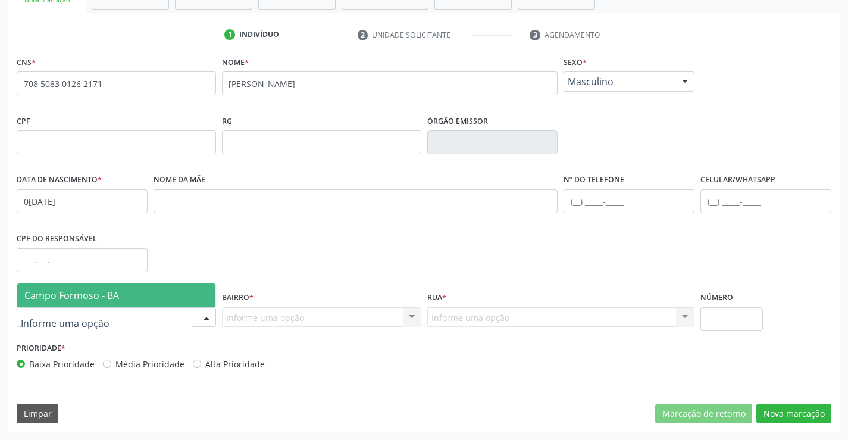
click at [118, 299] on span "Campo Formoso - BA" at bounding box center [71, 295] width 95 height 13
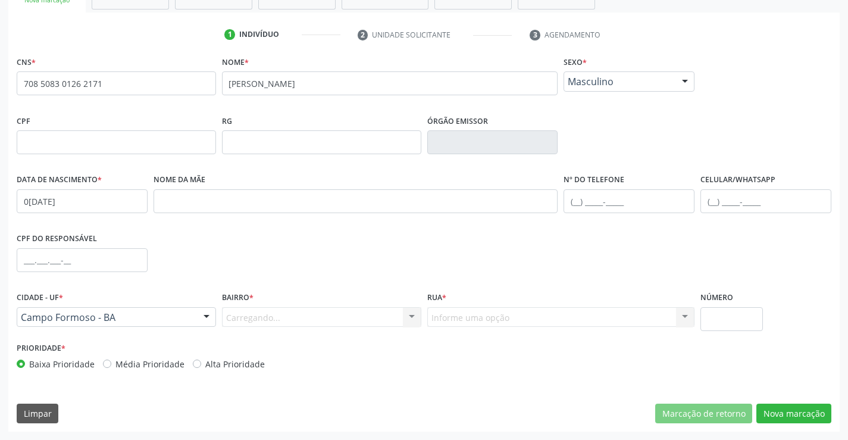
click at [322, 312] on div "Carregando... Nenhum resultado encontrado para: " " Nenhuma opção encontrada. D…" at bounding box center [321, 317] width 199 height 20
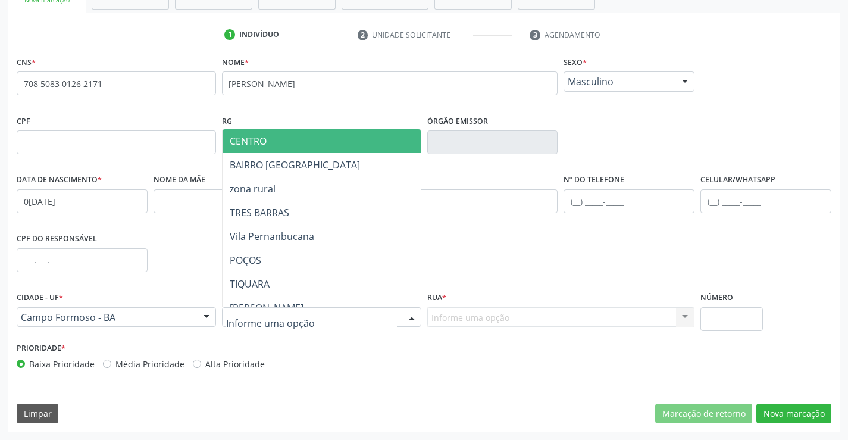
click at [322, 312] on div at bounding box center [321, 317] width 199 height 20
click at [316, 139] on span "CENTRO" at bounding box center [351, 141] width 257 height 24
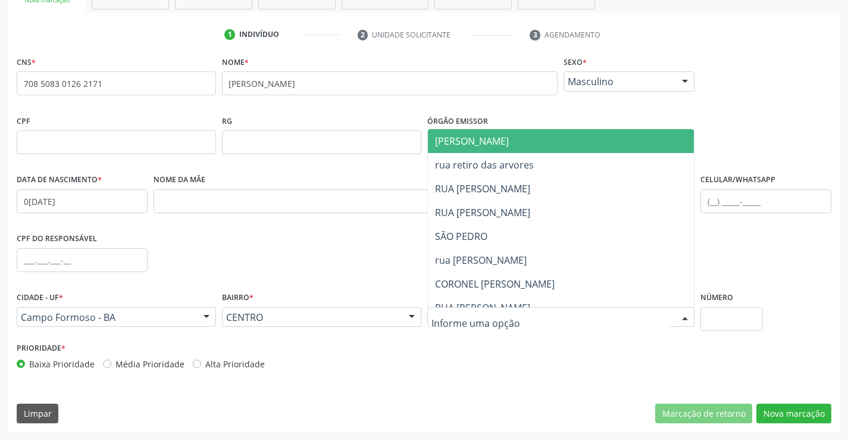
click at [509, 320] on div at bounding box center [561, 317] width 268 height 20
click at [559, 144] on span "JUCA MARQUES" at bounding box center [571, 141] width 287 height 24
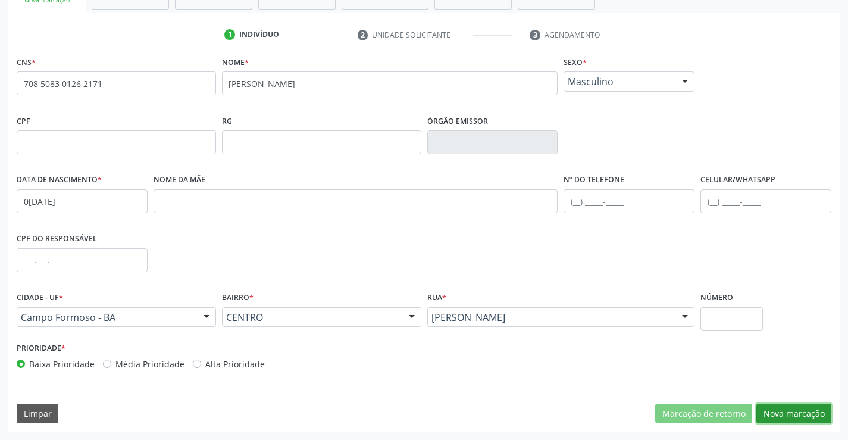
drag, startPoint x: 772, startPoint y: 413, endPoint x: 767, endPoint y: 403, distance: 11.4
click at [773, 413] on button "Nova marcação" at bounding box center [793, 413] width 75 height 20
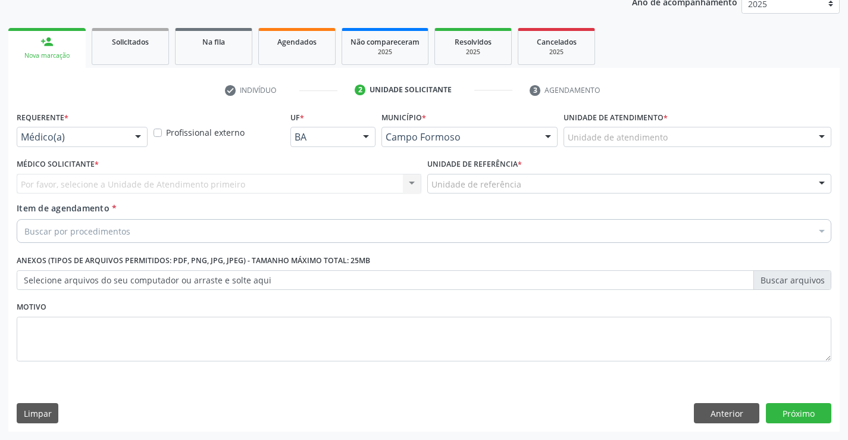
scroll to position [150, 0]
click at [125, 143] on div "Médico(a)" at bounding box center [82, 137] width 131 height 20
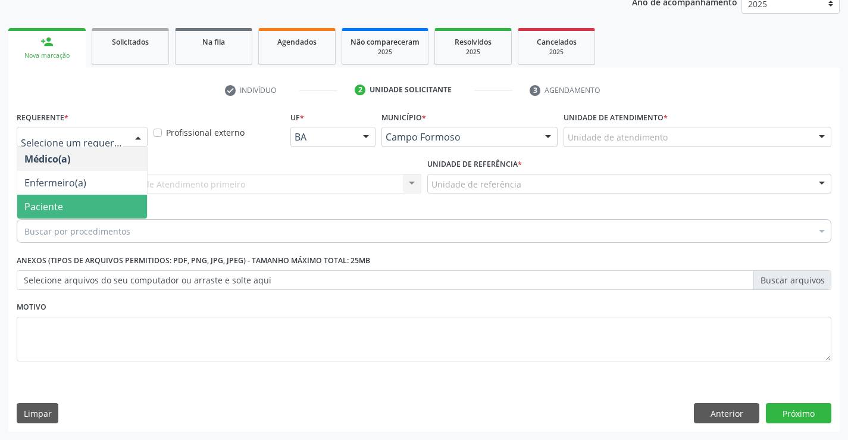
drag, startPoint x: 97, startPoint y: 198, endPoint x: 190, endPoint y: 191, distance: 93.7
click at [98, 198] on span "Paciente" at bounding box center [82, 207] width 130 height 24
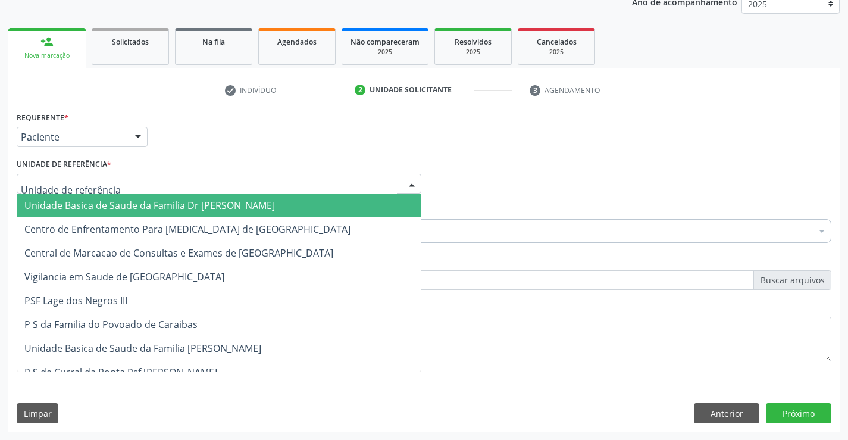
drag, startPoint x: 193, startPoint y: 190, endPoint x: 201, endPoint y: 224, distance: 35.5
click at [193, 190] on div at bounding box center [219, 184] width 405 height 20
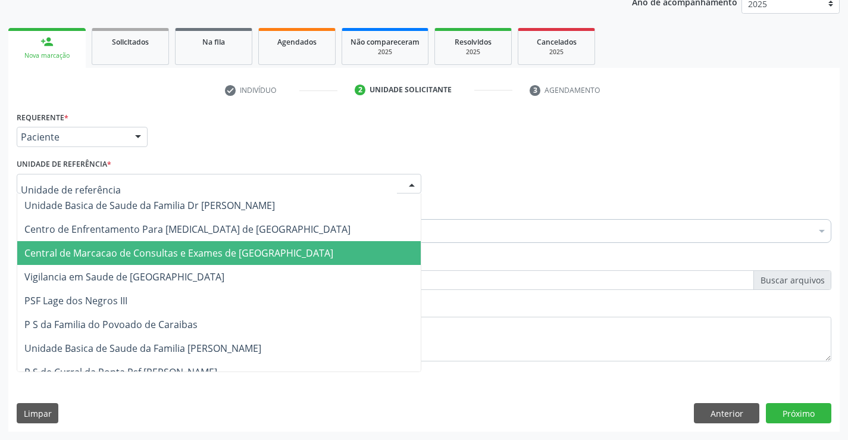
click at [202, 250] on span "Central de Marcacao de Consultas e Exames de [GEOGRAPHIC_DATA]" at bounding box center [178, 252] width 309 height 13
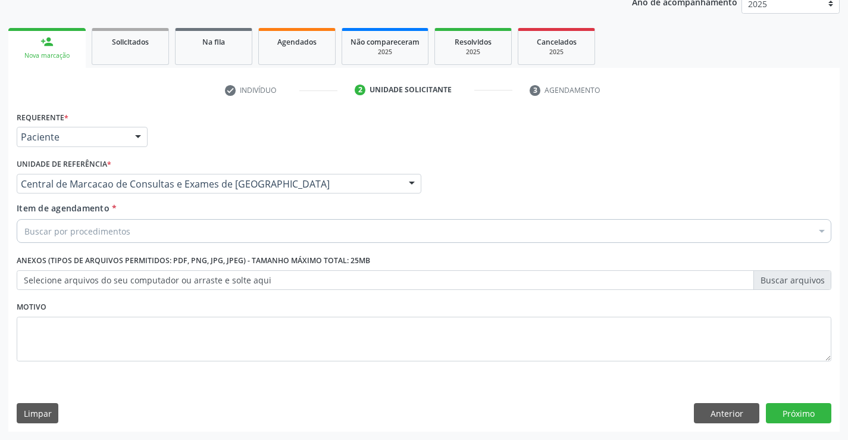
click at [230, 235] on div "Buscar por procedimentos" at bounding box center [424, 231] width 815 height 24
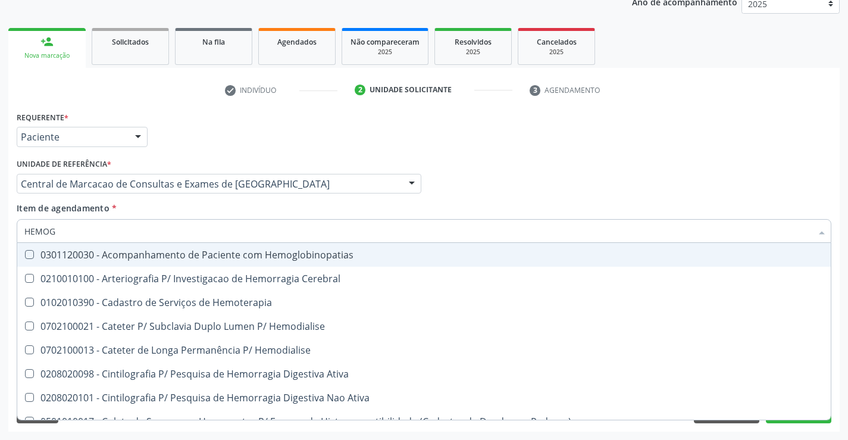
type input "HEMOGR"
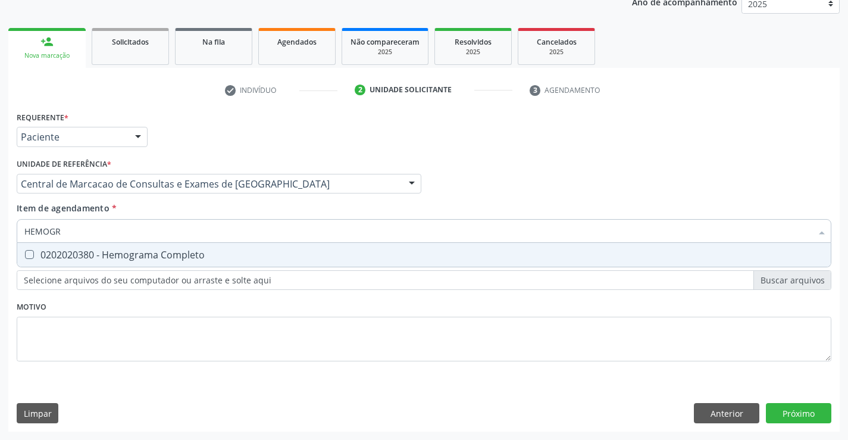
click at [229, 249] on span "0202020380 - Hemograma Completo" at bounding box center [423, 255] width 813 height 24
checkbox Completo "true"
click at [232, 209] on div "Item de agendamento * HEMOGR Desfazer seleção 0202020380 - Hemograma Completo N…" at bounding box center [424, 220] width 815 height 37
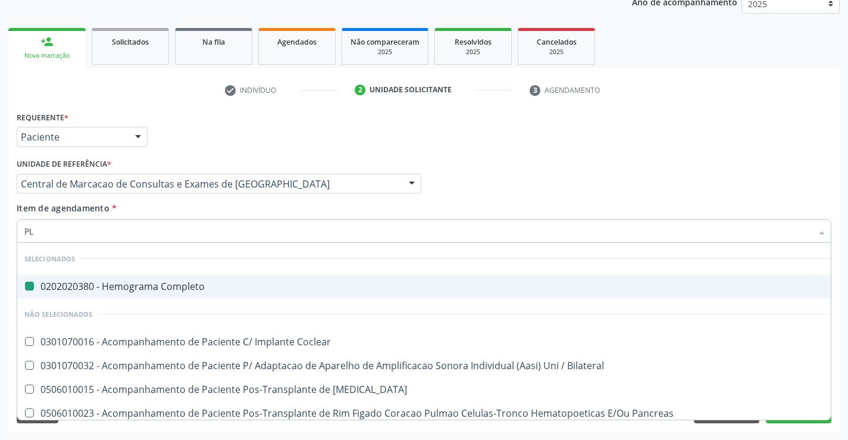
type input "PLA"
checkbox Completo "false"
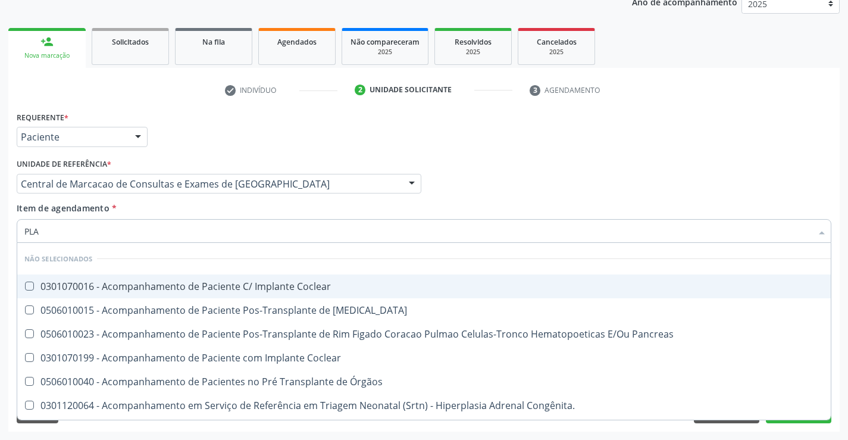
type input "PLAQ"
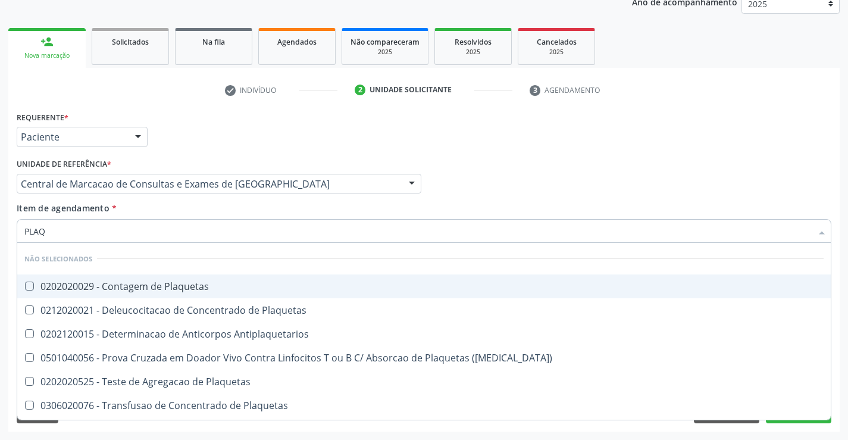
click at [217, 284] on div "0202020029 - Contagem de Plaquetas" at bounding box center [423, 286] width 799 height 10
checkbox Plaquetas "true"
click at [219, 212] on div "Item de agendamento * PLAQ Desfazer seleção Não selecionados 0202020029 - Conta…" at bounding box center [424, 220] width 815 height 37
checkbox Plaquetas "true"
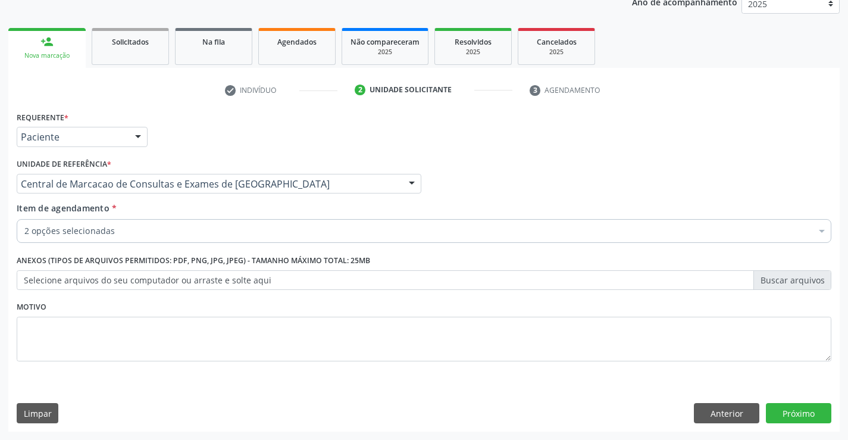
click at [208, 238] on div "2 opções selecionadas" at bounding box center [424, 231] width 815 height 24
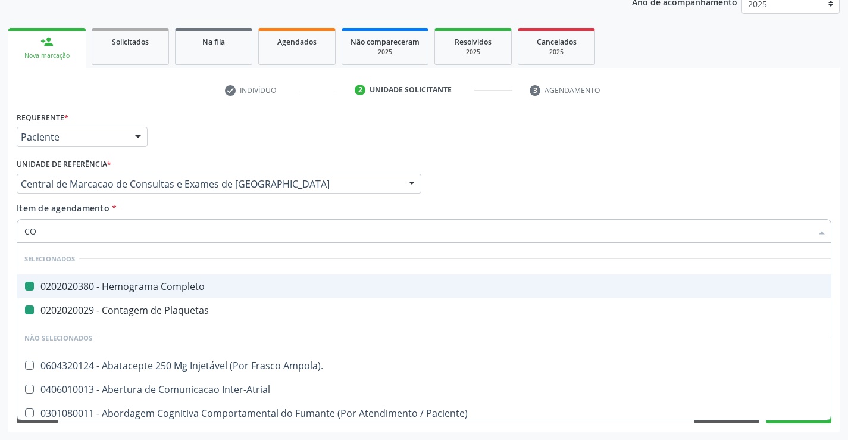
type input "COL"
checkbox Completo "false"
checkbox Plaquetas "false"
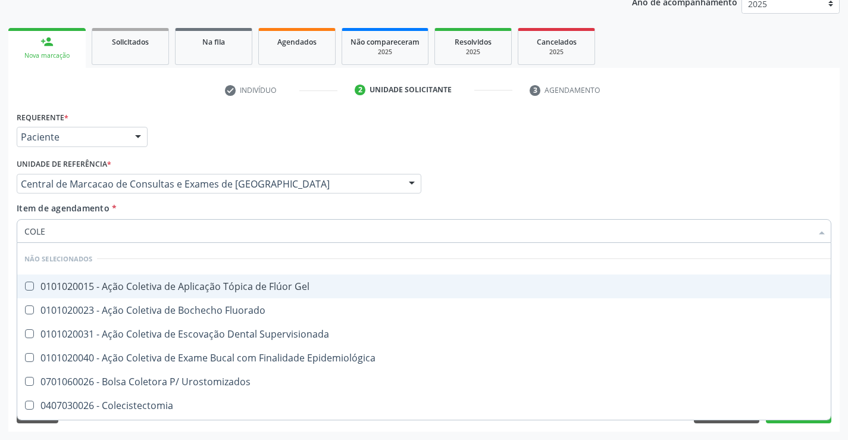
type input "COLES"
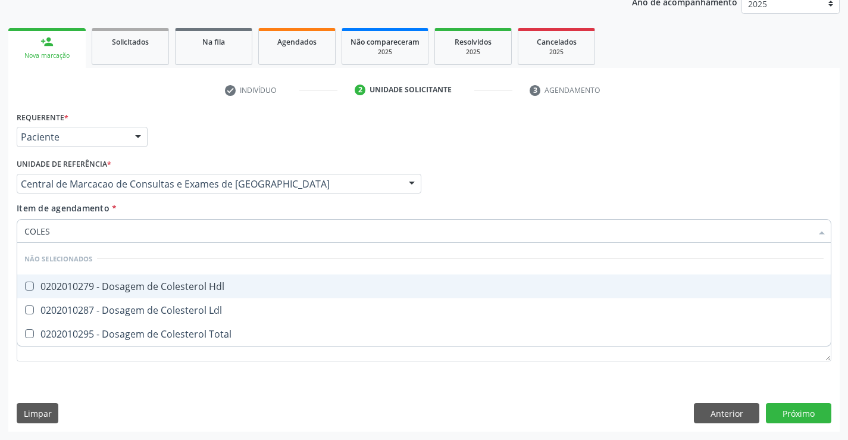
click at [202, 286] on div "0202010279 - Dosagem de Colesterol Hdl" at bounding box center [423, 286] width 799 height 10
checkbox Hdl "true"
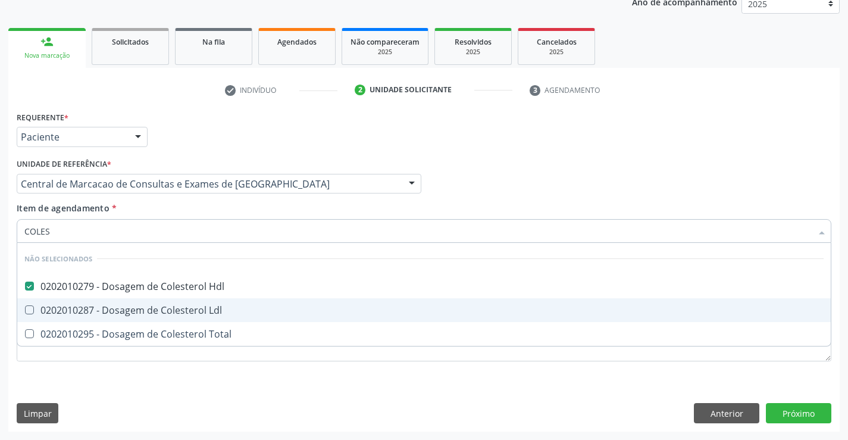
drag, startPoint x: 201, startPoint y: 302, endPoint x: 206, endPoint y: 342, distance: 39.7
click at [201, 305] on span "0202010287 - Dosagem de Colesterol Ldl" at bounding box center [423, 310] width 813 height 24
checkbox Ldl "true"
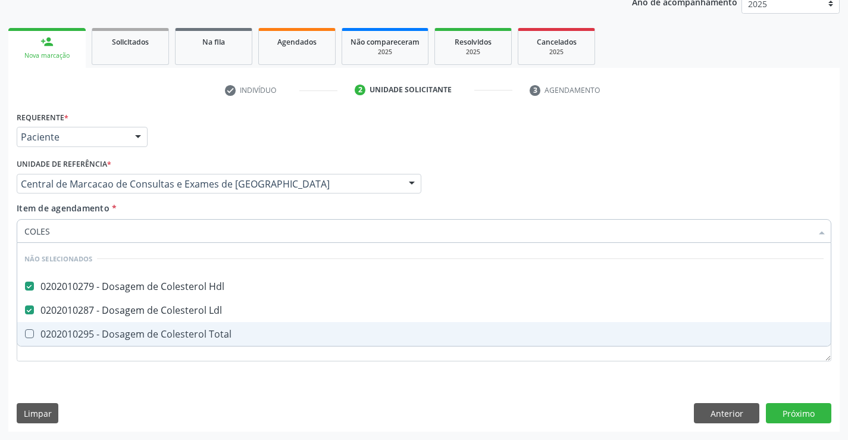
click at [206, 342] on span "0202010295 - Dosagem de Colesterol Total" at bounding box center [423, 334] width 813 height 24
checkbox Total "true"
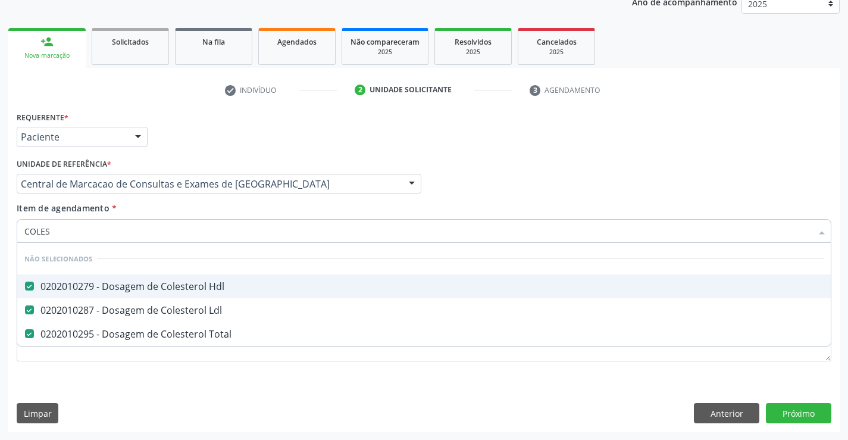
click at [231, 212] on div "Item de agendamento * COLES Desfazer seleção Não selecionados 0202010279 - Dosa…" at bounding box center [424, 220] width 815 height 37
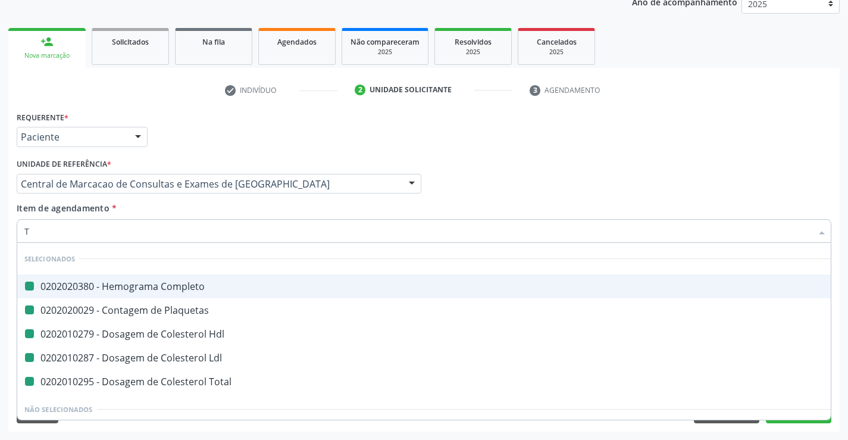
type input "TR"
checkbox Completo "false"
checkbox Plaquetas "false"
checkbox Hdl "false"
checkbox Ldl "false"
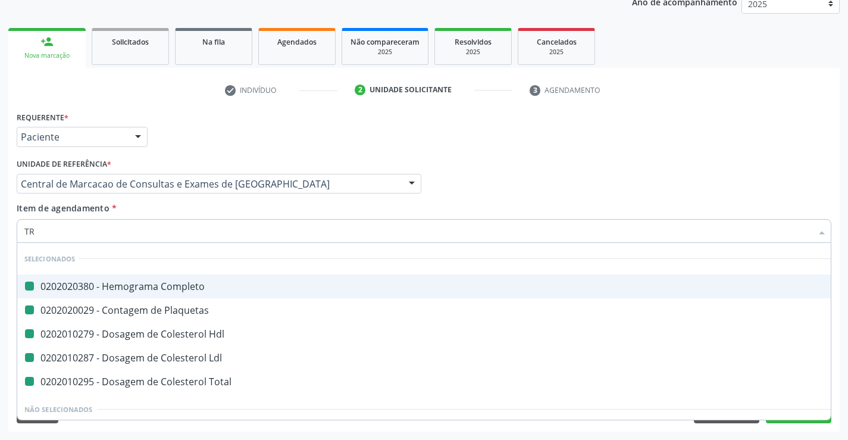
checkbox Total "false"
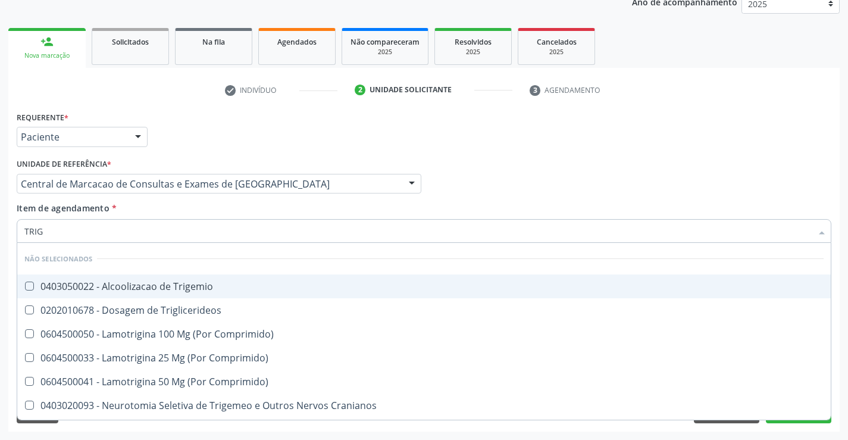
type input "TRIGL"
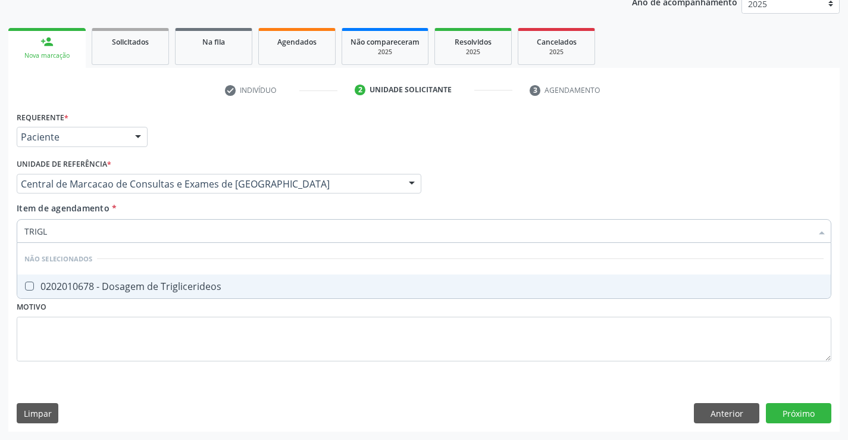
click at [230, 277] on span "0202010678 - Dosagem de Triglicerideos" at bounding box center [423, 286] width 813 height 24
checkbox Triglicerideos "true"
click at [236, 217] on div "Item de agendamento * TRIGL Desfazer seleção Não selecionados 0202010678 - Dosa…" at bounding box center [424, 220] width 815 height 37
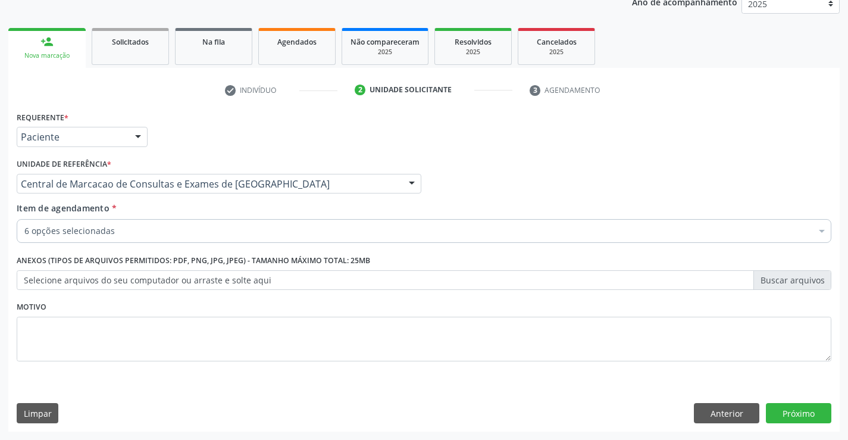
click at [224, 246] on div "Item de agendamento * 6 opções selecionadas Desfazer seleção Selecionados 02020…" at bounding box center [424, 225] width 821 height 46
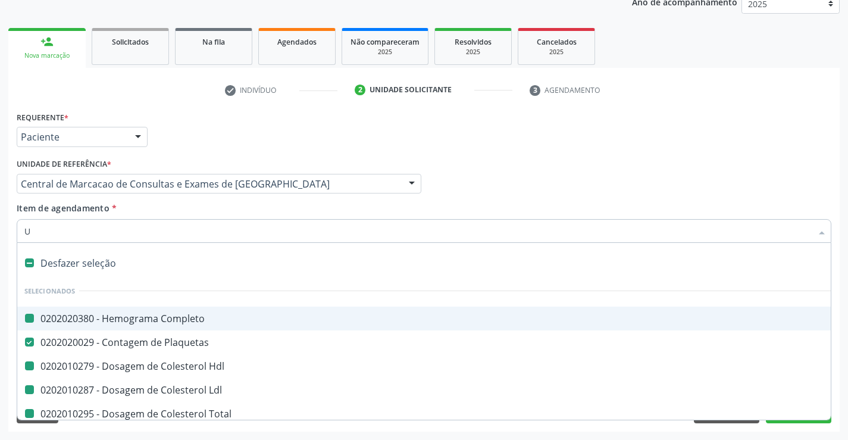
type input "UR"
checkbox Completo "false"
checkbox Hdl "false"
checkbox Ldl "false"
checkbox Total "false"
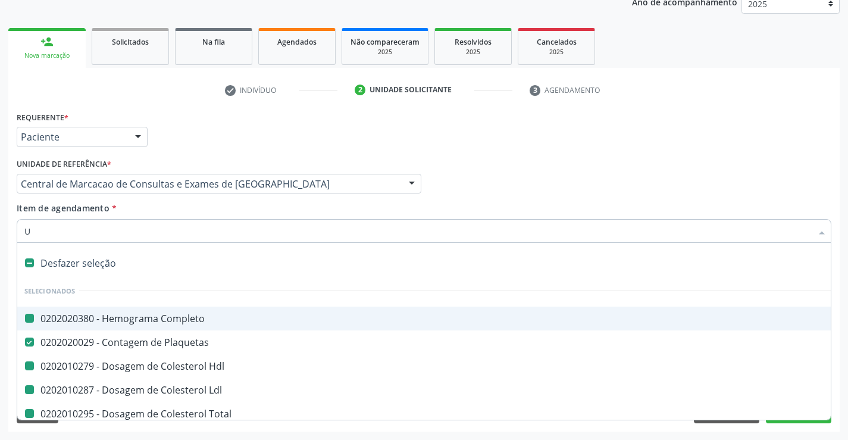
checkbox Triglicerideos "false"
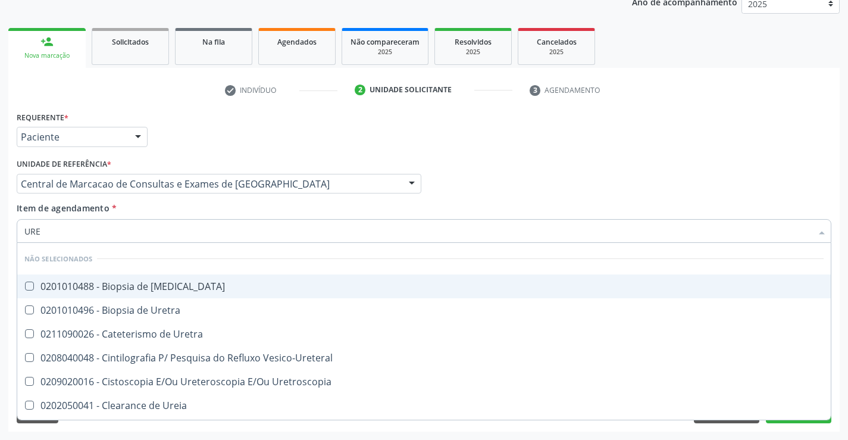
type input "UREI"
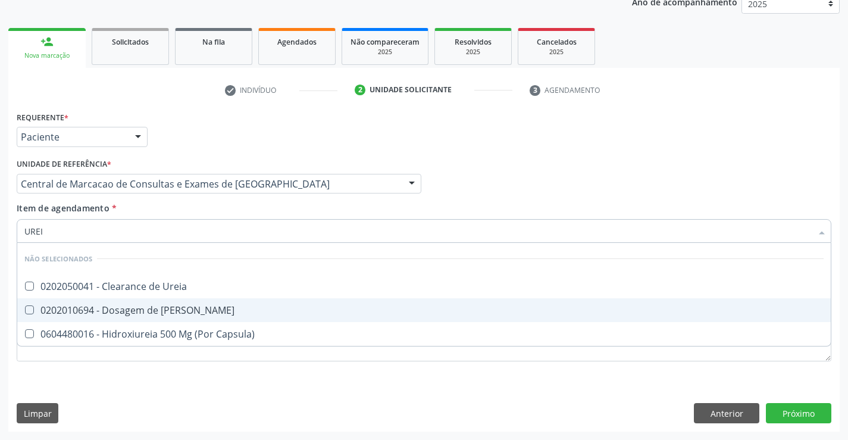
click at [202, 307] on div "0202010694 - Dosagem de Ureia" at bounding box center [423, 310] width 799 height 10
checkbox Ureia "true"
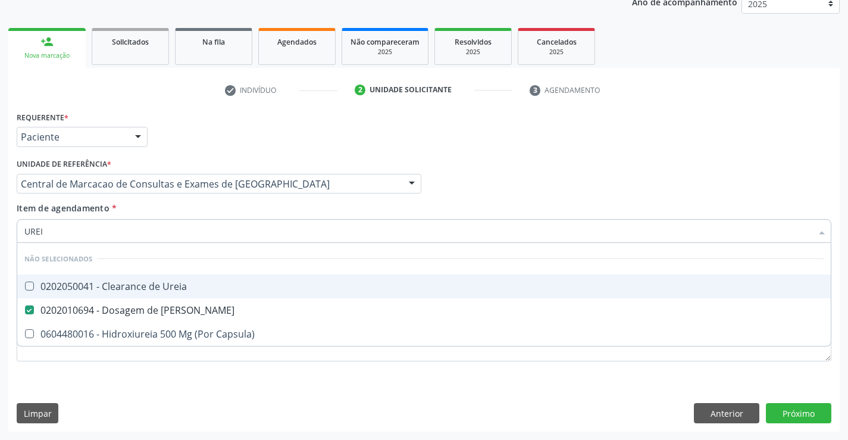
click at [231, 206] on div "Item de agendamento * UREI Desfazer seleção Não selecionados 0202050041 - Clear…" at bounding box center [424, 220] width 815 height 37
checkbox Ureia "true"
checkbox Capsula\) "true"
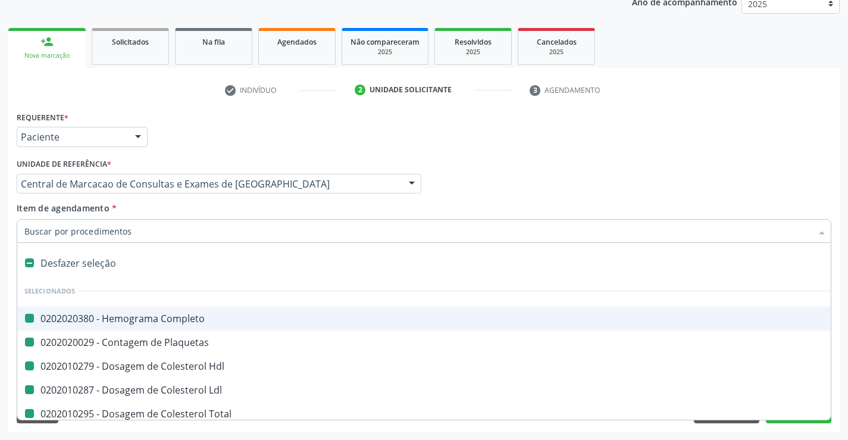
type input "F"
checkbox Completo "false"
checkbox Hdl "false"
checkbox Plaquetas "false"
checkbox Ldl "false"
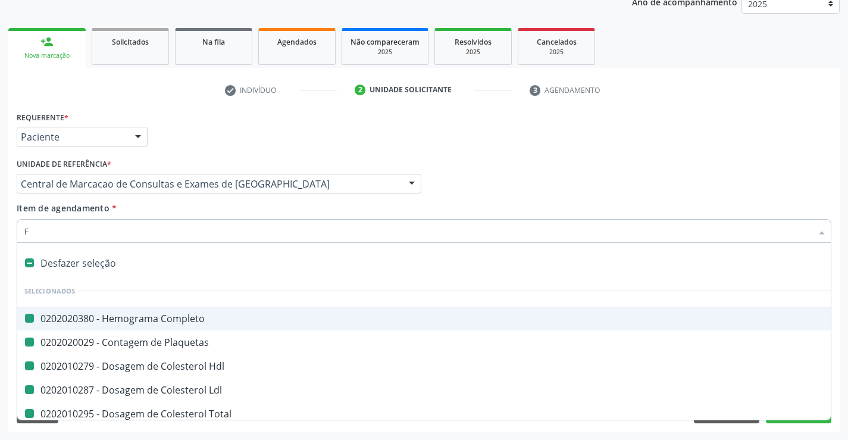
checkbox Total "false"
checkbox Triglicerideos "false"
checkbox Ureia "false"
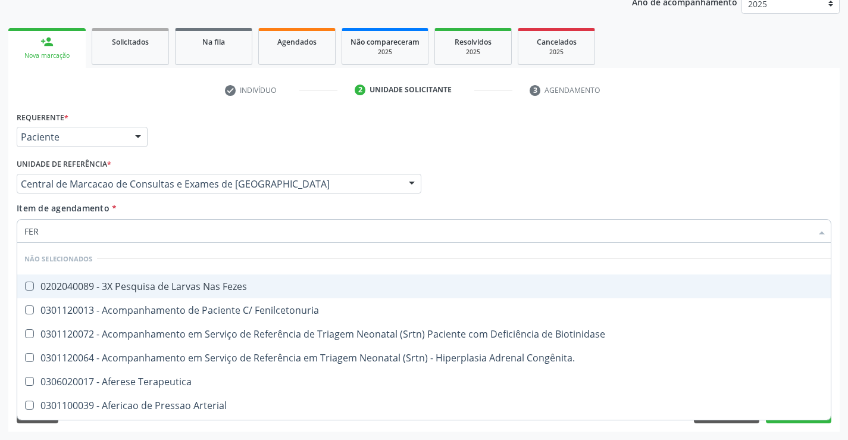
type input "FERR"
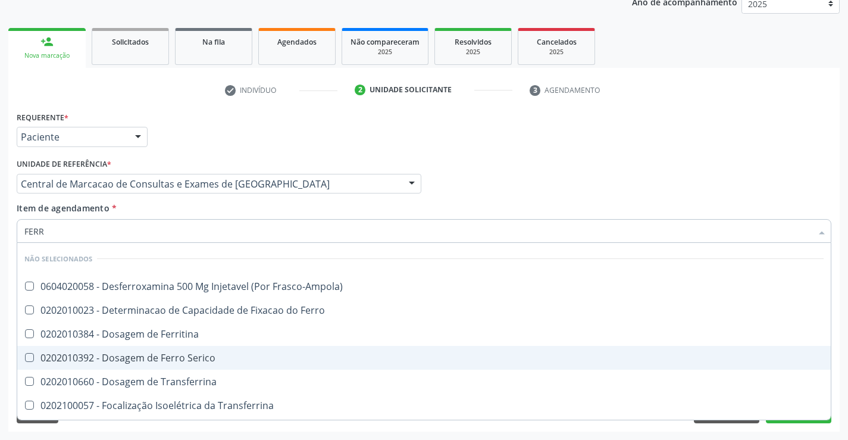
click at [201, 349] on span "0202010392 - Dosagem de Ferro Serico" at bounding box center [423, 358] width 813 height 24
checkbox Serico "true"
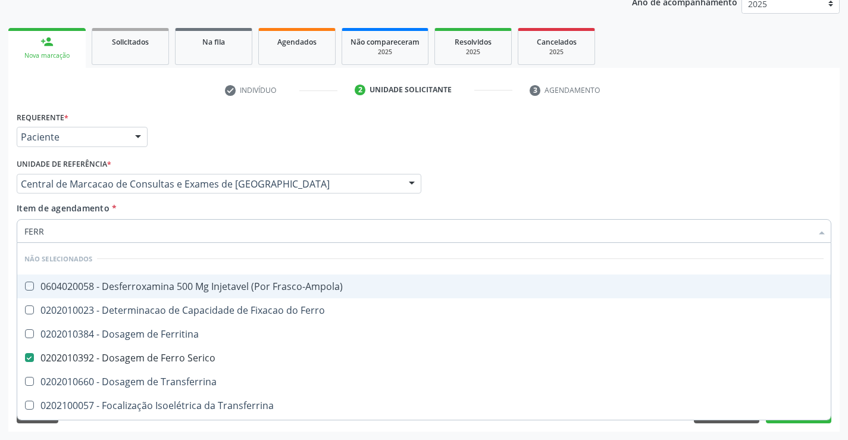
click at [234, 206] on div "Item de agendamento * FERR Desfazer seleção Não selecionados 0604020058 - Desfe…" at bounding box center [424, 220] width 815 height 37
checkbox Frasco-Ampola\) "true"
checkbox Ferritina "true"
checkbox Ferro "true"
checkbox Transferrina "true"
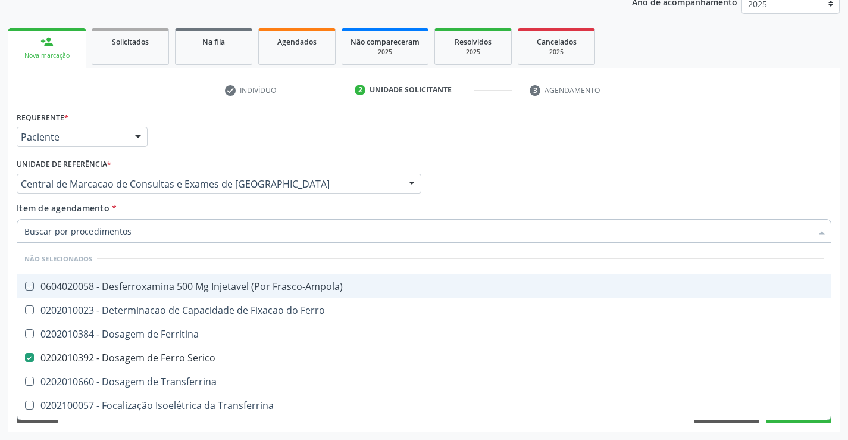
checkbox Transferrina "true"
checkbox Ml\) "true"
checkbox \(Nefroplastia\) "true"
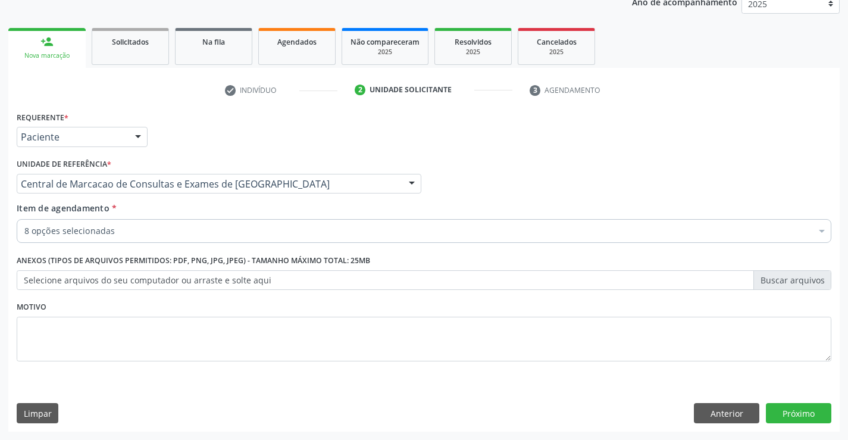
click at [223, 237] on div "8 opções selecionadas" at bounding box center [424, 231] width 815 height 24
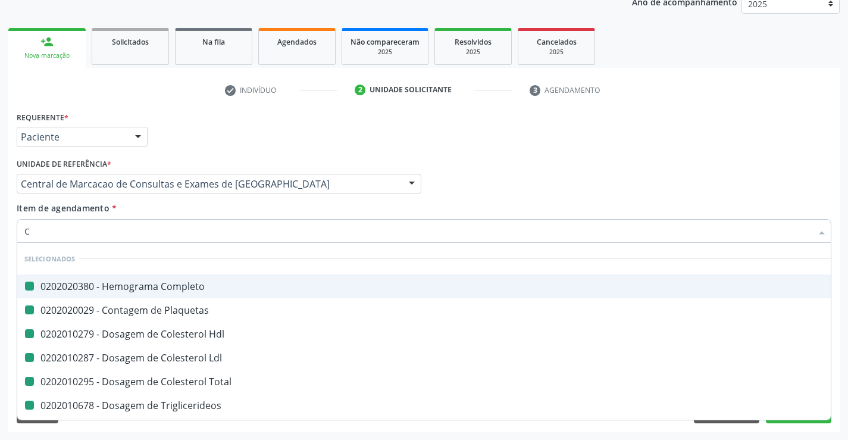
type input "CR"
checkbox Completo "false"
checkbox Hdl "false"
checkbox Plaquetas "false"
checkbox Ldl "false"
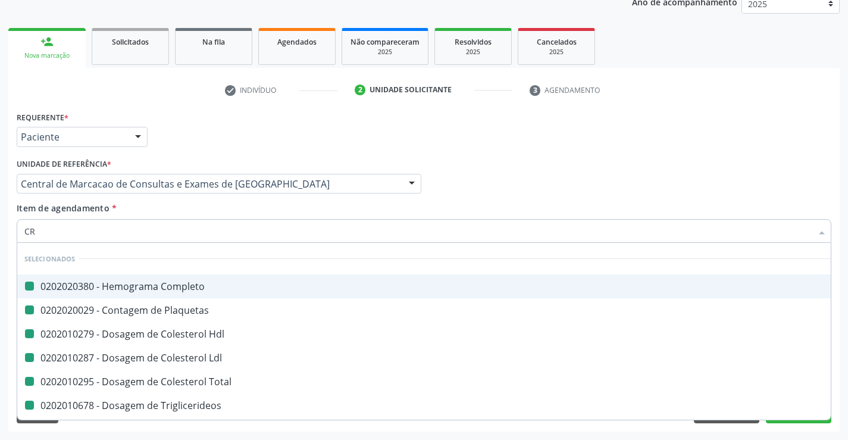
checkbox Total "false"
checkbox Triglicerideos "false"
checkbox Serico "false"
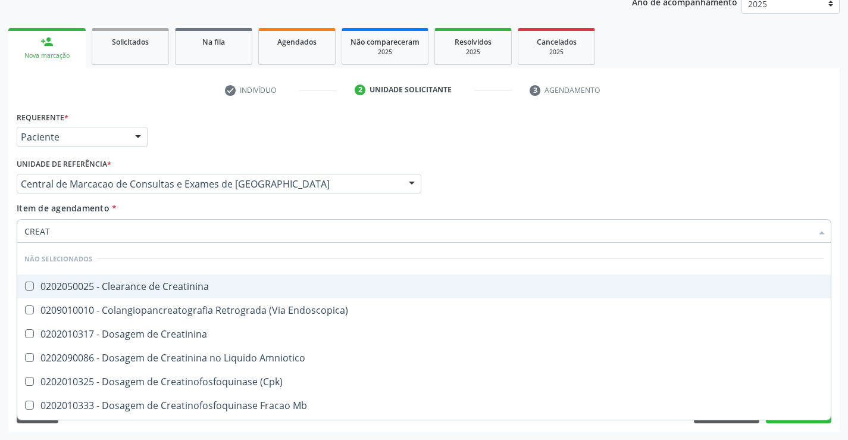
type input "CREATI"
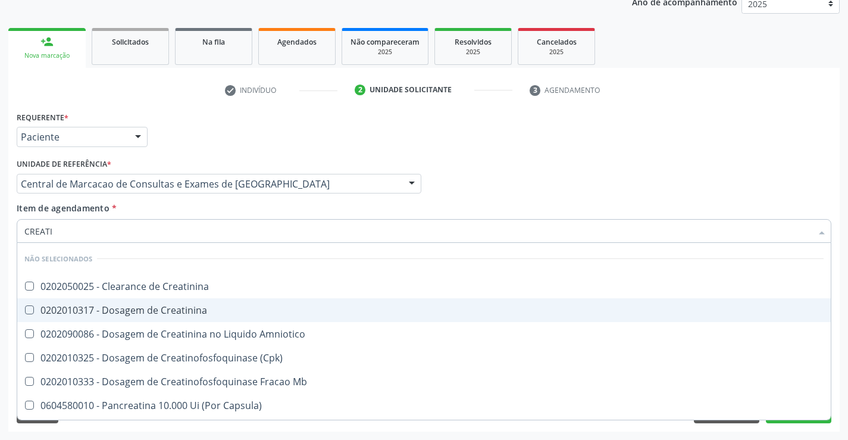
click at [224, 319] on span "0202010317 - Dosagem de Creatinina" at bounding box center [423, 310] width 813 height 24
checkbox Creatinina "true"
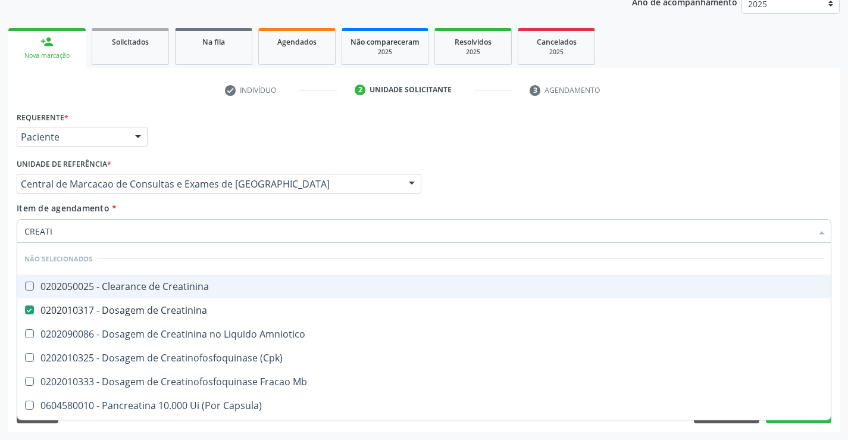
click at [232, 208] on div "Item de agendamento * CREATI Desfazer seleção Não selecionados 0202050025 - Cle…" at bounding box center [424, 220] width 815 height 37
checkbox Creatinina "true"
checkbox Amniotico "true"
checkbox \(Cpk\) "true"
checkbox Mb "true"
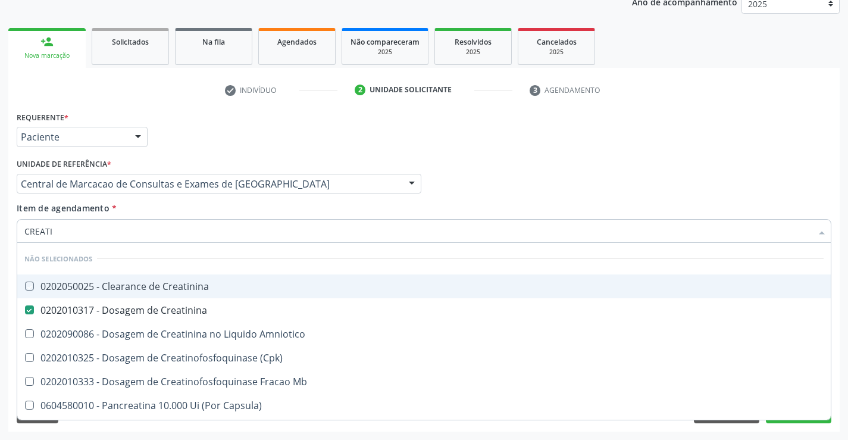
checkbox Capsula\) "true"
checkbox Pancreaticos "true"
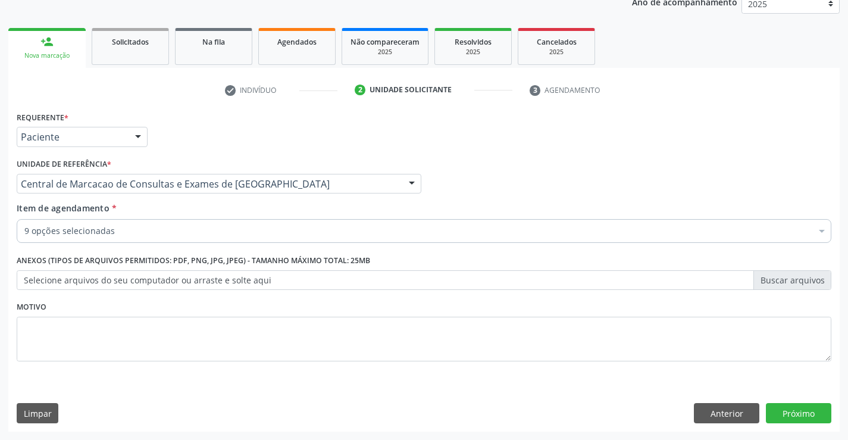
click at [227, 239] on div "9 opções selecionadas" at bounding box center [424, 231] width 815 height 24
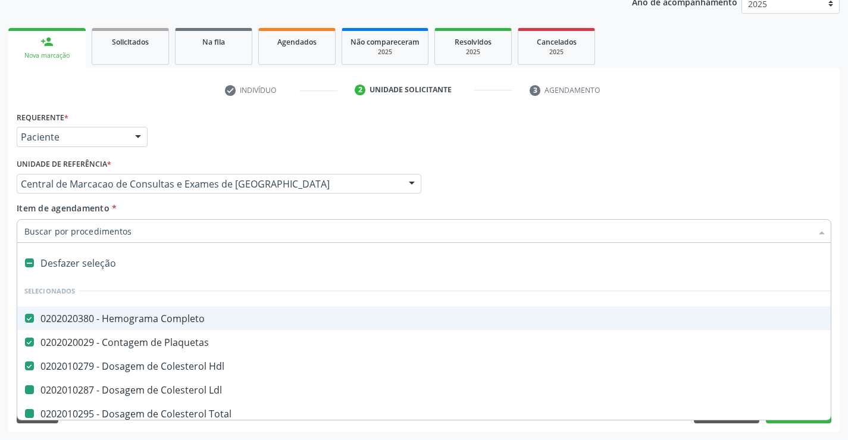
type input "U"
checkbox Ldl "false"
checkbox Total "false"
checkbox Triglicerideos "false"
checkbox Ureia "false"
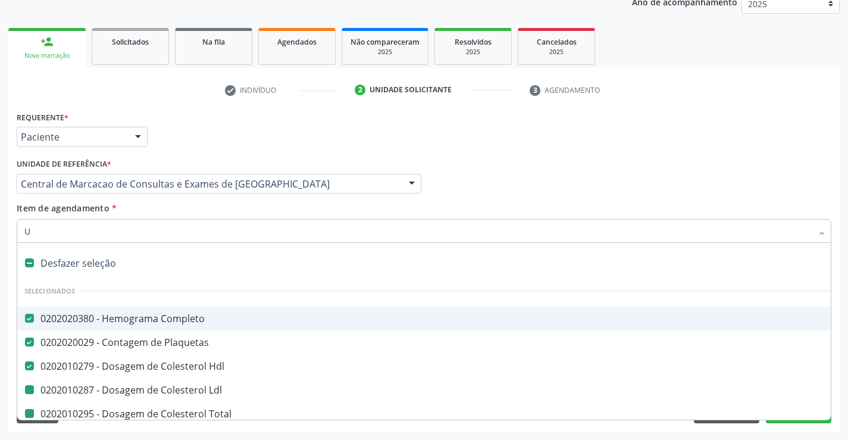
checkbox Serico "false"
checkbox Creatinina "false"
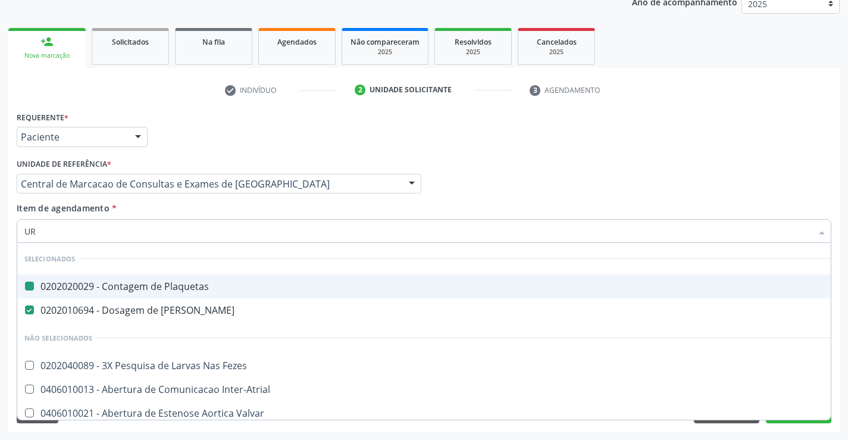
type input "URI"
checkbox Plaquetas "false"
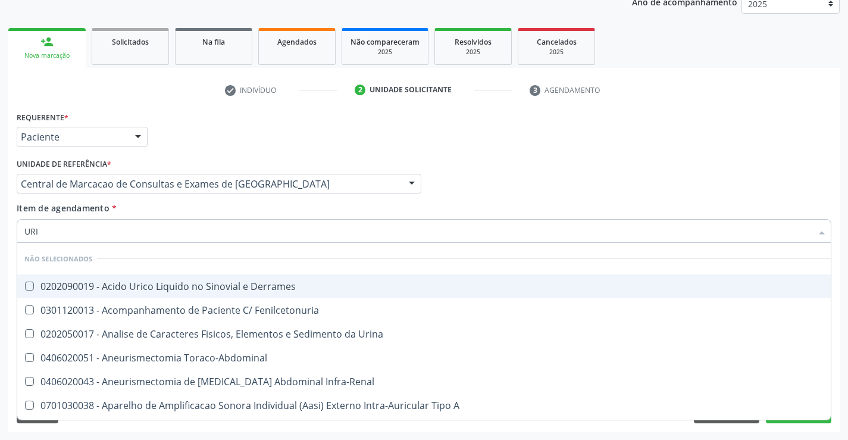
type input "URIN"
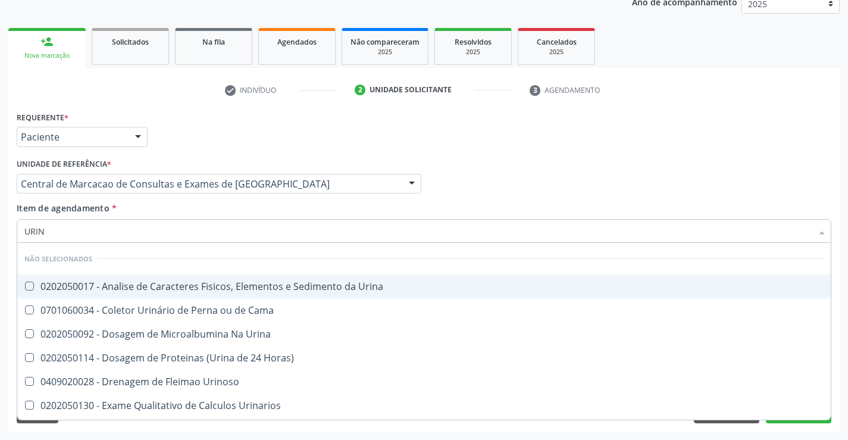
click at [229, 281] on div "0202050017 - Analise de Caracteres Fisicos, Elementos e Sedimento da Urina" at bounding box center [423, 286] width 799 height 10
checkbox Urina "true"
click at [218, 208] on div "Item de agendamento * URIN Desfazer seleção Não selecionados 0202050017 - Anali…" at bounding box center [424, 220] width 815 height 37
checkbox Horas\) "true"
checkbox Urinoso "true"
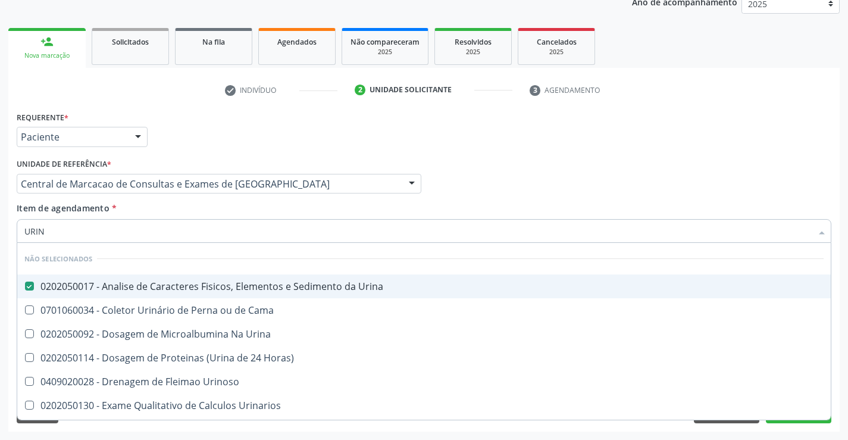
checkbox Urinarios "true"
checkbox Quantitativa "true"
checkbox Delgada\) "true"
checkbox Urina "true"
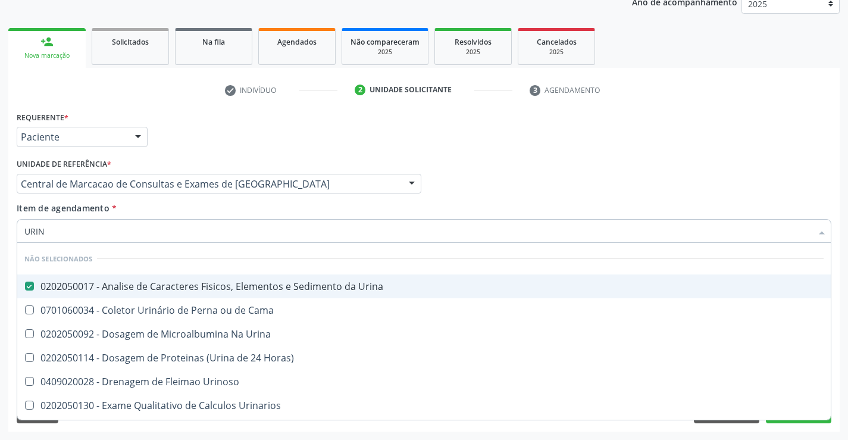
checkbox Cama "true"
checkbox Urina "true"
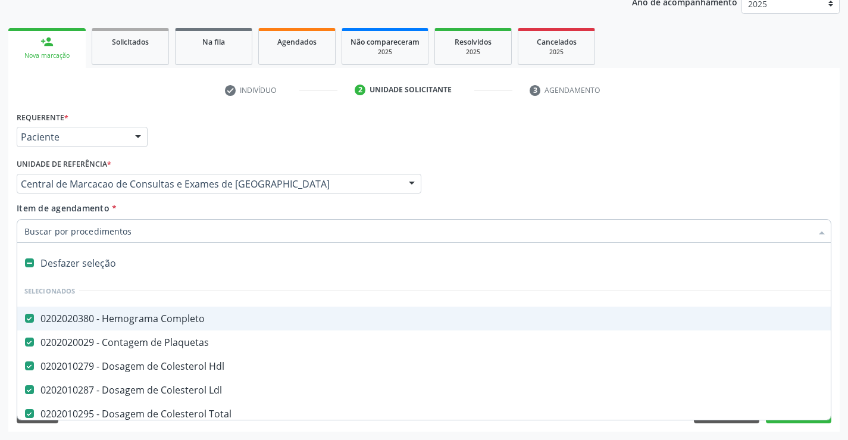
type input "T"
checkbox Urina "false"
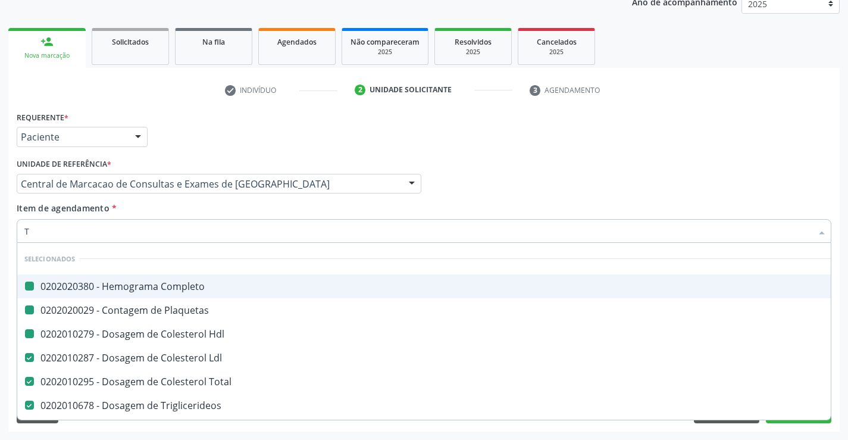
type input "TG"
checkbox Completo "false"
checkbox Plaquetas "false"
checkbox Hdl "false"
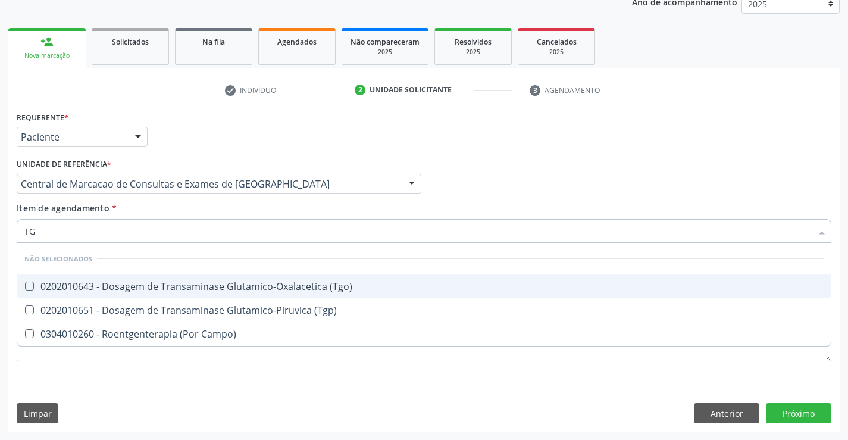
click at [223, 288] on div "0202010643 - Dosagem de Transaminase Glutamico-Oxalacetica (Tgo)" at bounding box center [423, 286] width 799 height 10
checkbox \(Tgo\) "true"
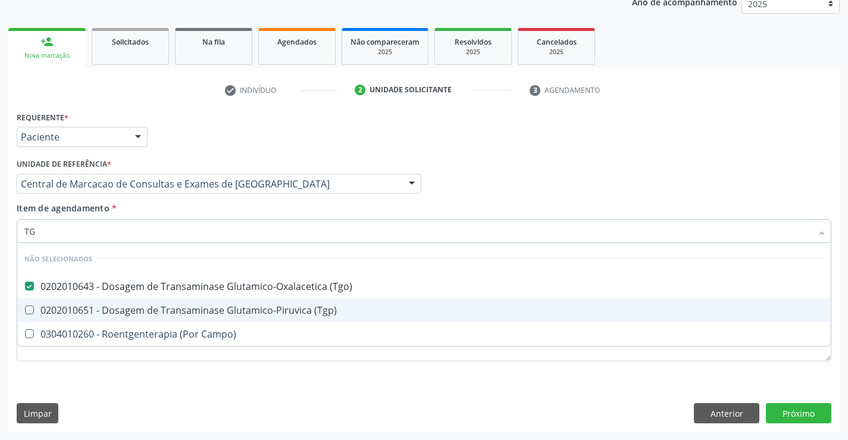
click at [226, 305] on div "0202010651 - Dosagem de Transaminase Glutamico-Piruvica (Tgp)" at bounding box center [423, 310] width 799 height 10
checkbox \(Tgp\) "true"
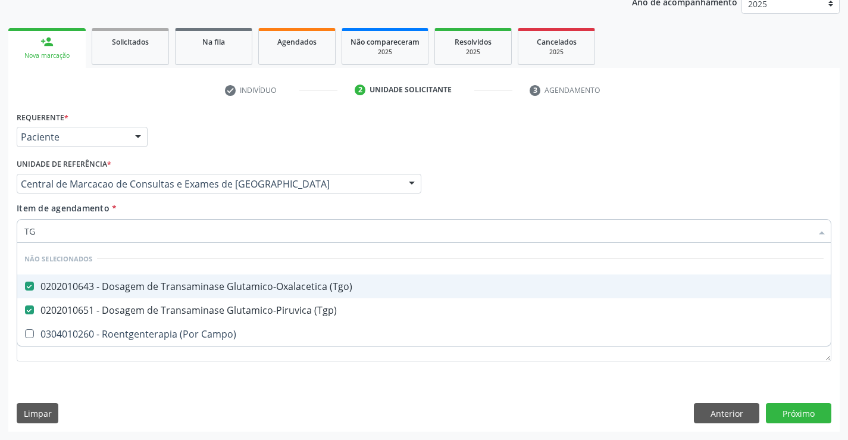
click at [238, 217] on div "Item de agendamento * TG Desfazer seleção Não selecionados 0202010643 - Dosagem…" at bounding box center [424, 220] width 815 height 37
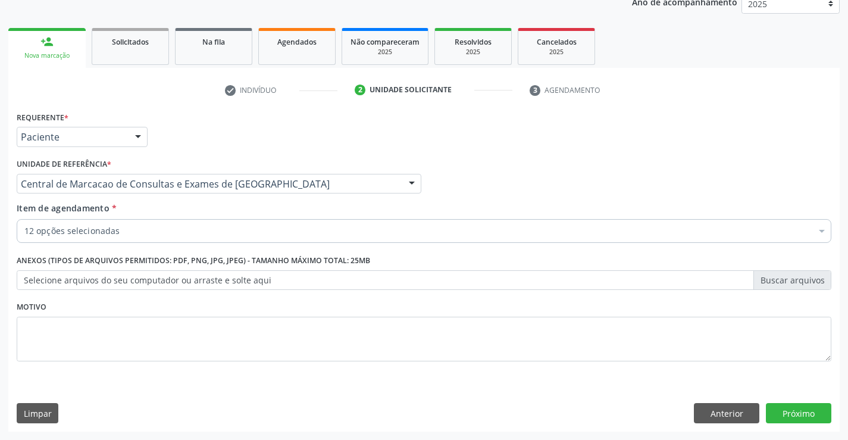
checkbox Hdl "true"
click at [232, 239] on div "12 opções selecionadas" at bounding box center [424, 231] width 815 height 24
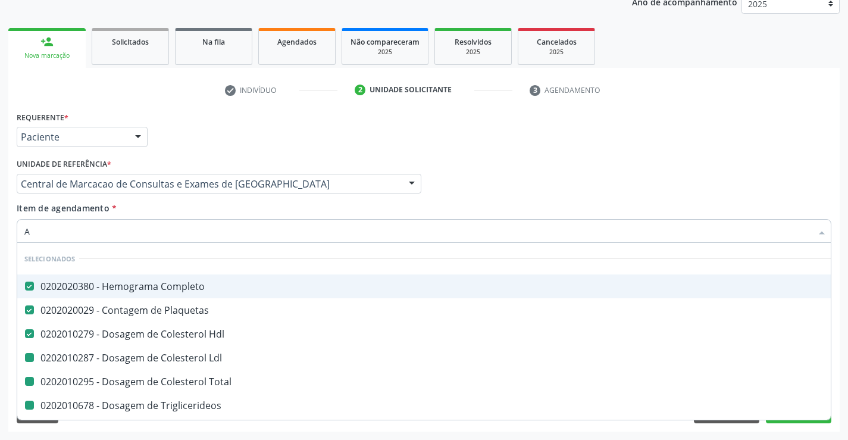
type input "AC"
checkbox Ldl "false"
checkbox Total "false"
checkbox Triglicerideos "false"
checkbox Ureia "false"
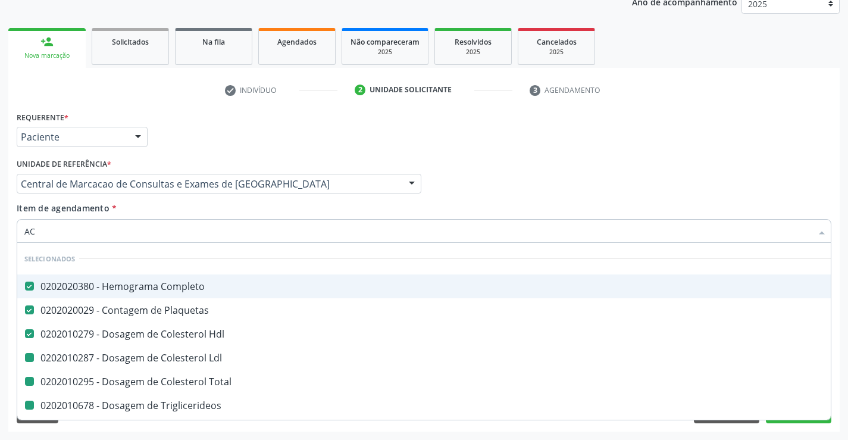
checkbox Serico "false"
checkbox Creatinina "false"
checkbox Urina "false"
checkbox \(Tgo\) "false"
checkbox \(Tgp\) "false"
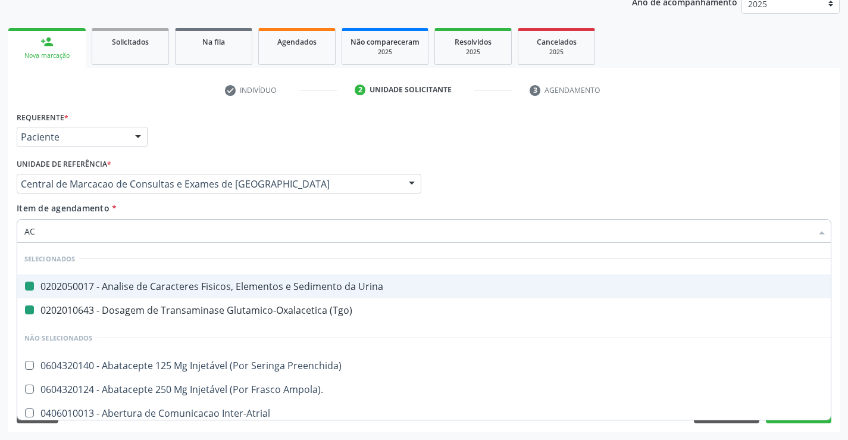
type input "ACI"
checkbox Urina "false"
checkbox \(Tgo\) "false"
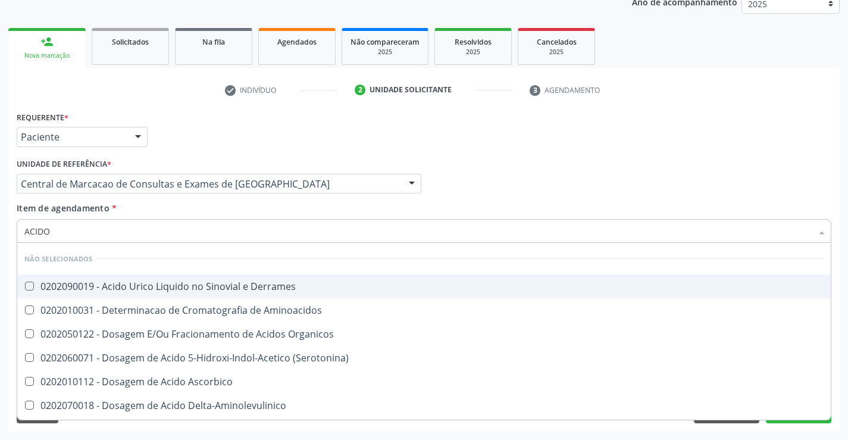
type input "ACIDO U"
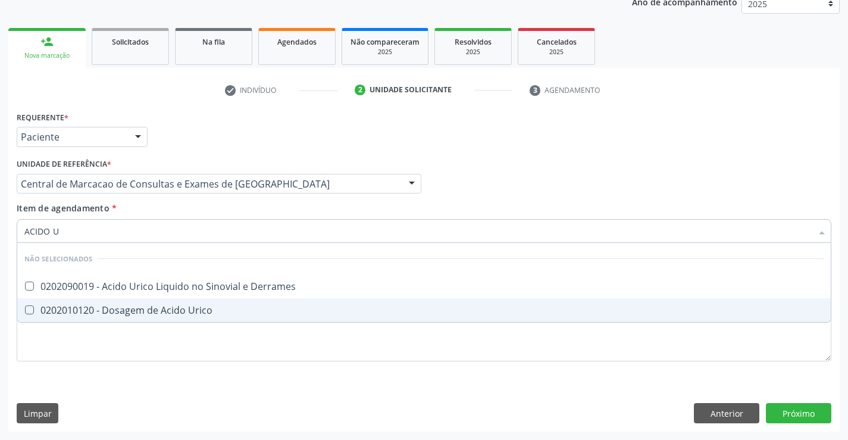
click at [214, 305] on div "0202010120 - Dosagem de Acido Urico" at bounding box center [423, 310] width 799 height 10
checkbox Urico "true"
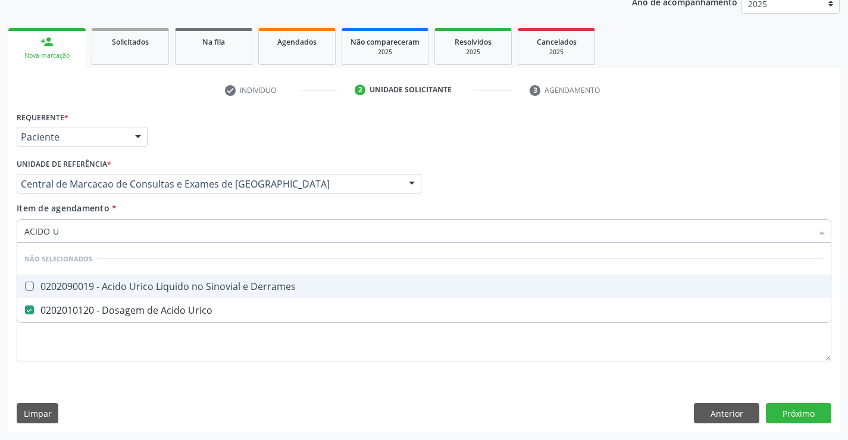
click at [227, 209] on div "Item de agendamento * ACIDO U Desfazer seleção Não selecionados 0202090019 - Ac…" at bounding box center [424, 220] width 815 height 37
checkbox Derrames "true"
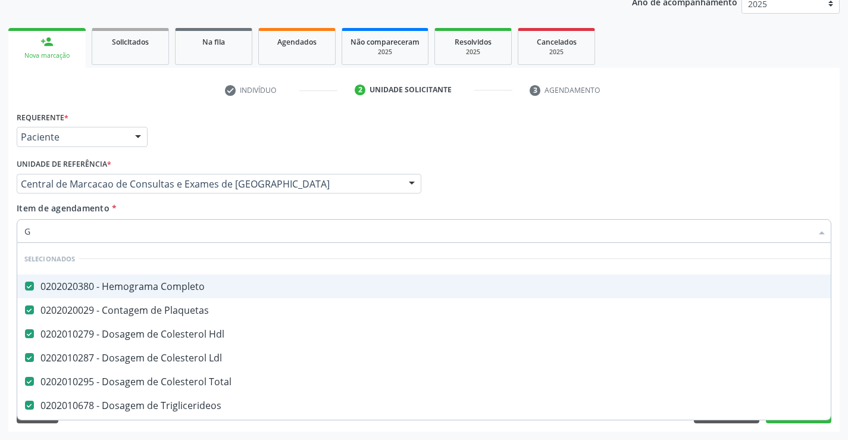
type input "GL"
checkbox Total "false"
checkbox Triglicerideos "false"
checkbox Ureia "false"
checkbox Serico "false"
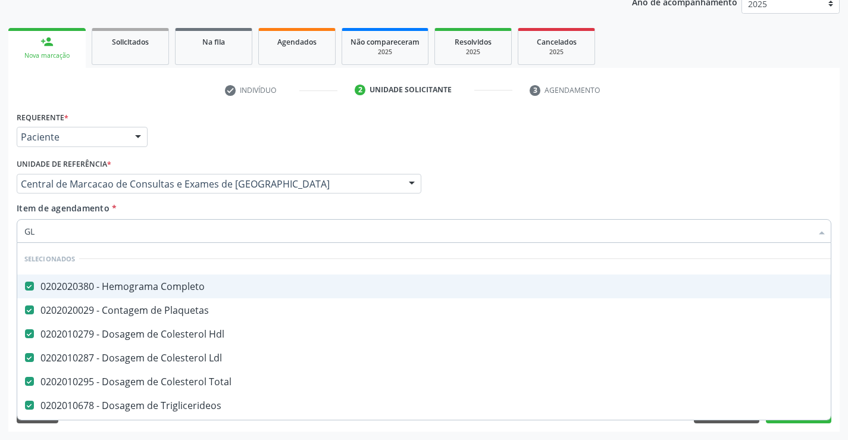
checkbox Creatinina "false"
checkbox \(Tgo\) "false"
checkbox \(Tgp\) "false"
checkbox Urico "false"
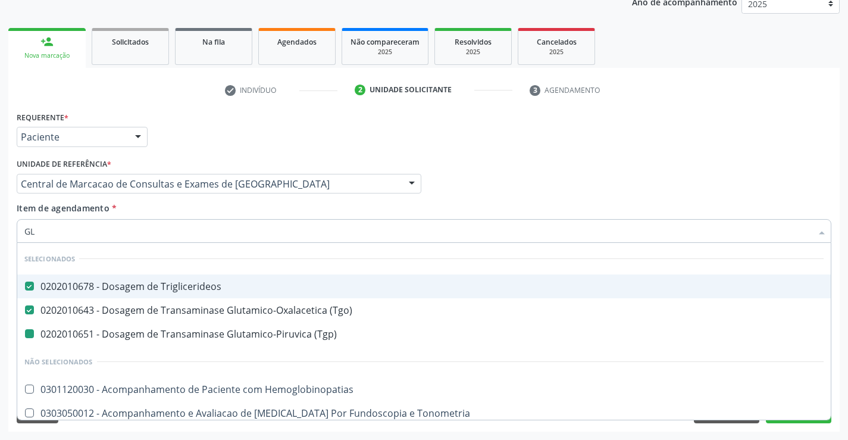
type input "GLI"
checkbox \(Tgp\) "false"
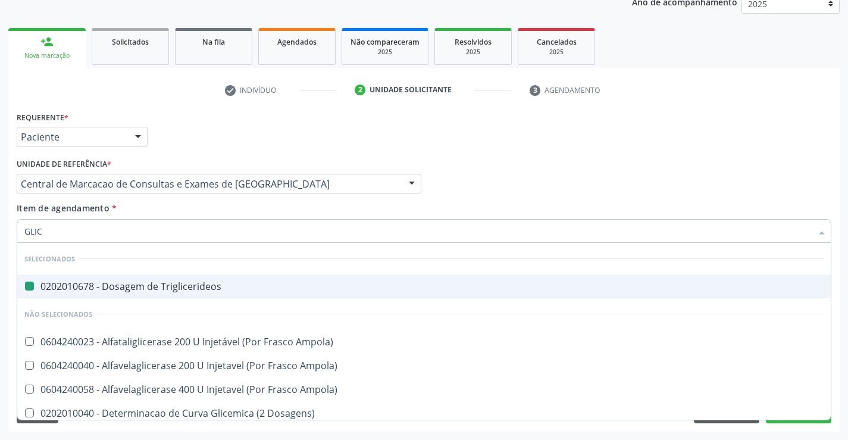
type input "GLICO"
checkbox Triglicerideos "false"
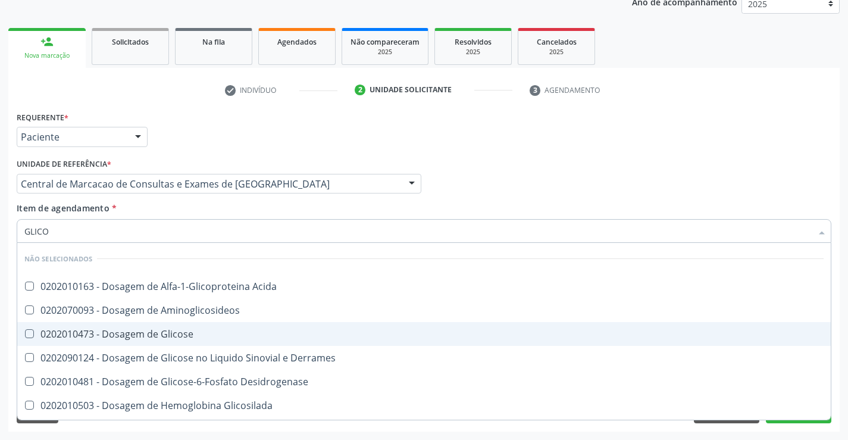
drag, startPoint x: 197, startPoint y: 321, endPoint x: 198, endPoint y: 328, distance: 7.2
click at [198, 328] on ul "Desfazer seleção Não selecionados 0202010163 - Dosagem de Alfa-1-Glicoproteina …" at bounding box center [423, 366] width 813 height 246
click at [198, 329] on div "0202010473 - Dosagem de Glicose" at bounding box center [423, 334] width 799 height 10
checkbox Glicose "true"
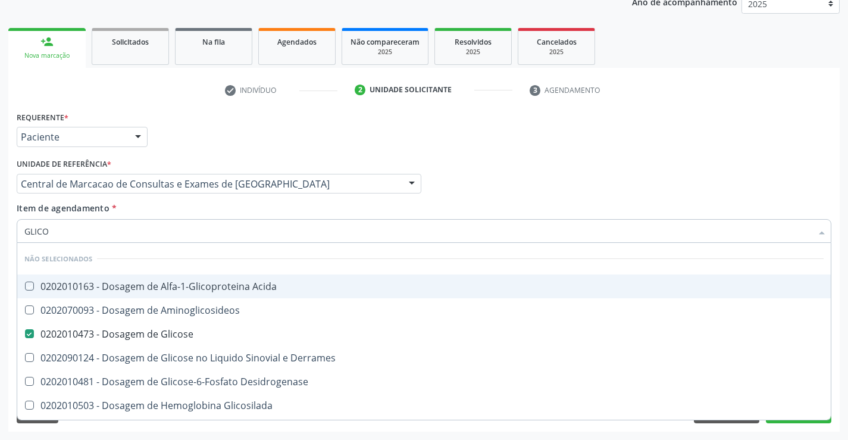
click at [210, 215] on div "Item de agendamento * GLICO Desfazer seleção Não selecionados 0202010163 - Dosa…" at bounding box center [424, 220] width 815 height 37
checkbox Acida "true"
checkbox Desidrogenase "true"
checkbox Glicosilada "true"
checkbox Quantitativa "true"
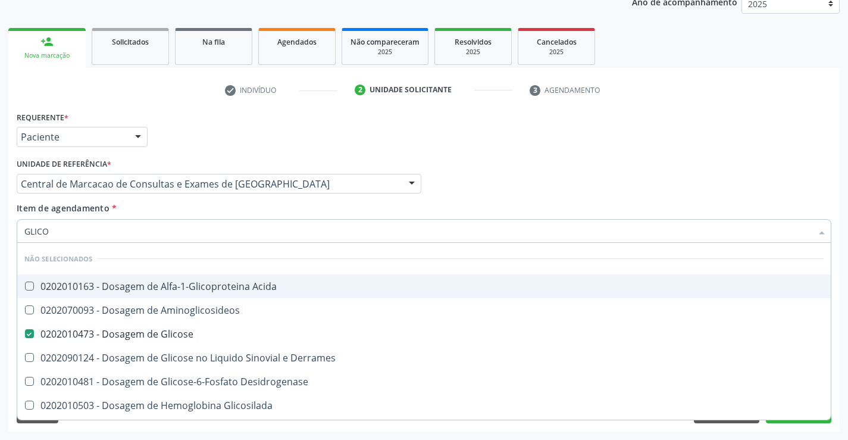
checkbox Urina "true"
checkbox Glicose "true"
checkbox Derrames "true"
checkbox Aminoglicosideos "true"
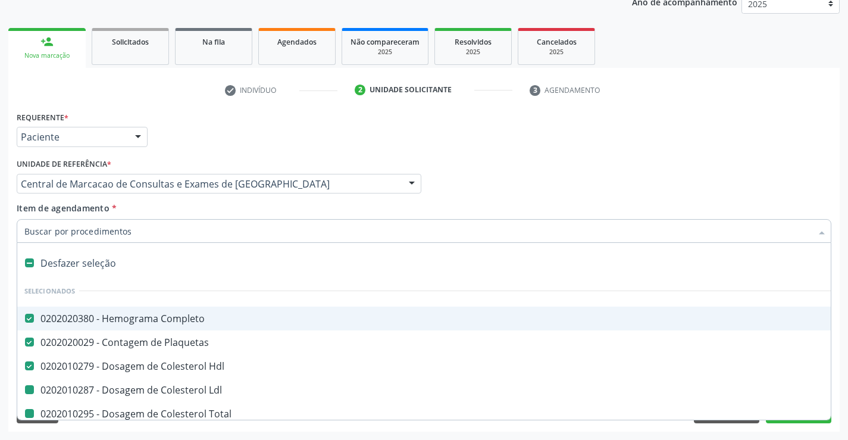
type input "F"
checkbox Total "false"
checkbox Triglicerideos "false"
checkbox Ureia "false"
checkbox Serico "false"
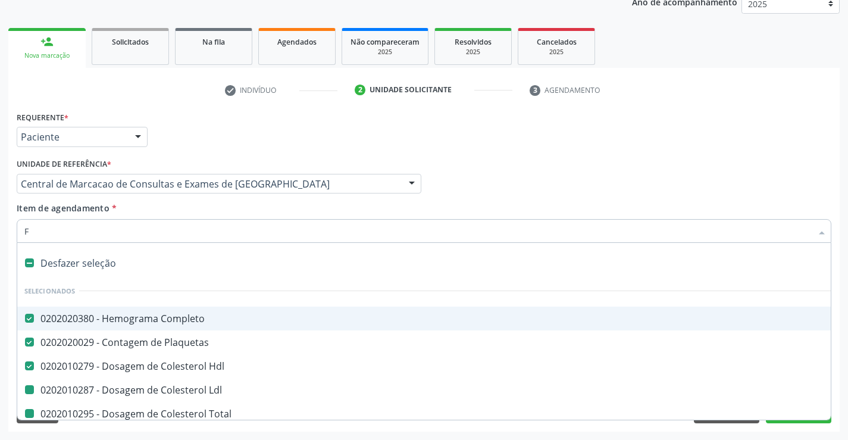
checkbox Creatinina "false"
checkbox Ldl "false"
checkbox Urina "false"
checkbox \(Tgo\) "false"
checkbox \(Tgp\) "false"
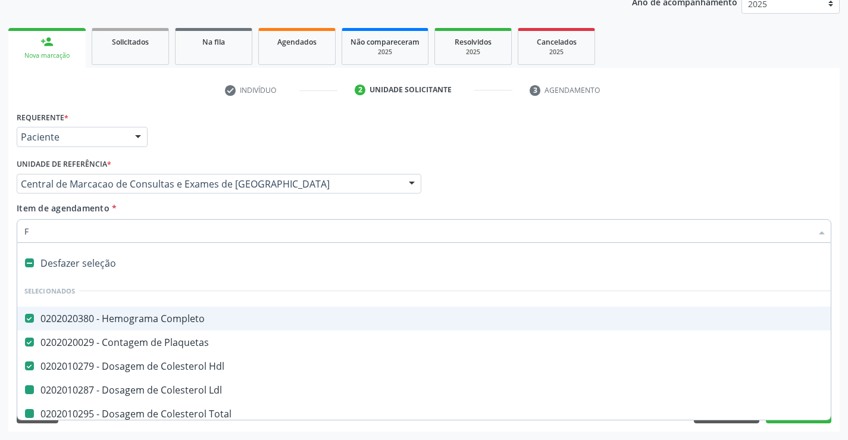
checkbox Urico "false"
checkbox Glicose "false"
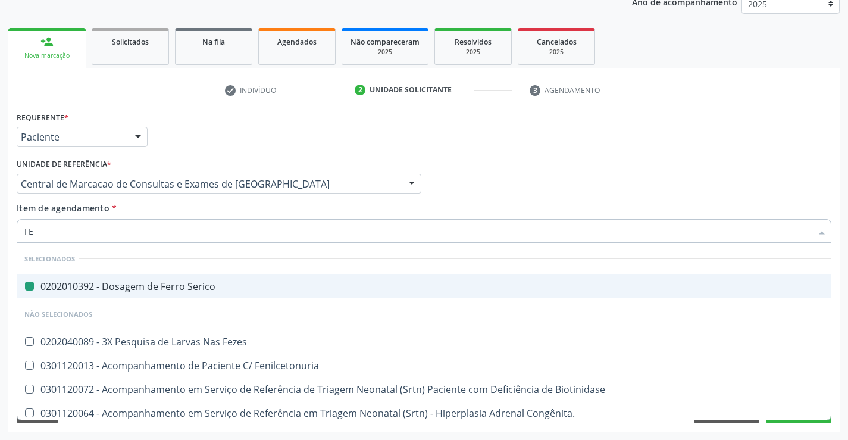
type input "FEZ"
checkbox Serico "false"
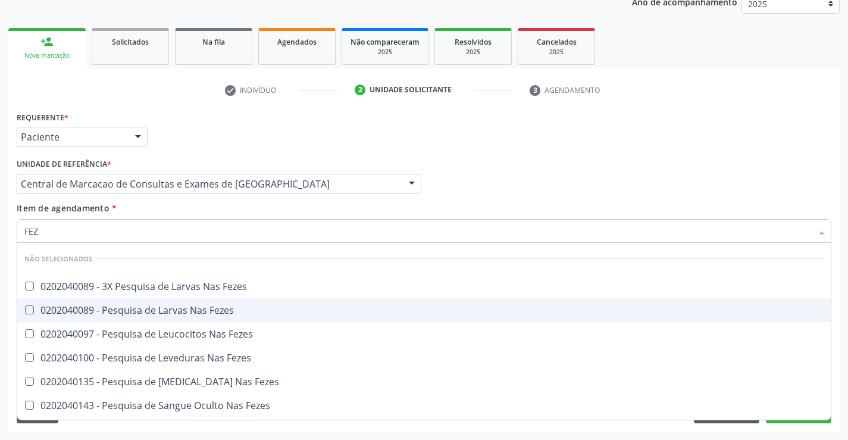
click at [228, 314] on div "0202040089 - Pesquisa de Larvas Nas Fezes" at bounding box center [423, 310] width 799 height 10
checkbox Fezes "true"
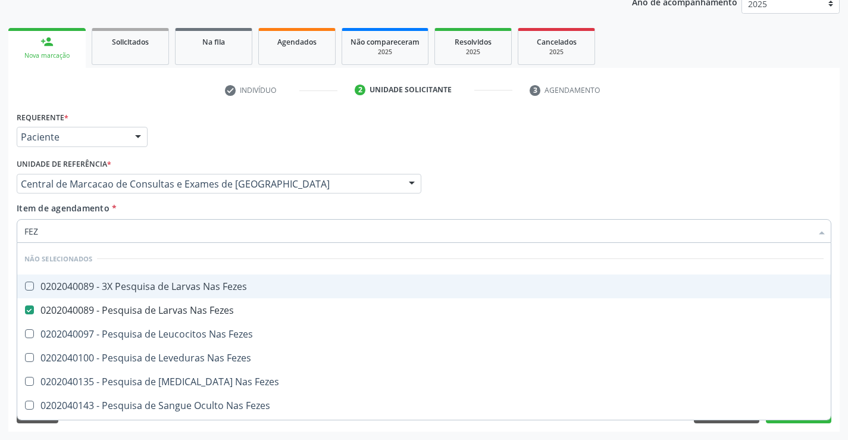
click at [497, 189] on div "Médico Solicitante Por favor, selecione a Unidade de Atendimento primeiro Nenhu…" at bounding box center [424, 178] width 821 height 46
checkbox Fezes "true"
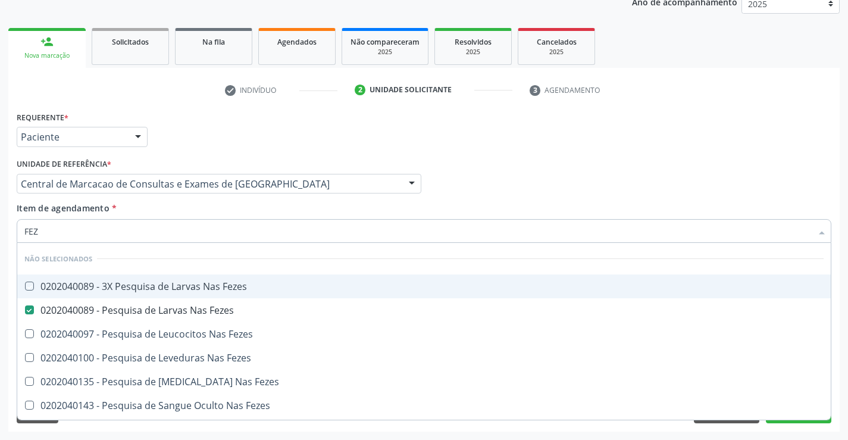
checkbox Fezes "true"
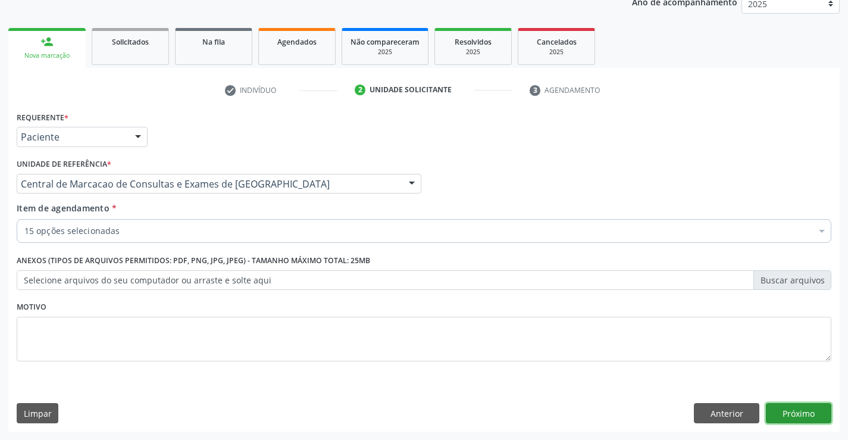
click at [790, 418] on button "Próximo" at bounding box center [798, 413] width 65 height 20
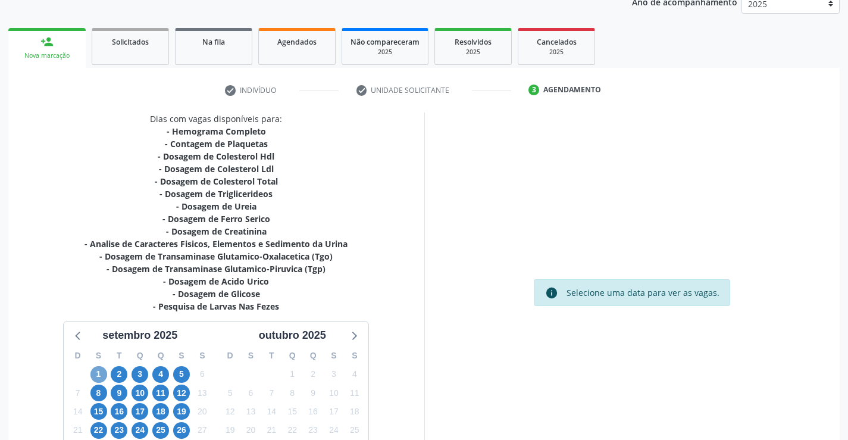
click at [99, 369] on span "1" at bounding box center [98, 374] width 17 height 17
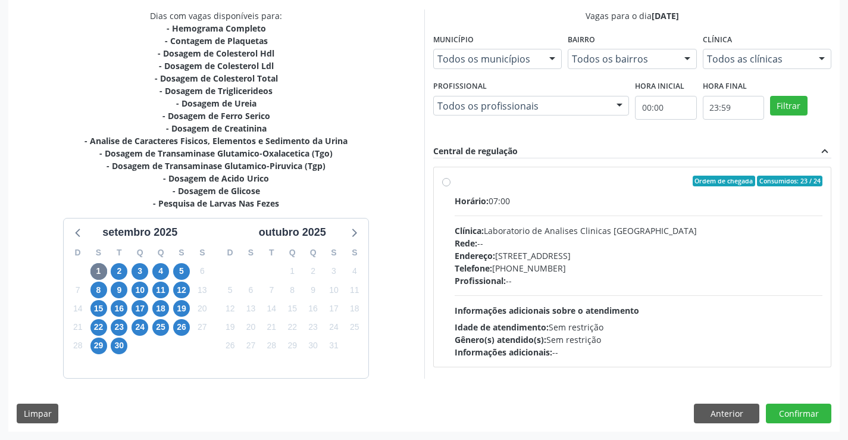
click at [628, 215] on hr at bounding box center [639, 215] width 368 height 1
click at [450, 186] on input "Ordem de chegada Consumidos: 23 / 24 Horário: 07:00 Clínica: Laboratorio de Ana…" at bounding box center [446, 181] width 8 height 11
radio input "true"
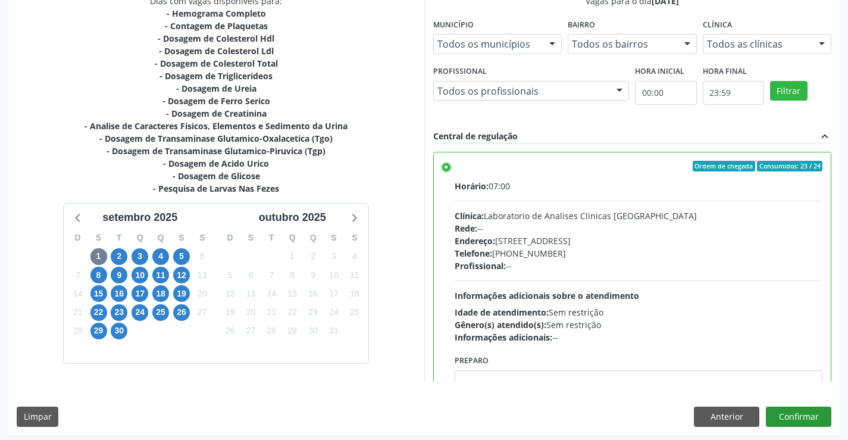
scroll to position [271, 0]
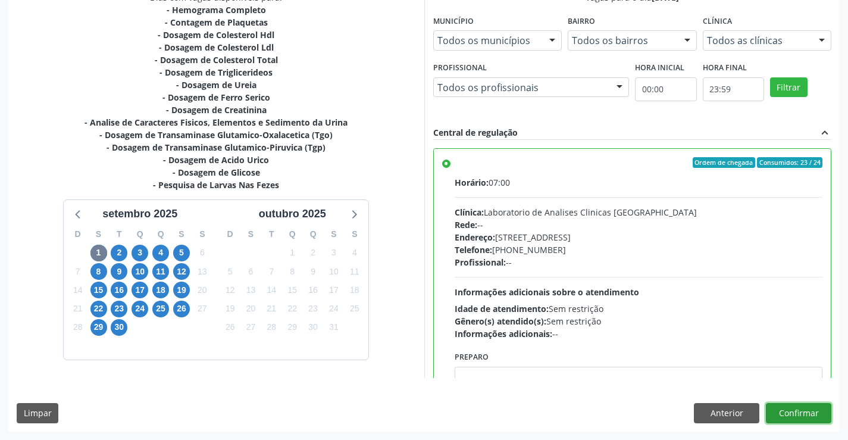
click at [812, 419] on button "Confirmar" at bounding box center [798, 413] width 65 height 20
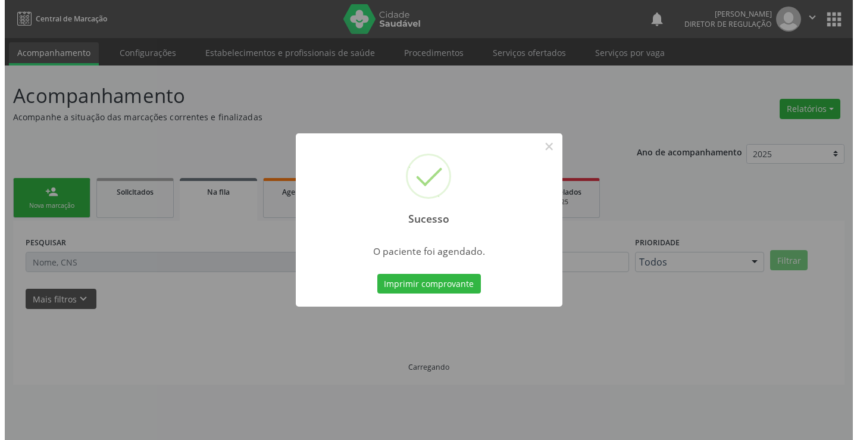
scroll to position [0, 0]
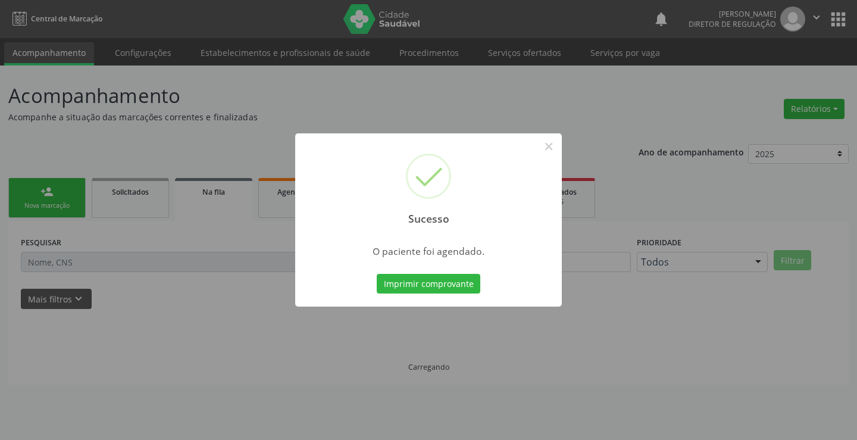
click at [377, 274] on button "Imprimir comprovante" at bounding box center [429, 284] width 104 height 20
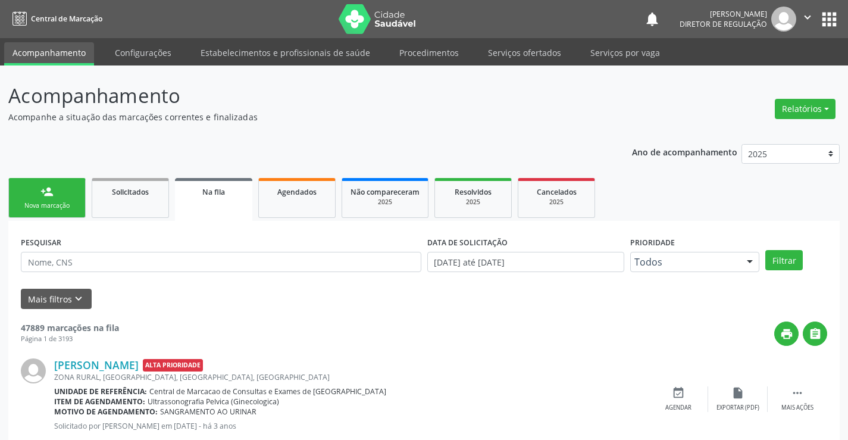
click at [805, 18] on icon "" at bounding box center [807, 17] width 13 height 13
click at [759, 71] on link "Sair" at bounding box center [777, 72] width 82 height 17
